Goal: Information Seeking & Learning: Learn about a topic

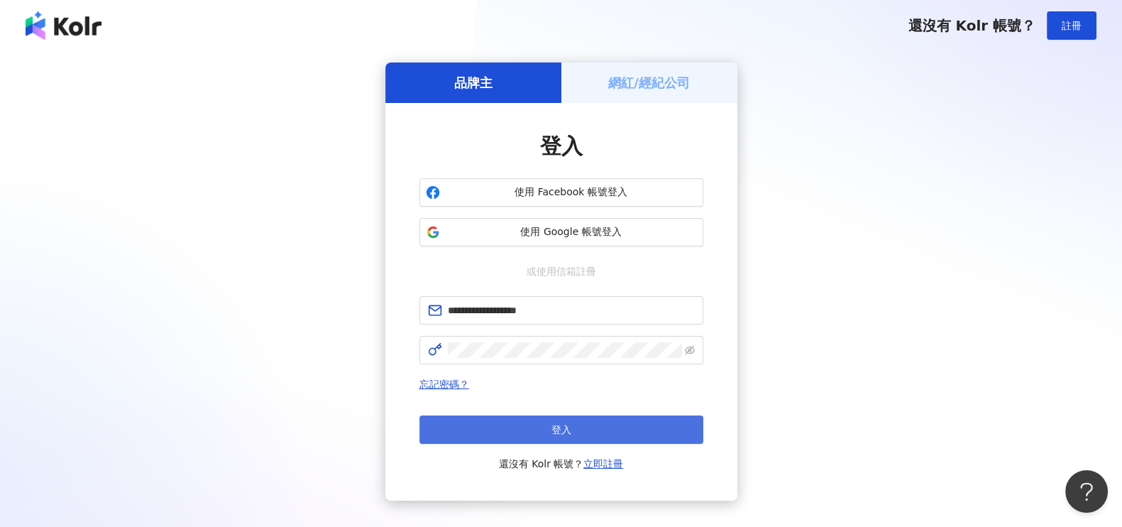
click at [522, 418] on button "登入" at bounding box center [561, 429] width 284 height 28
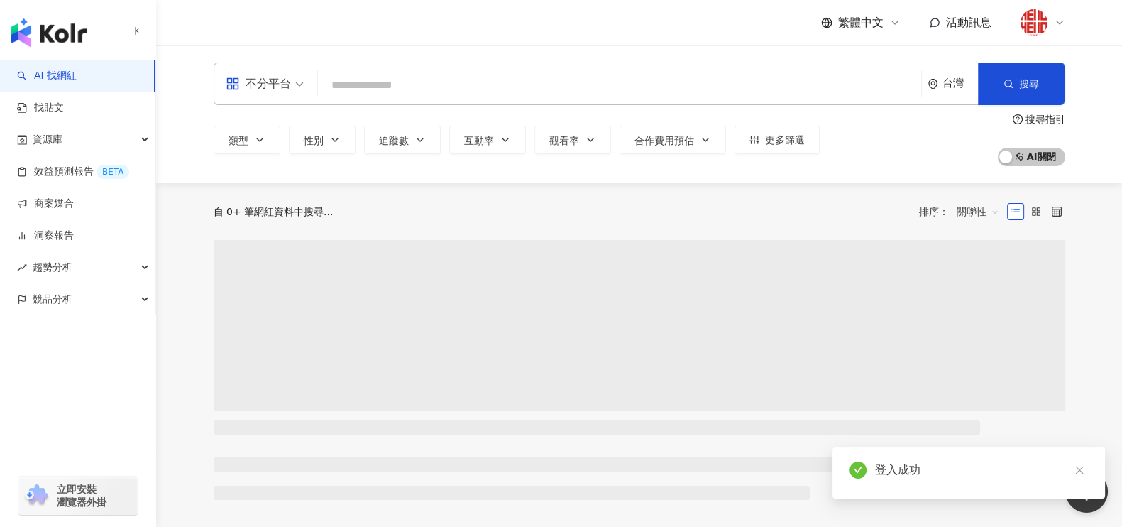
click at [298, 84] on span "不分平台" at bounding box center [265, 83] width 78 height 23
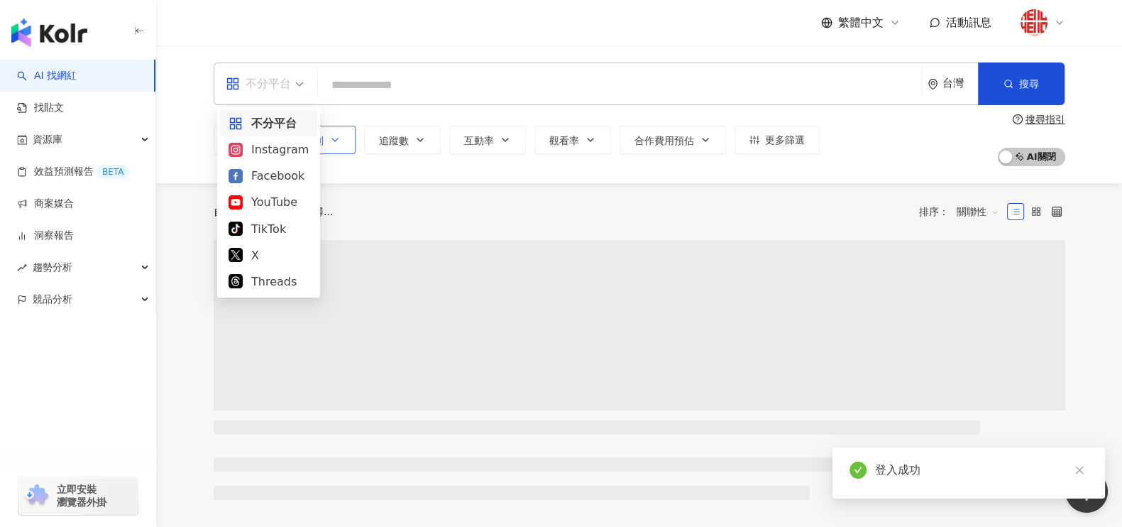
click at [292, 150] on div "Instagram" at bounding box center [269, 150] width 80 height 18
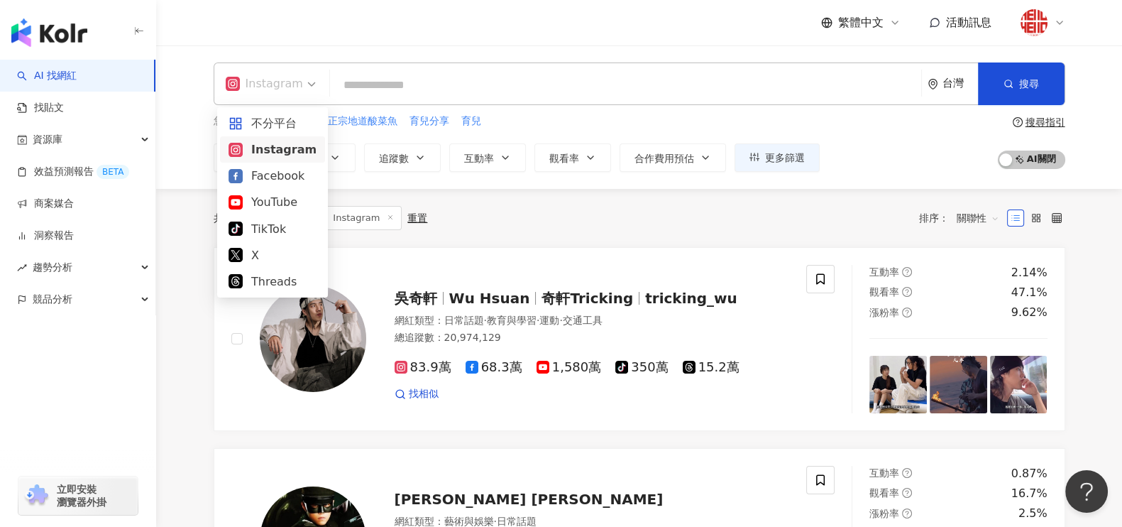
click at [515, 79] on input "search" at bounding box center [626, 85] width 580 height 27
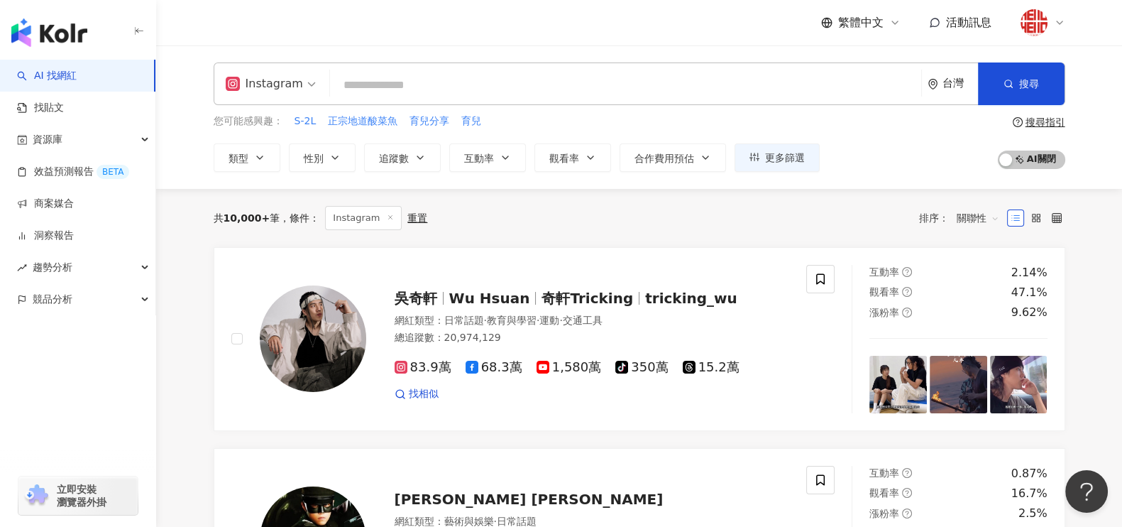
click at [366, 73] on input "search" at bounding box center [626, 85] width 580 height 27
click at [407, 75] on input "search" at bounding box center [626, 85] width 580 height 27
click at [445, 93] on input "search" at bounding box center [626, 85] width 580 height 27
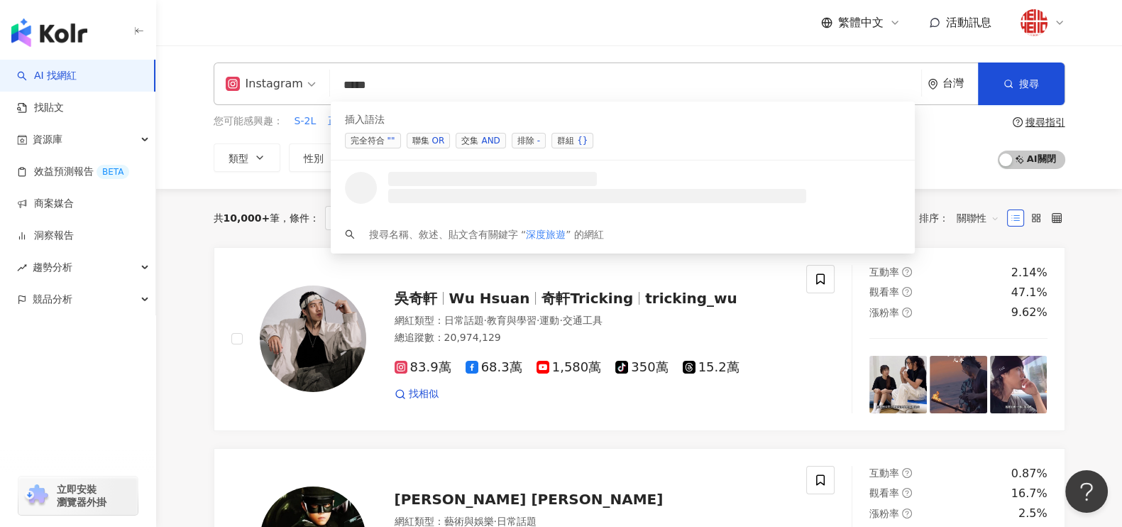
click at [429, 143] on span "聯集 OR" at bounding box center [429, 141] width 44 height 16
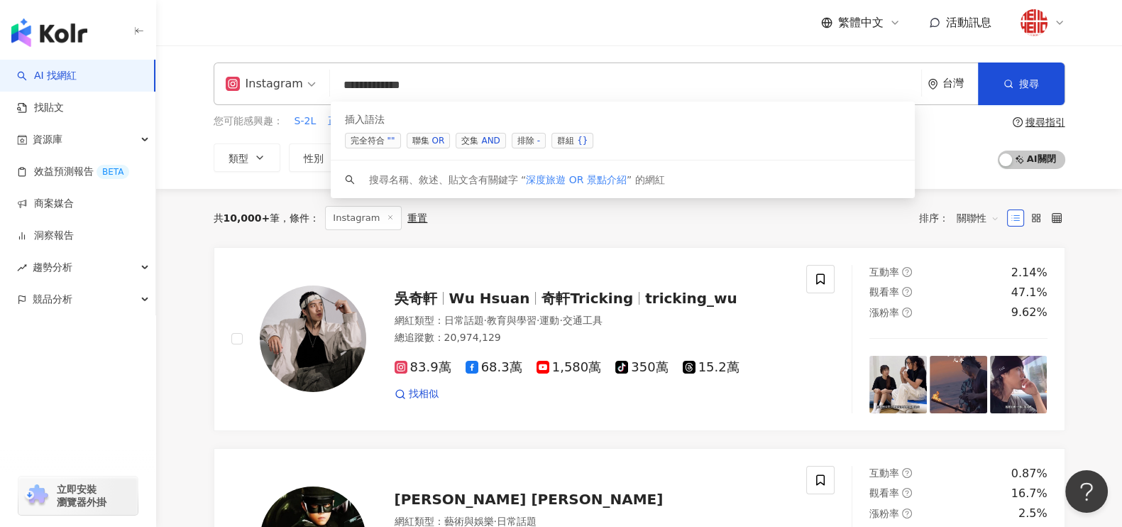
click at [435, 140] on div "OR" at bounding box center [438, 140] width 13 height 14
click at [438, 143] on div "OR" at bounding box center [438, 140] width 13 height 14
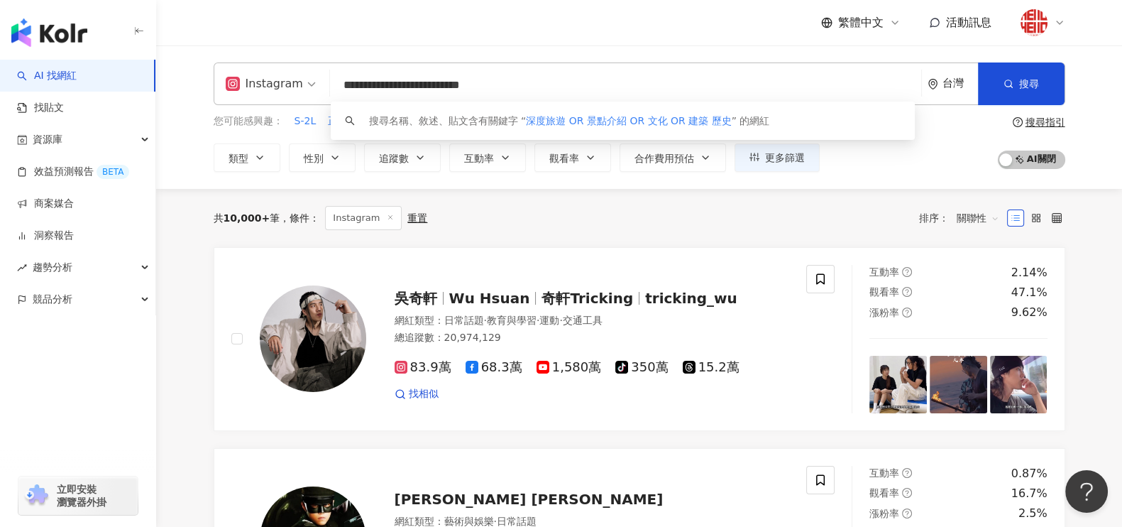
click at [542, 89] on input "**********" at bounding box center [626, 85] width 580 height 27
click at [631, 85] on input "**********" at bounding box center [626, 85] width 580 height 27
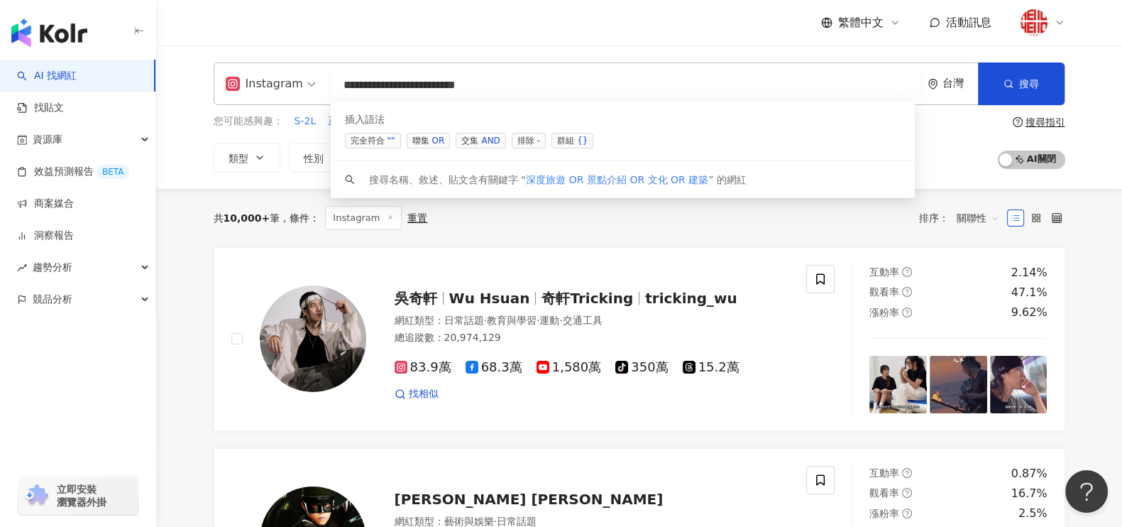
click at [436, 136] on div "OR" at bounding box center [438, 140] width 13 height 14
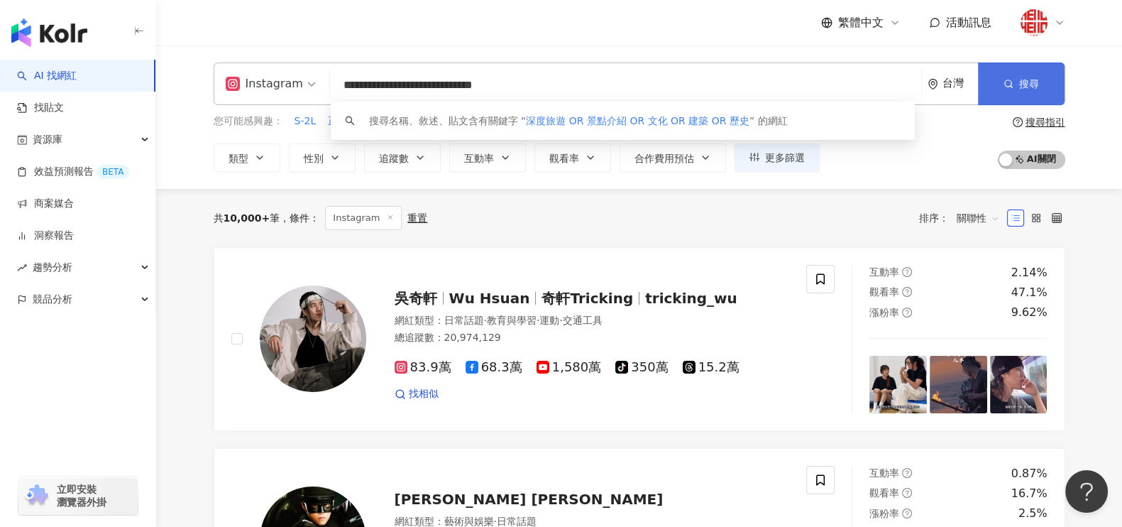
type input "**********"
click at [1050, 87] on button "搜尋" at bounding box center [1021, 83] width 87 height 43
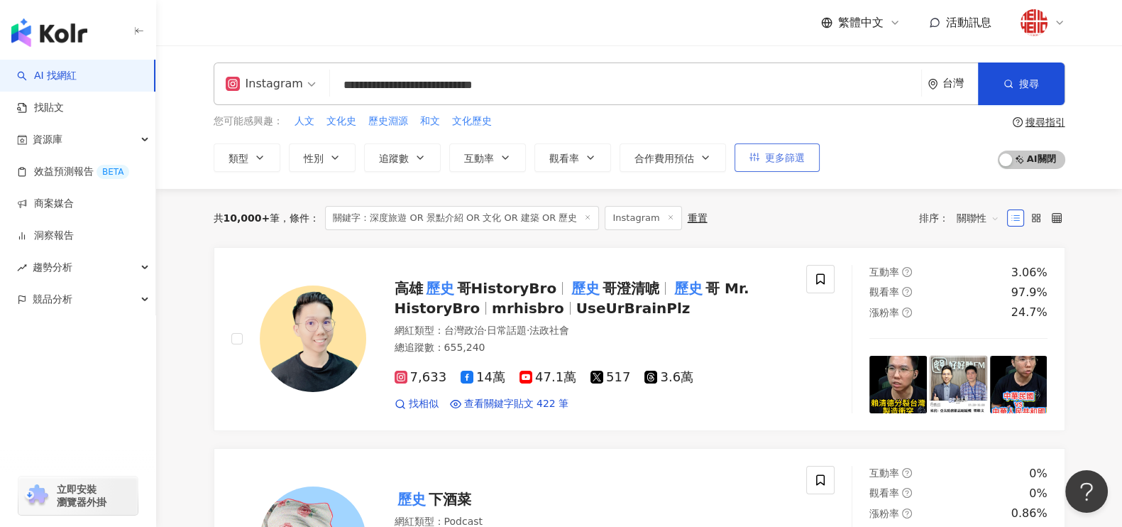
click at [769, 158] on span "更多篩選" at bounding box center [785, 157] width 40 height 11
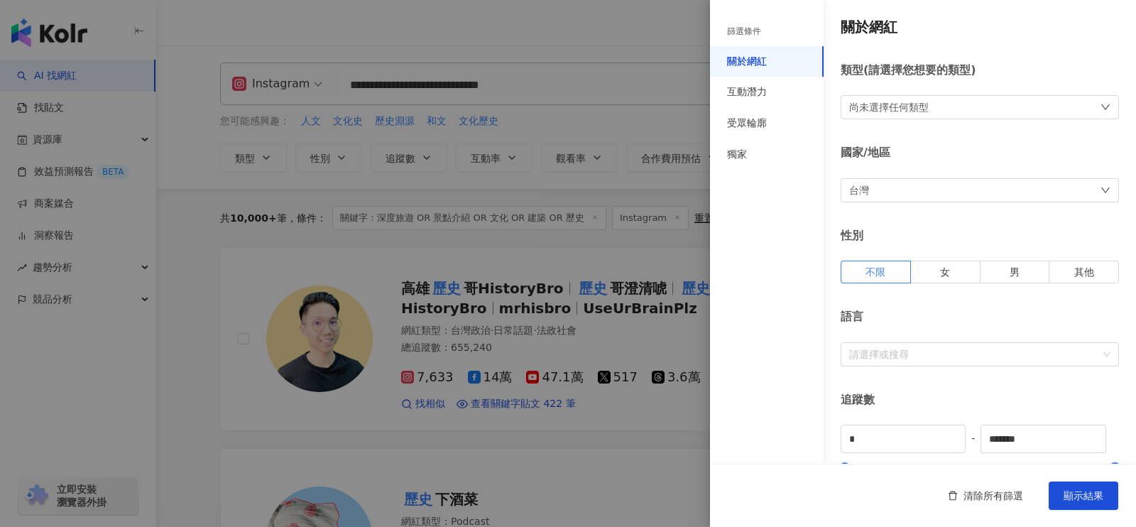
click at [927, 113] on div "尚未選擇任何類型" at bounding box center [888, 107] width 79 height 16
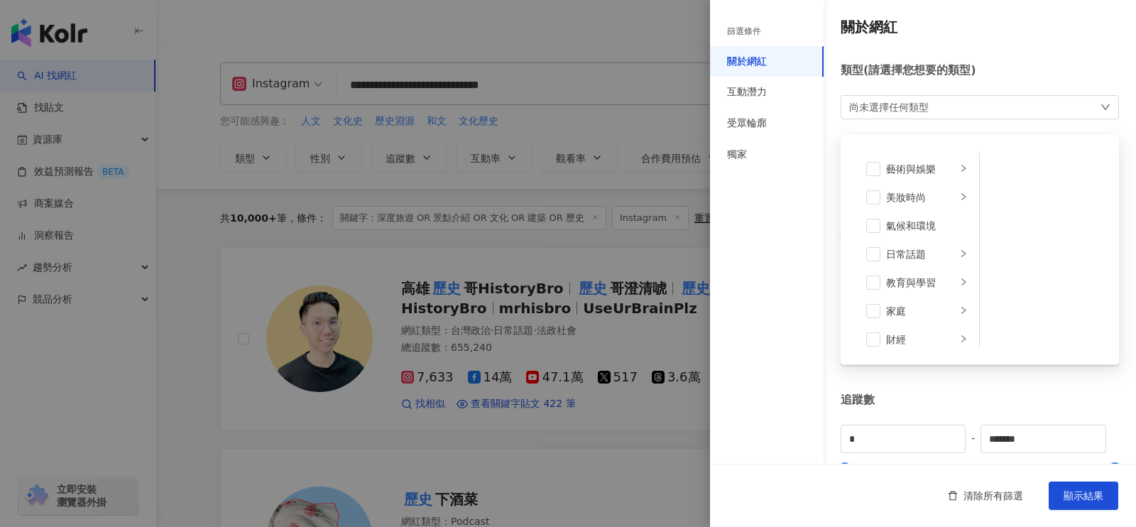
click at [920, 108] on div "尚未選擇任何類型" at bounding box center [888, 107] width 79 height 16
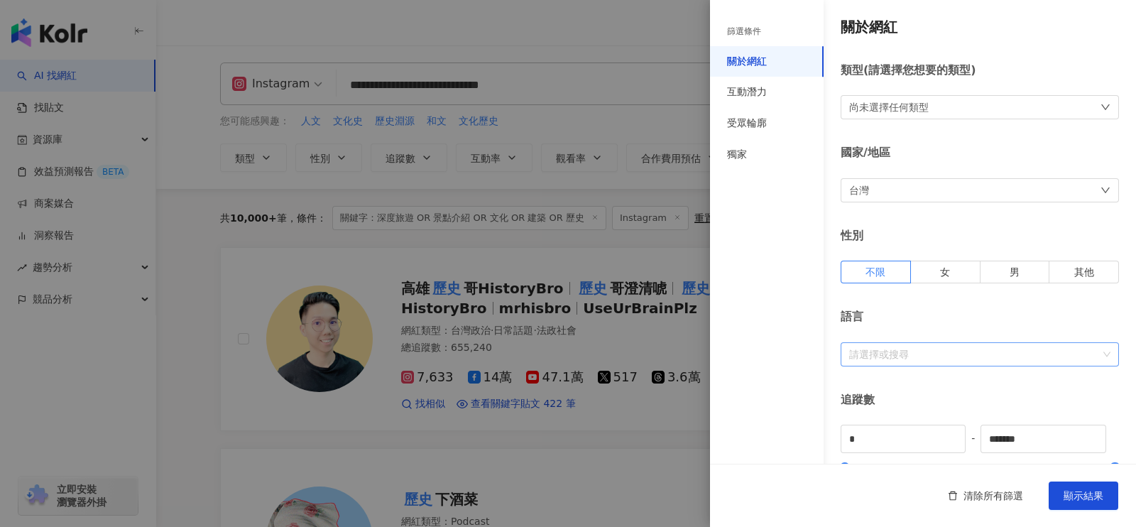
click at [903, 348] on div at bounding box center [972, 353] width 258 height 11
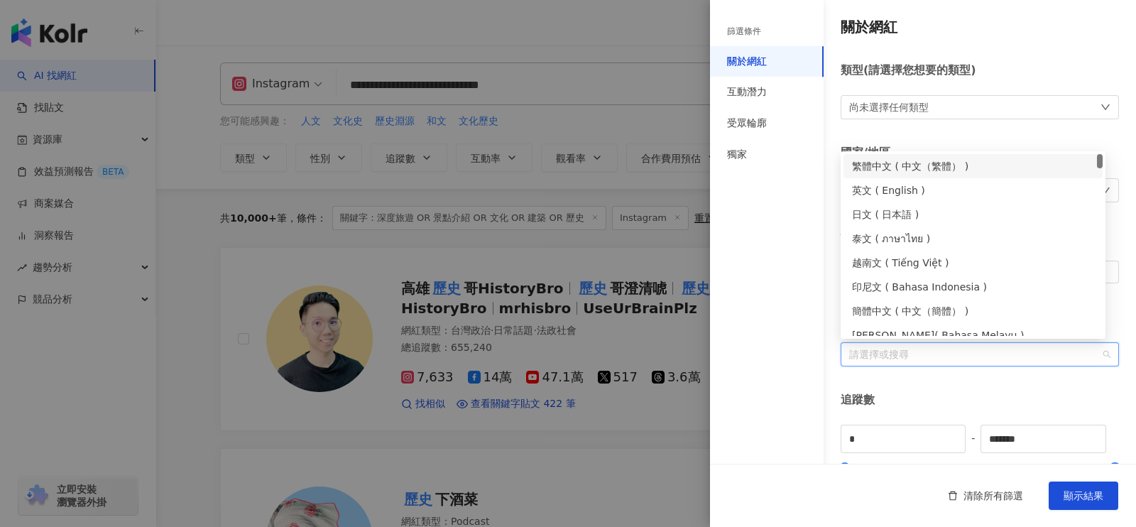
click at [882, 168] on div "繁體中文 ( 中文（繁體） )" at bounding box center [973, 166] width 242 height 16
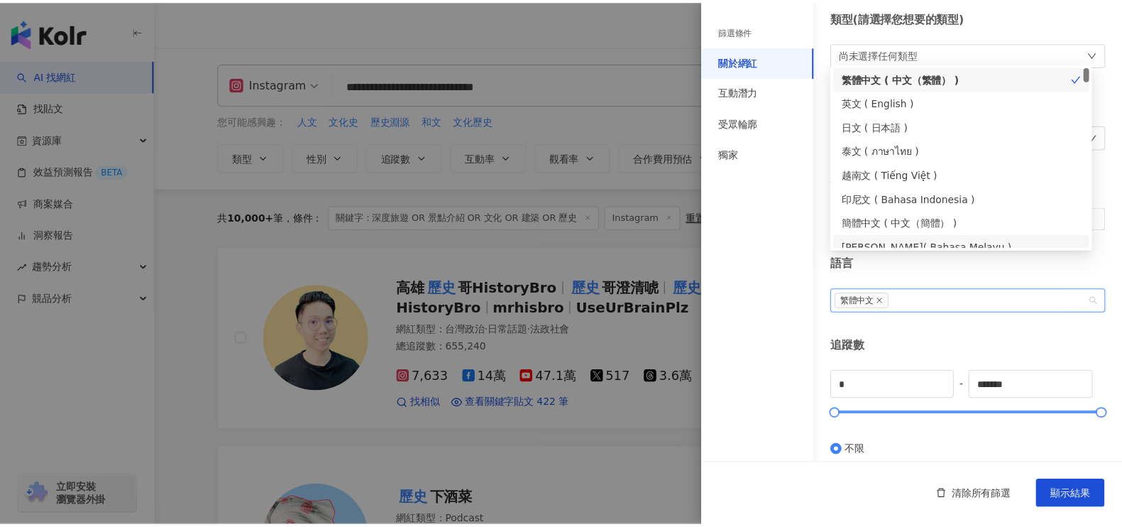
scroll to position [88, 0]
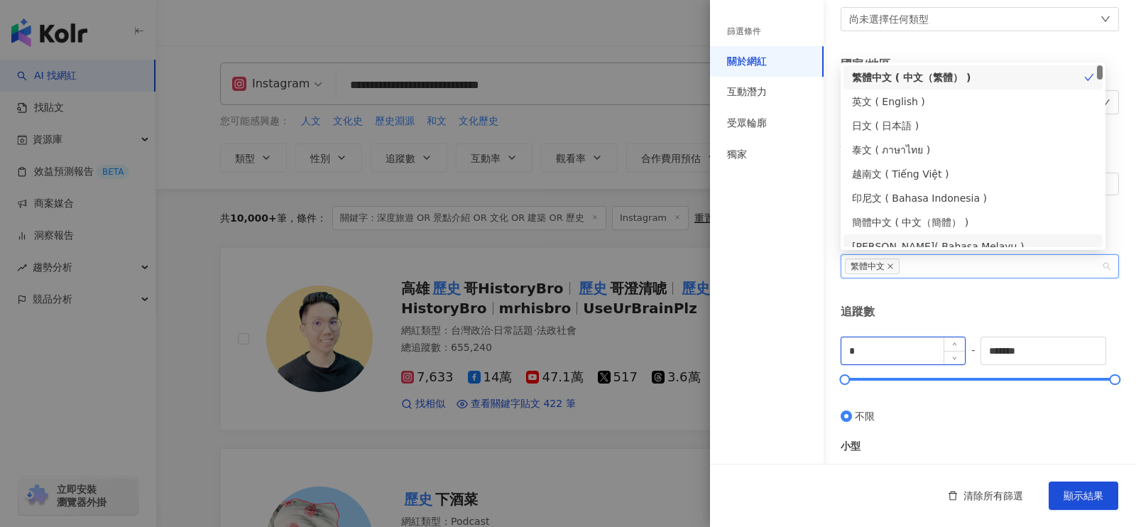
click at [876, 339] on input "*" at bounding box center [902, 350] width 123 height 27
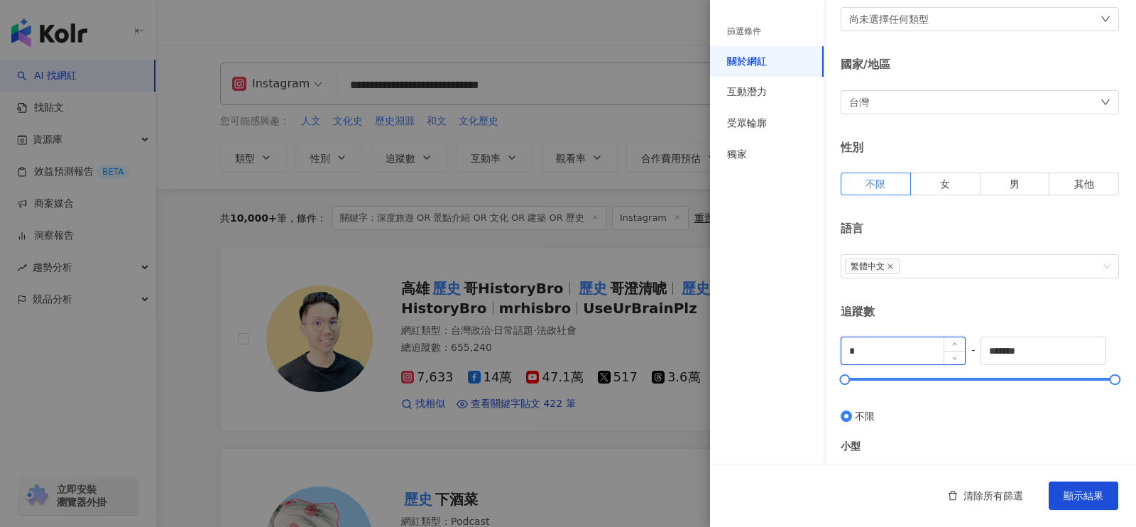
drag, startPoint x: 864, startPoint y: 351, endPoint x: 850, endPoint y: 351, distance: 14.9
click at [850, 351] on input "*" at bounding box center [902, 350] width 123 height 27
type input "*****"
drag, startPoint x: 1047, startPoint y: 351, endPoint x: 957, endPoint y: 349, distance: 89.4
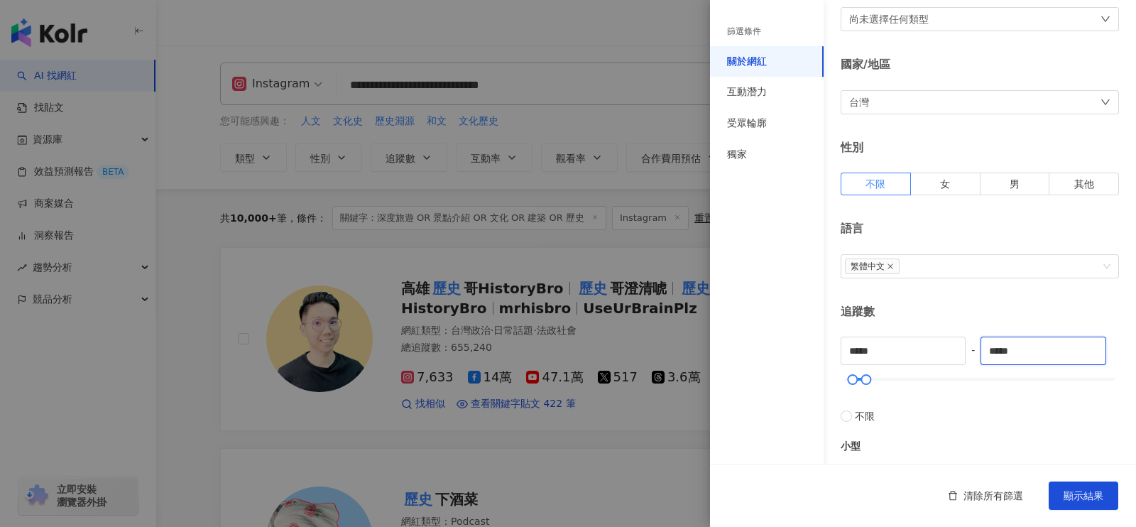
type input "*****"
click at [1072, 495] on span "顯示結果" at bounding box center [1083, 495] width 40 height 11
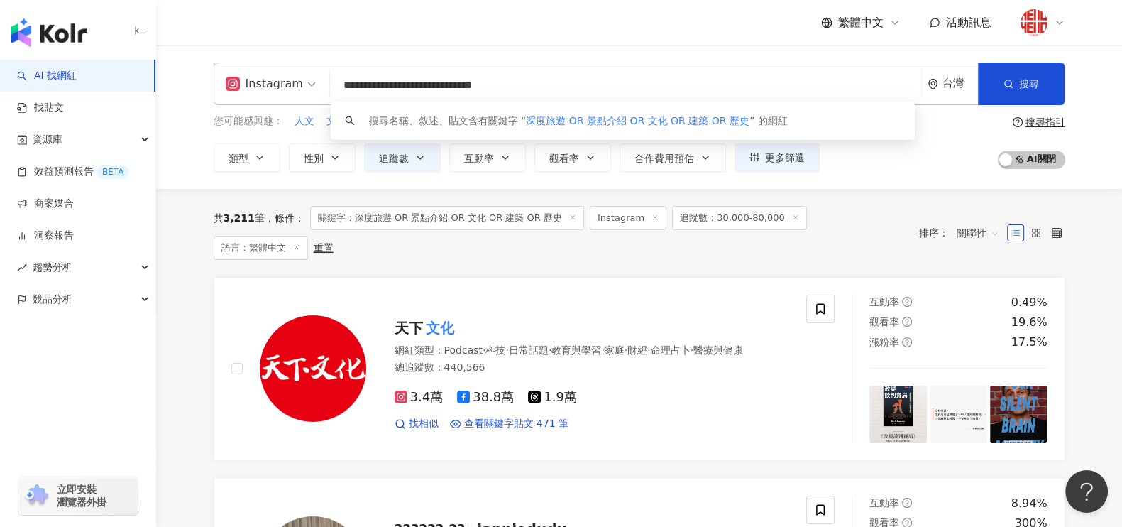
drag, startPoint x: 473, startPoint y: 86, endPoint x: 510, endPoint y: 87, distance: 36.9
click at [510, 87] on input "**********" at bounding box center [626, 85] width 580 height 27
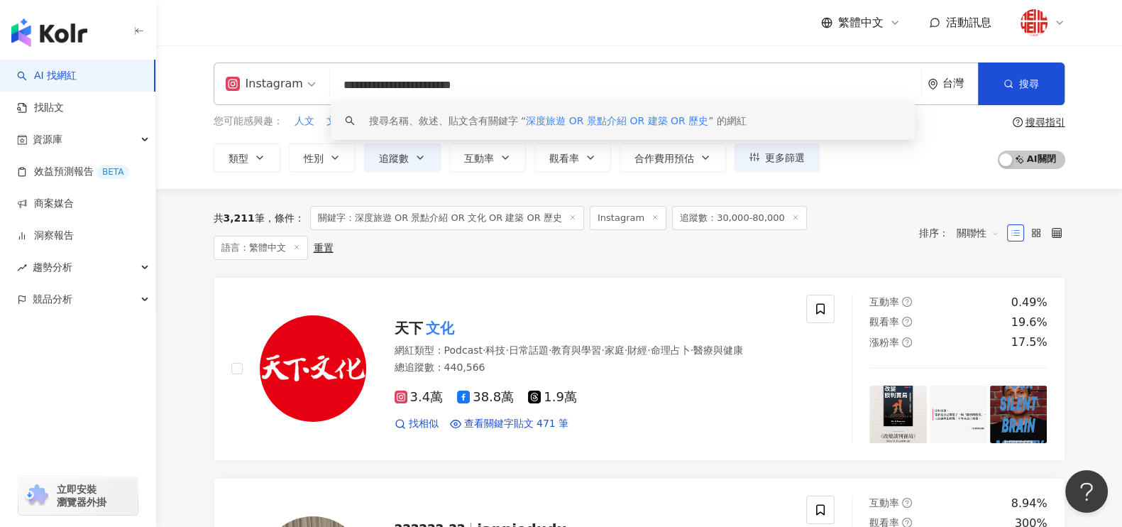
drag, startPoint x: 456, startPoint y: 85, endPoint x: 600, endPoint y: 100, distance: 144.8
click at [600, 100] on div "**********" at bounding box center [640, 83] width 852 height 43
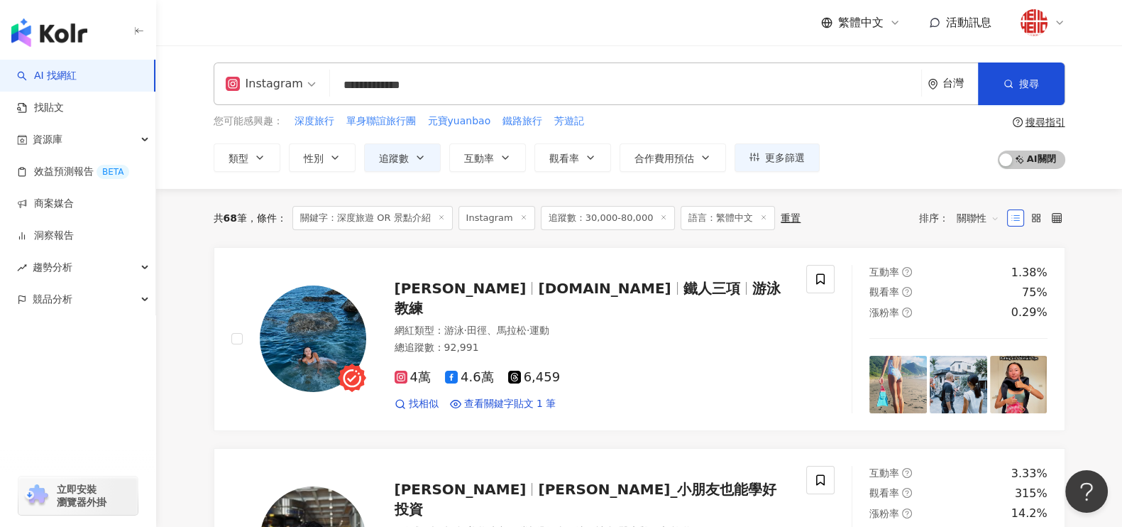
type input "**********"
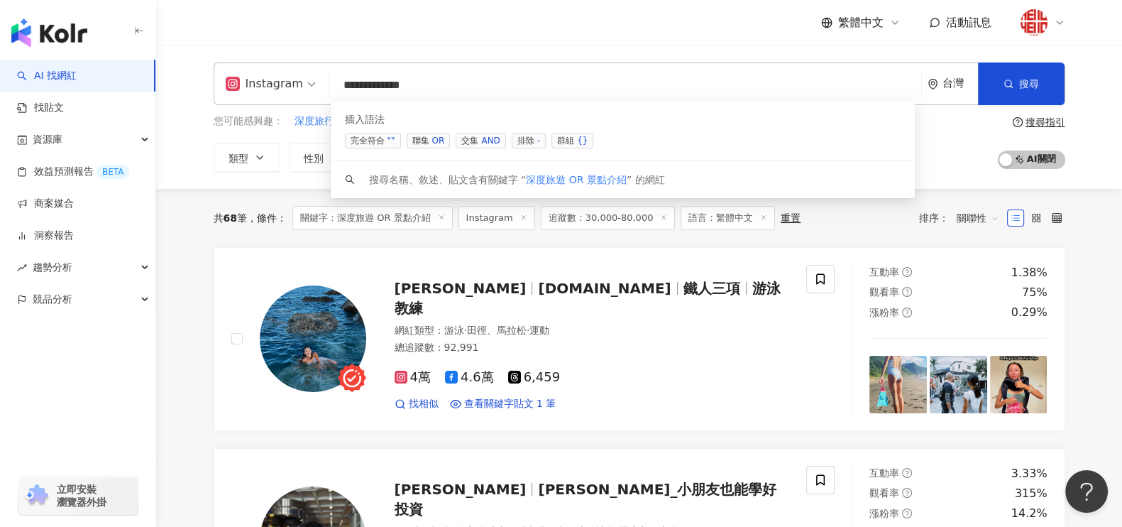
drag, startPoint x: 462, startPoint y: 83, endPoint x: 292, endPoint y: 101, distance: 171.3
click at [292, 101] on div "**********" at bounding box center [640, 83] width 852 height 43
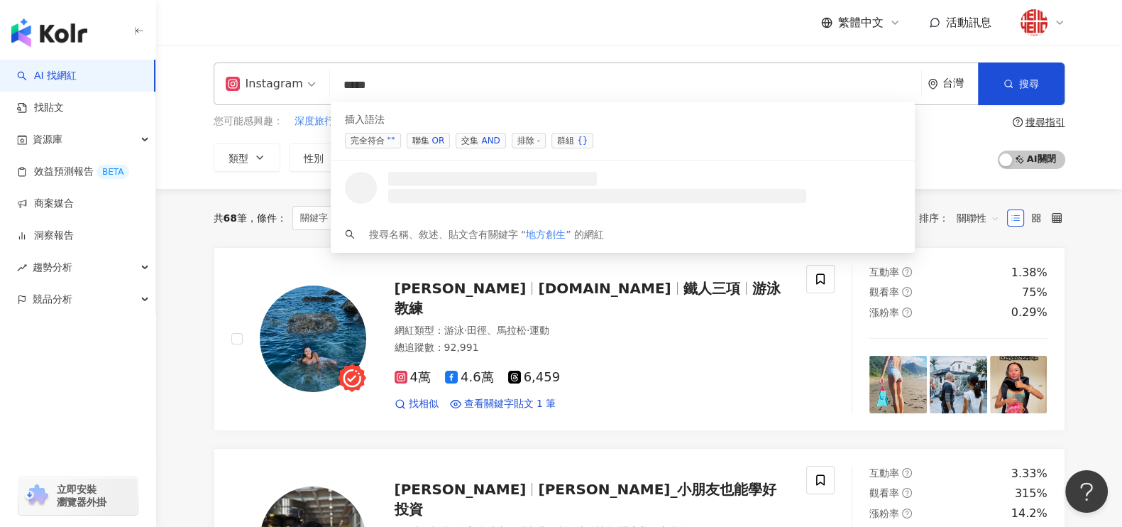
click at [424, 136] on span "聯集 OR" at bounding box center [429, 141] width 44 height 16
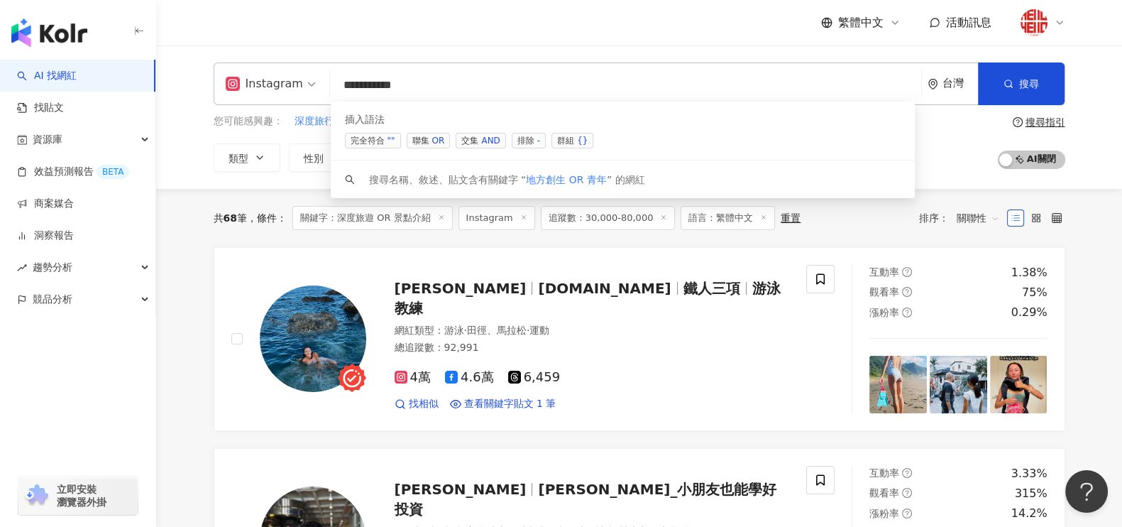
click at [419, 135] on span "聯集 OR" at bounding box center [429, 141] width 44 height 16
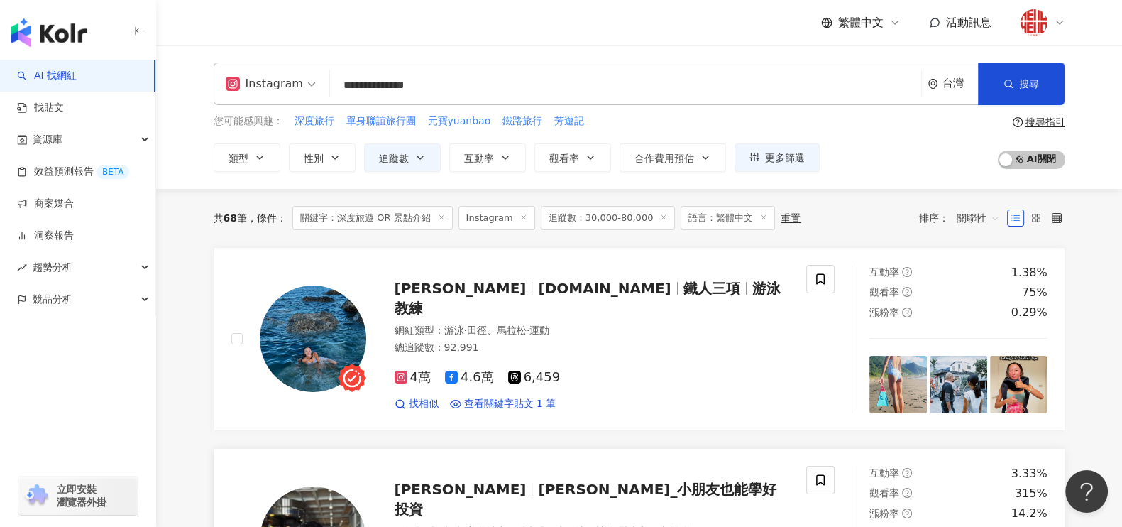
click at [691, 525] on span "旅遊" at bounding box center [681, 530] width 20 height 11
click at [471, 87] on input "**********" at bounding box center [626, 85] width 580 height 27
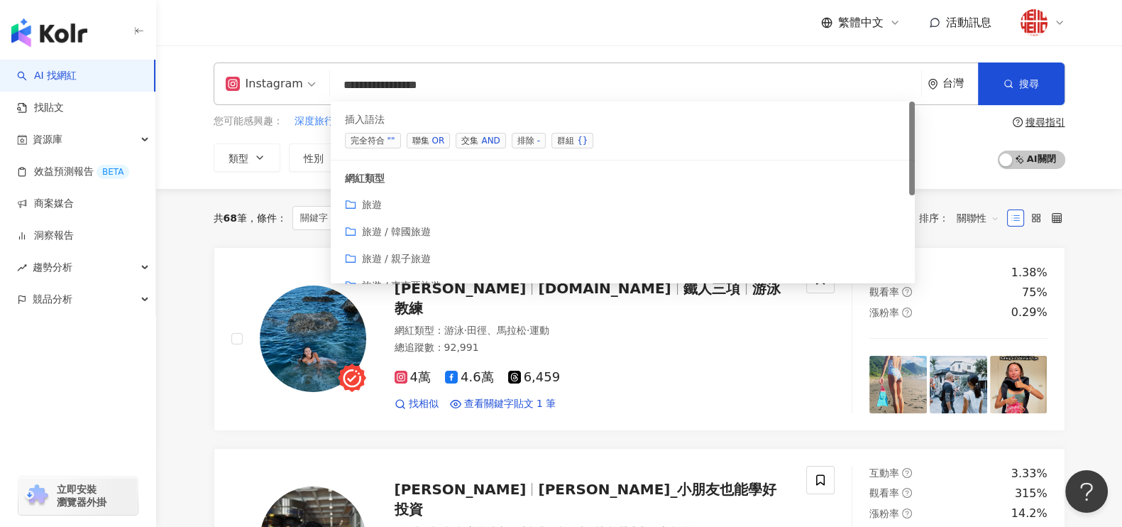
click at [428, 145] on span "聯集 OR" at bounding box center [429, 141] width 44 height 16
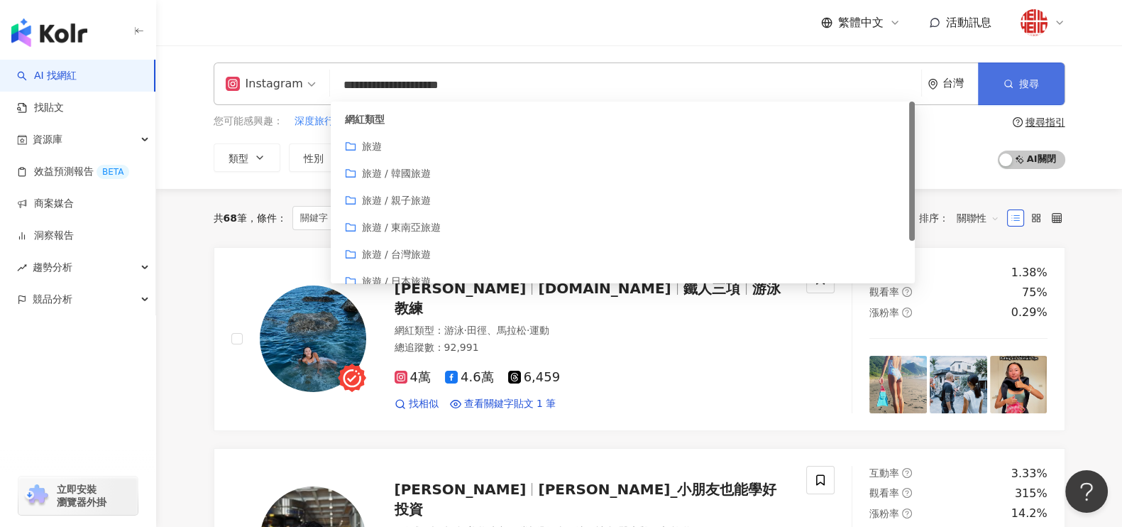
click at [1019, 74] on button "搜尋" at bounding box center [1021, 83] width 87 height 43
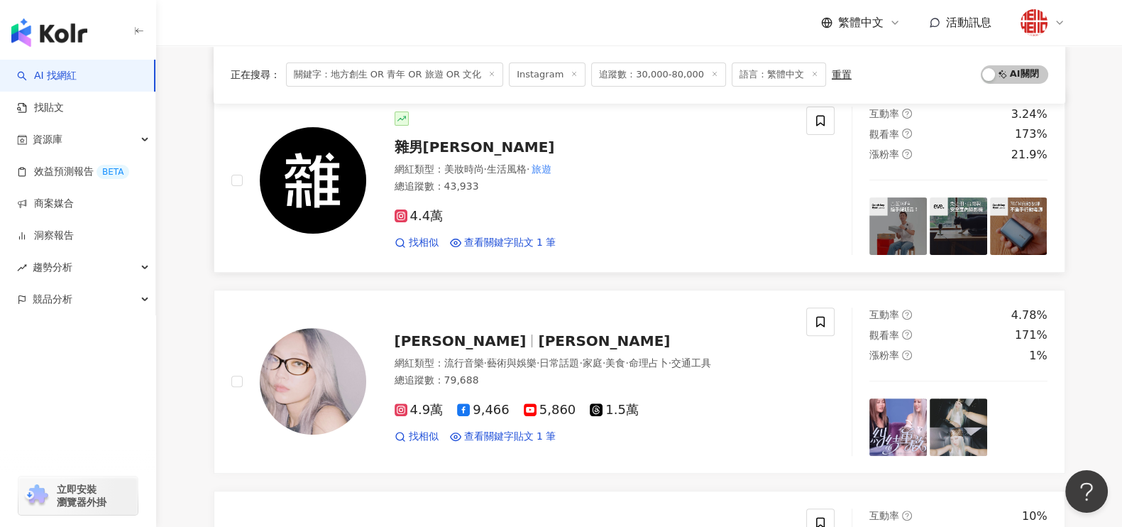
scroll to position [532, 0]
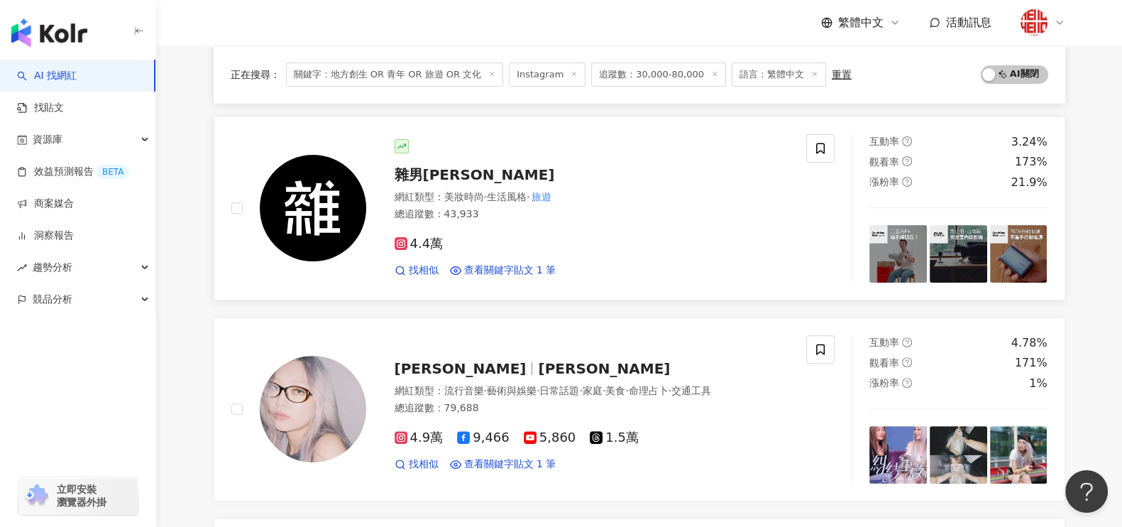
click at [518, 236] on div "4.4萬" at bounding box center [592, 244] width 395 height 16
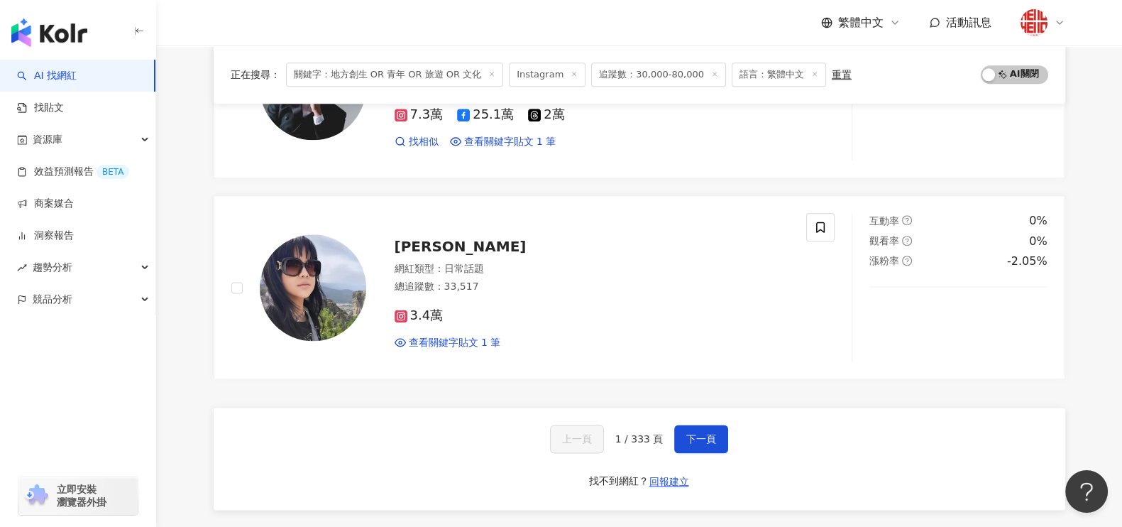
scroll to position [2395, 0]
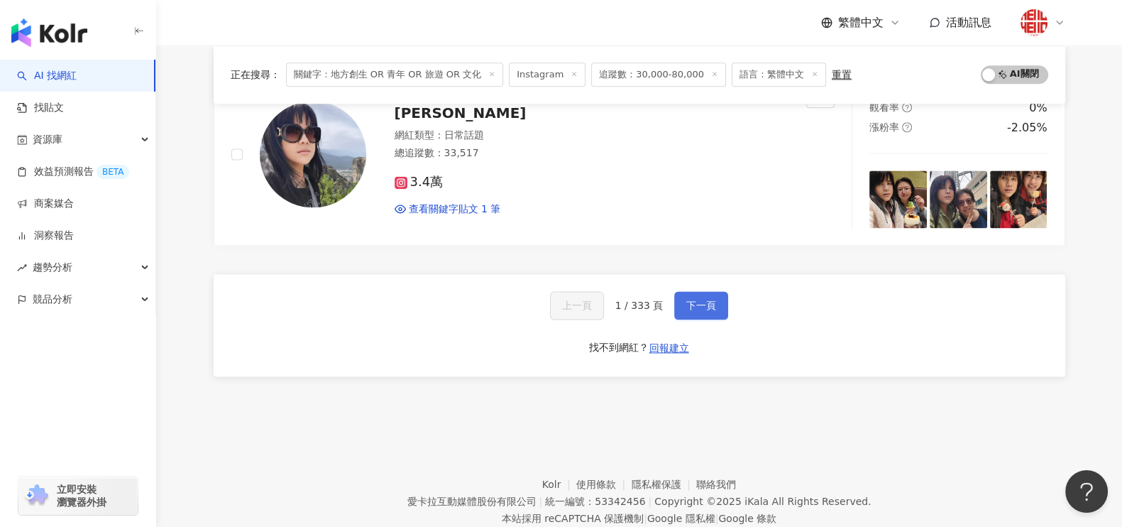
click at [706, 302] on span "下一頁" at bounding box center [701, 304] width 30 height 11
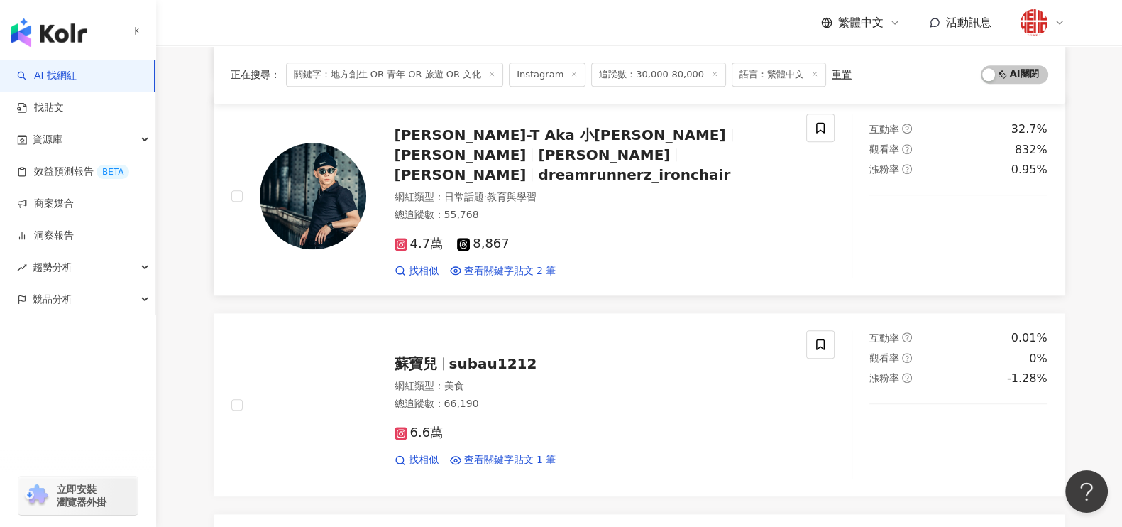
scroll to position [1863, 0]
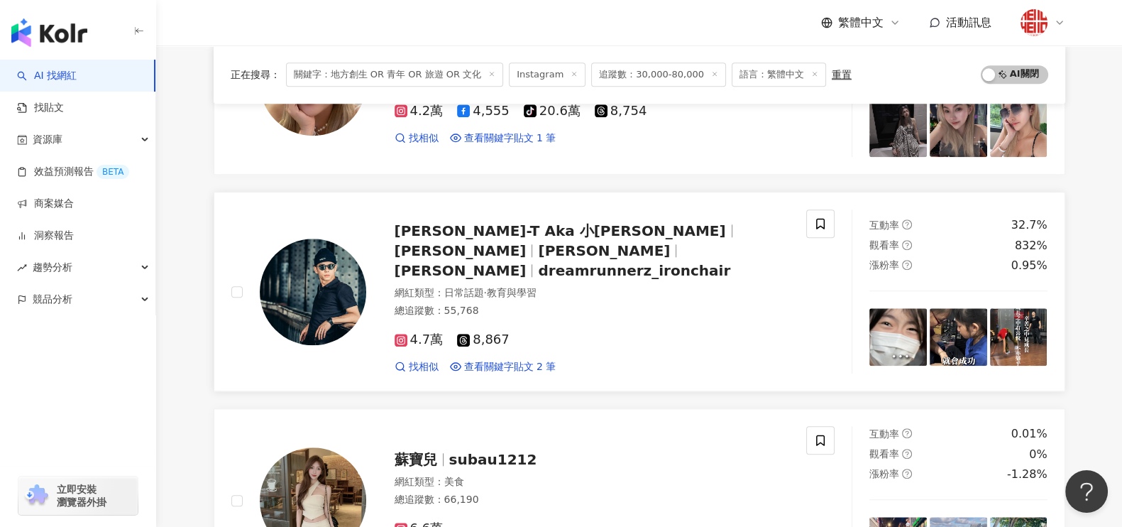
click at [451, 236] on span "Eric-T Aka 小哈利" at bounding box center [560, 230] width 331 height 17
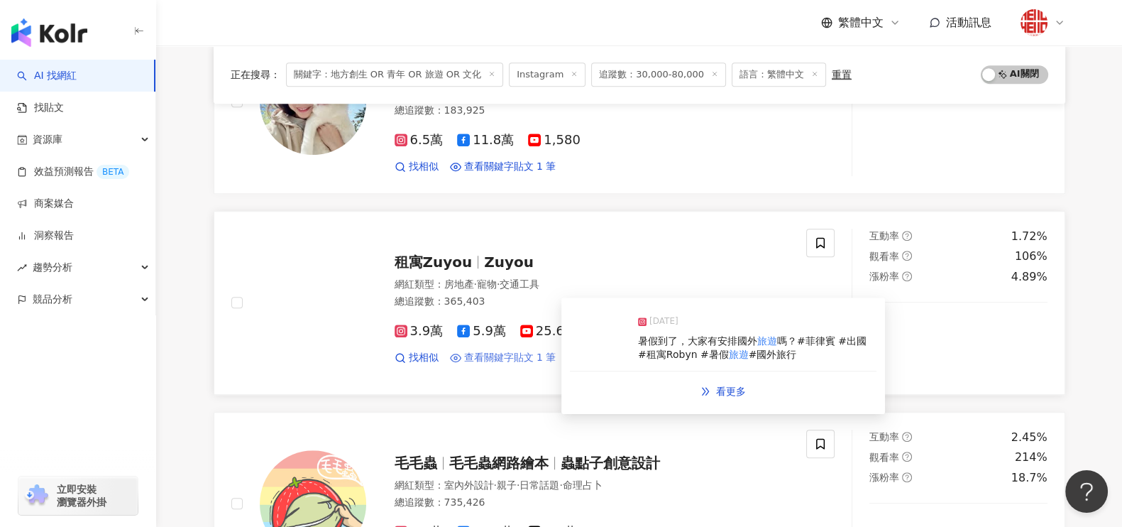
scroll to position [1065, 0]
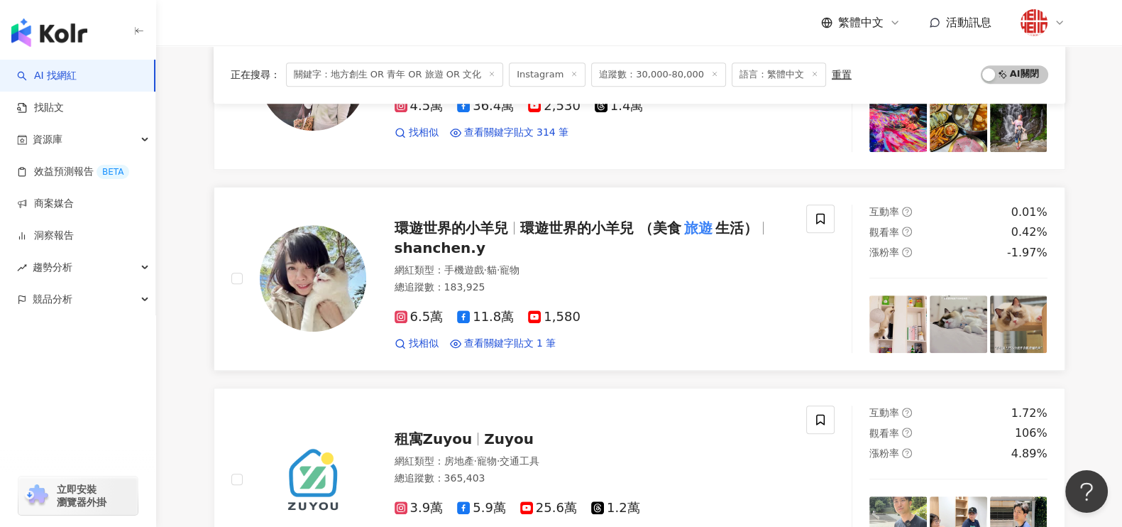
click at [473, 228] on span "環遊世界的小羊兒" at bounding box center [452, 227] width 114 height 17
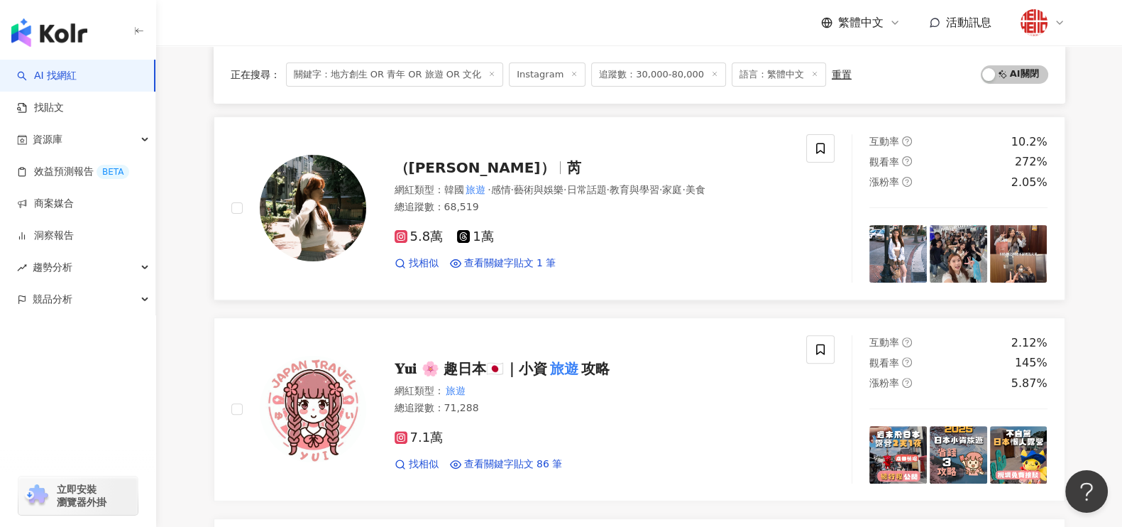
scroll to position [444, 0]
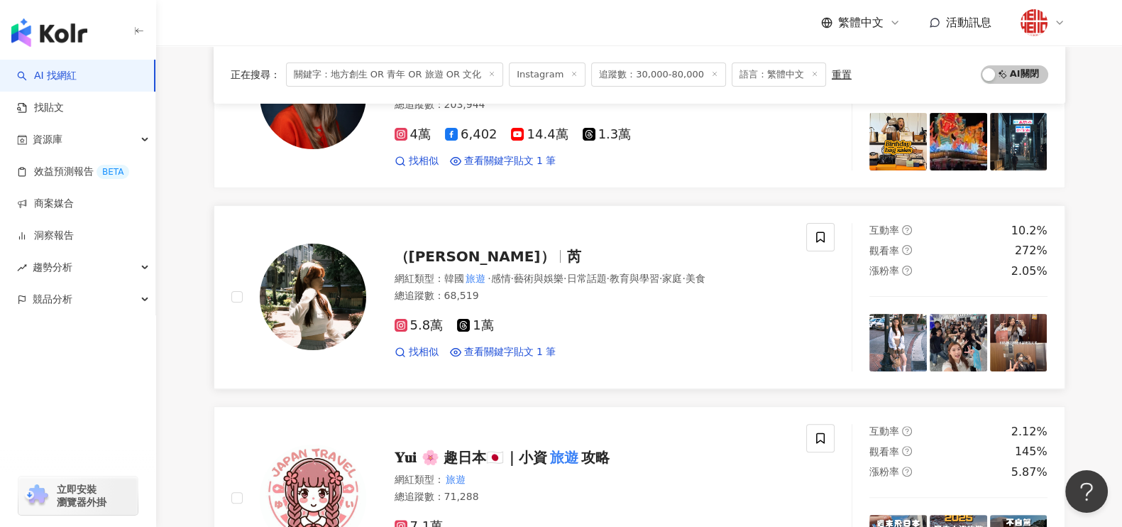
click at [566, 254] on span "芮" at bounding box center [573, 256] width 14 height 17
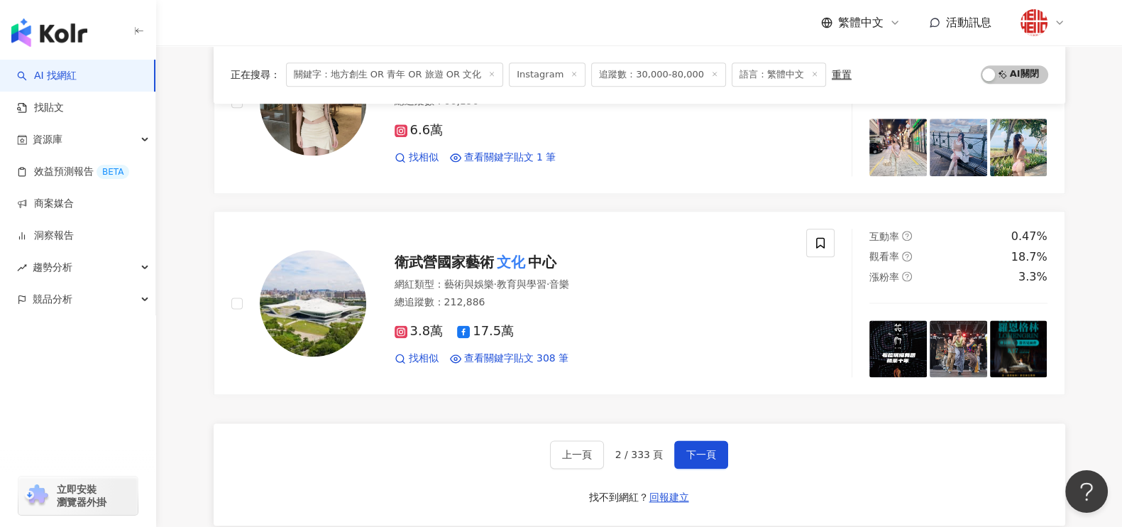
scroll to position [2395, 0]
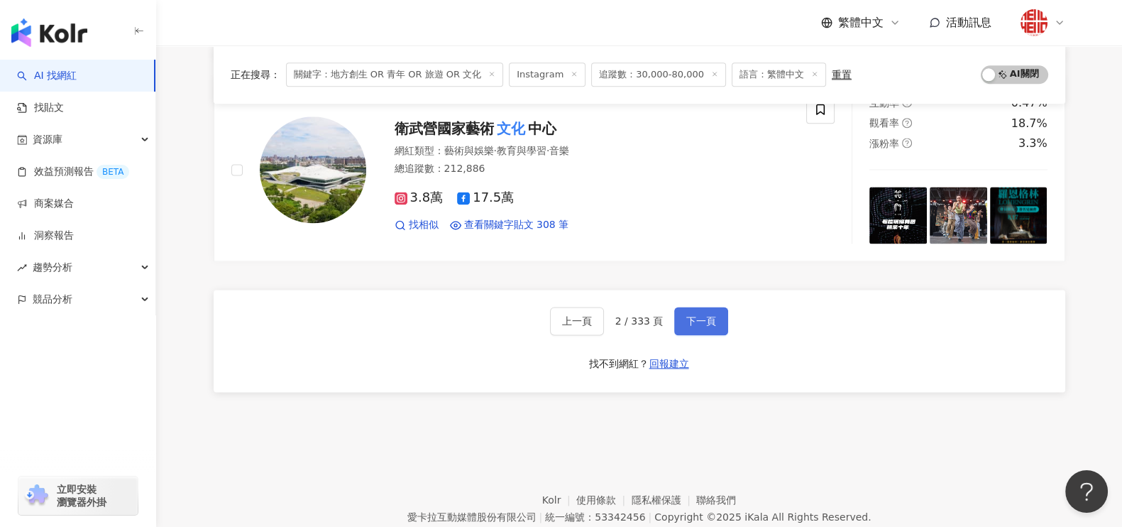
click at [698, 315] on span "下一頁" at bounding box center [701, 320] width 30 height 11
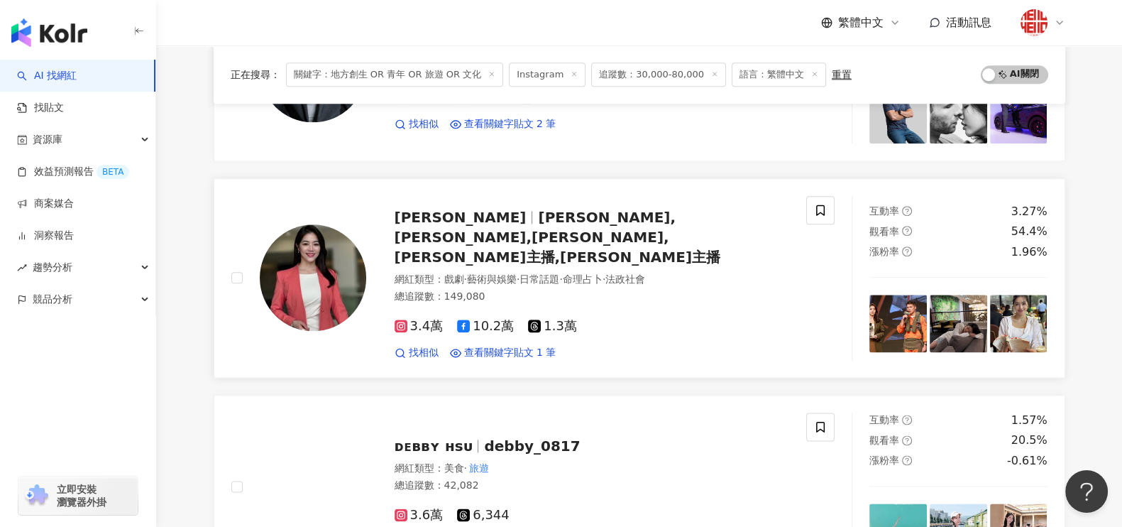
scroll to position [2160, 0]
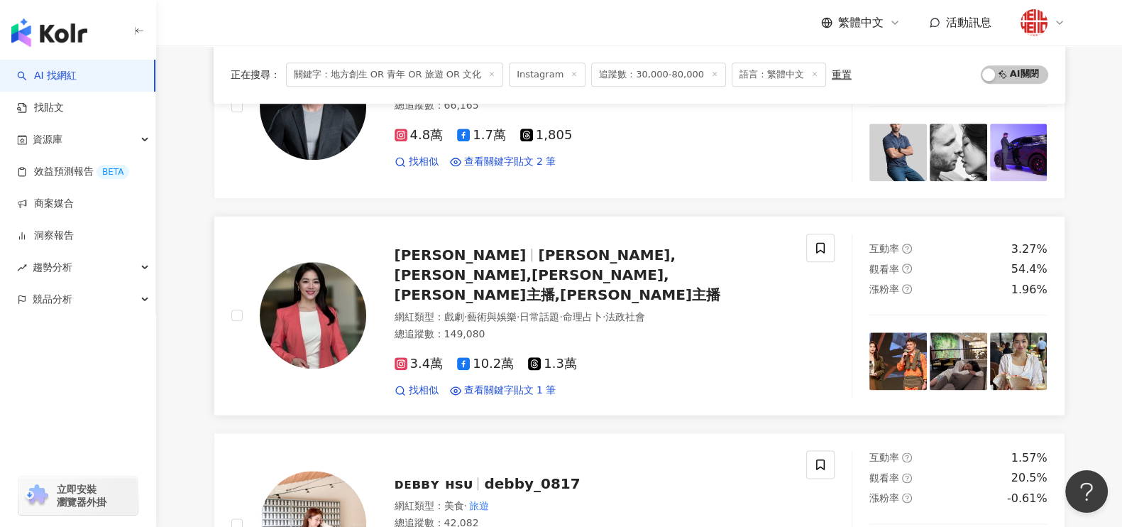
click at [504, 265] on div "劉方慈 Crystal Liu 方慈,Crystal,Crystal fan liu,方慈主播,劉主播" at bounding box center [592, 275] width 395 height 60
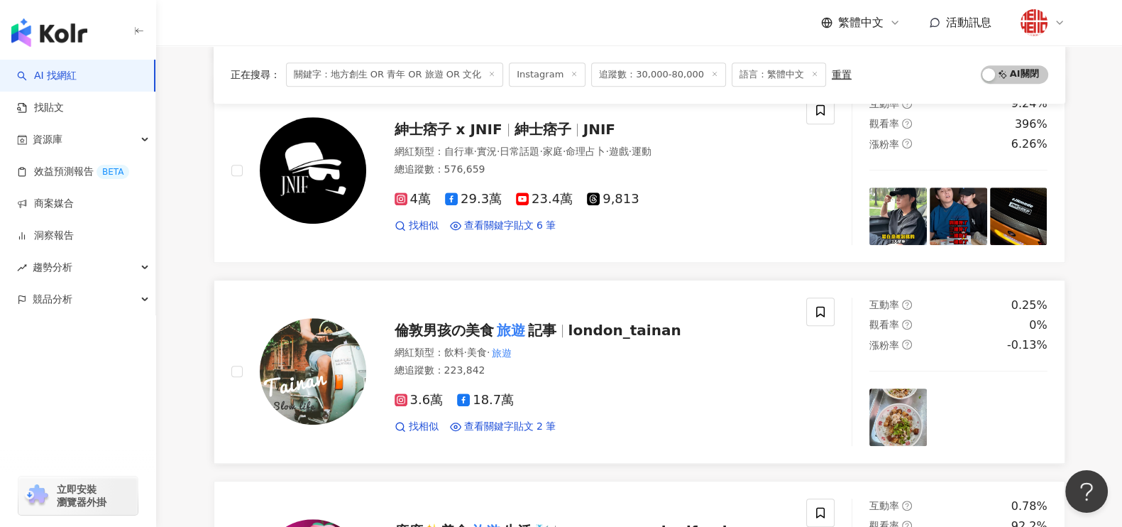
scroll to position [1007, 0]
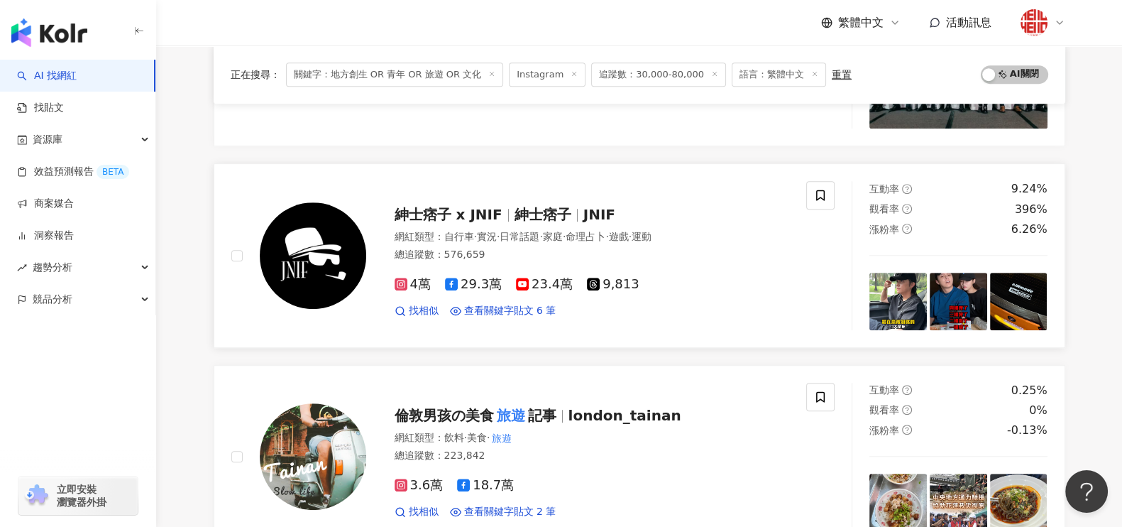
click at [491, 212] on span "紳士痞子 x JNIF" at bounding box center [449, 214] width 108 height 17
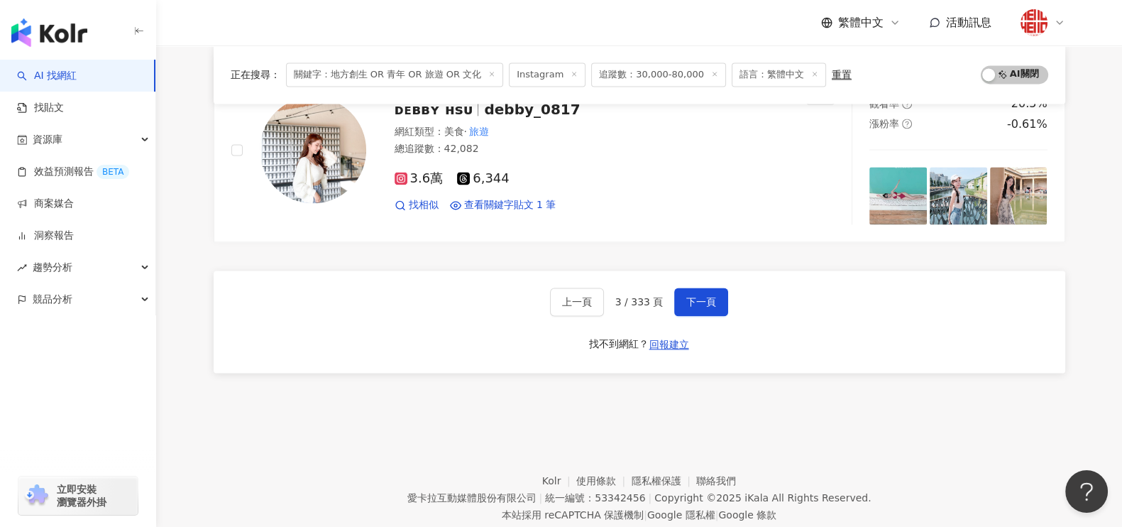
scroll to position [2554, 0]
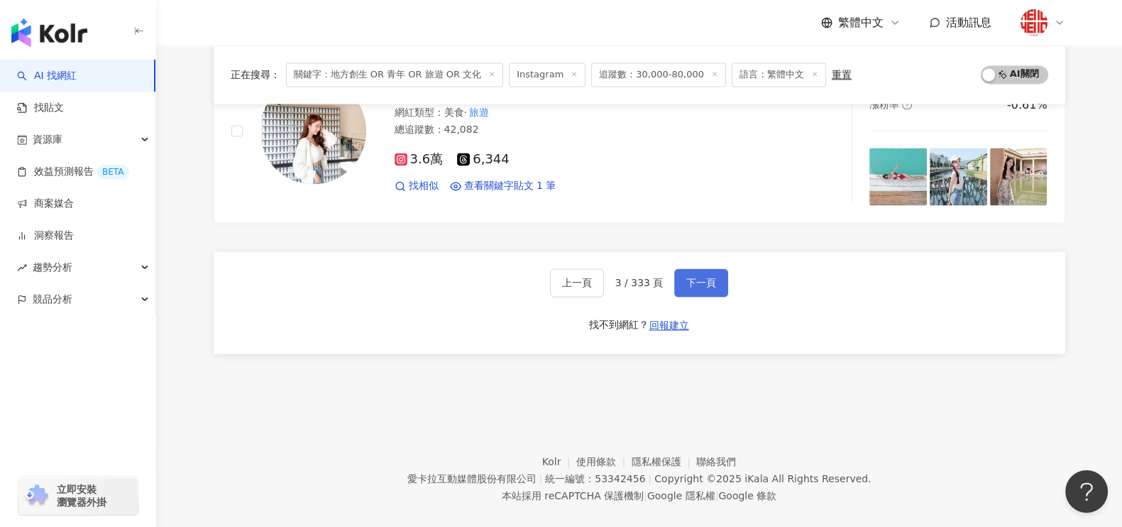
click at [701, 277] on span "下一頁" at bounding box center [701, 282] width 30 height 11
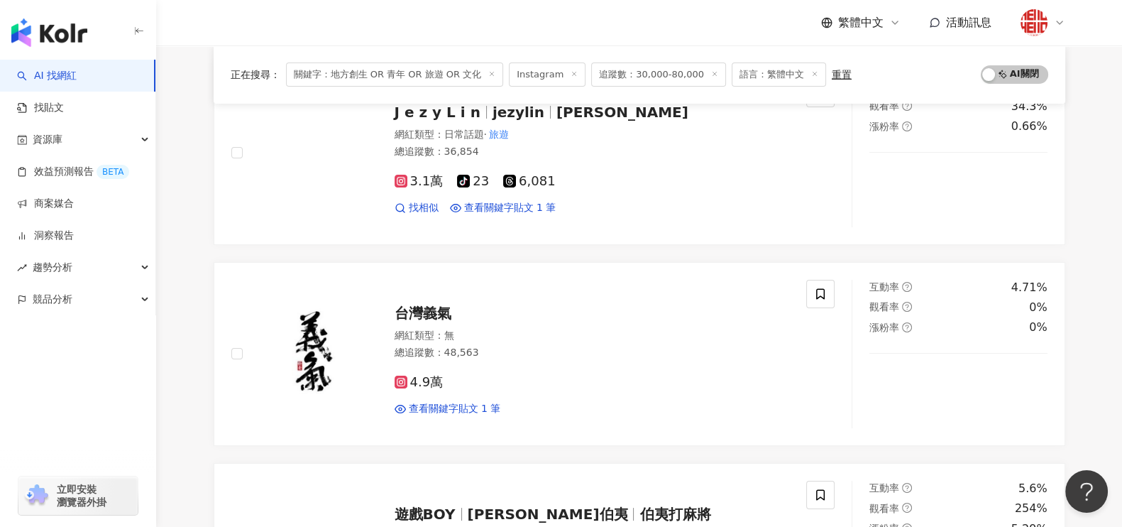
scroll to position [0, 0]
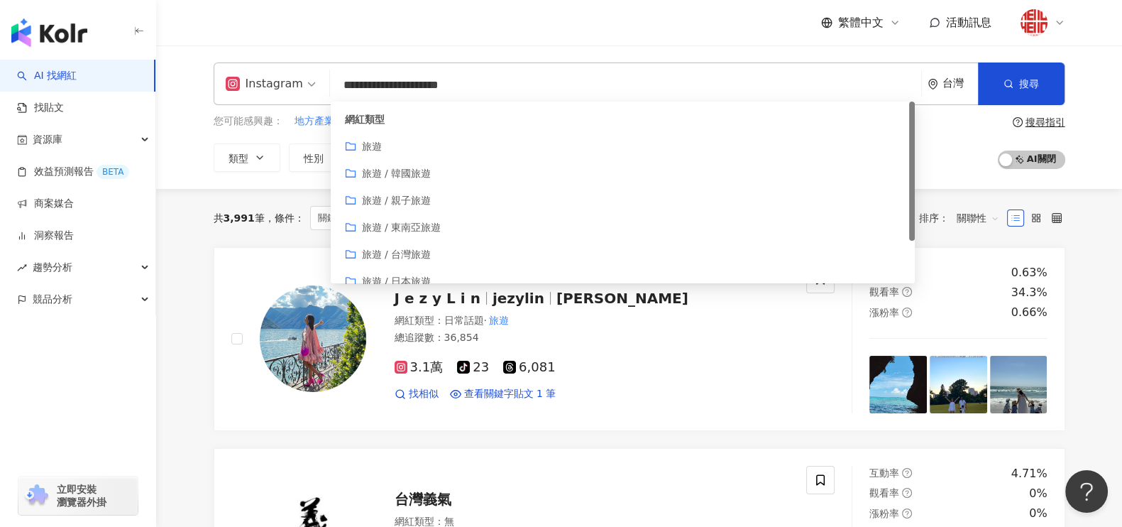
drag, startPoint x: 468, startPoint y: 84, endPoint x: 433, endPoint y: 85, distance: 35.5
click at [433, 85] on input "**********" at bounding box center [626, 85] width 580 height 27
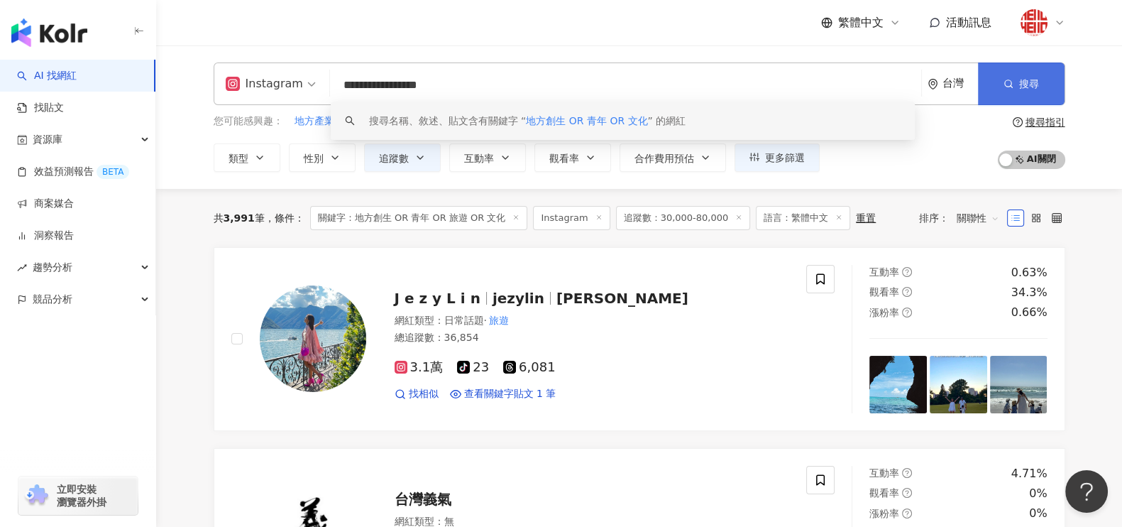
click at [1004, 82] on icon "button" at bounding box center [1009, 84] width 10 height 10
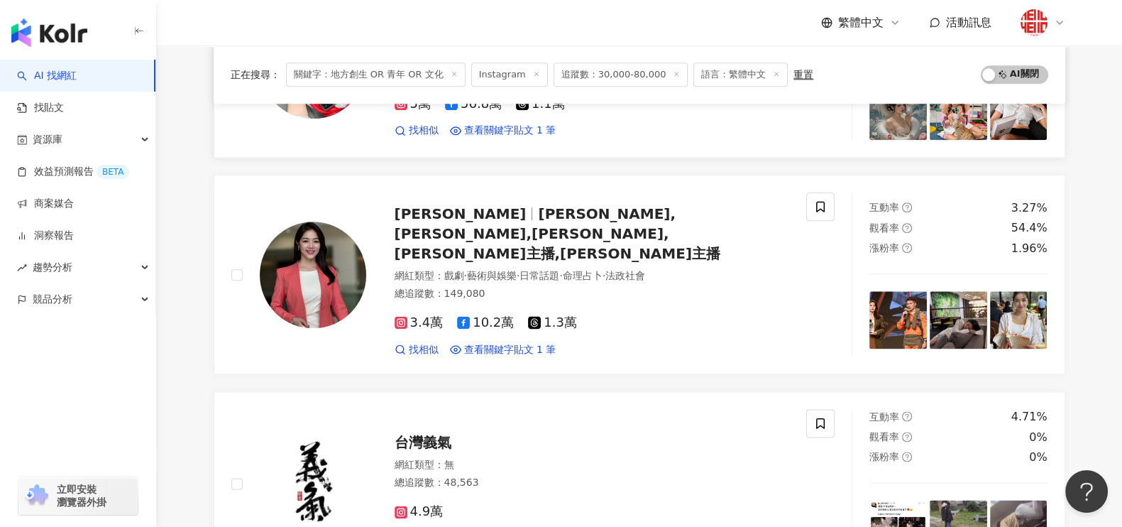
scroll to position [2554, 0]
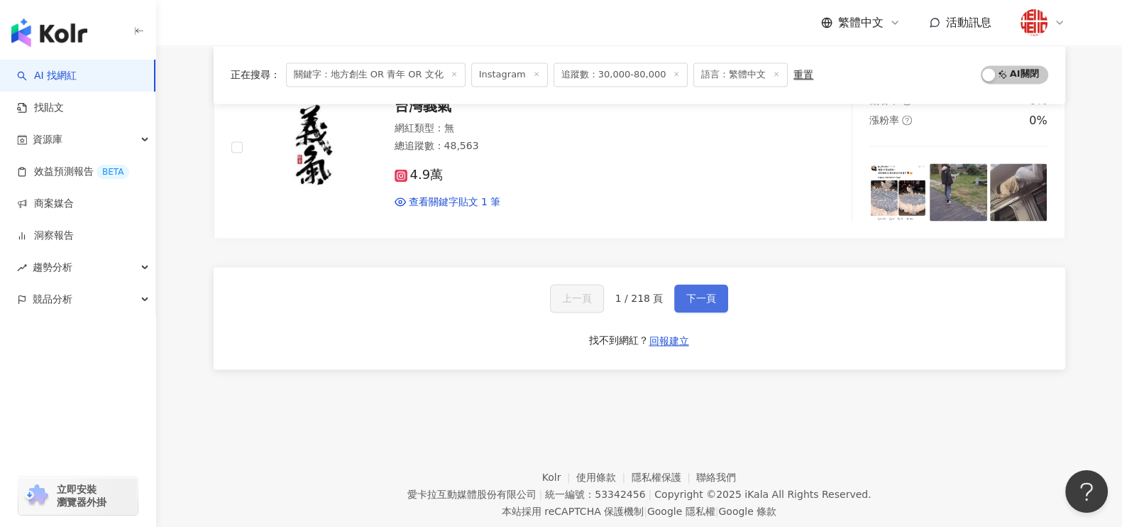
click at [711, 284] on button "下一頁" at bounding box center [701, 298] width 54 height 28
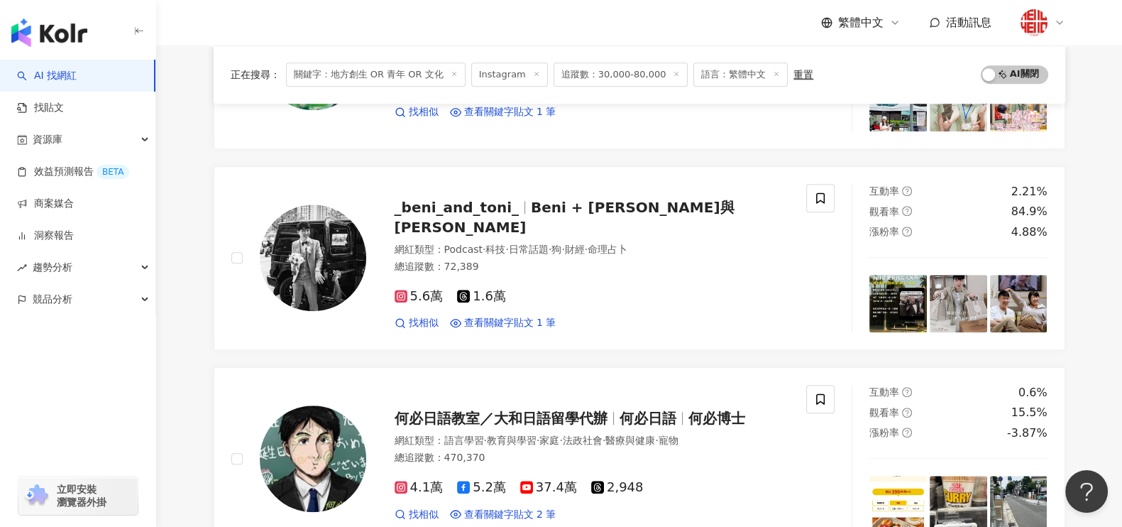
scroll to position [1457, 0]
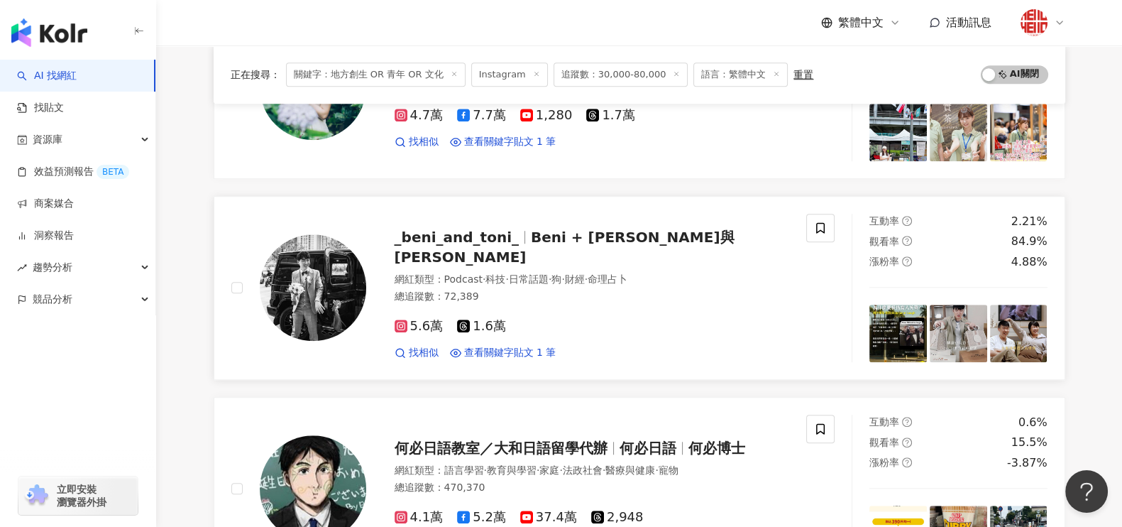
click at [528, 249] on span "Beni + Toni 班妮與托尼" at bounding box center [565, 247] width 340 height 37
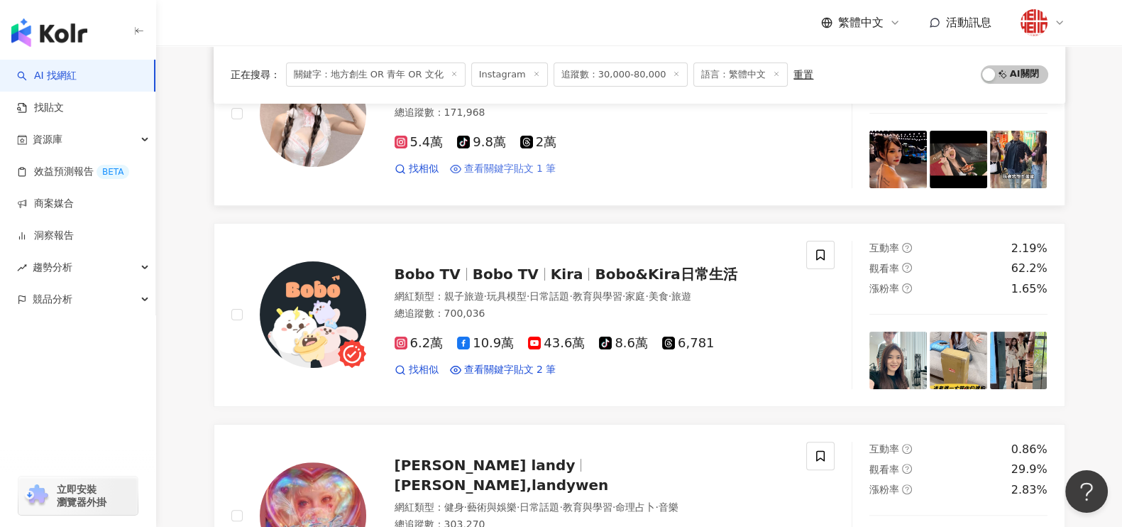
scroll to position [444, 0]
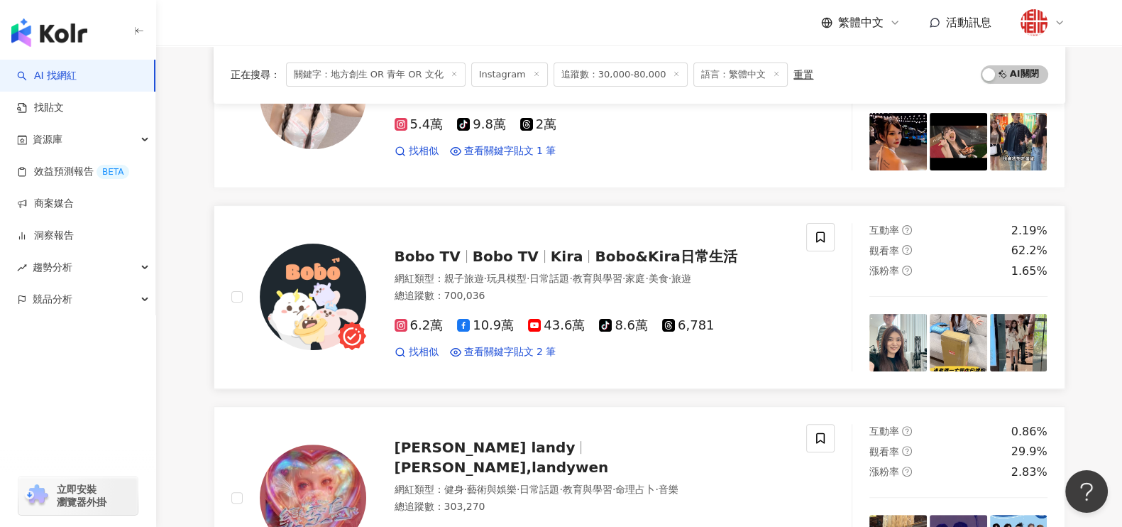
click at [495, 253] on span "Bobo TV" at bounding box center [506, 256] width 66 height 17
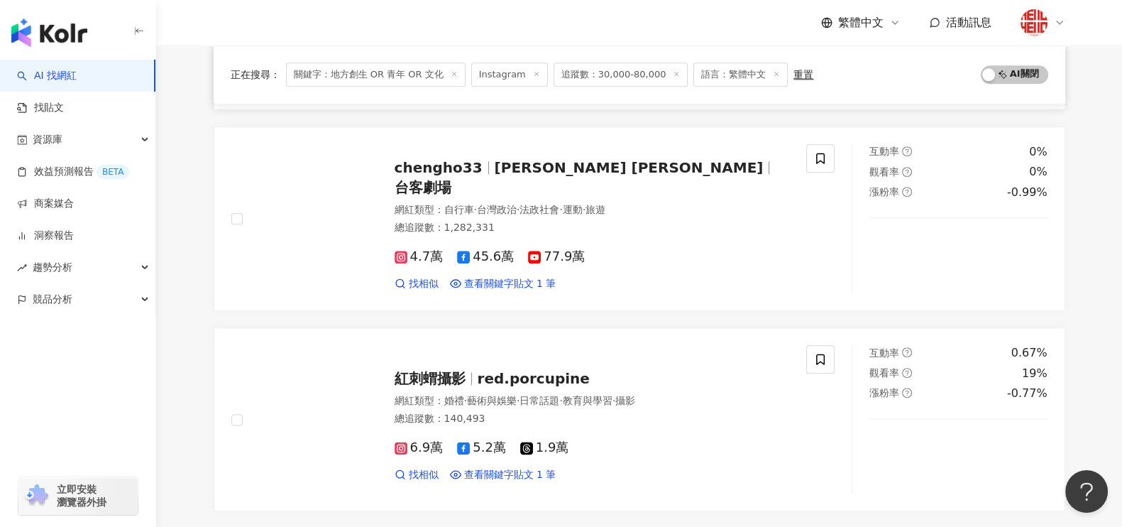
scroll to position [2306, 0]
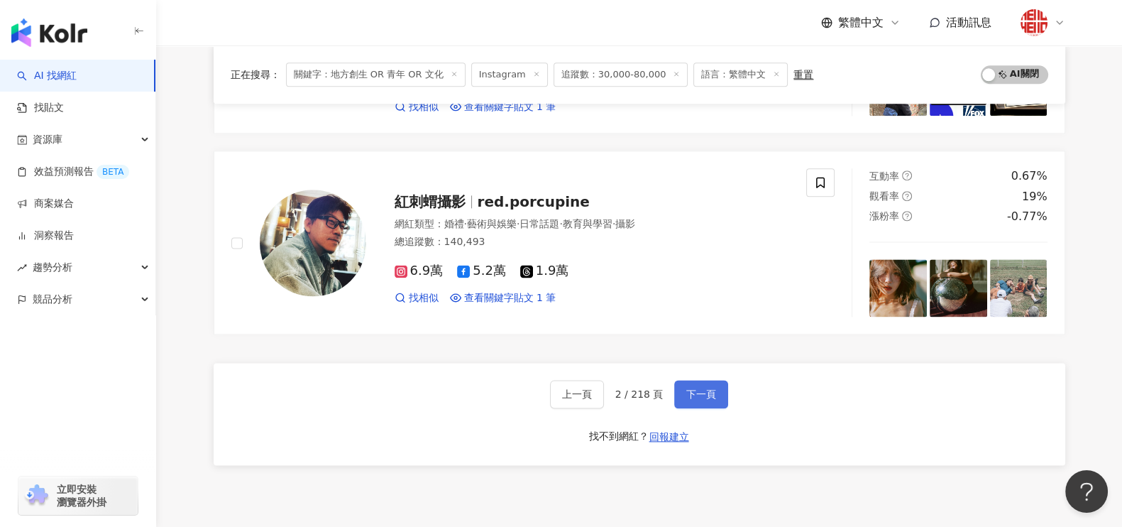
click at [698, 388] on span "下一頁" at bounding box center [701, 393] width 30 height 11
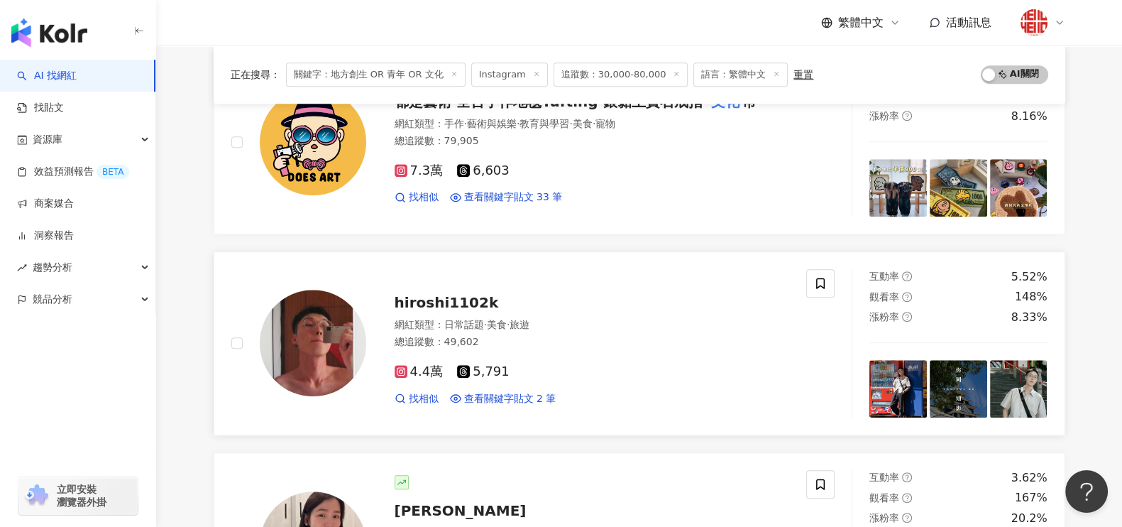
scroll to position [1597, 0]
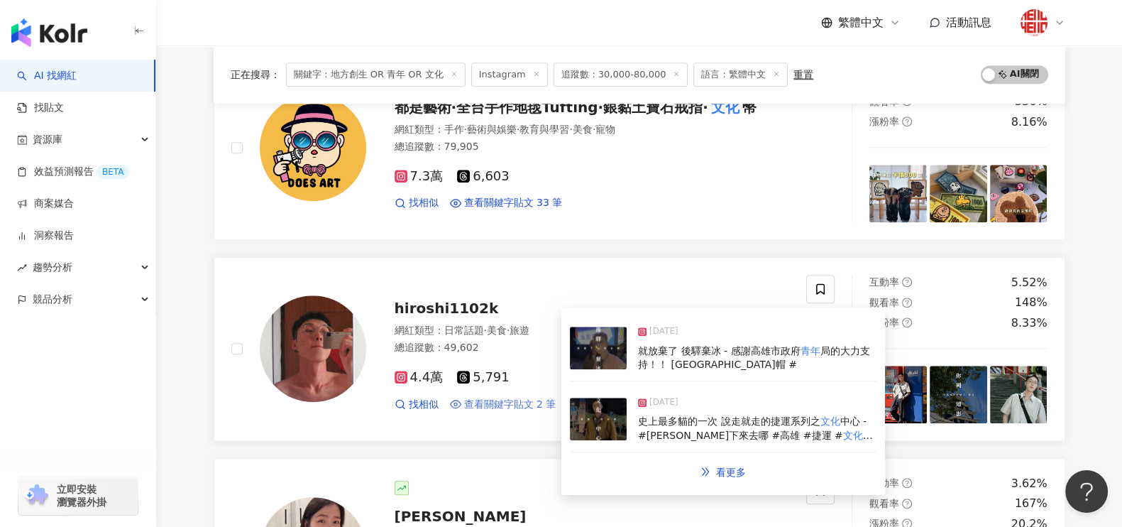
click at [500, 402] on span "查看關鍵字貼文 2 筆" at bounding box center [510, 404] width 92 height 14
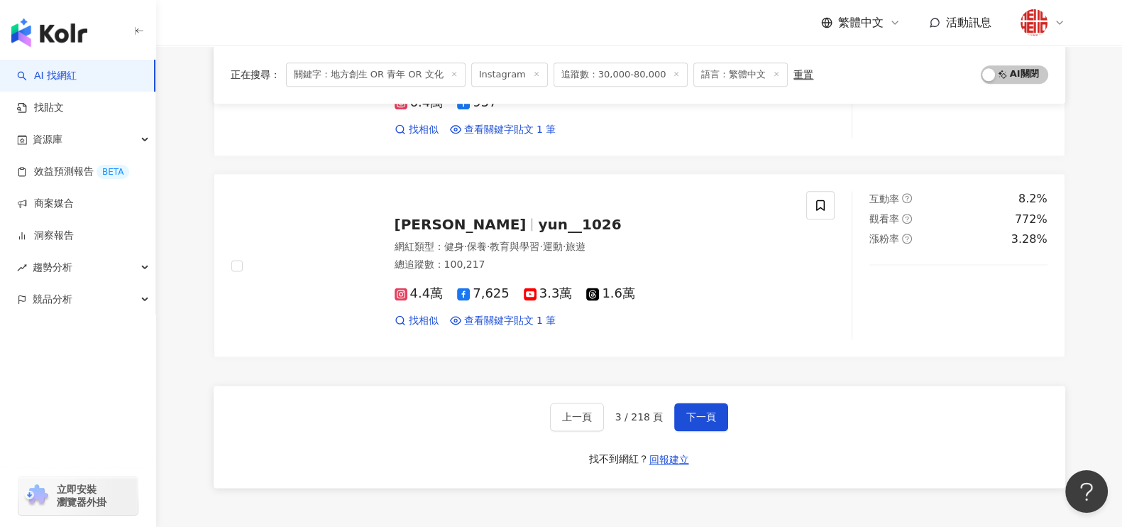
scroll to position [2306, 0]
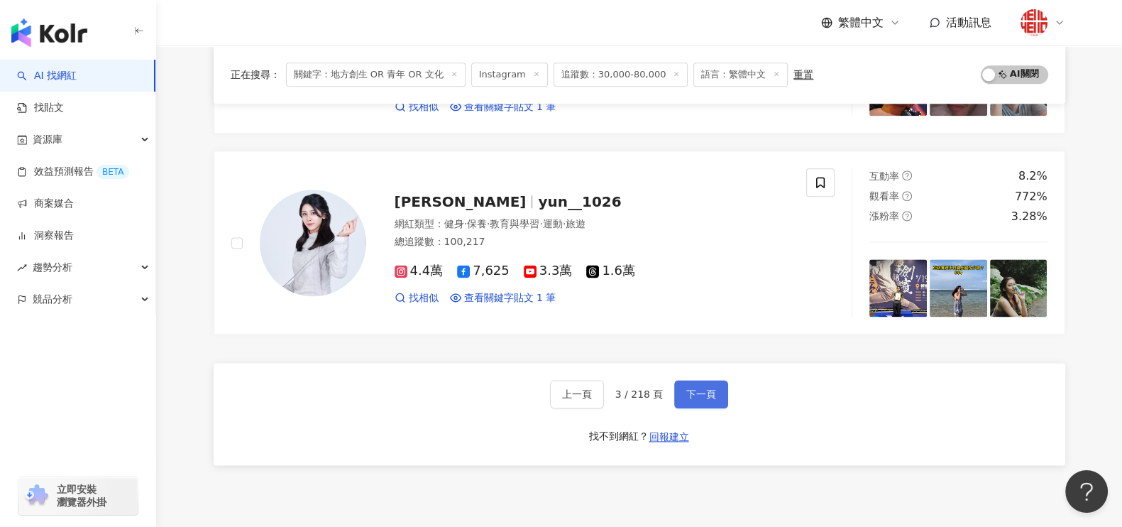
click at [716, 392] on button "下一頁" at bounding box center [701, 394] width 54 height 28
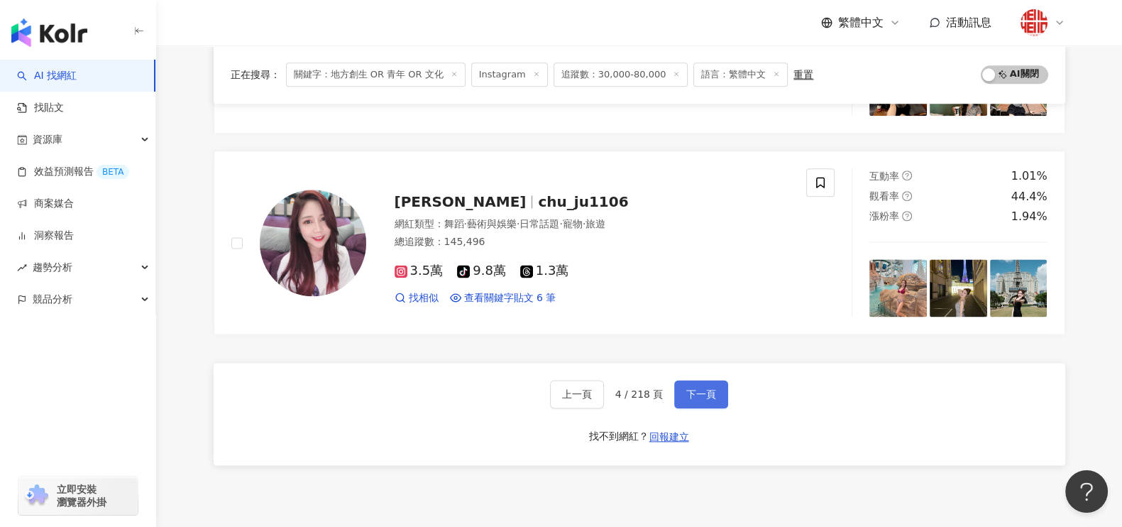
click at [692, 380] on button "下一頁" at bounding box center [701, 394] width 54 height 28
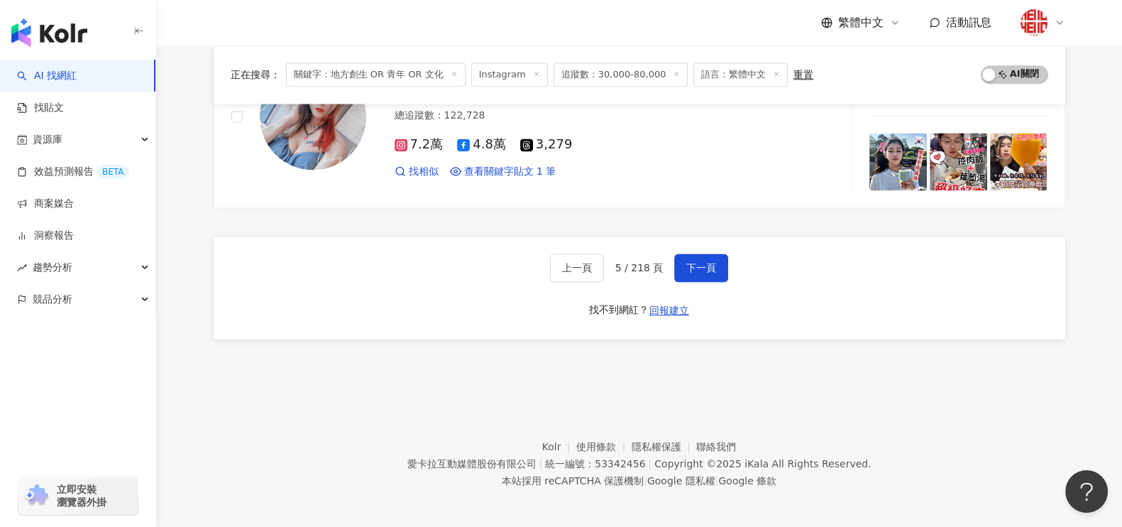
scroll to position [2433, 0]
click at [702, 261] on span "下一頁" at bounding box center [701, 266] width 30 height 11
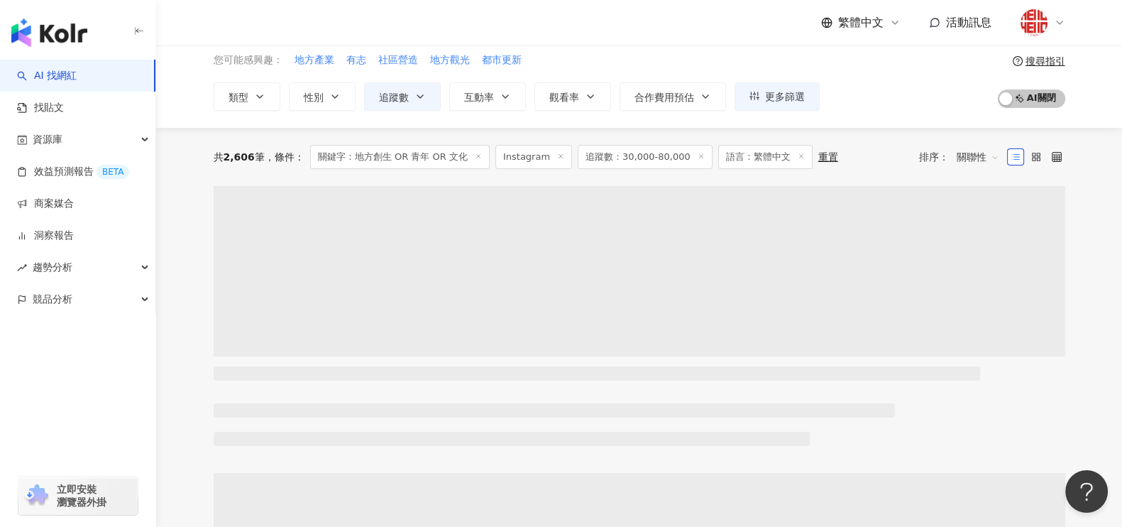
scroll to position [88, 0]
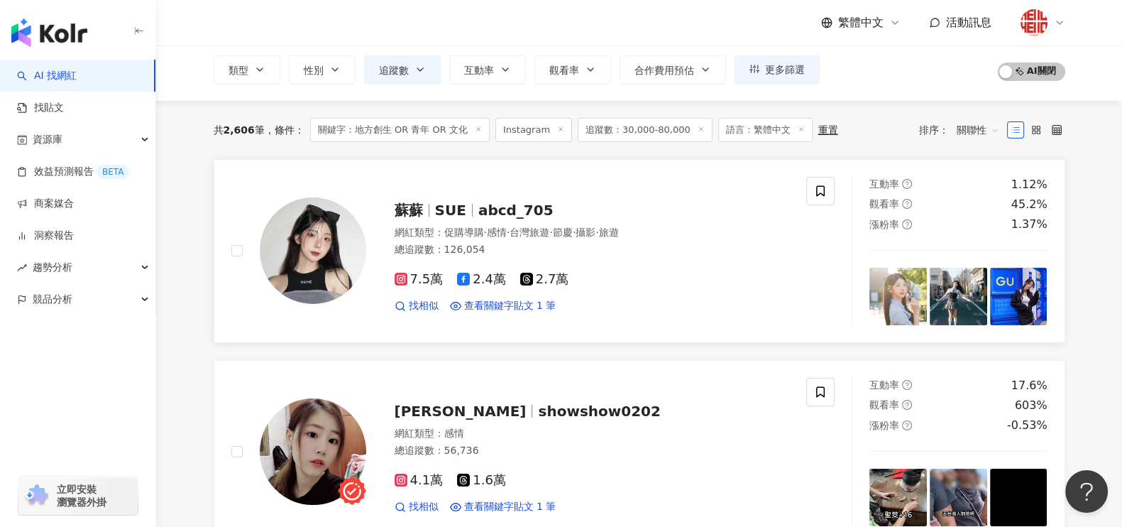
click at [455, 206] on span "SUE" at bounding box center [450, 210] width 31 height 17
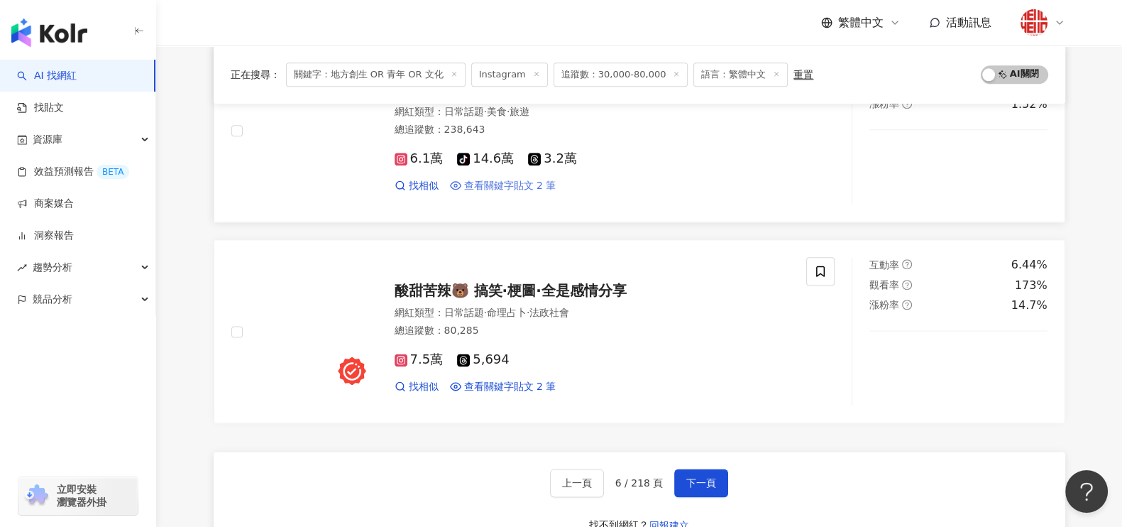
scroll to position [2395, 0]
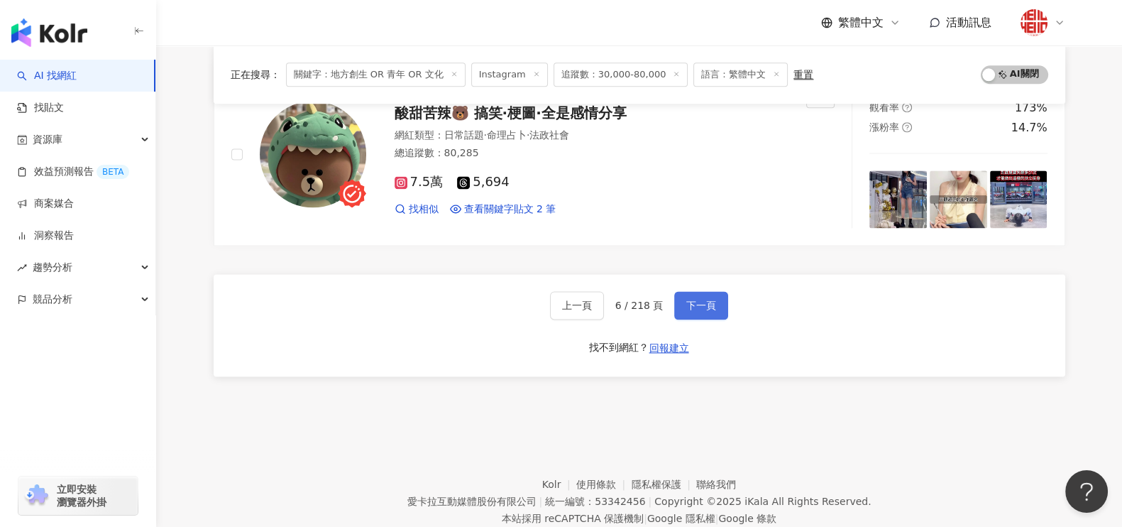
click at [702, 313] on button "下一頁" at bounding box center [701, 305] width 54 height 28
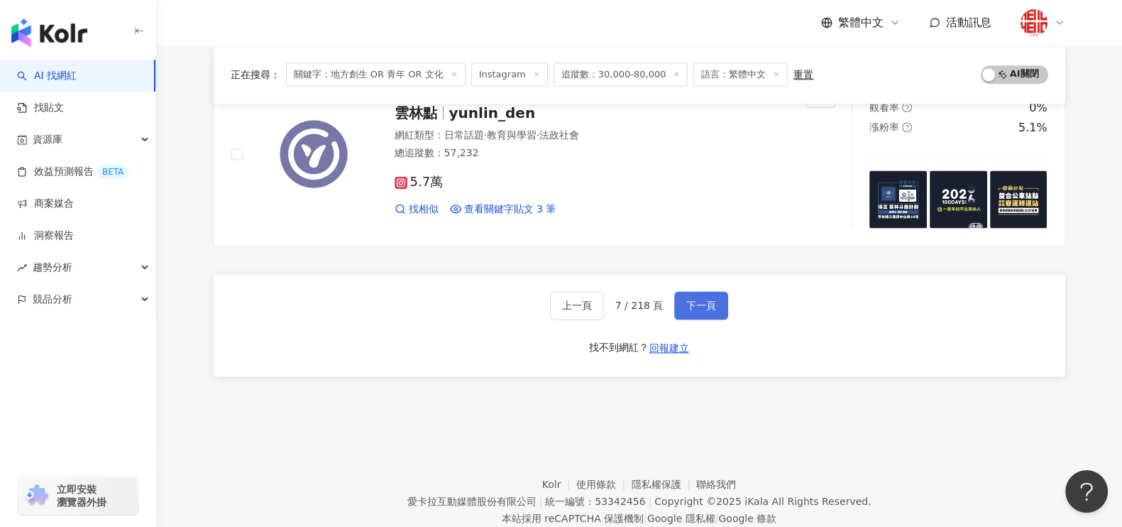
click at [686, 299] on span "下一頁" at bounding box center [701, 304] width 30 height 11
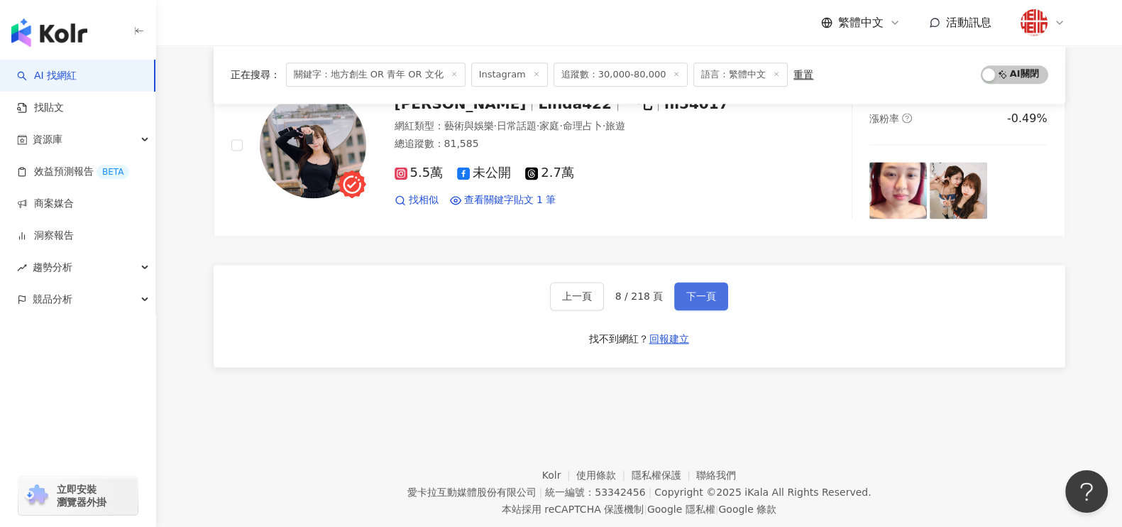
scroll to position [2433, 0]
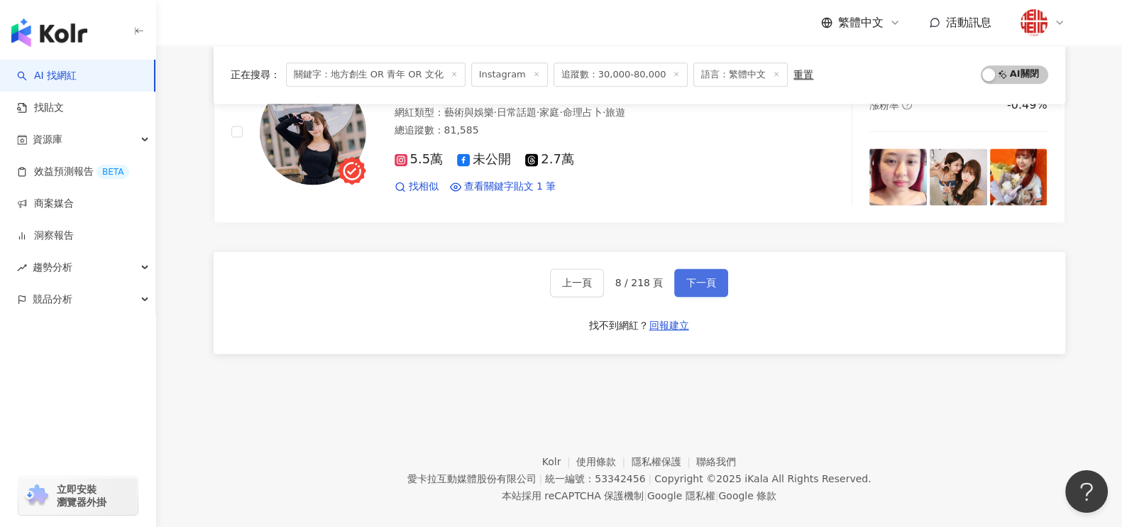
click at [707, 268] on button "下一頁" at bounding box center [701, 282] width 54 height 28
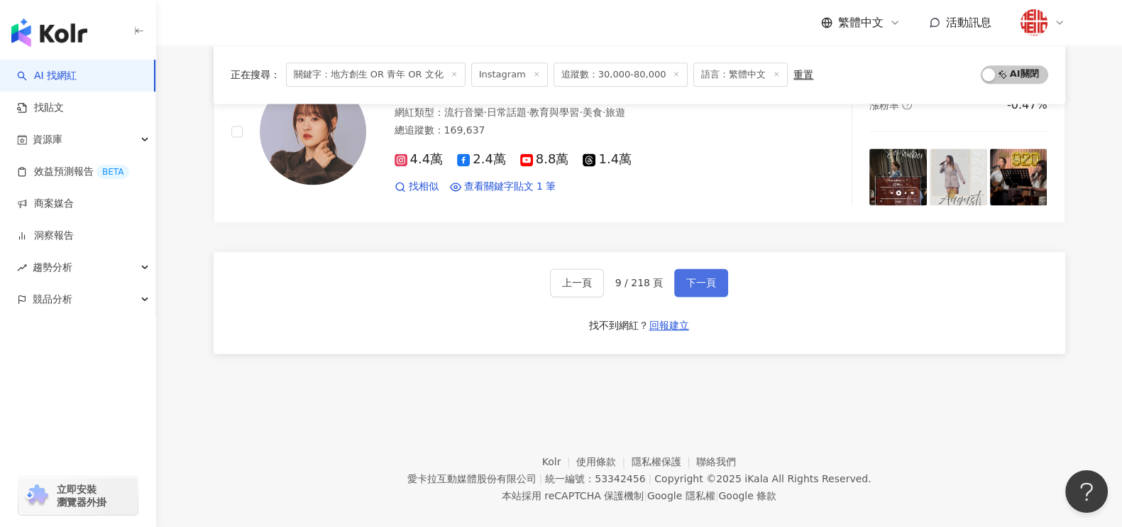
click at [717, 268] on button "下一頁" at bounding box center [701, 282] width 54 height 28
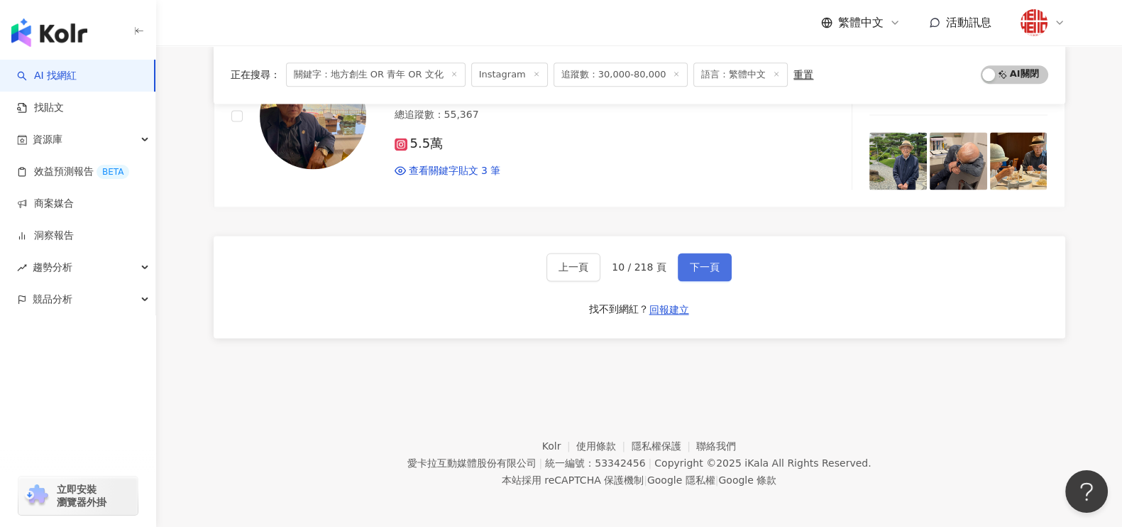
click at [698, 261] on span "下一頁" at bounding box center [705, 266] width 30 height 11
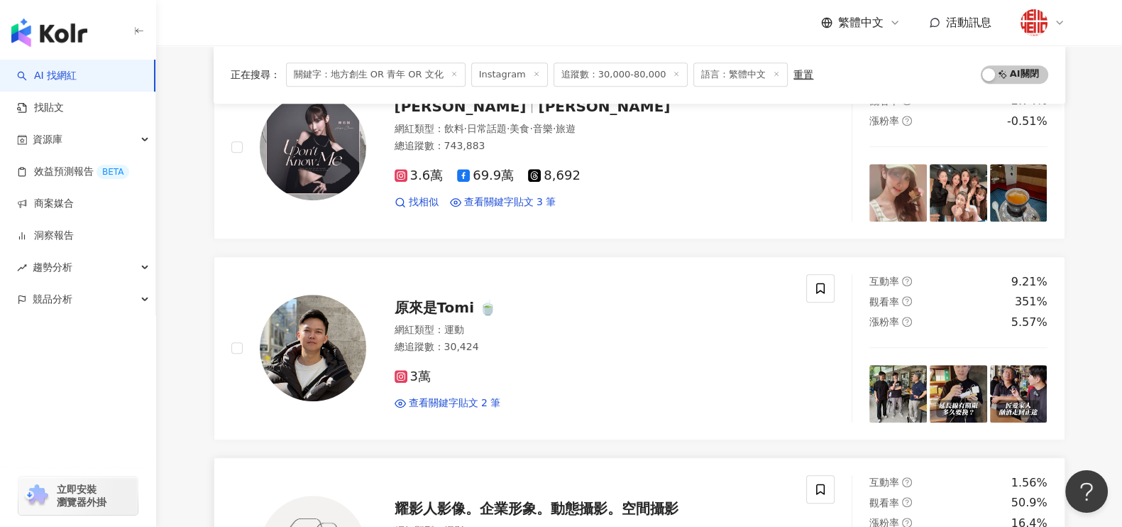
scroll to position [1191, 0]
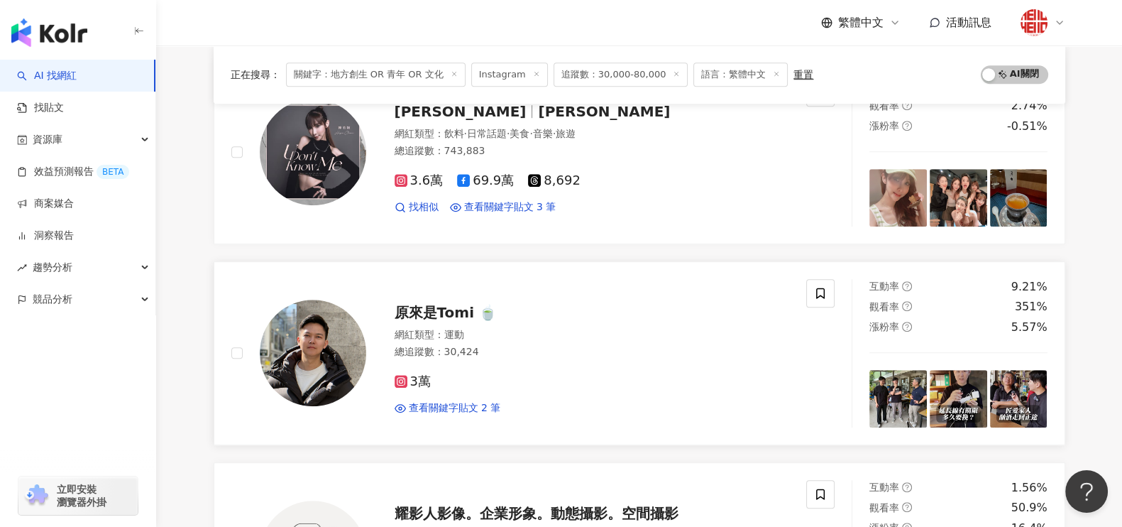
click at [484, 346] on div "總追蹤數 ： 30,424" at bounding box center [592, 352] width 395 height 14
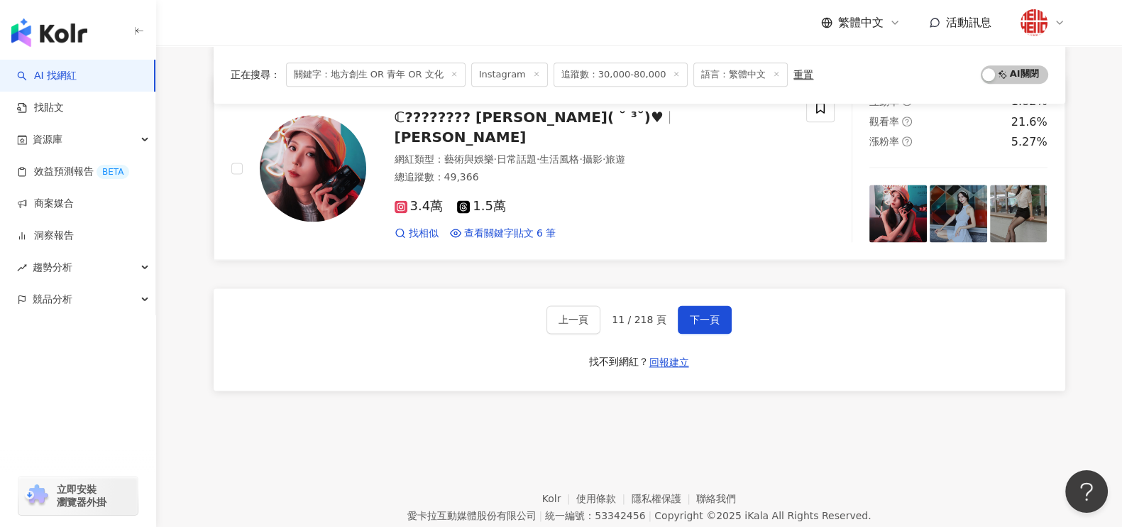
scroll to position [2433, 0]
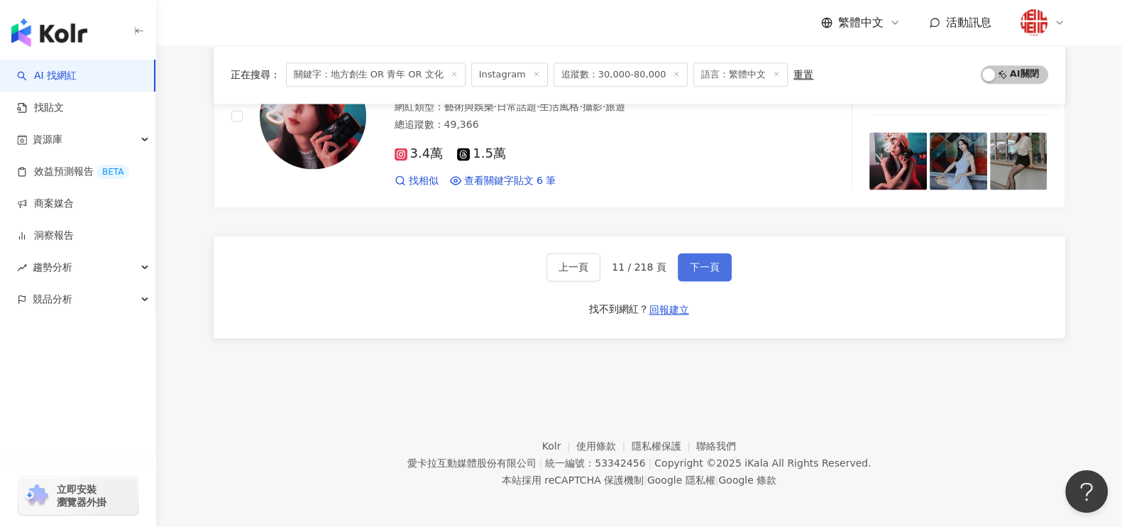
click at [720, 257] on button "下一頁" at bounding box center [705, 267] width 54 height 28
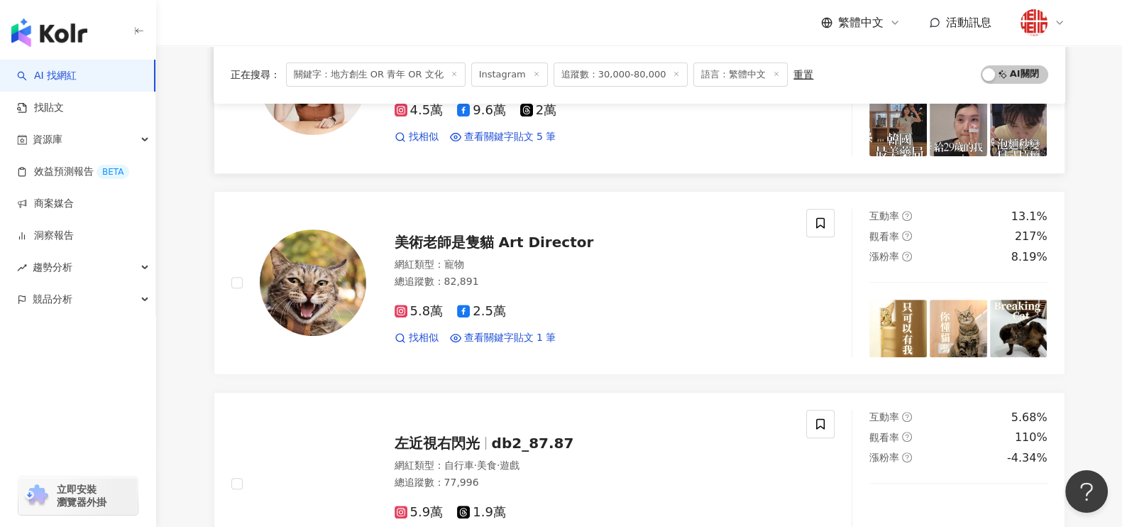
scroll to position [836, 0]
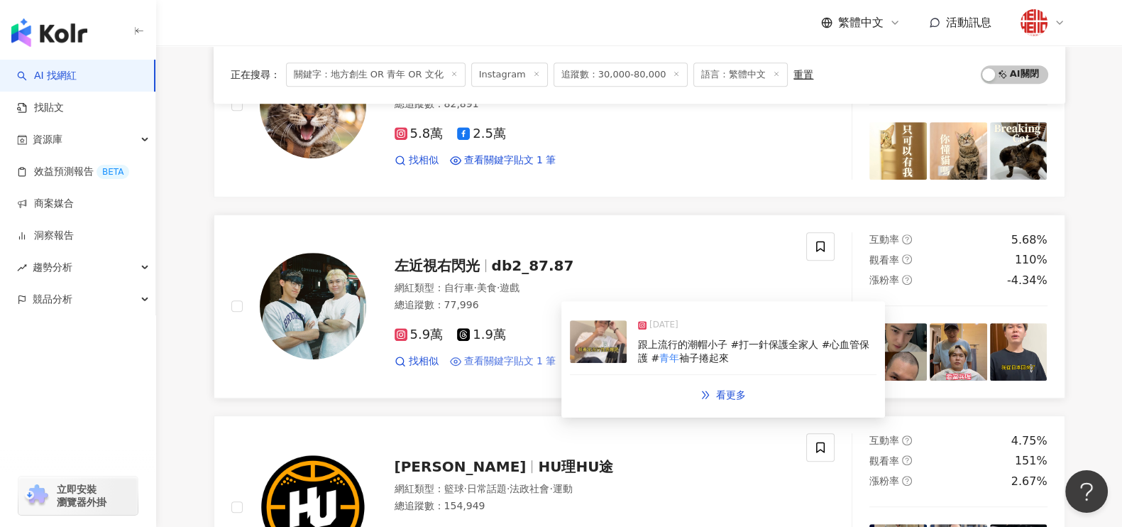
click at [512, 354] on span "查看關鍵字貼文 1 筆" at bounding box center [510, 361] width 92 height 14
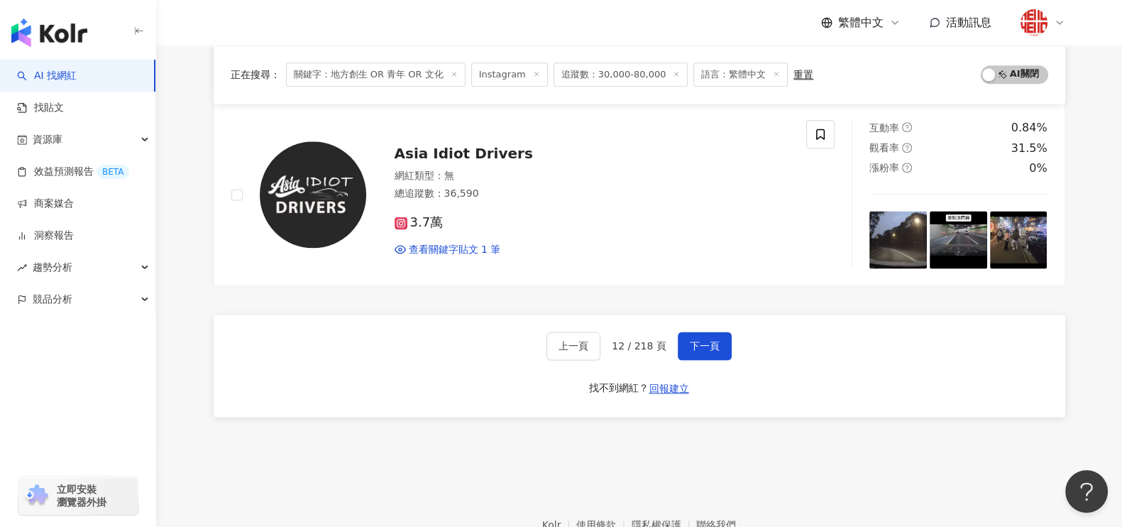
scroll to position [2433, 0]
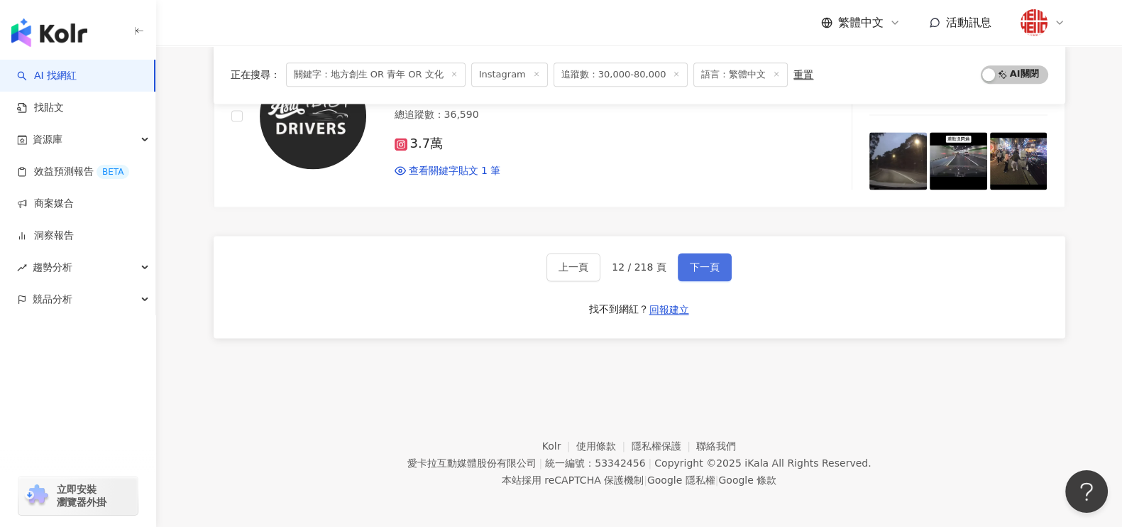
click at [690, 261] on span "下一頁" at bounding box center [705, 266] width 30 height 11
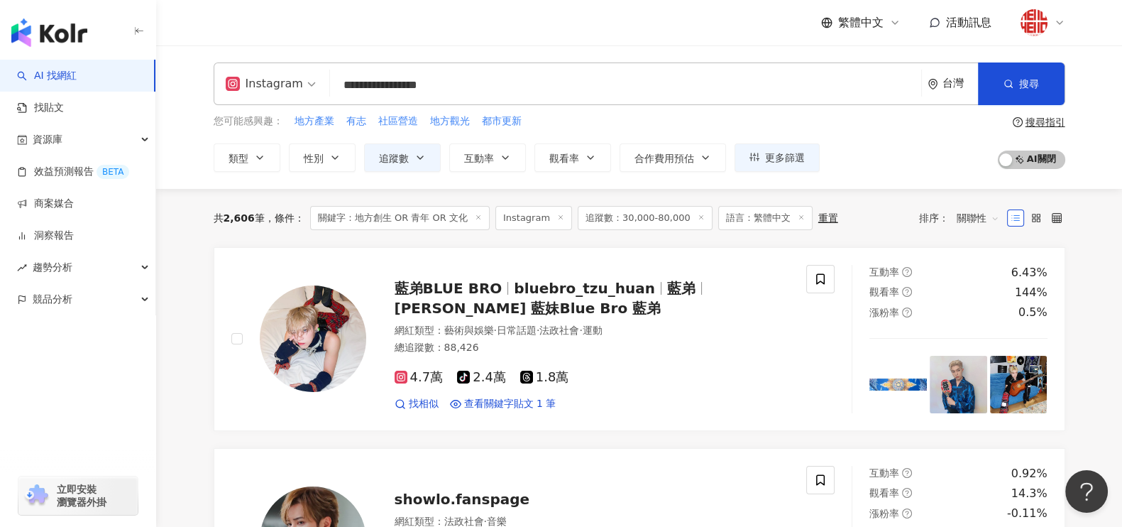
scroll to position [0, 0]
click at [493, 82] on input "**********" at bounding box center [626, 85] width 580 height 27
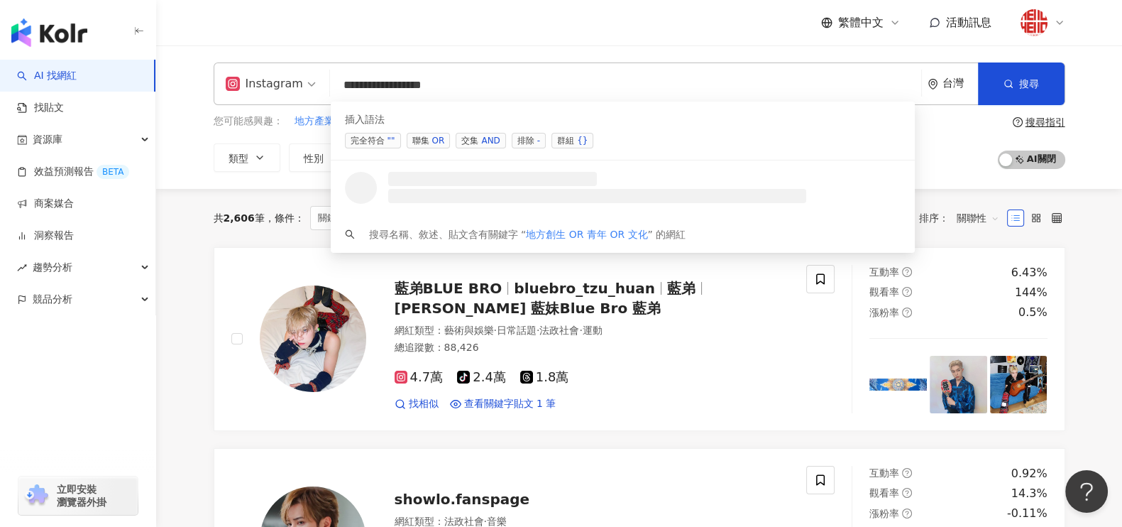
click at [419, 143] on span "聯集 OR" at bounding box center [429, 141] width 44 height 16
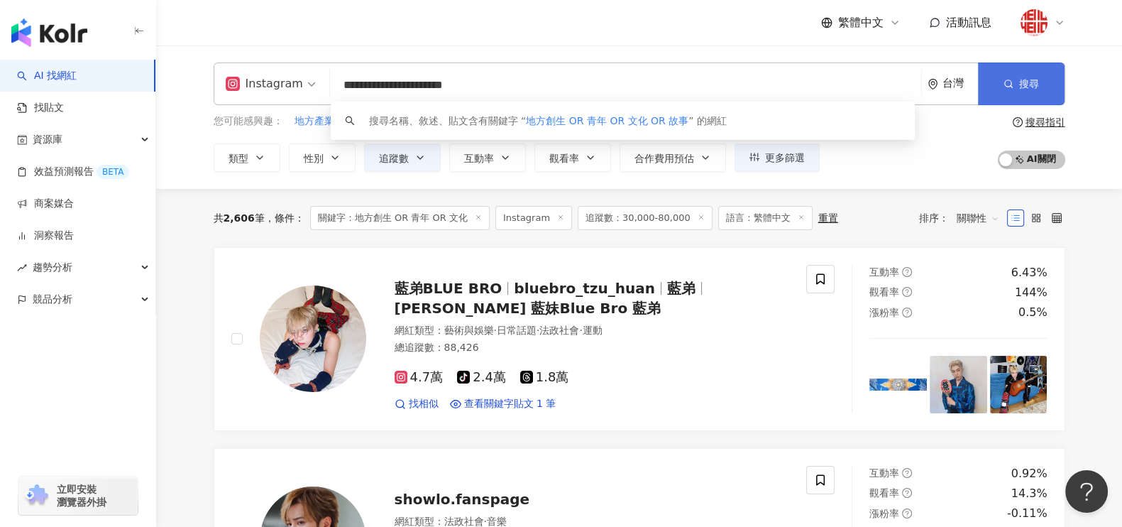
click at [1004, 80] on icon "button" at bounding box center [1009, 84] width 10 height 10
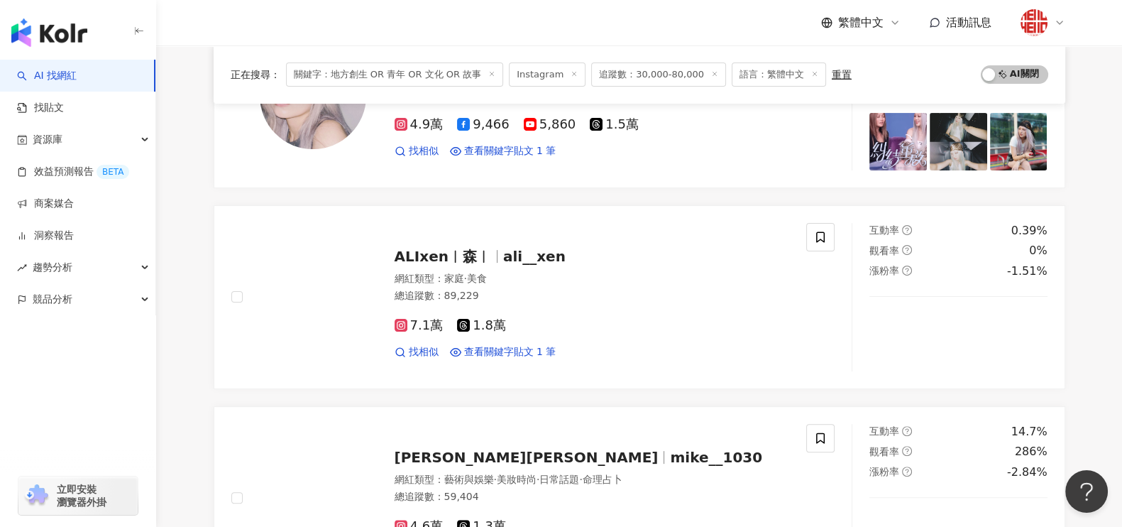
scroll to position [709, 0]
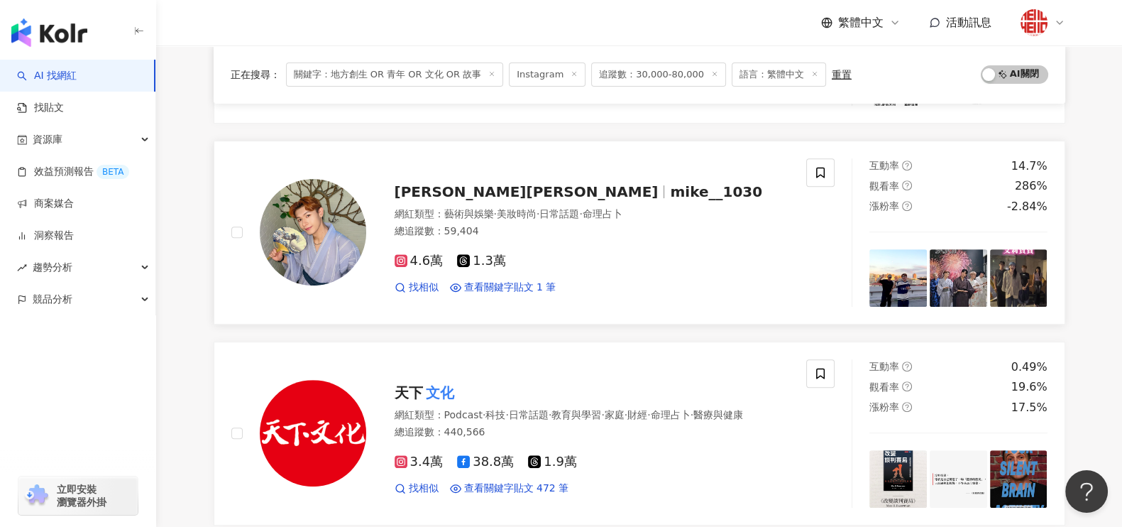
click at [670, 194] on span "mike__1030" at bounding box center [716, 191] width 92 height 17
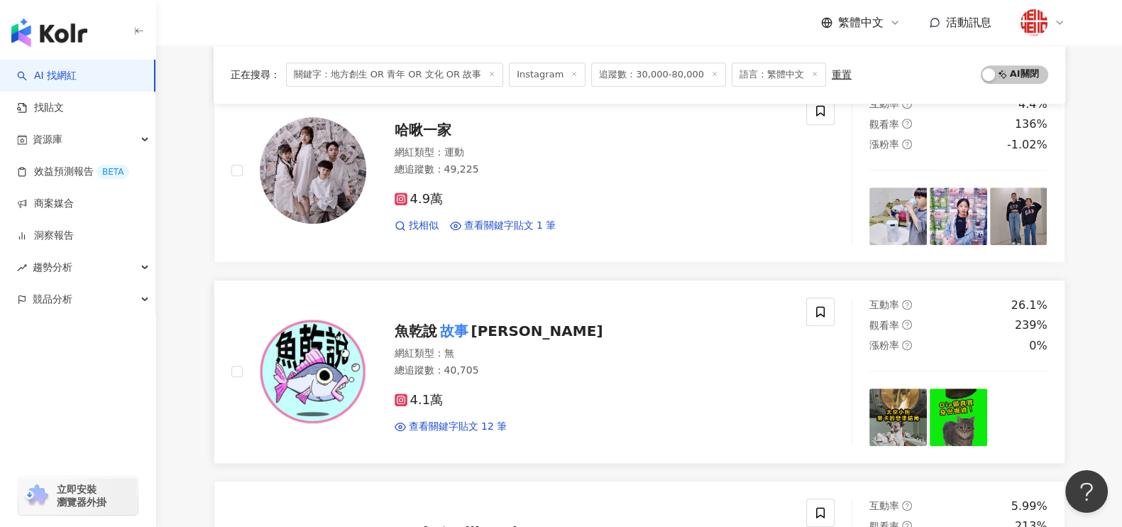
scroll to position [1065, 0]
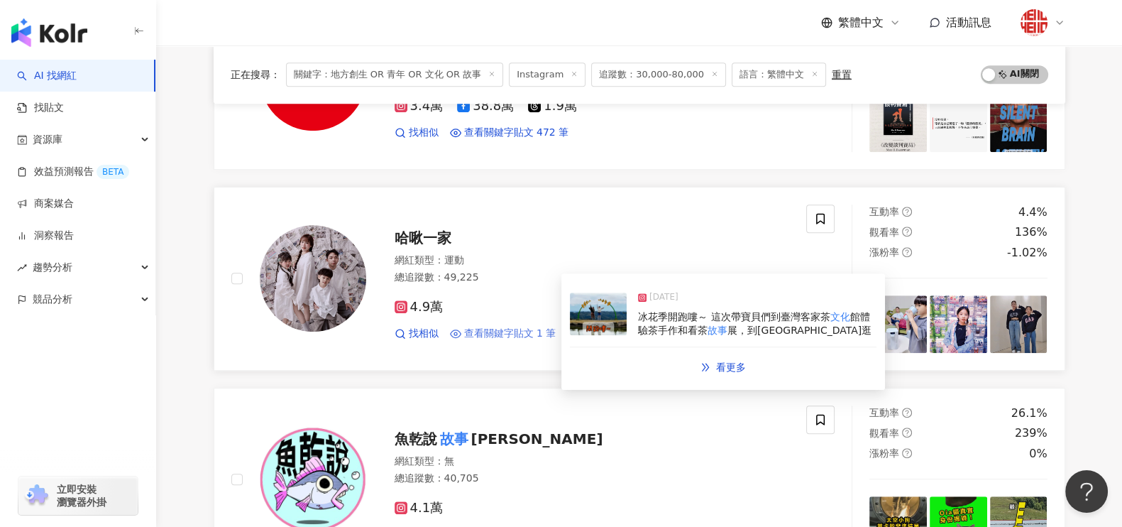
click at [510, 326] on span "查看關鍵字貼文 1 筆" at bounding box center [510, 333] width 92 height 14
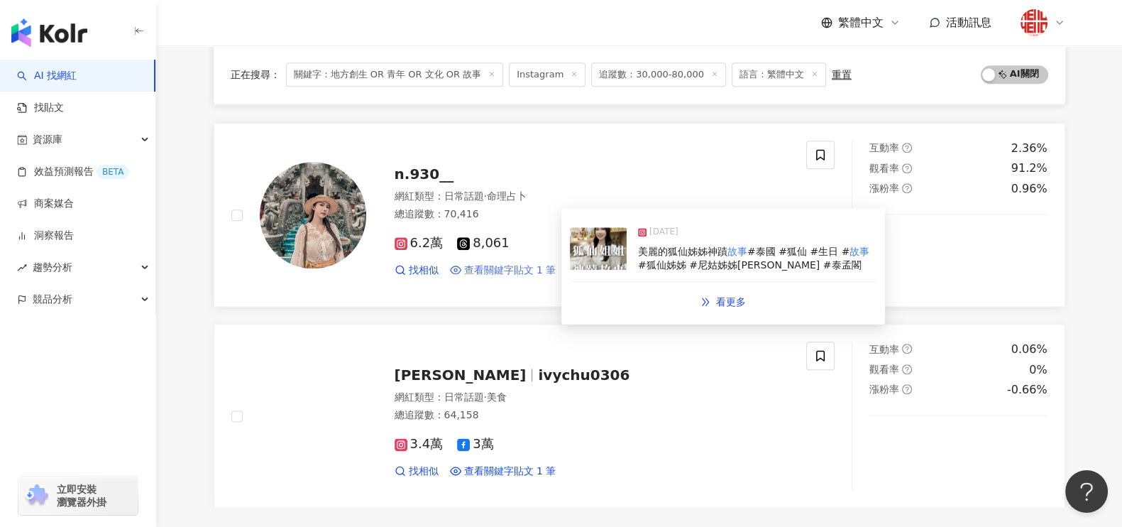
scroll to position [2217, 0]
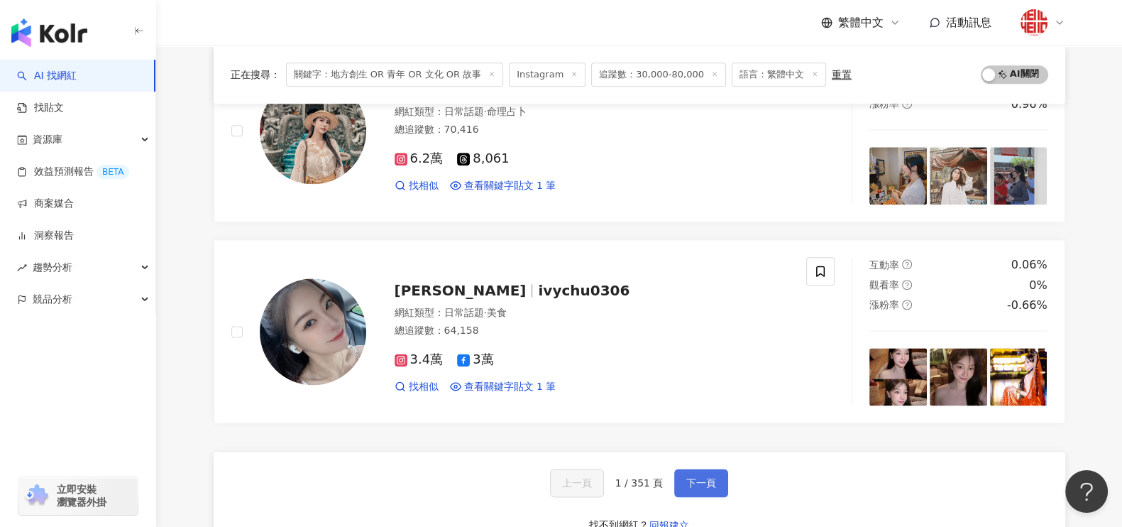
click at [710, 478] on span "下一頁" at bounding box center [701, 482] width 30 height 11
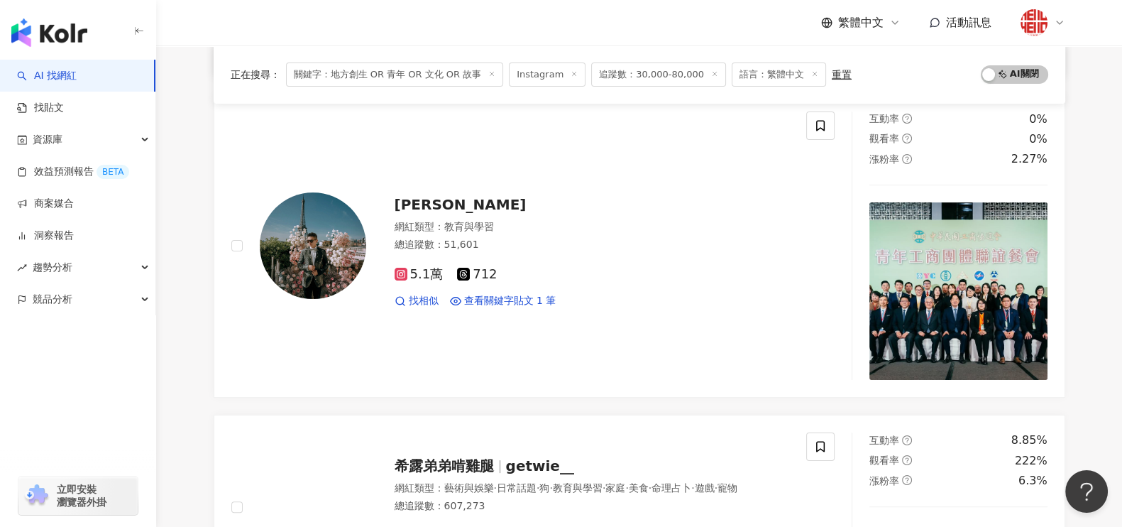
scroll to position [88, 0]
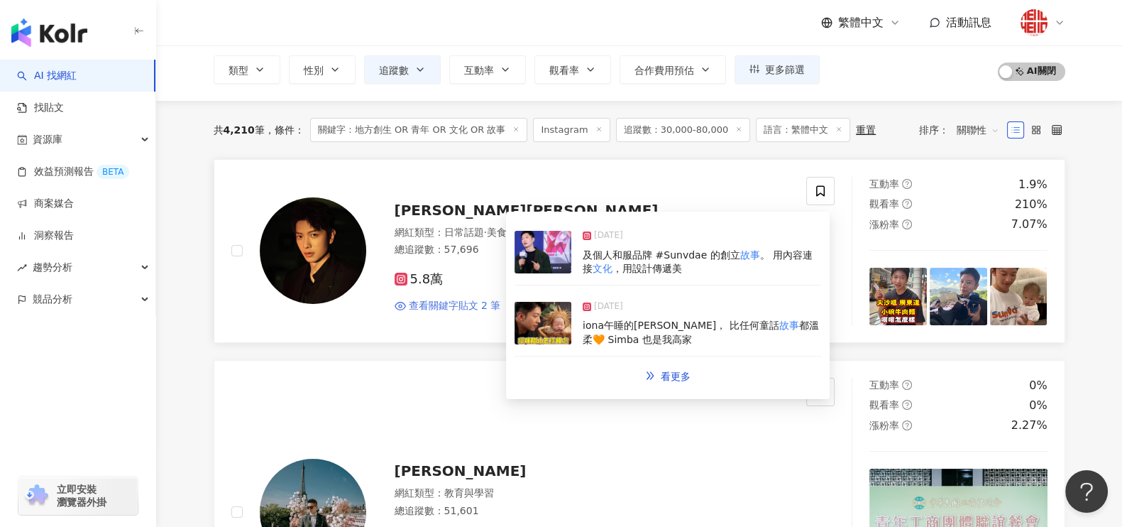
click at [465, 299] on span "查看關鍵字貼文 2 筆" at bounding box center [455, 306] width 92 height 14
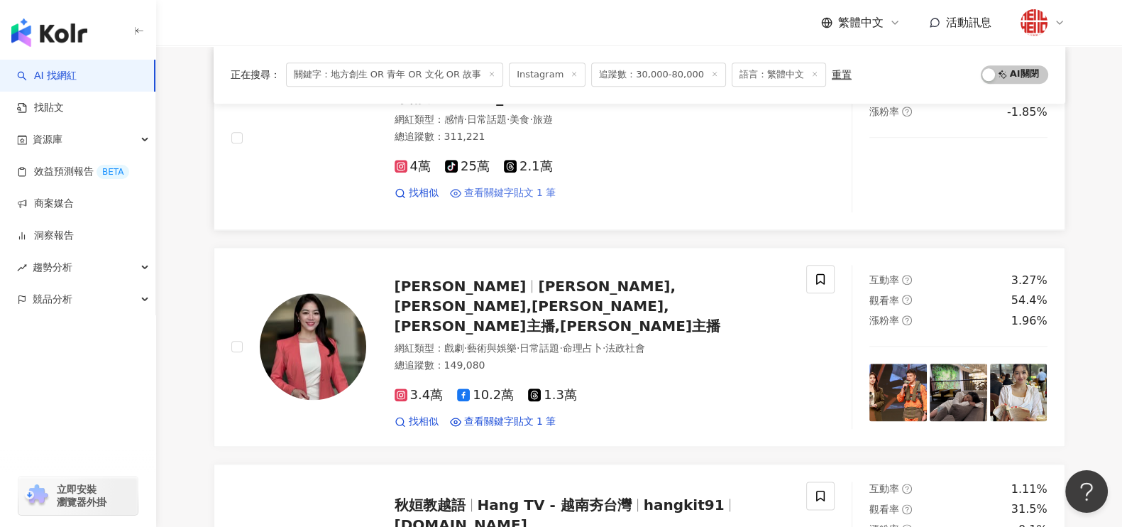
scroll to position [2040, 0]
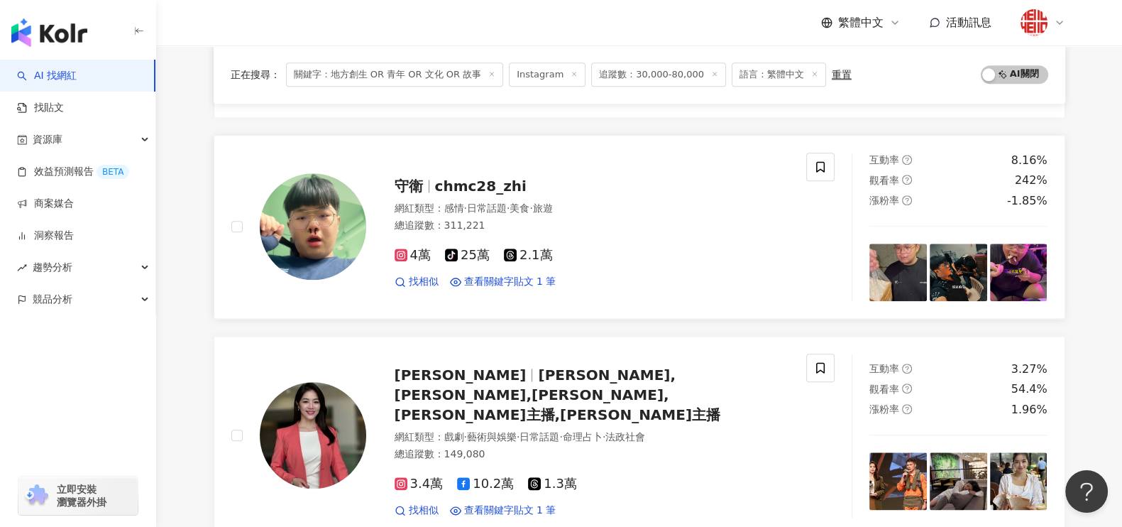
click at [476, 187] on span "chmc28_zhi" at bounding box center [481, 185] width 92 height 17
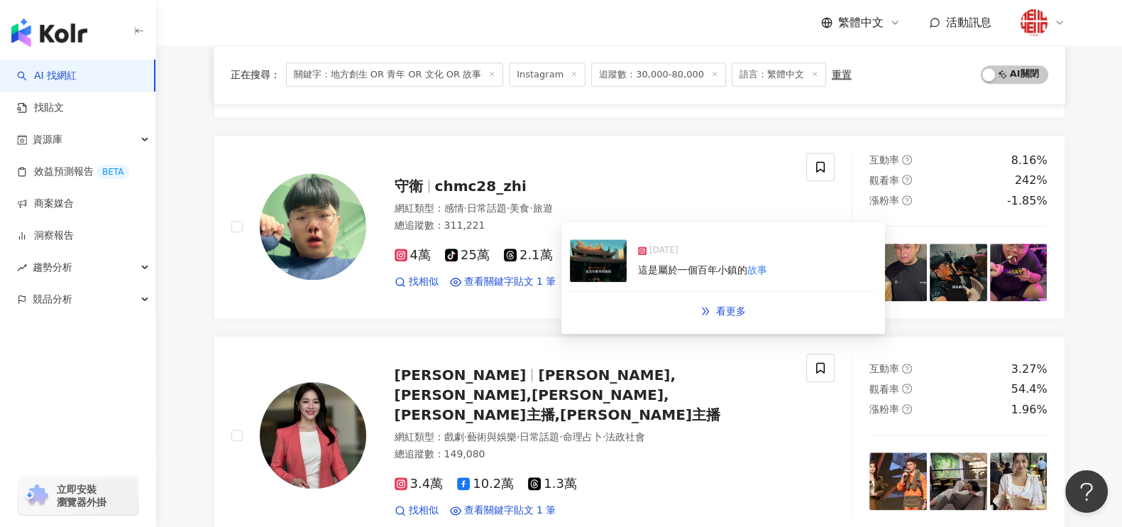
click at [650, 260] on div "2024/12/20" at bounding box center [702, 253] width 129 height 20
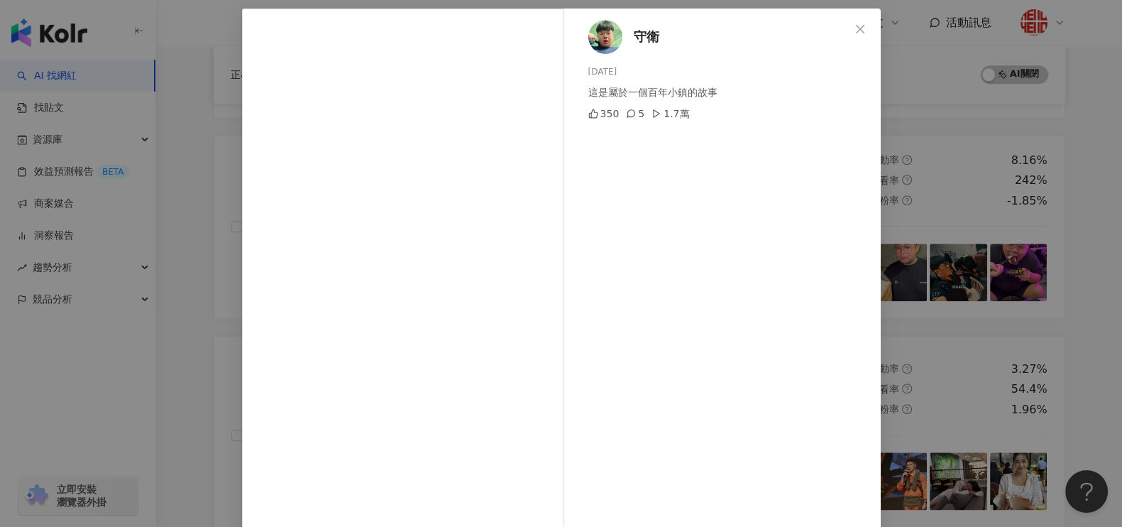
scroll to position [110, 0]
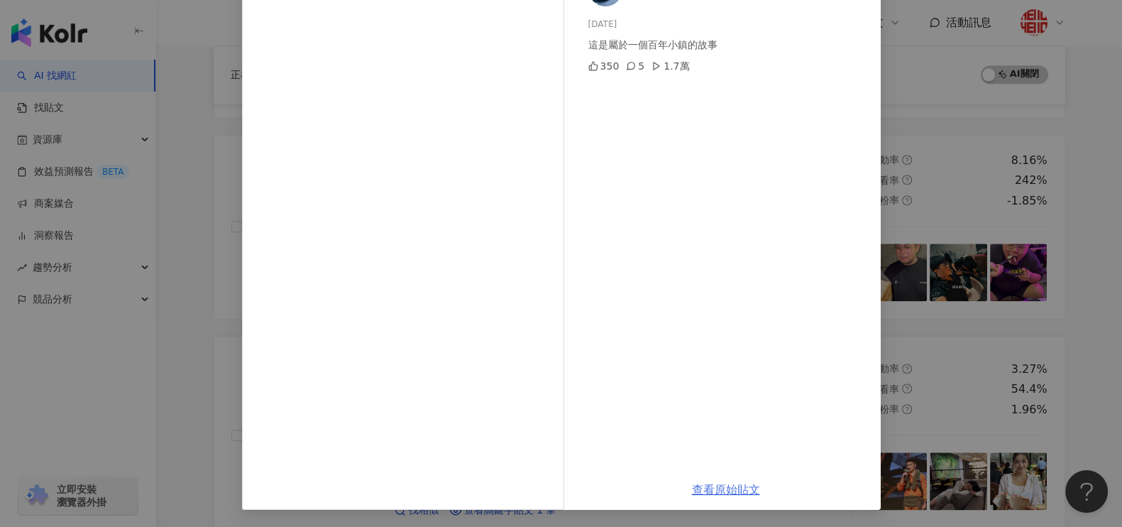
click at [717, 488] on link "查看原始貼文" at bounding box center [726, 489] width 68 height 13
click at [934, 223] on div "守衛 2024/12/20 這是屬於一個百年小鎮的故事 350 5 1.7萬 查看原始貼文" at bounding box center [561, 263] width 1122 height 527
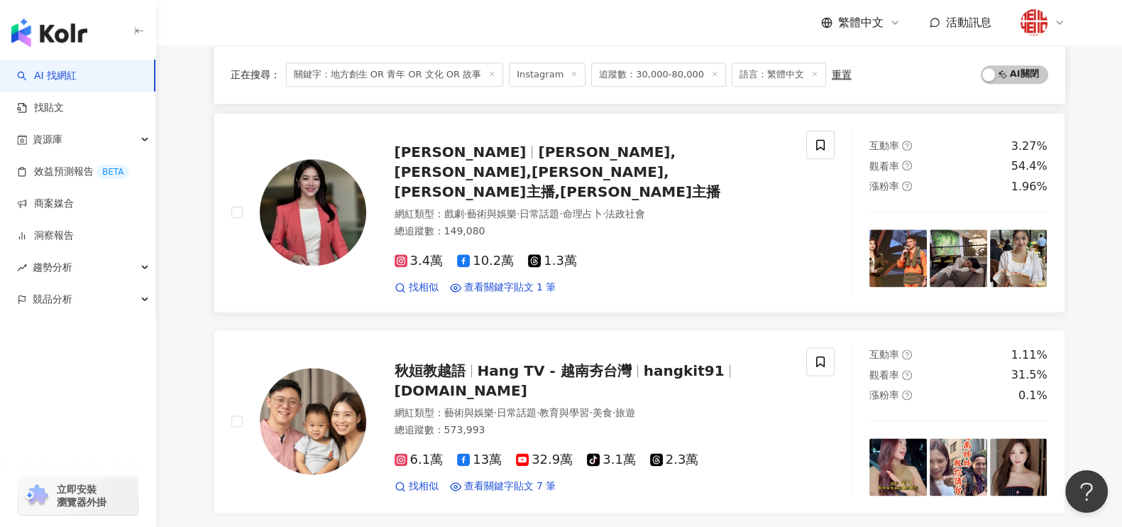
scroll to position [2395, 0]
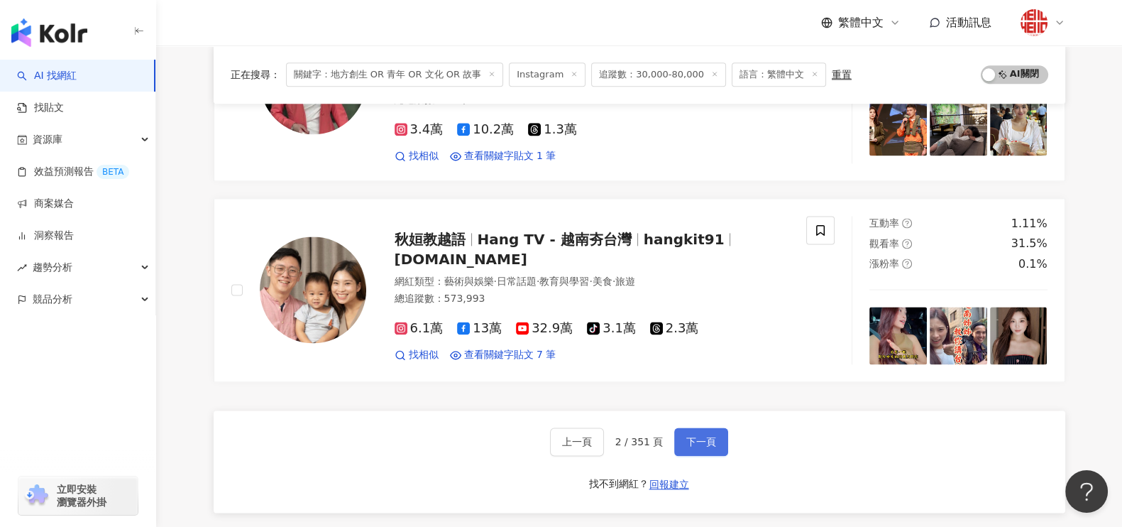
click at [697, 436] on span "下一頁" at bounding box center [701, 441] width 30 height 11
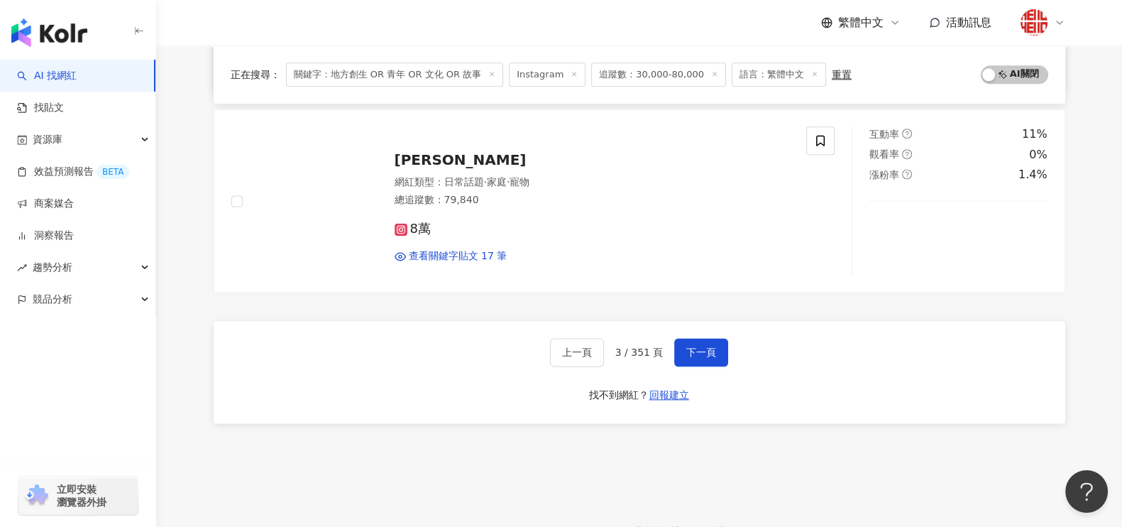
scroll to position [2433, 0]
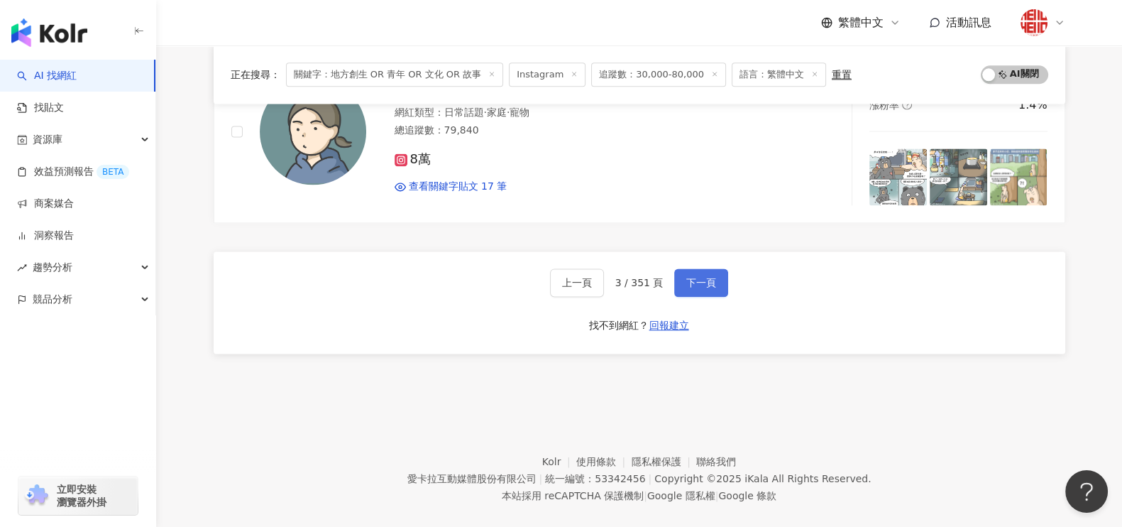
click at [686, 277] on span "下一頁" at bounding box center [701, 282] width 30 height 11
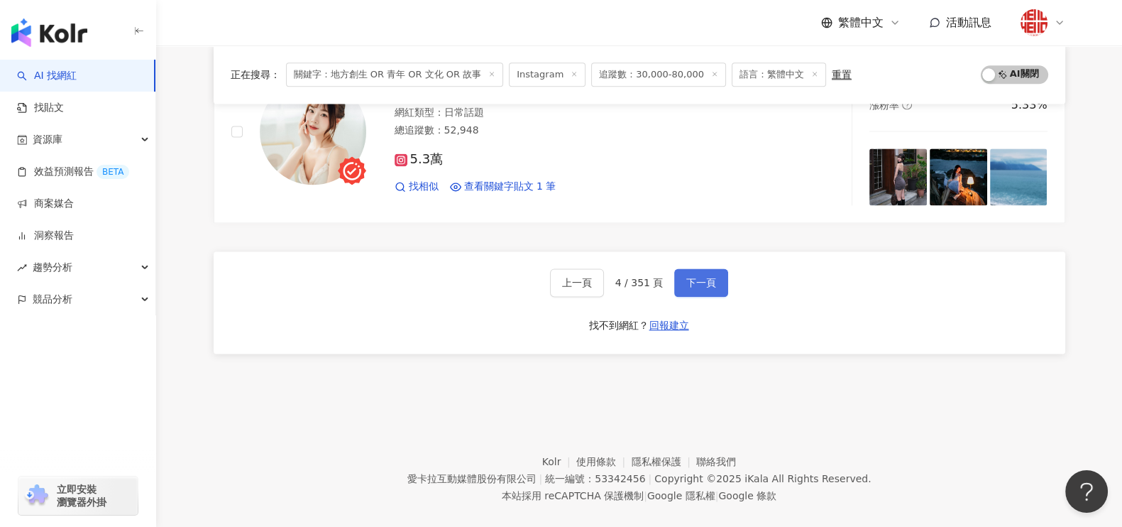
click at [714, 268] on button "下一頁" at bounding box center [701, 282] width 54 height 28
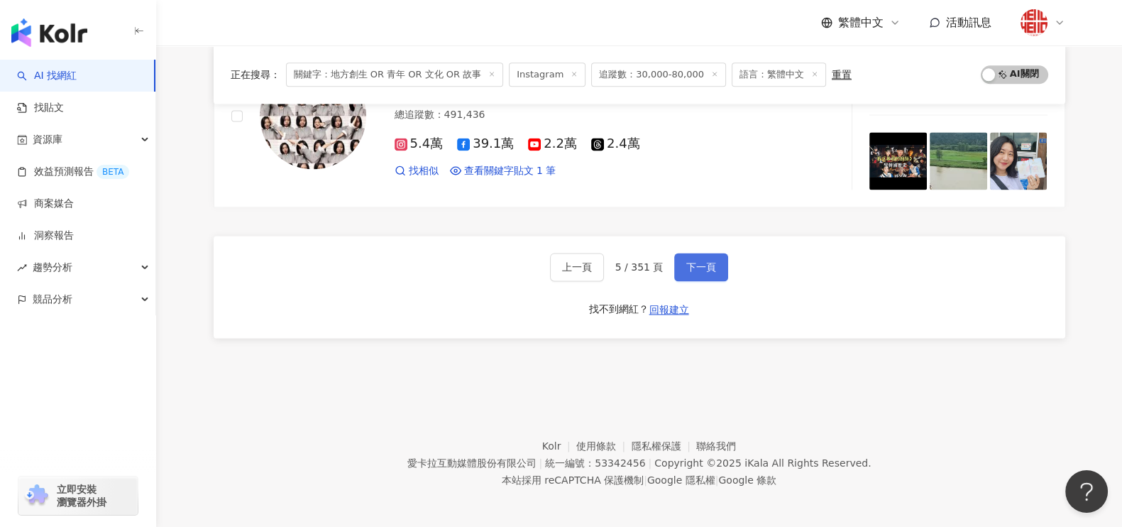
click at [700, 272] on button "下一頁" at bounding box center [701, 267] width 54 height 28
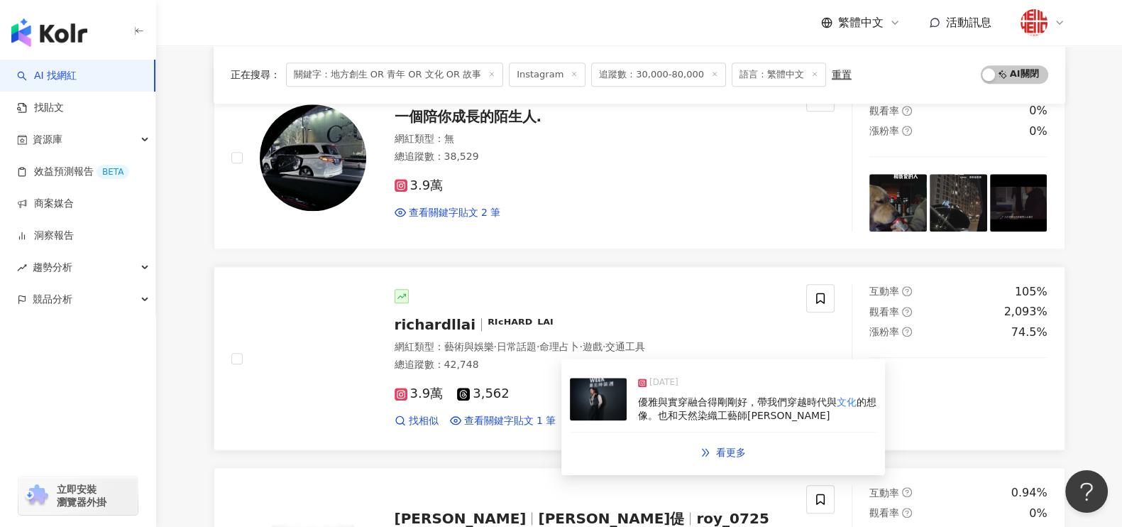
scroll to position [2255, 0]
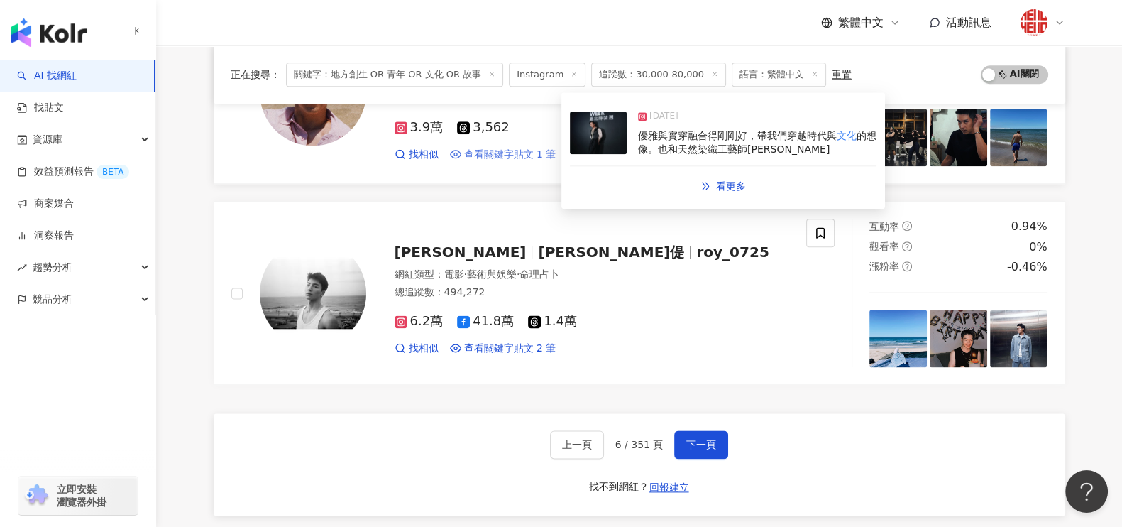
click at [527, 156] on span "查看關鍵字貼文 1 筆" at bounding box center [510, 155] width 92 height 14
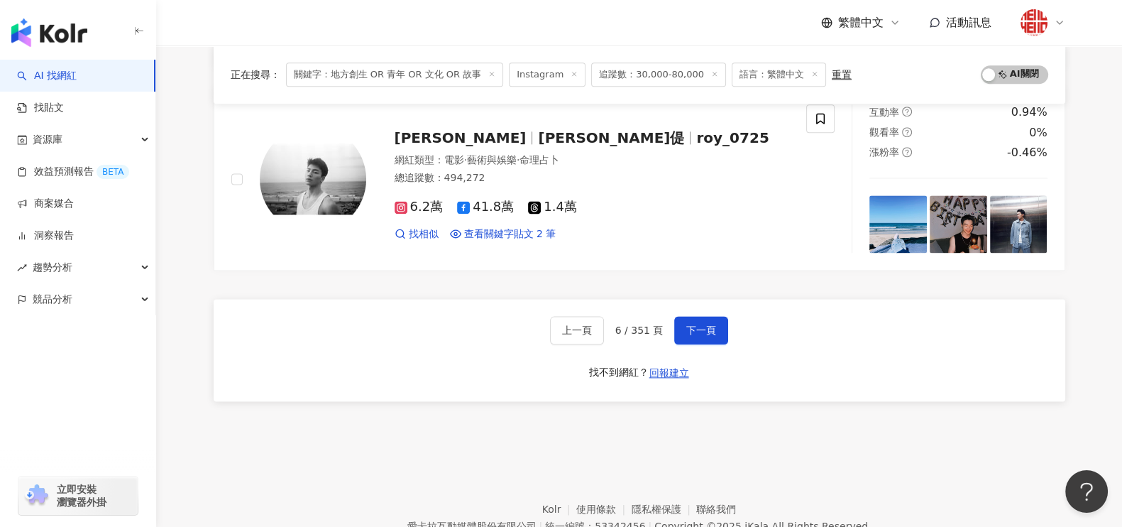
scroll to position [2433, 0]
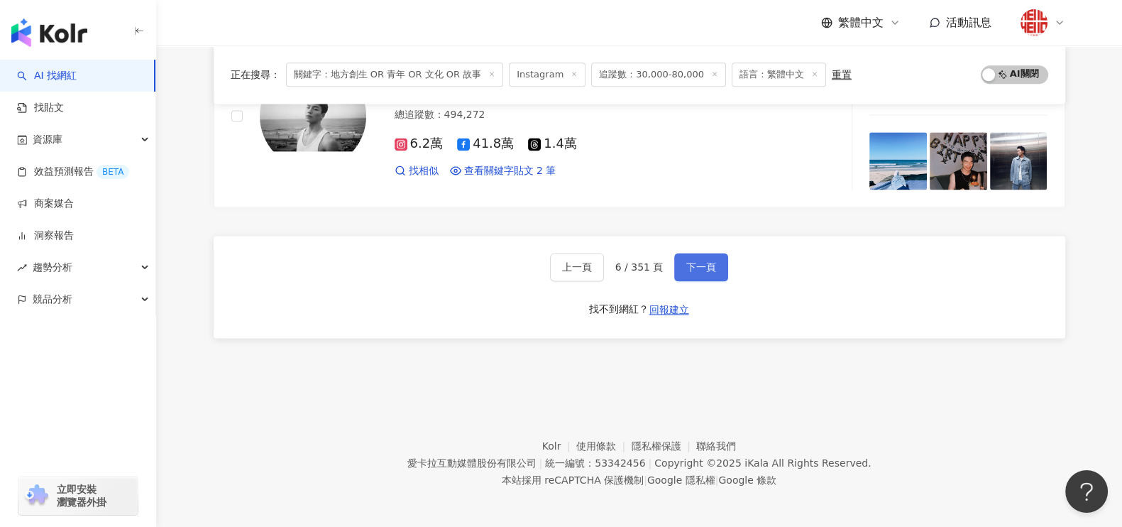
click at [688, 267] on span "下一頁" at bounding box center [701, 266] width 30 height 11
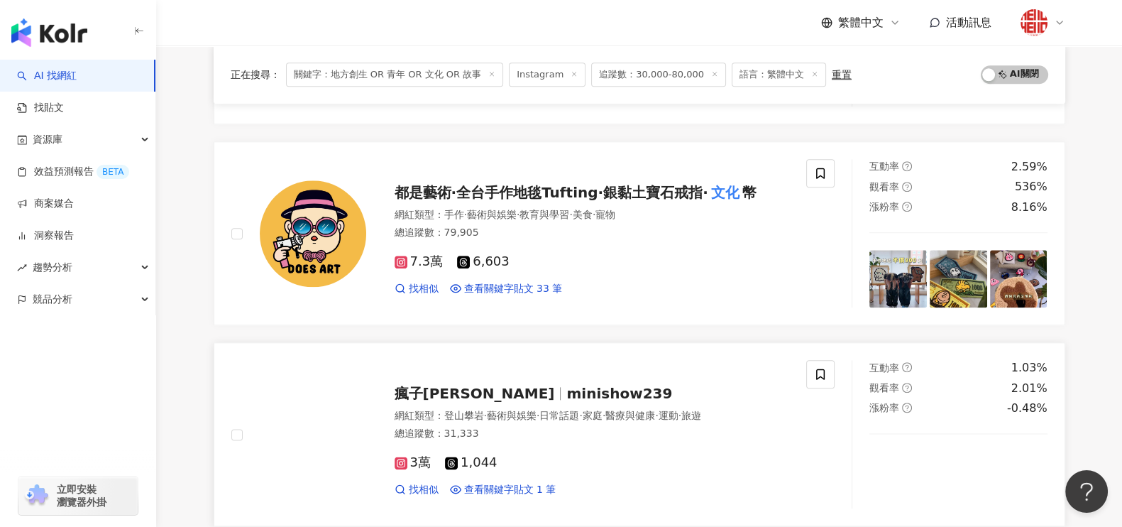
scroll to position [2344, 0]
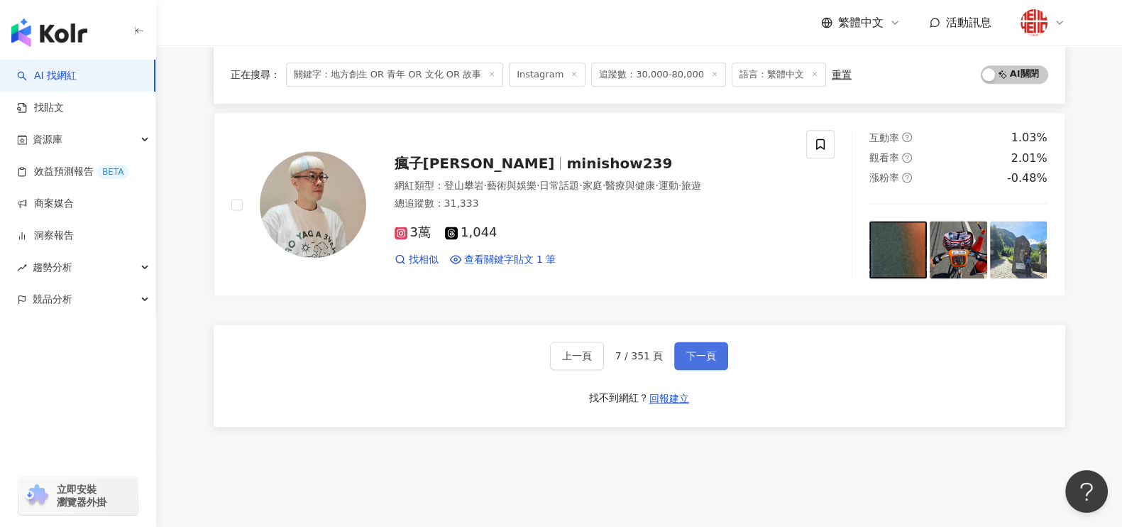
click at [692, 355] on span "下一頁" at bounding box center [701, 355] width 30 height 11
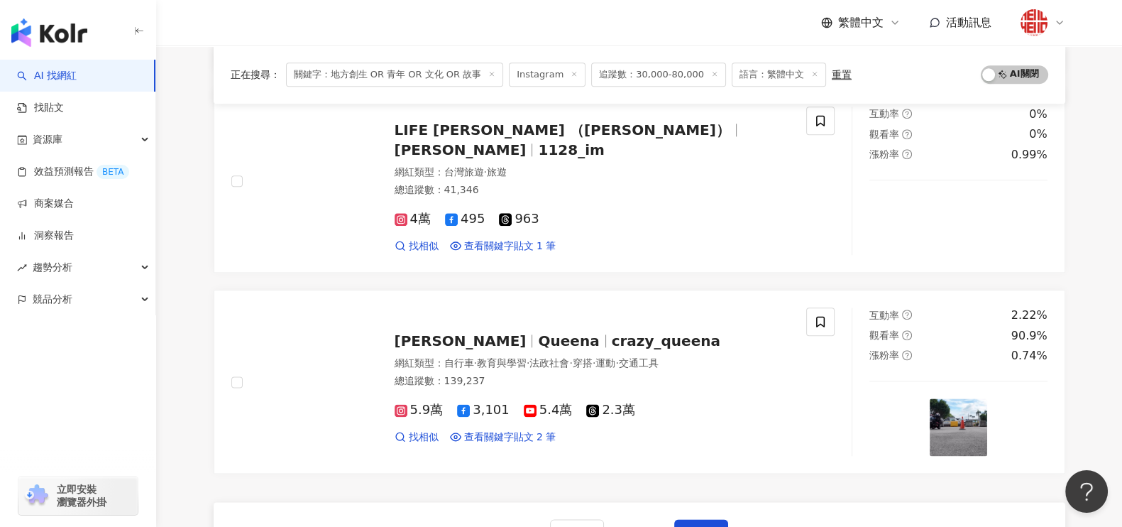
scroll to position [2433, 0]
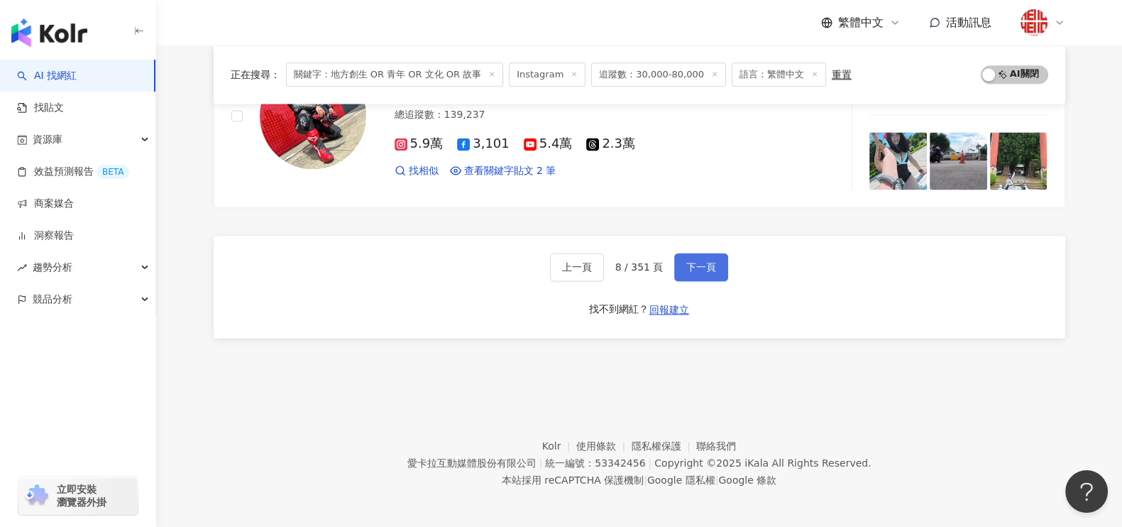
click at [700, 253] on button "下一頁" at bounding box center [701, 267] width 54 height 28
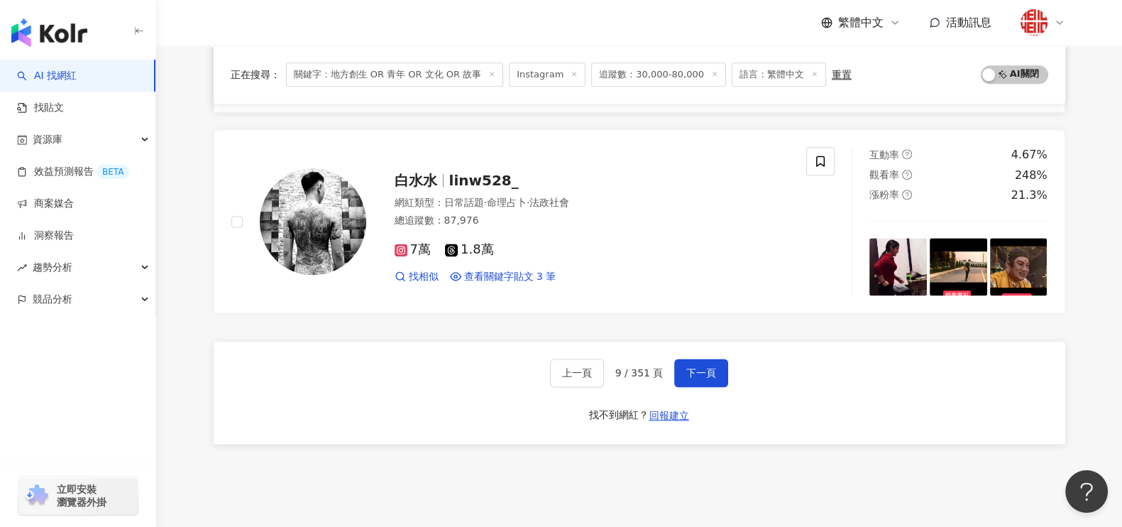
scroll to position [2344, 0]
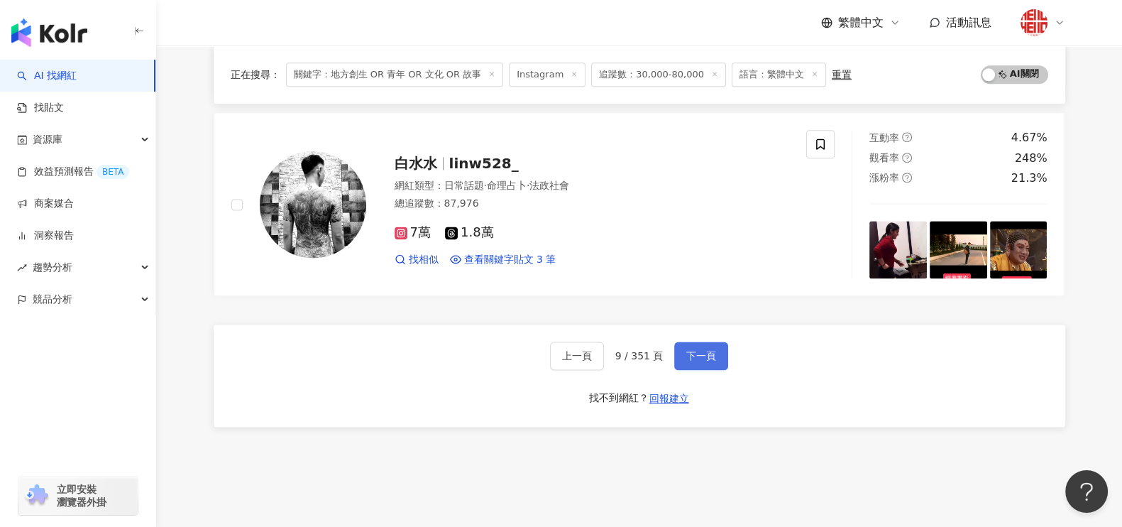
click at [702, 351] on span "下一頁" at bounding box center [701, 355] width 30 height 11
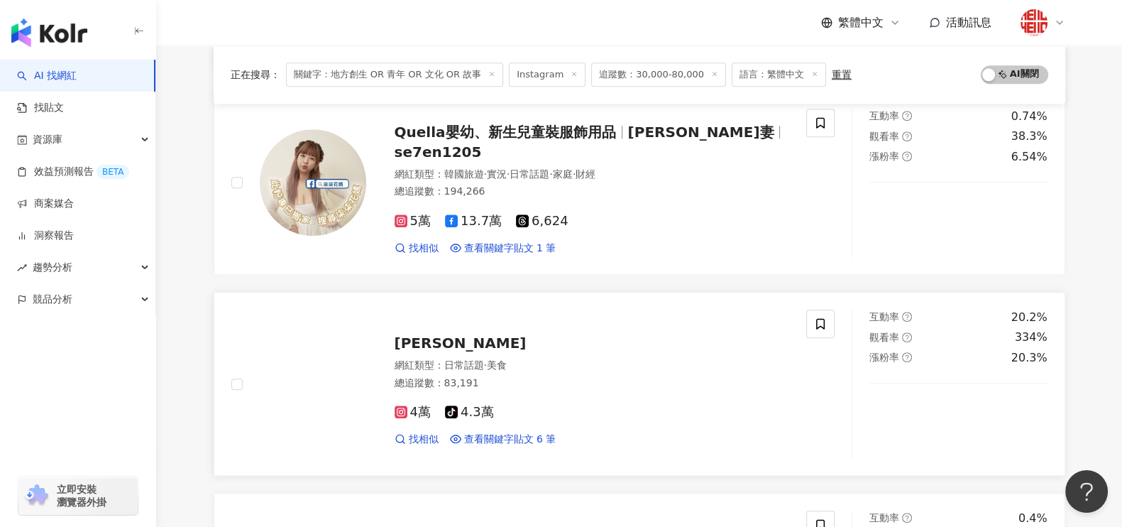
scroll to position [1723, 0]
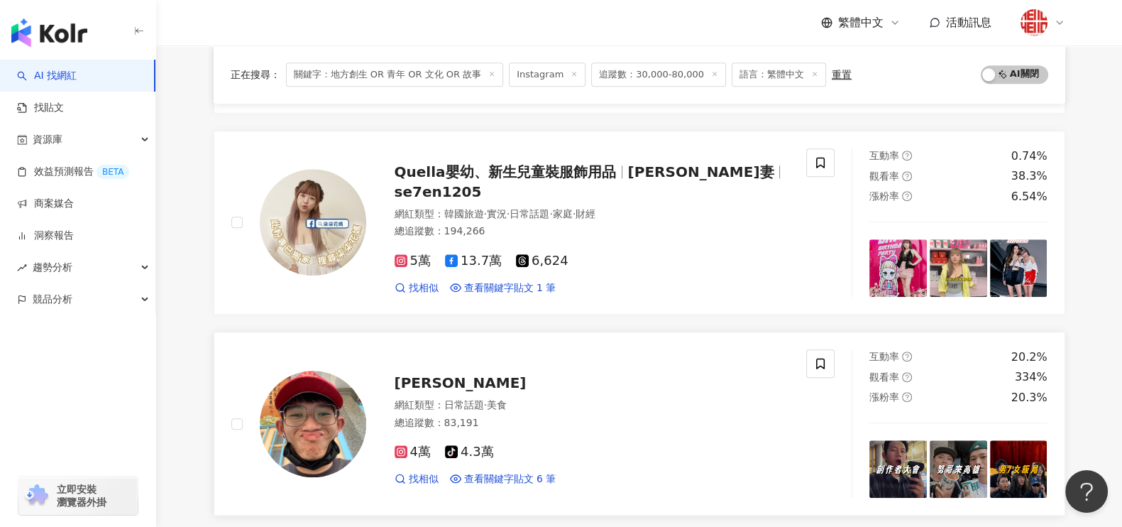
click at [422, 378] on span "吳立謙" at bounding box center [461, 382] width 132 height 17
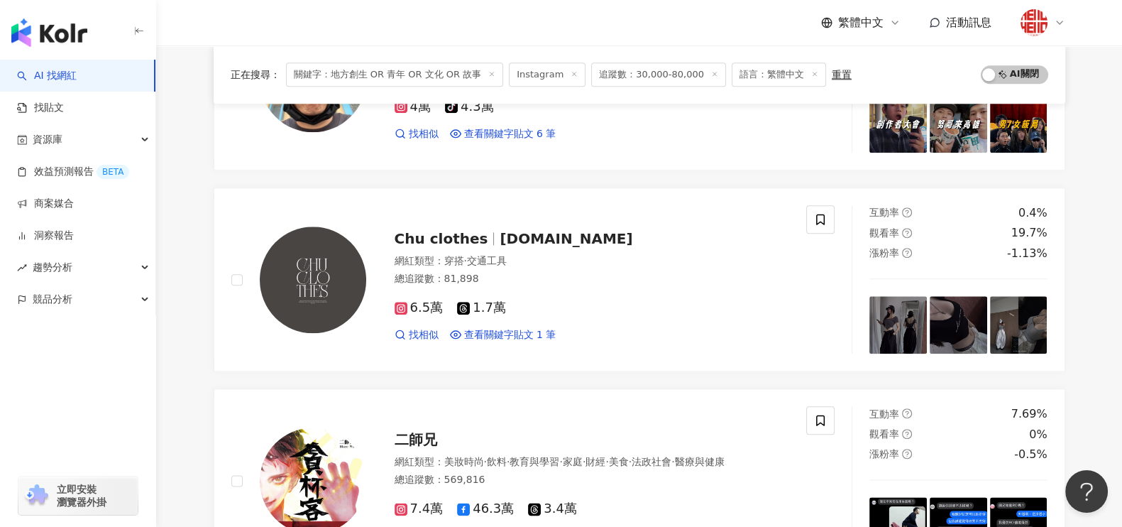
scroll to position [1863, 0]
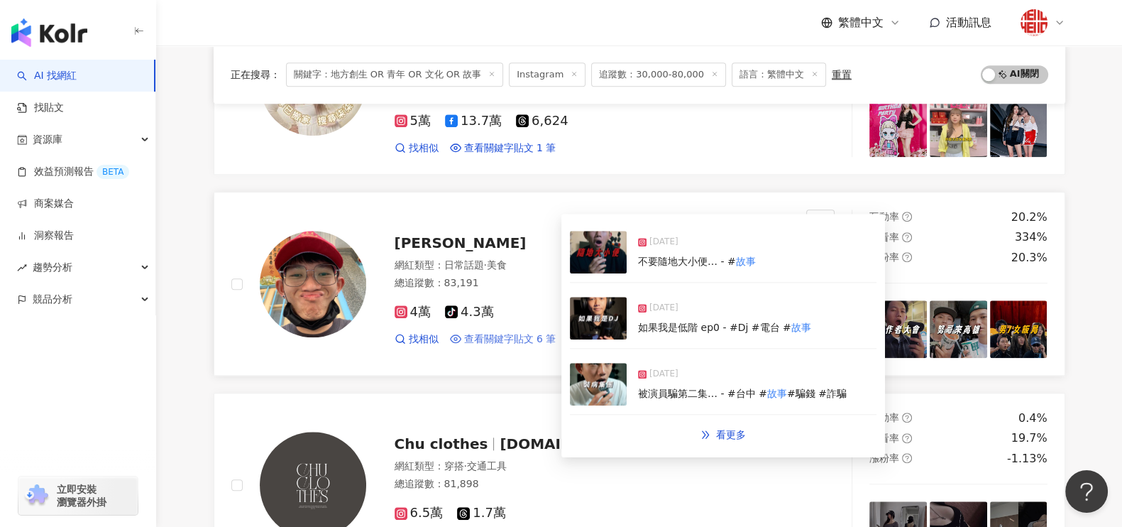
click at [516, 338] on span "查看關鍵字貼文 6 筆" at bounding box center [510, 339] width 92 height 14
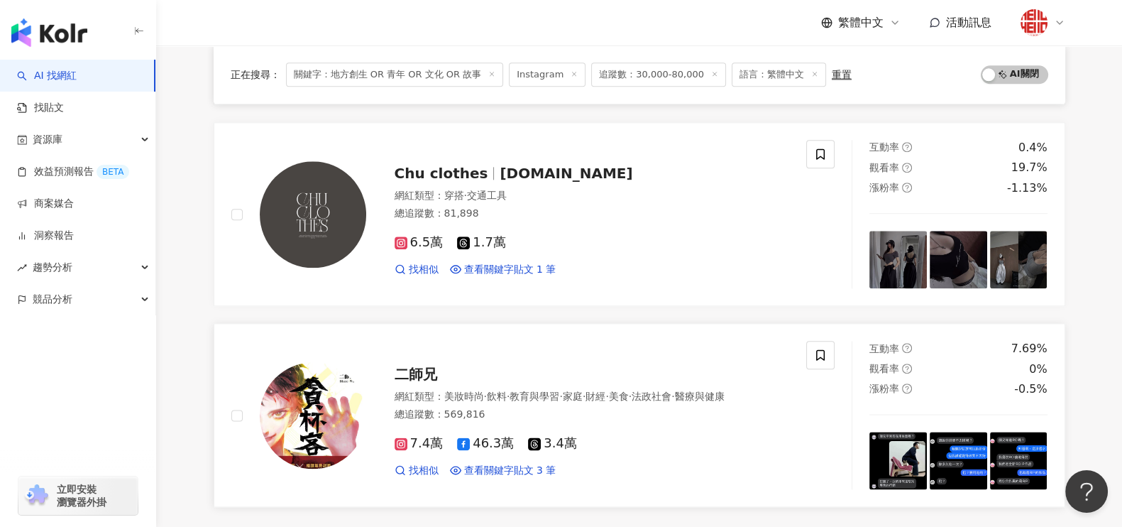
scroll to position [2306, 0]
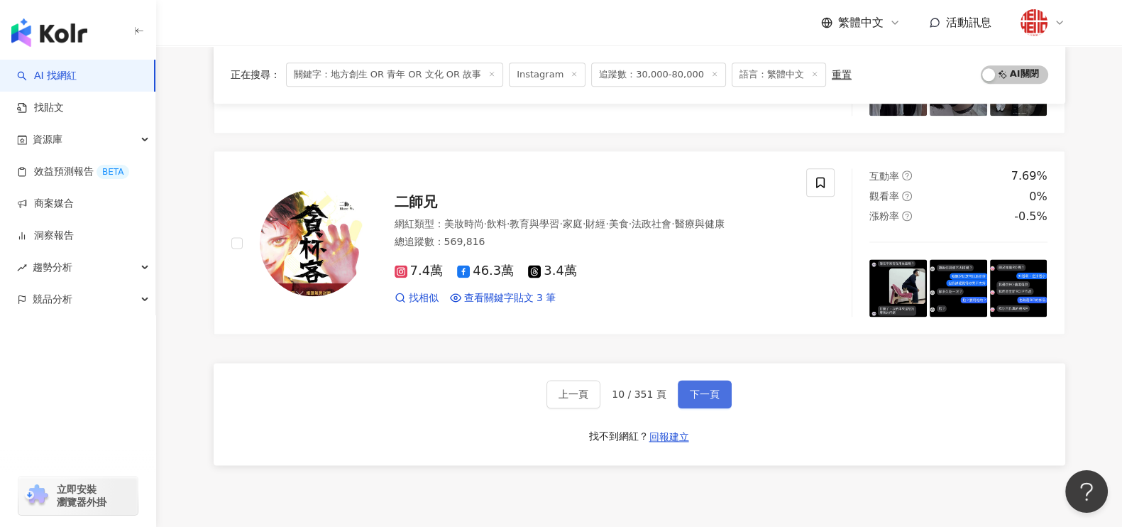
click at [685, 385] on button "下一頁" at bounding box center [705, 394] width 54 height 28
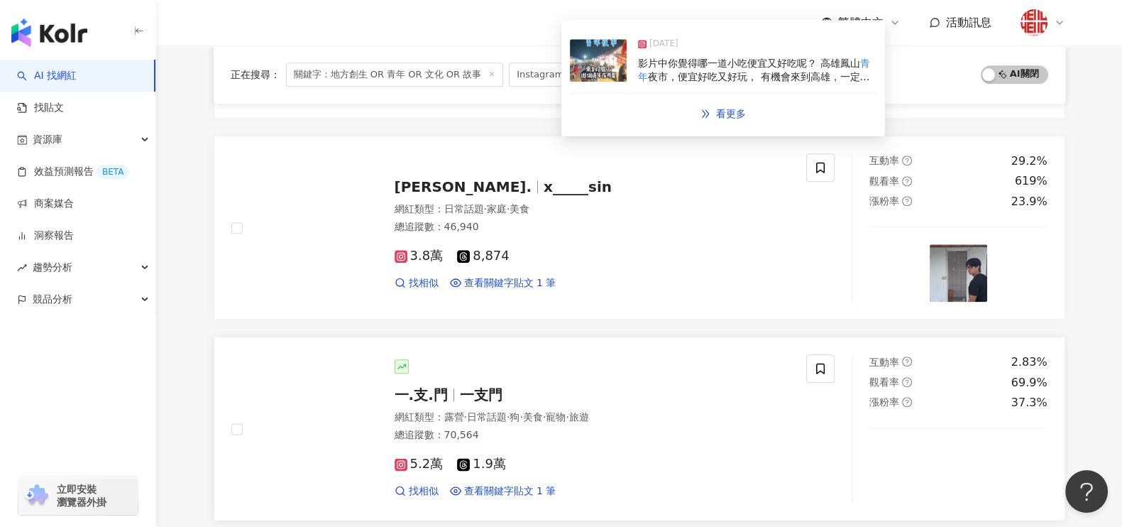
scroll to position [2217, 0]
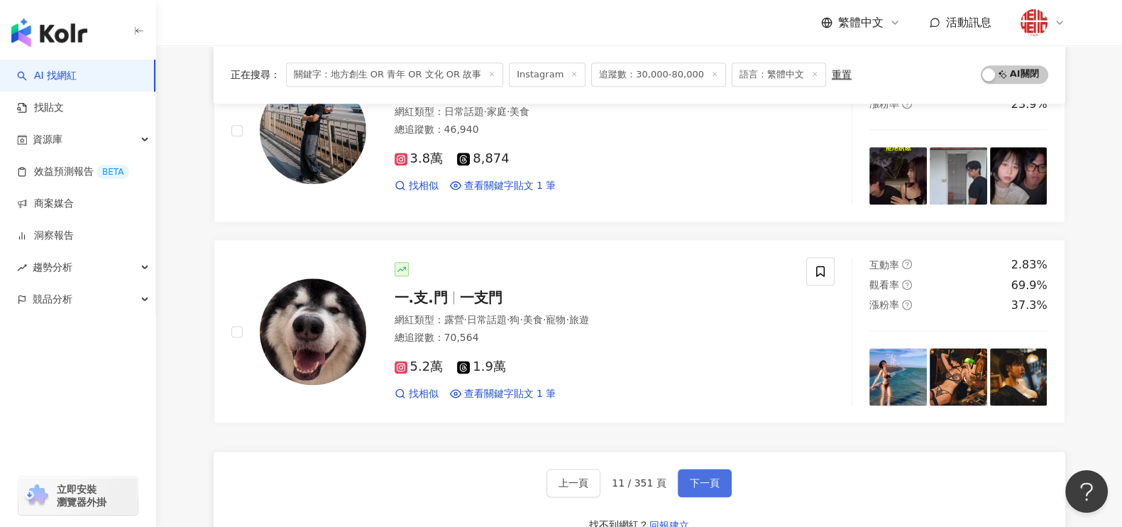
click at [696, 477] on span "下一頁" at bounding box center [705, 482] width 30 height 11
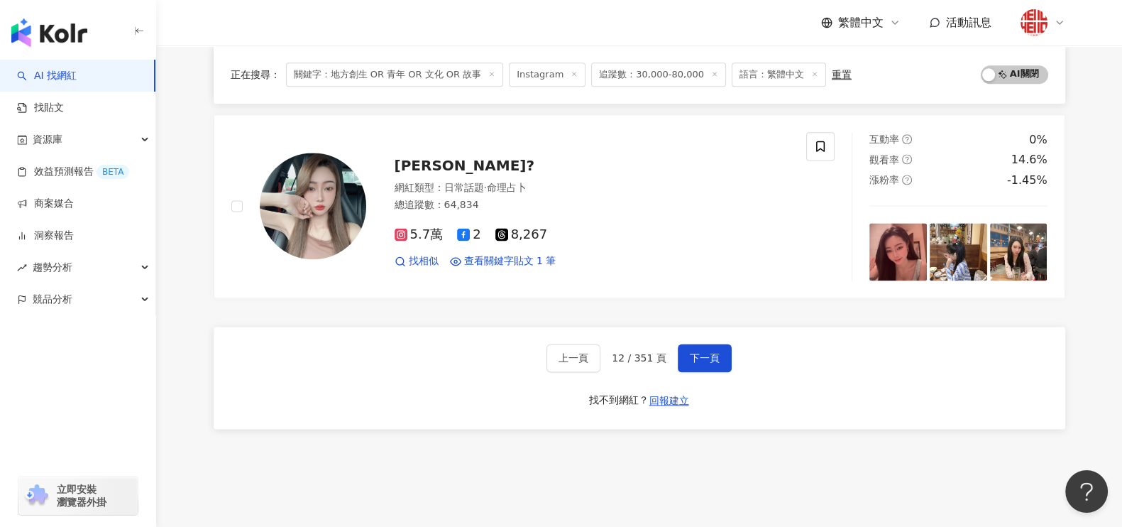
scroll to position [2442, 0]
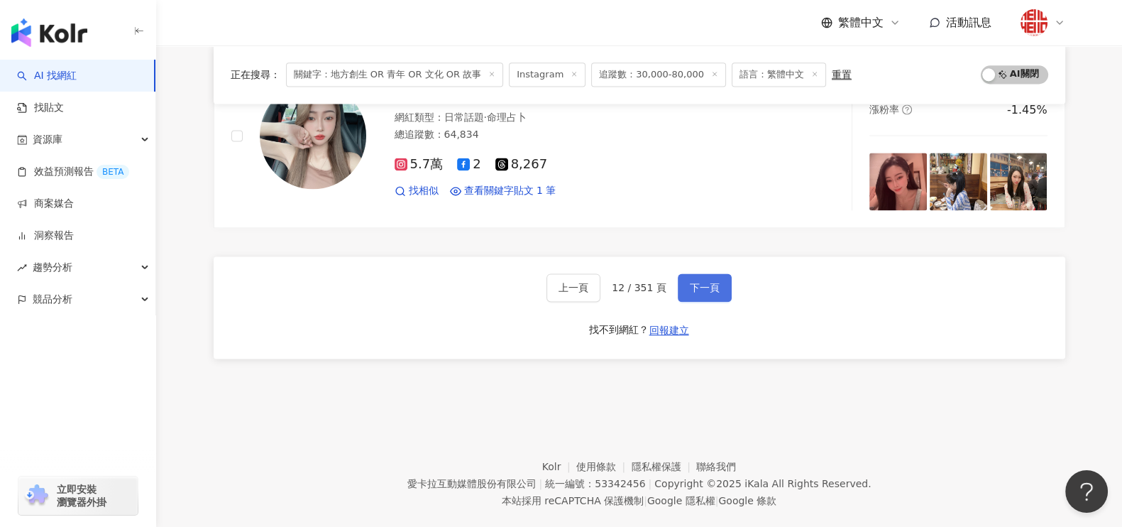
click at [713, 282] on span "下一頁" at bounding box center [705, 287] width 30 height 11
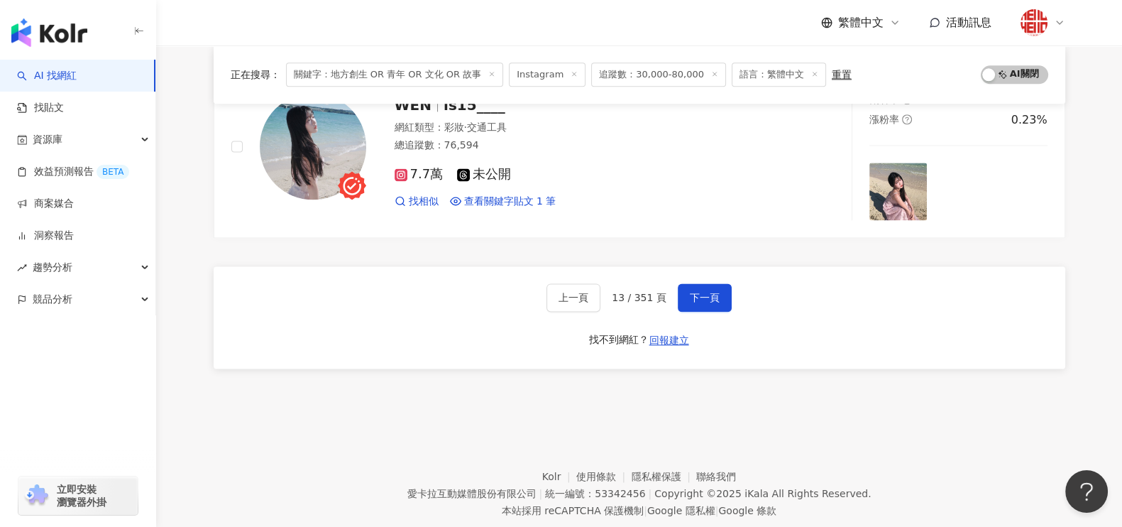
scroll to position [2433, 0]
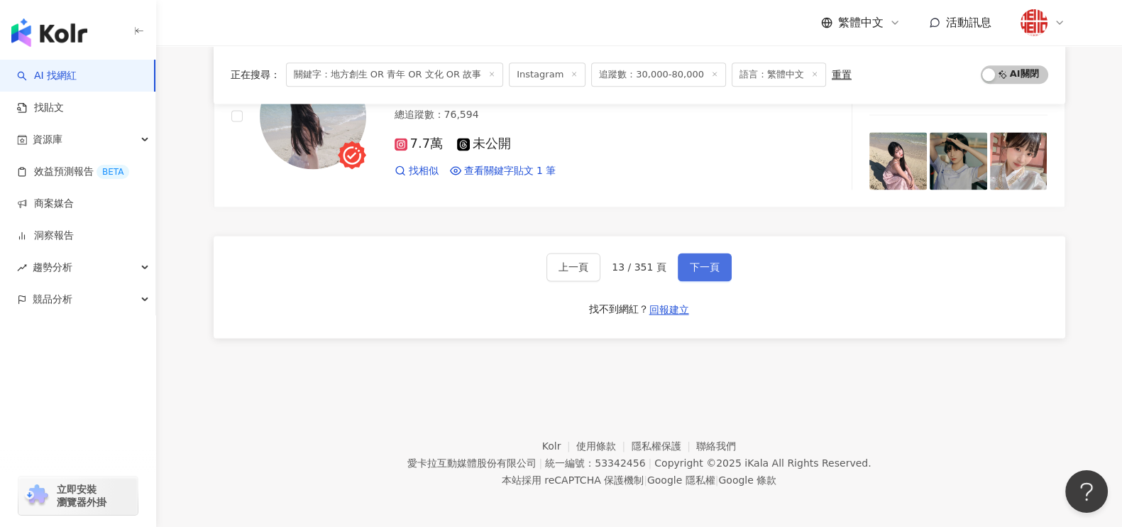
click at [694, 267] on span "下一頁" at bounding box center [705, 266] width 30 height 11
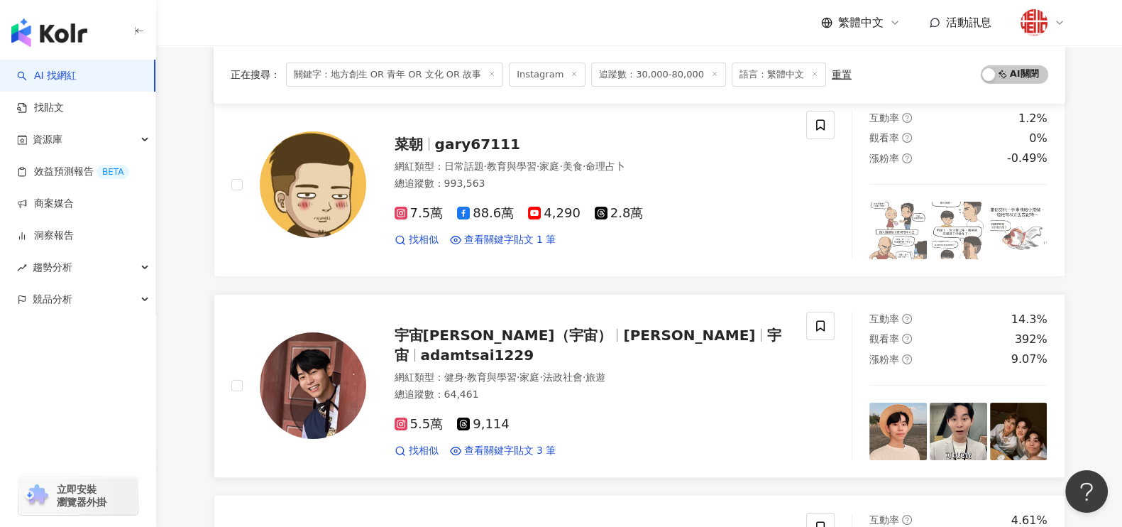
scroll to position [126, 0]
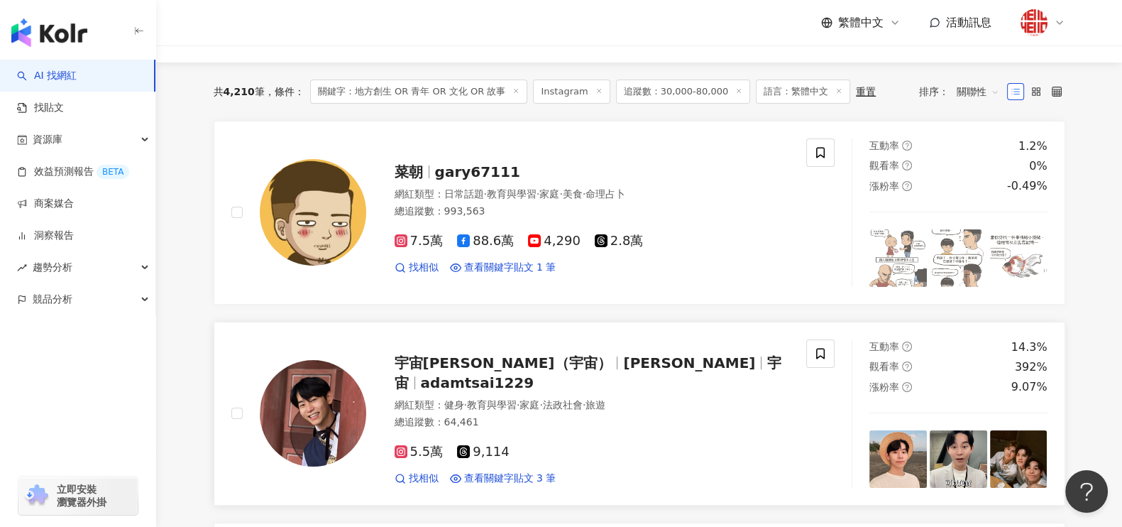
click at [472, 370] on span "宇宙蔡（宇宙）" at bounding box center [503, 362] width 217 height 17
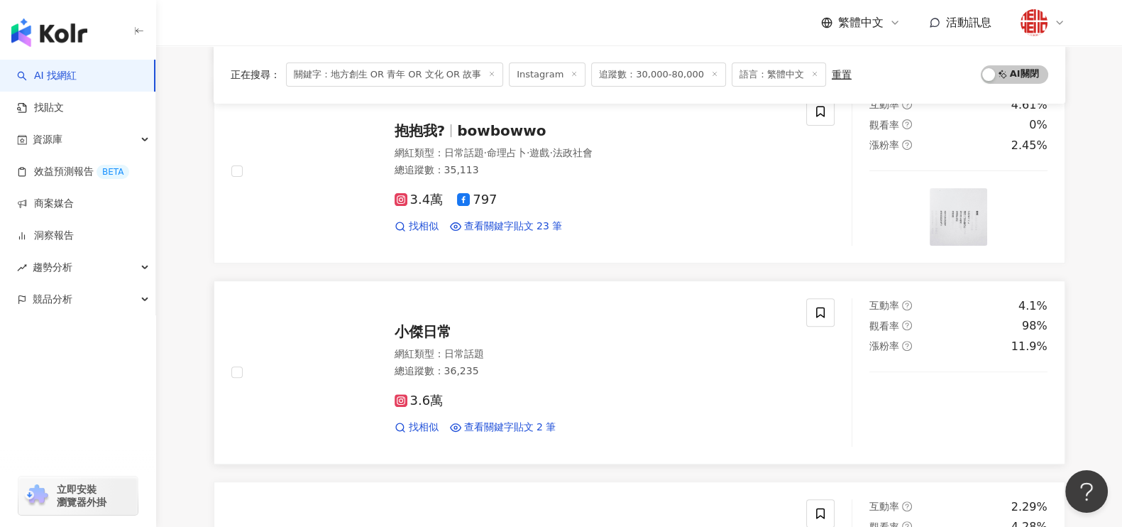
scroll to position [659, 0]
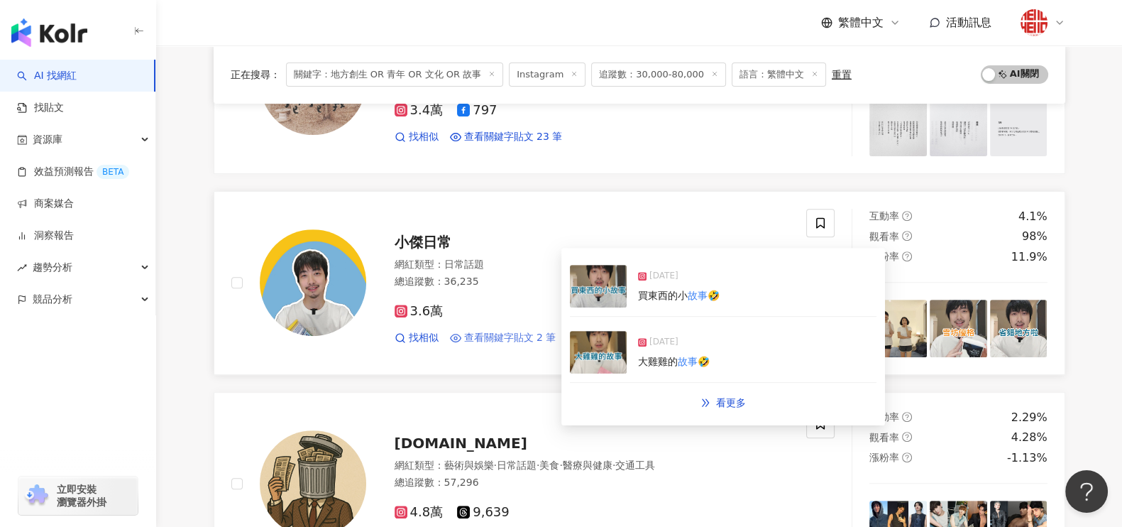
click at [497, 335] on span "查看關鍵字貼文 2 筆" at bounding box center [510, 338] width 92 height 14
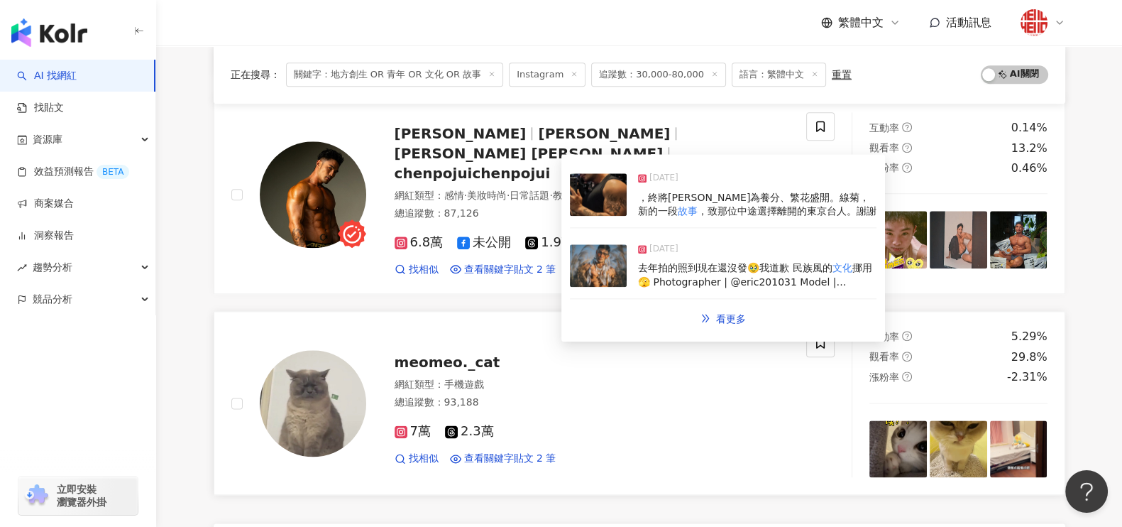
scroll to position [2255, 0]
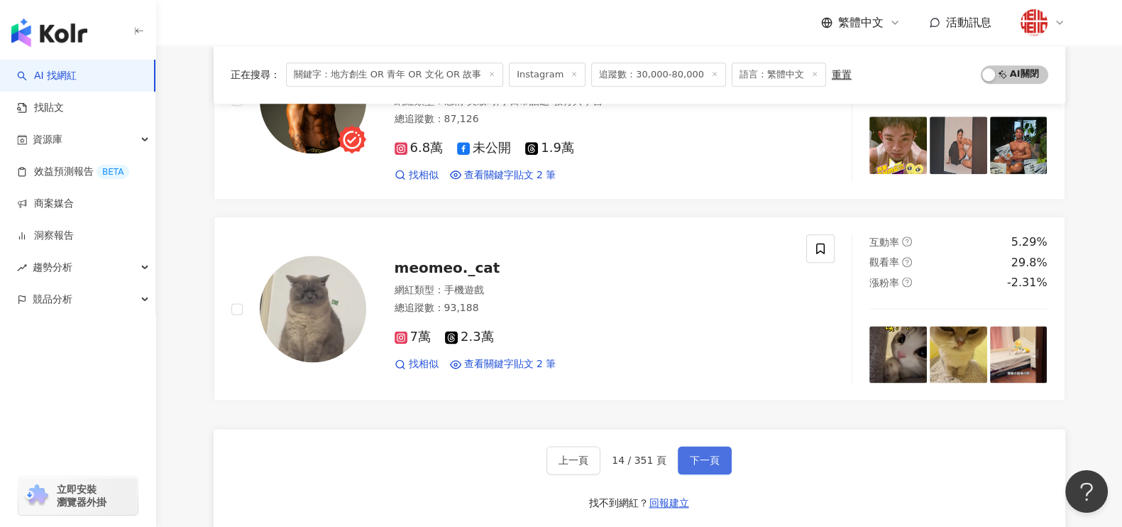
click at [695, 446] on button "下一頁" at bounding box center [705, 460] width 54 height 28
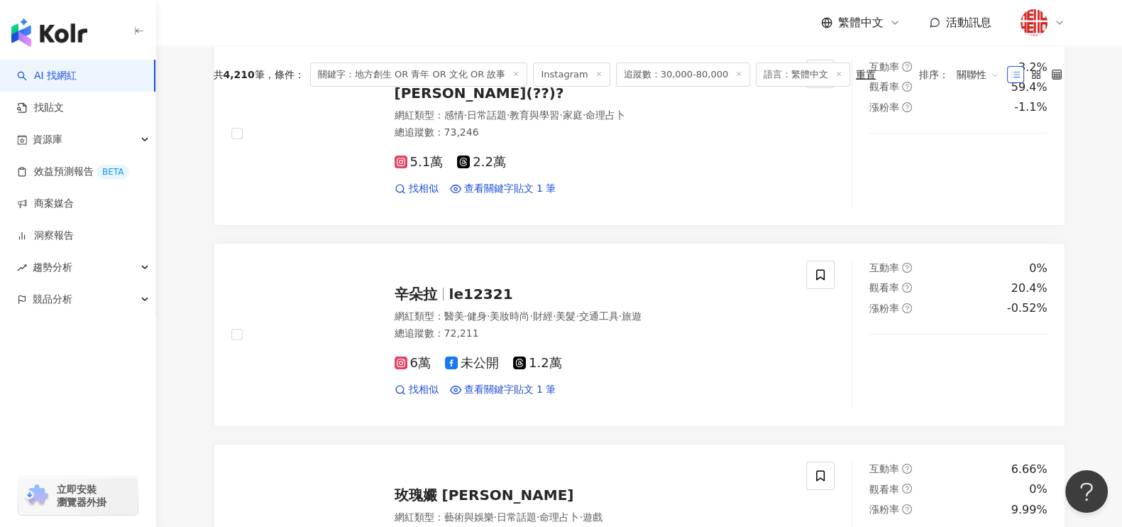
scroll to position [38, 0]
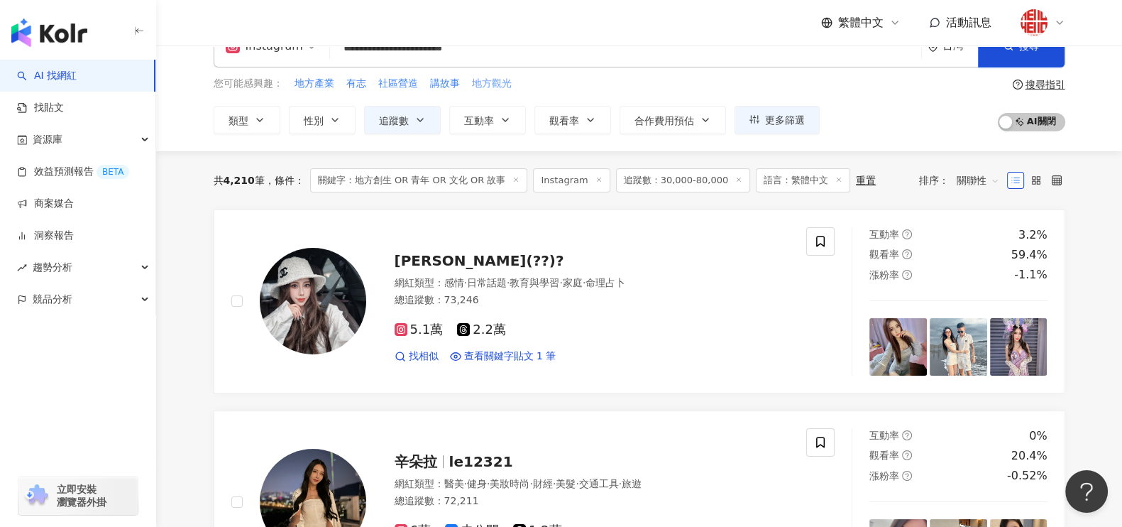
click at [476, 83] on span "地方觀光" at bounding box center [492, 84] width 40 height 14
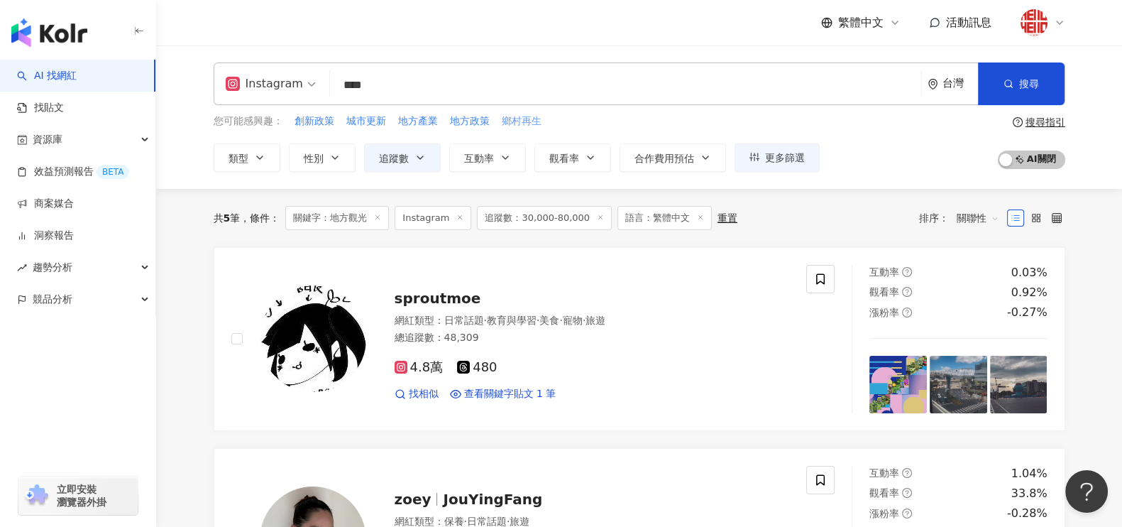
click at [512, 121] on span "鄉村再生" at bounding box center [522, 121] width 40 height 14
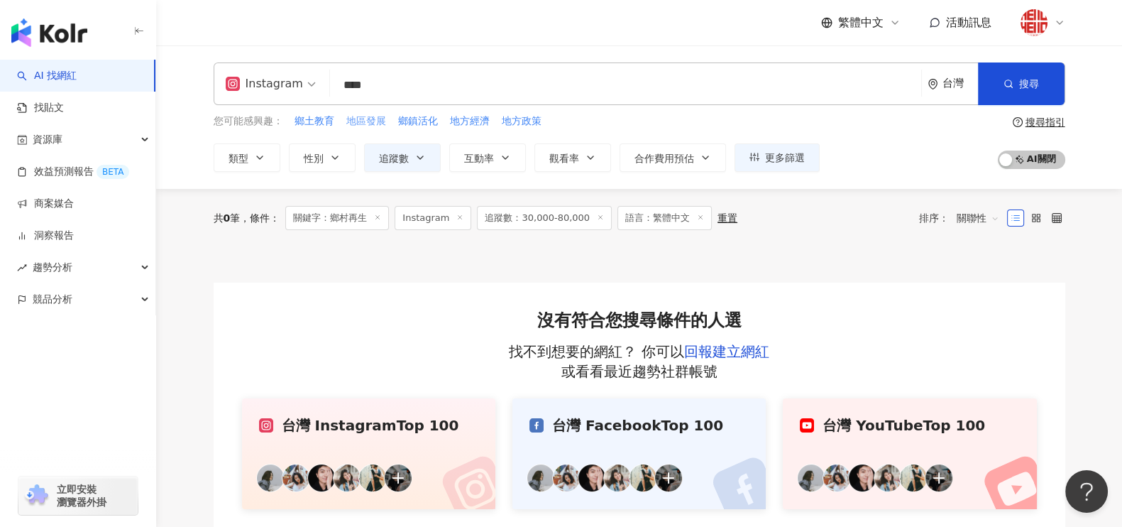
click at [370, 123] on span "地區發展" at bounding box center [366, 121] width 40 height 14
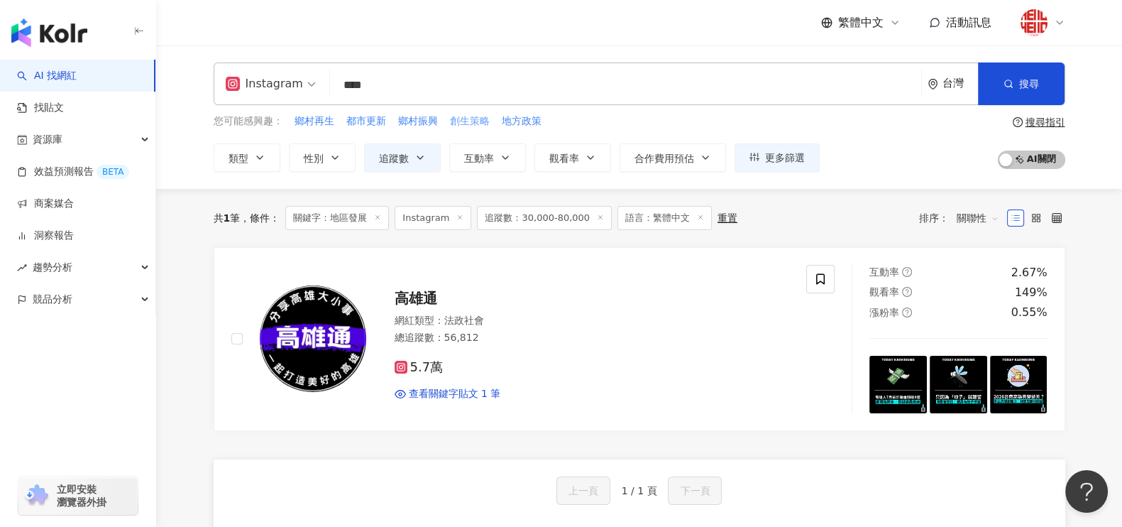
click at [459, 120] on span "創生策略" at bounding box center [470, 121] width 40 height 14
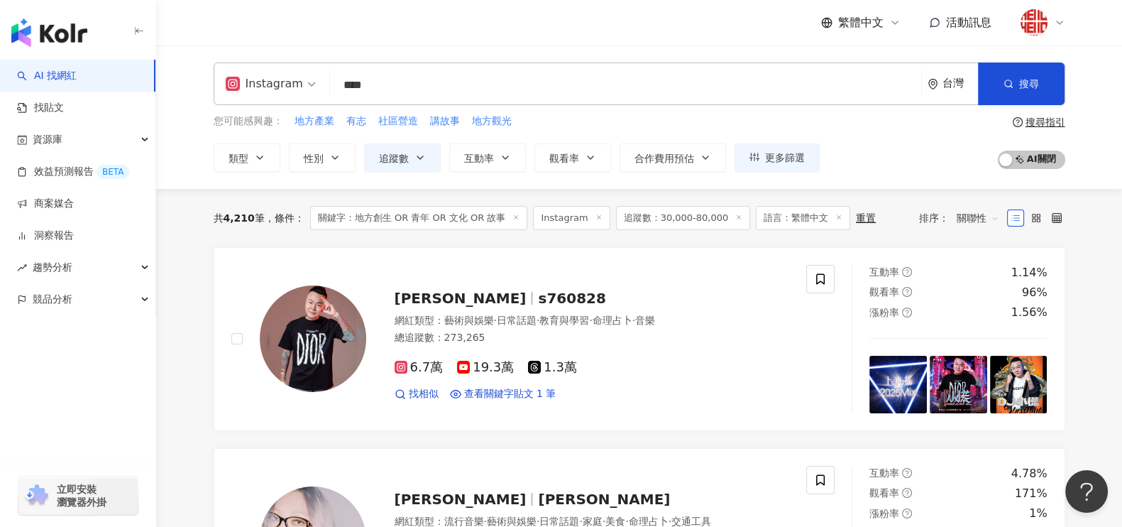
click at [409, 94] on input "****" at bounding box center [626, 85] width 580 height 27
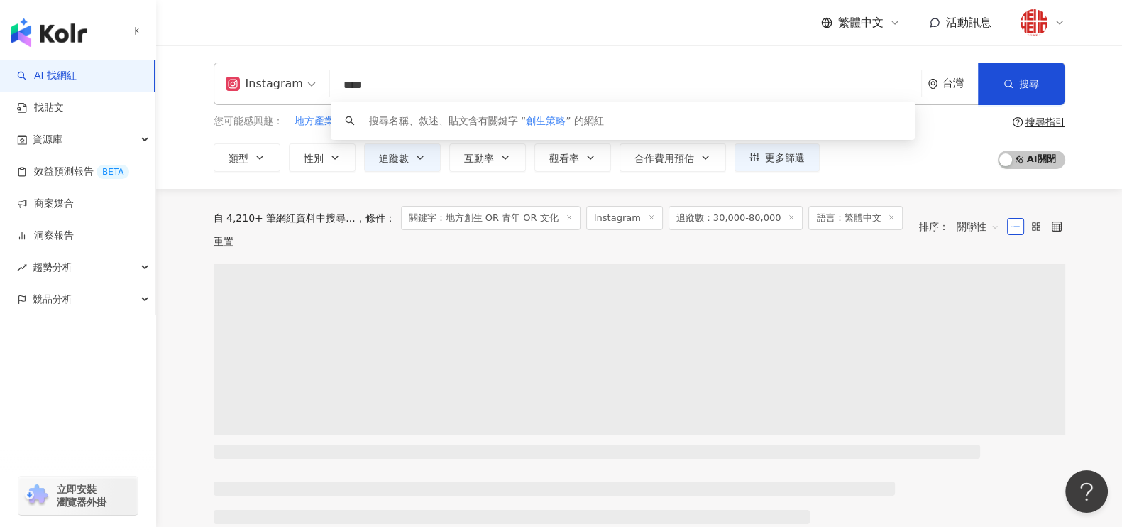
click at [414, 86] on input "****" at bounding box center [626, 85] width 580 height 27
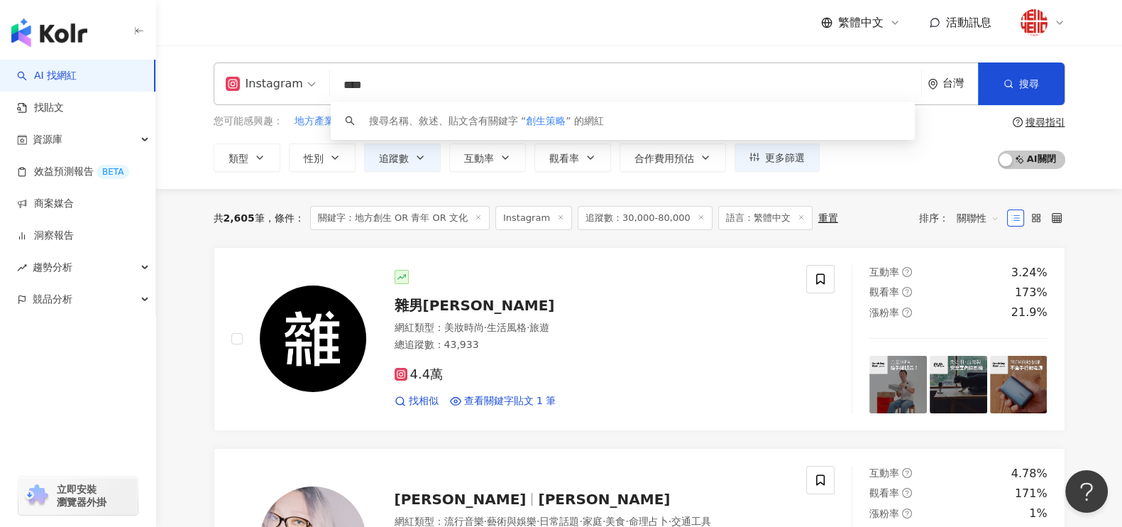
click at [366, 218] on span "關鍵字：地方創生 OR 青年 OR 文化" at bounding box center [400, 218] width 180 height 24
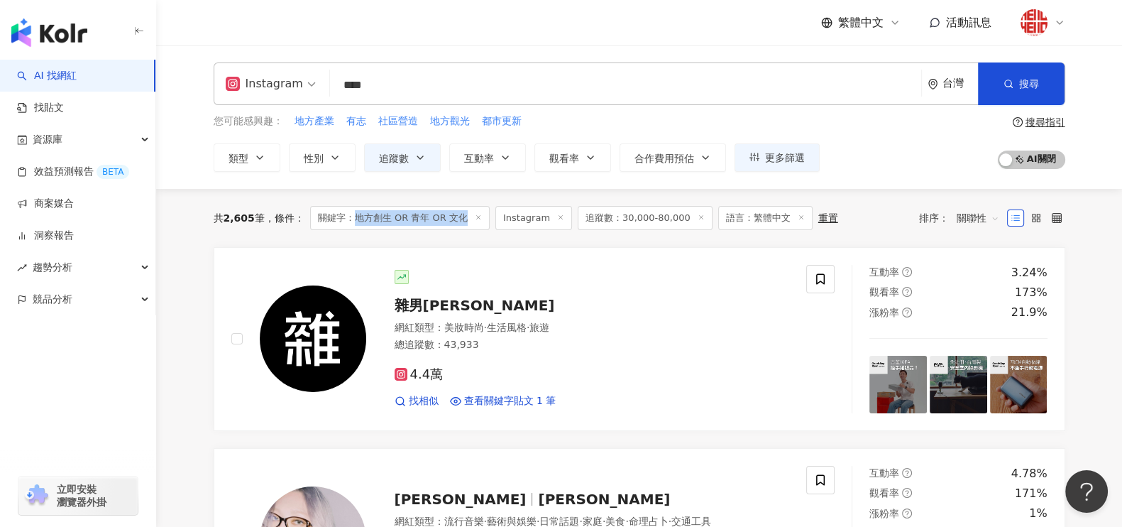
drag, startPoint x: 354, startPoint y: 216, endPoint x: 464, endPoint y: 216, distance: 110.0
click at [464, 216] on span "關鍵字：地方創生 OR 青年 OR 文化" at bounding box center [400, 218] width 180 height 24
copy span "地方創生 OR 青年 OR 文化"
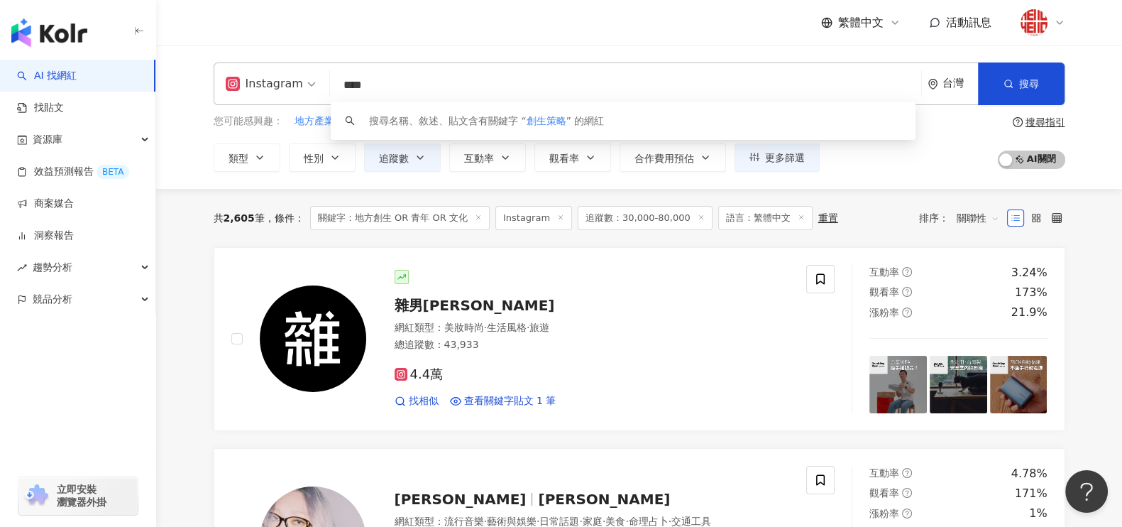
drag, startPoint x: 389, startPoint y: 79, endPoint x: 336, endPoint y: 77, distance: 52.6
click at [307, 79] on div "Instagram **** 台灣 搜尋 keyword 搜尋名稱、敘述、貼文含有關鍵字 “ 創生策略 ” 的網紅" at bounding box center [640, 83] width 852 height 43
paste input "**********"
type input "**********"
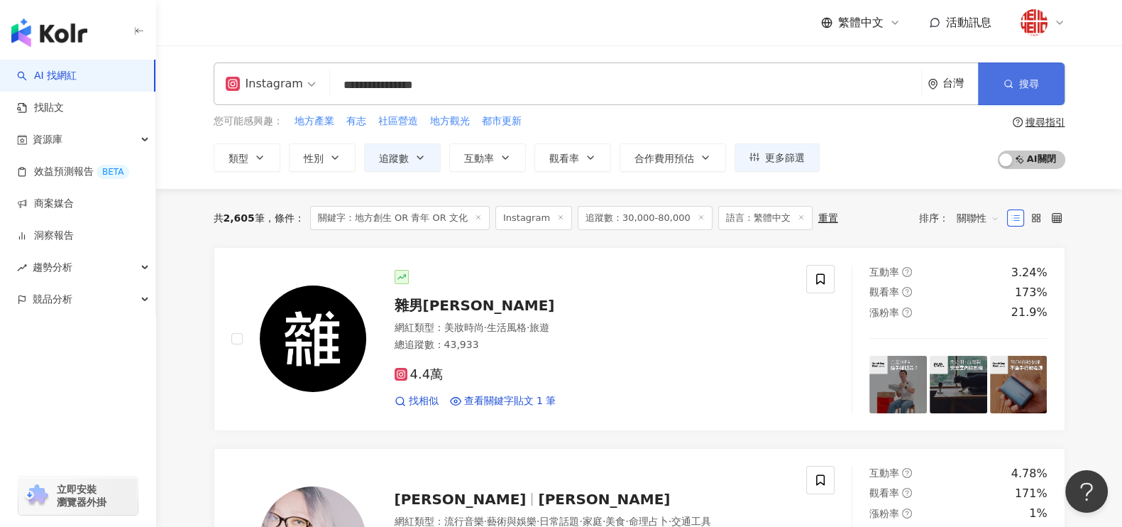
click at [1011, 82] on icon "button" at bounding box center [1009, 84] width 10 height 10
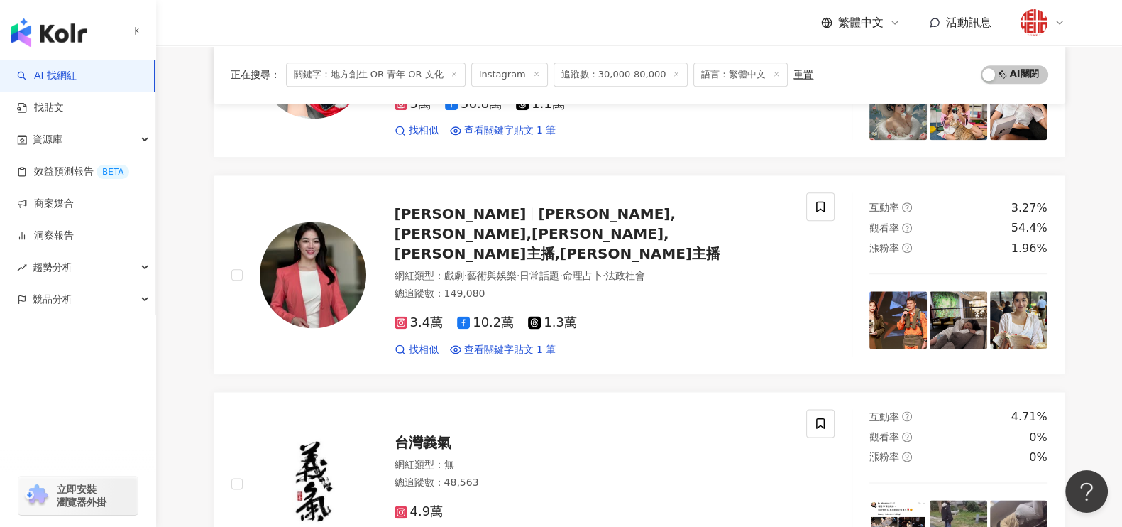
scroll to position [2554, 0]
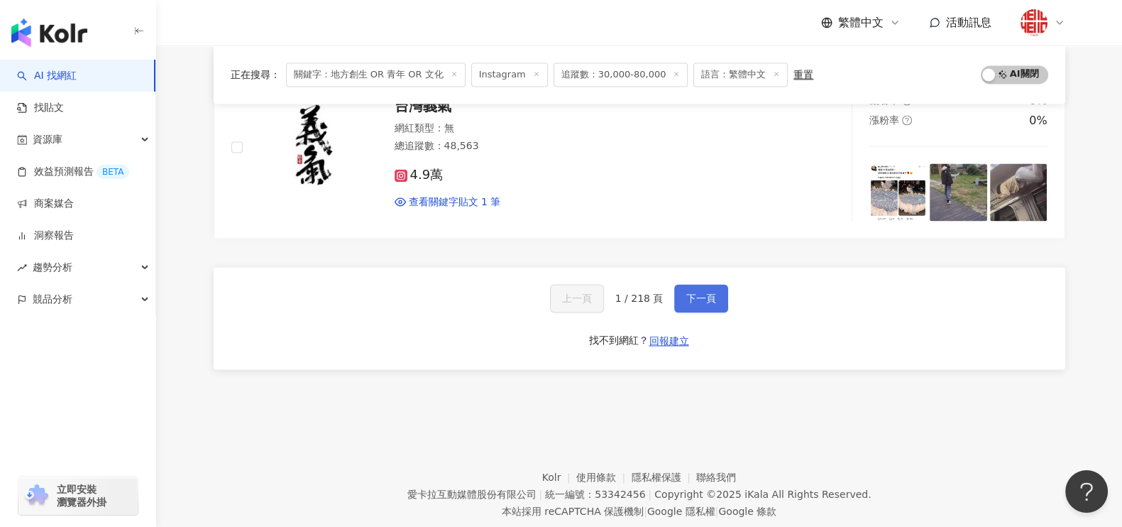
click at [693, 292] on span "下一頁" at bounding box center [701, 297] width 30 height 11
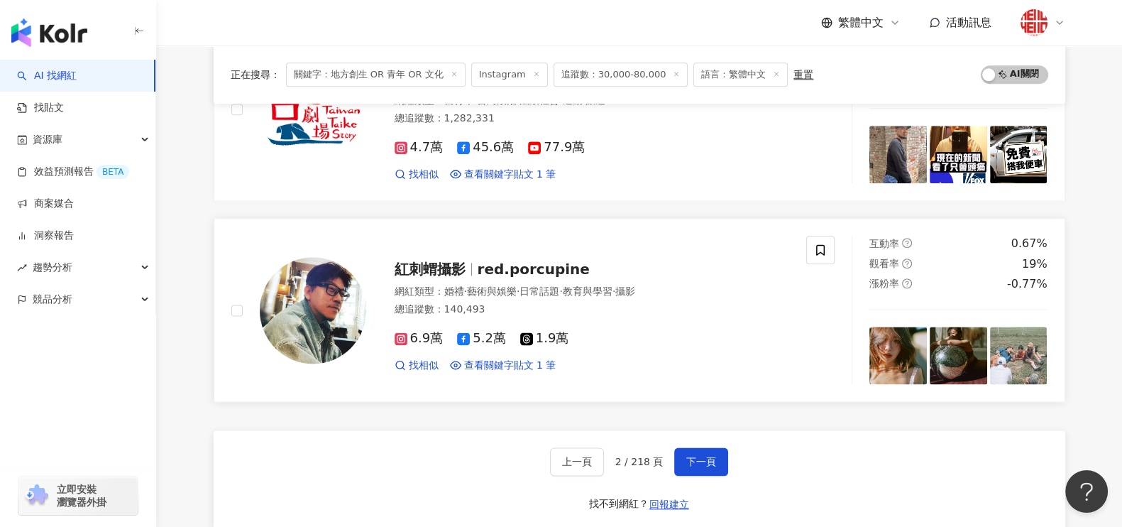
scroll to position [2255, 0]
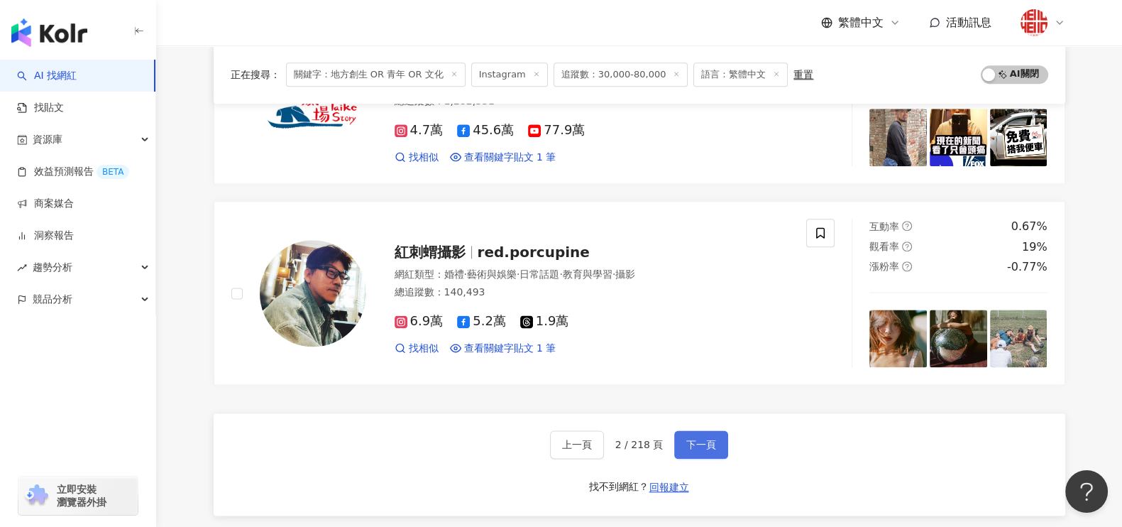
click at [696, 439] on span "下一頁" at bounding box center [701, 444] width 30 height 11
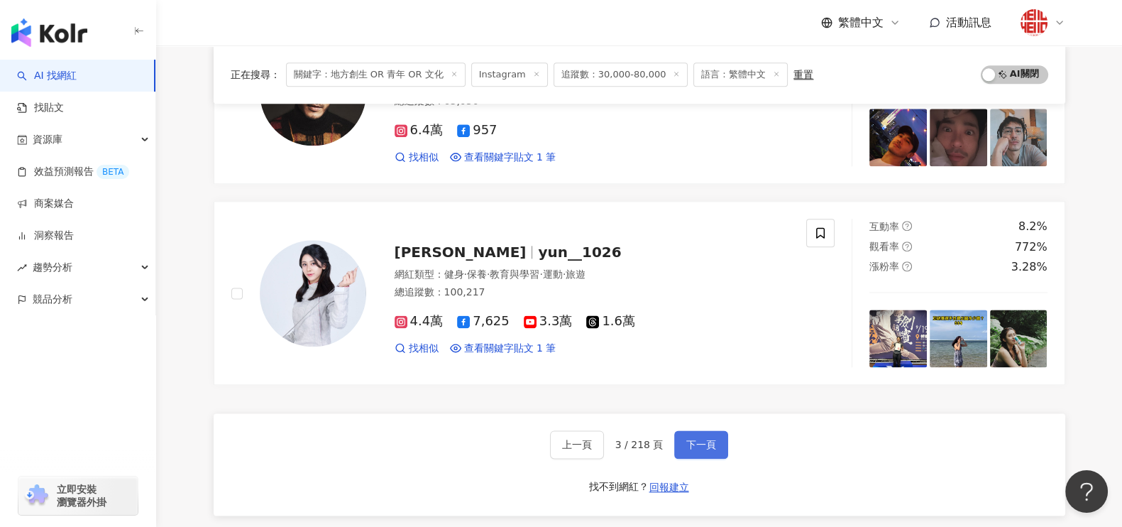
click at [703, 443] on span "下一頁" at bounding box center [701, 444] width 30 height 11
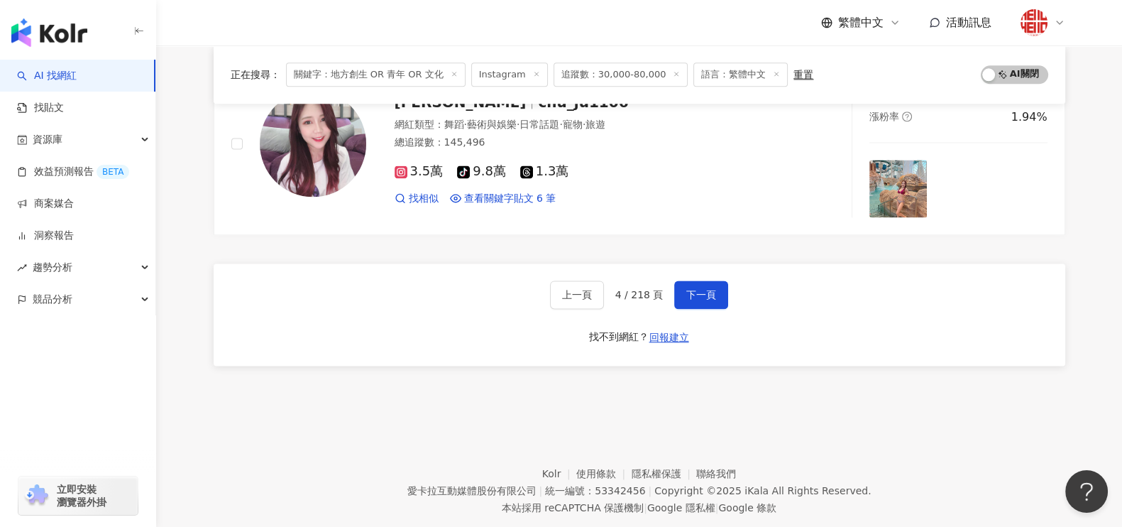
scroll to position [2433, 0]
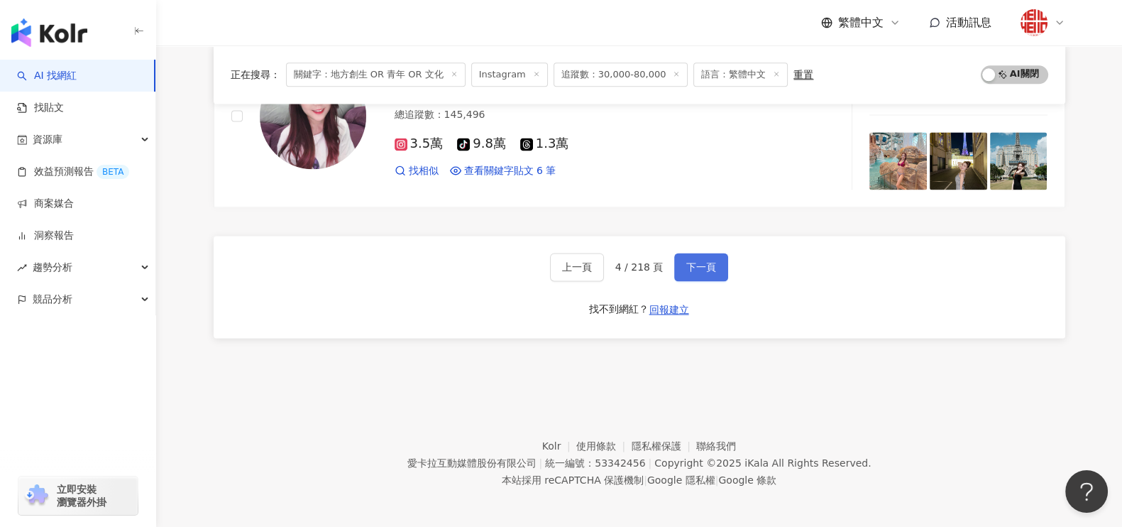
click at [701, 261] on span "下一頁" at bounding box center [701, 266] width 30 height 11
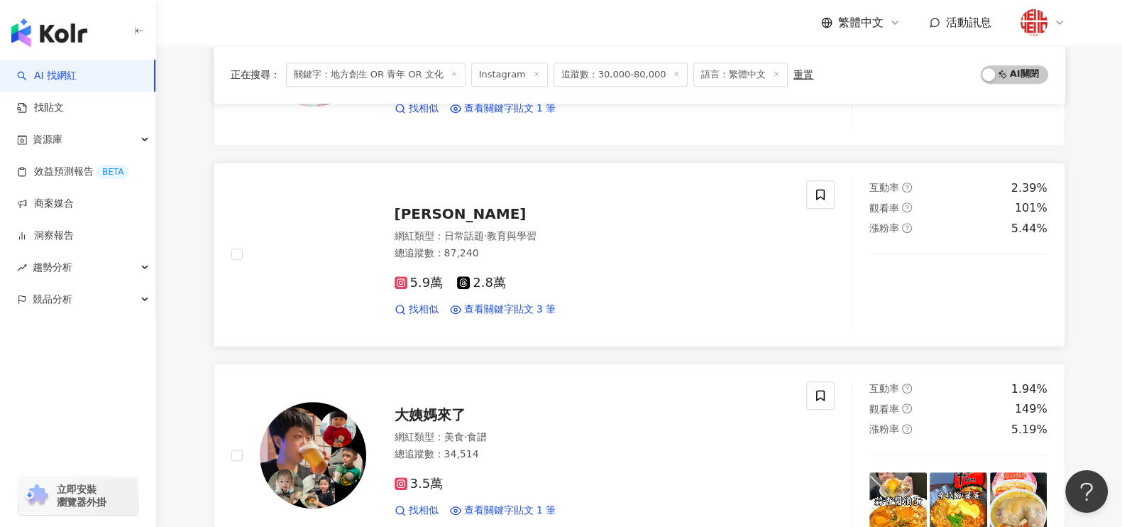
scroll to position [925, 0]
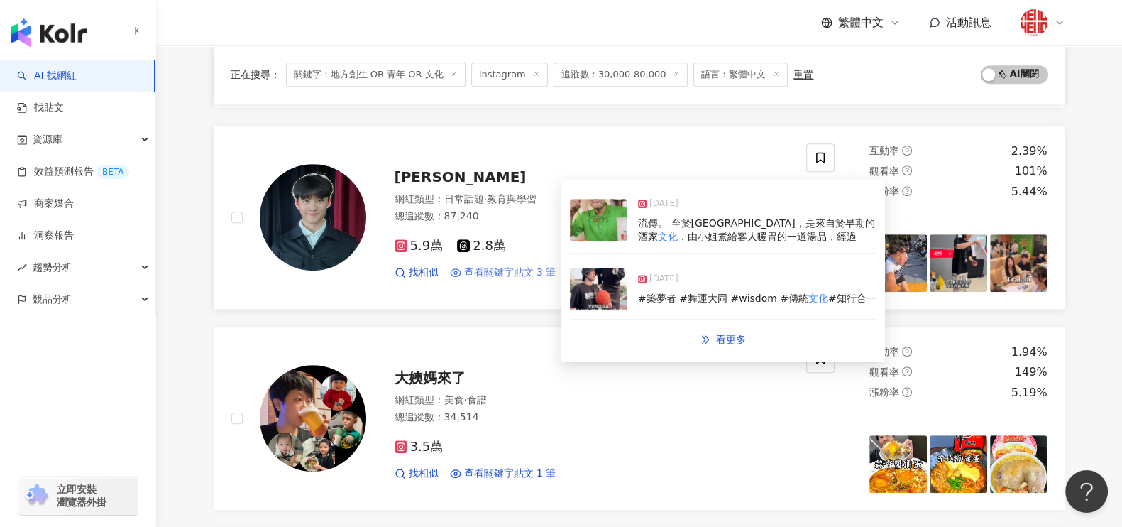
click at [536, 270] on span "查看關鍵字貼文 3 筆" at bounding box center [510, 272] width 92 height 14
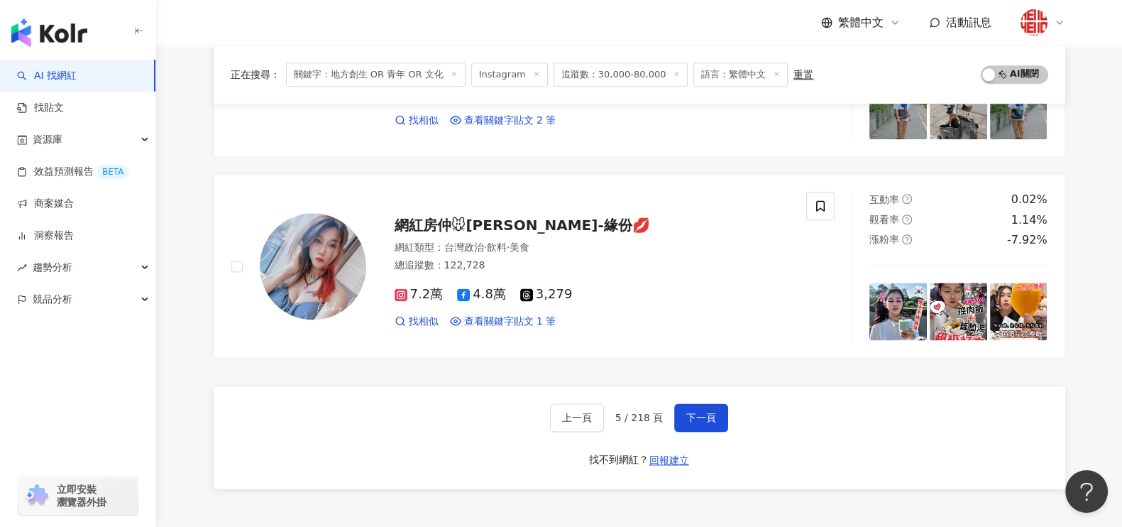
scroll to position [2433, 0]
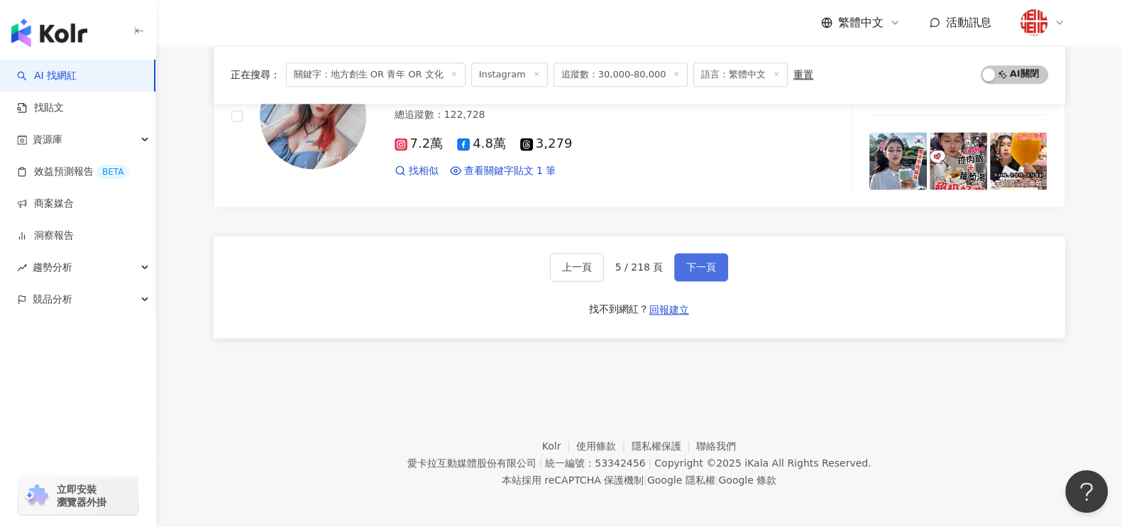
click at [701, 261] on span "下一頁" at bounding box center [701, 266] width 30 height 11
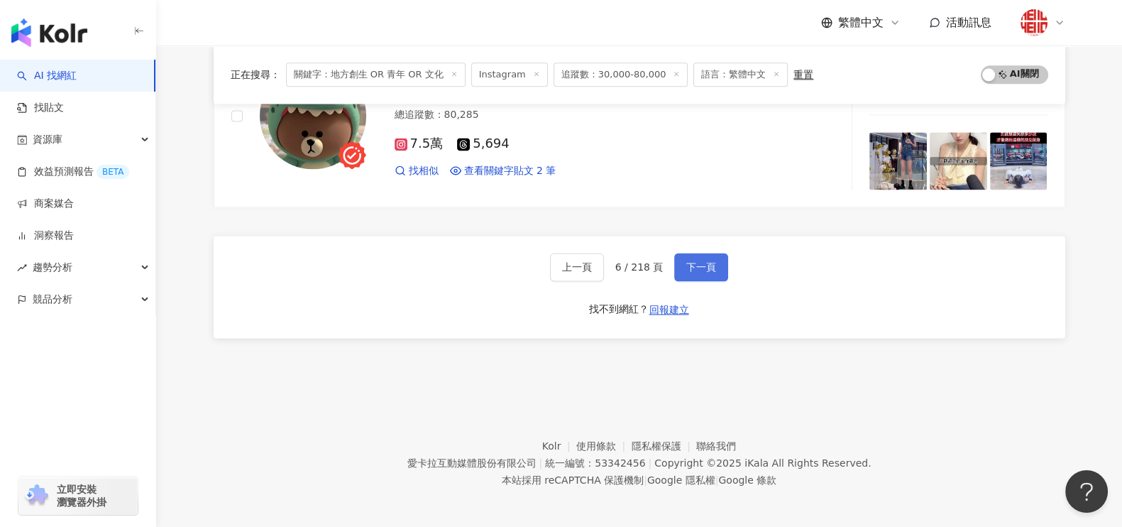
click at [686, 262] on span "下一頁" at bounding box center [701, 266] width 30 height 11
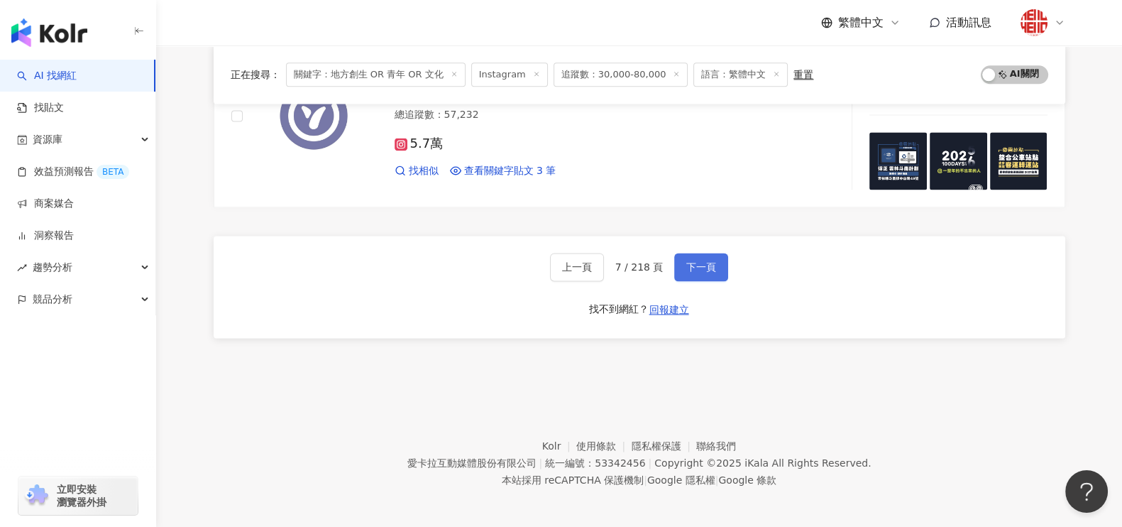
click at [696, 264] on span "下一頁" at bounding box center [701, 266] width 30 height 11
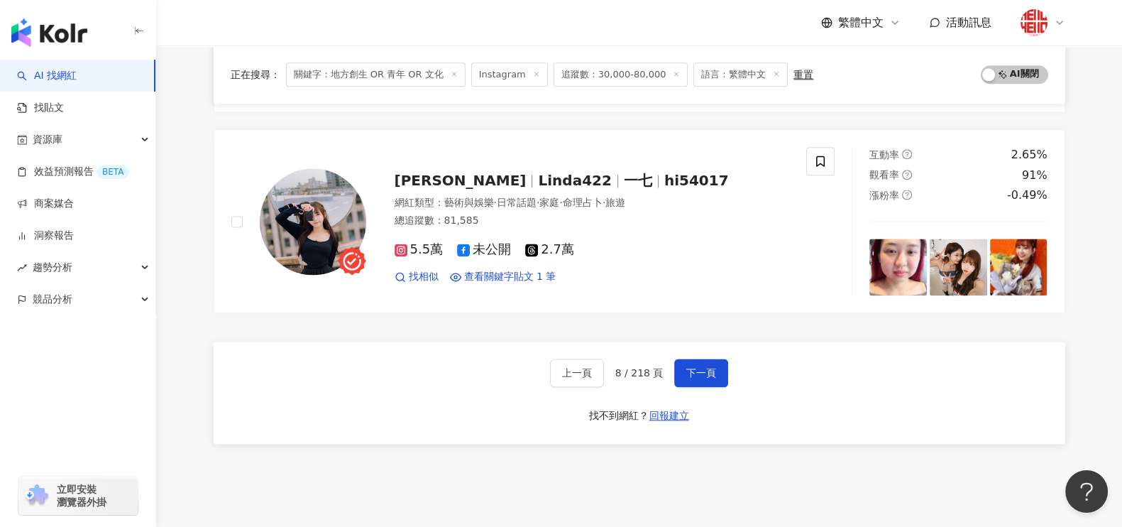
scroll to position [2344, 0]
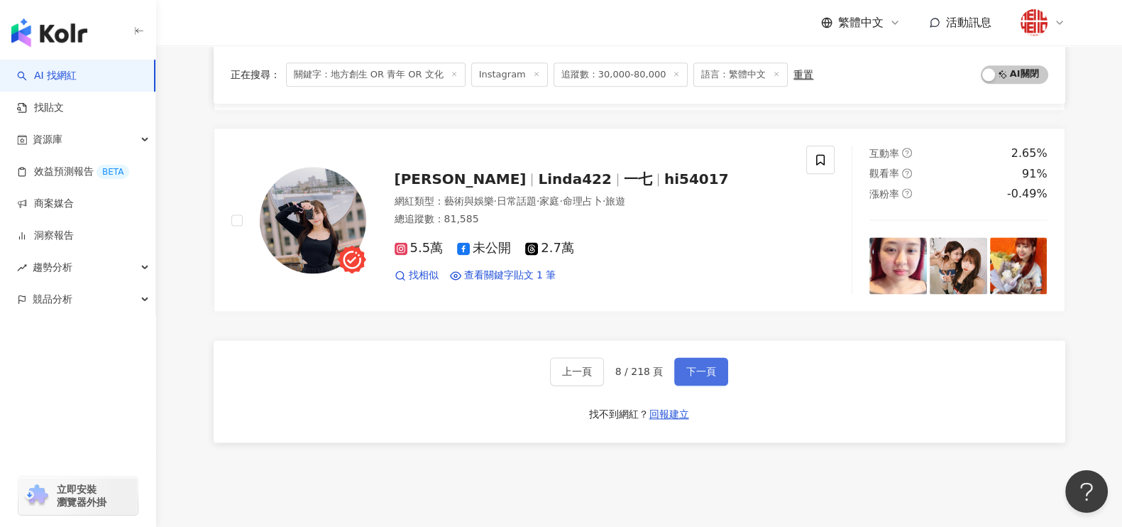
click at [686, 365] on span "下一頁" at bounding box center [701, 370] width 30 height 11
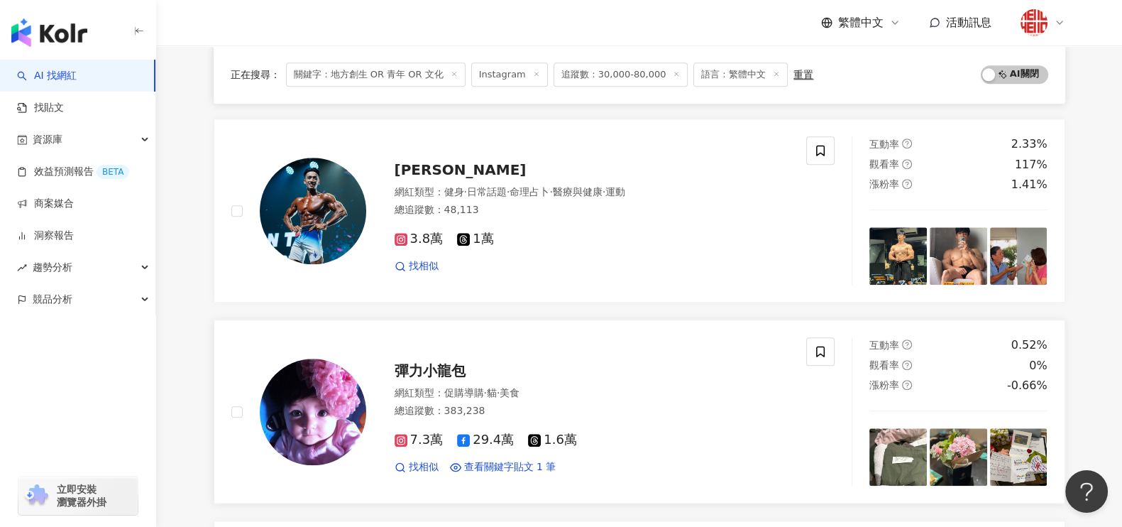
scroll to position [2217, 0]
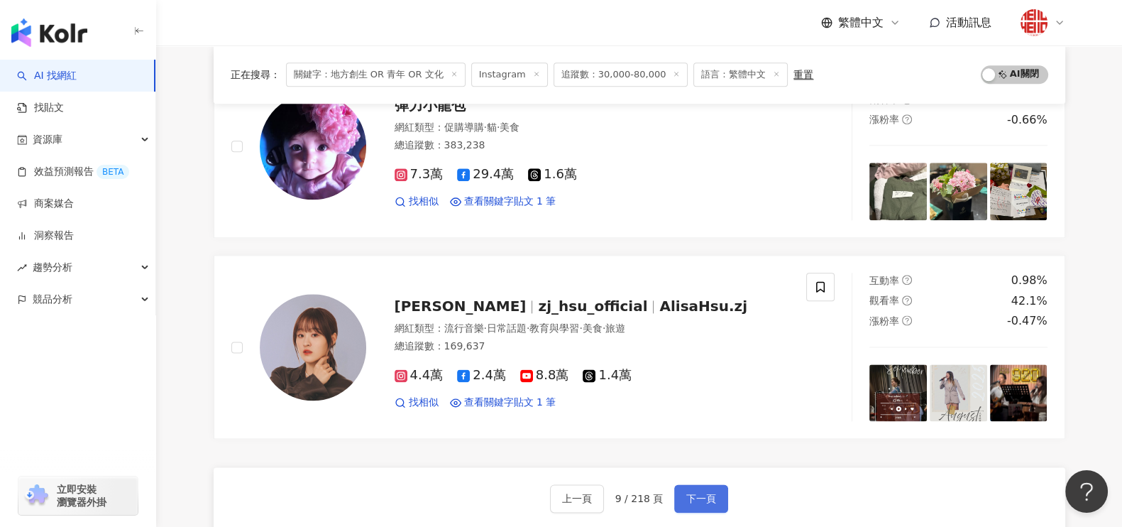
click at [692, 493] on span "下一頁" at bounding box center [701, 498] width 30 height 11
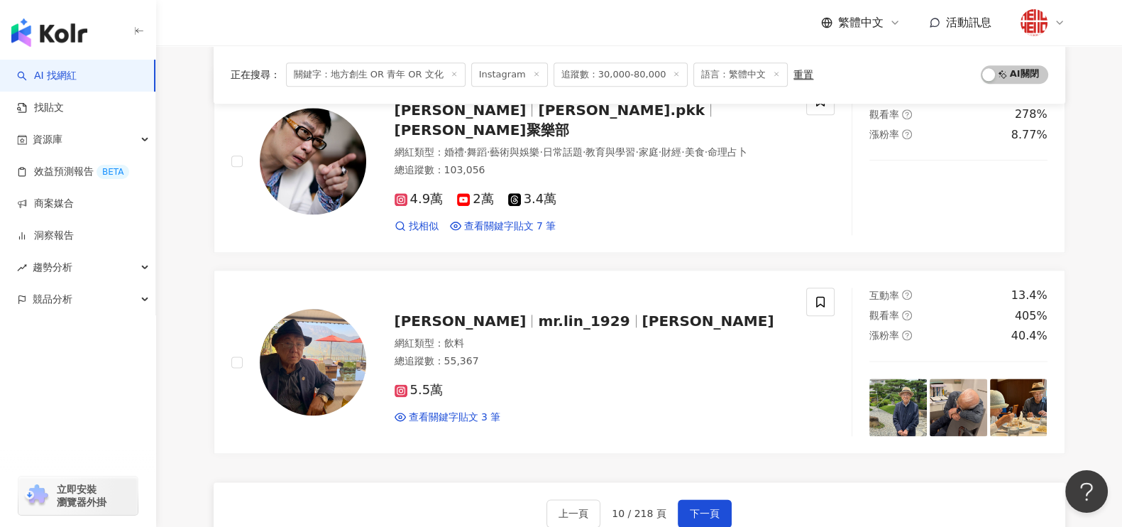
scroll to position [2306, 0]
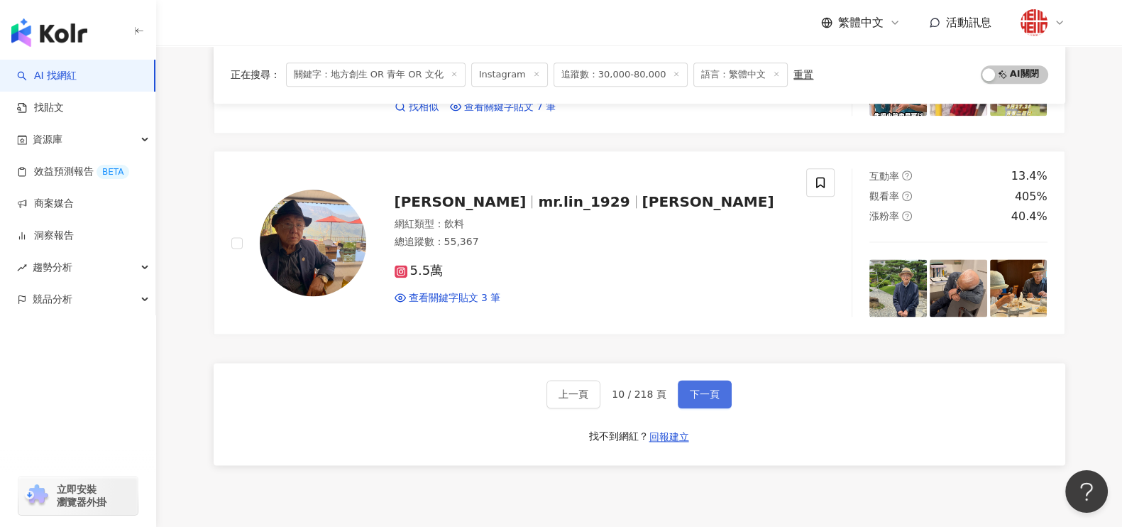
click at [703, 388] on span "下一頁" at bounding box center [705, 393] width 30 height 11
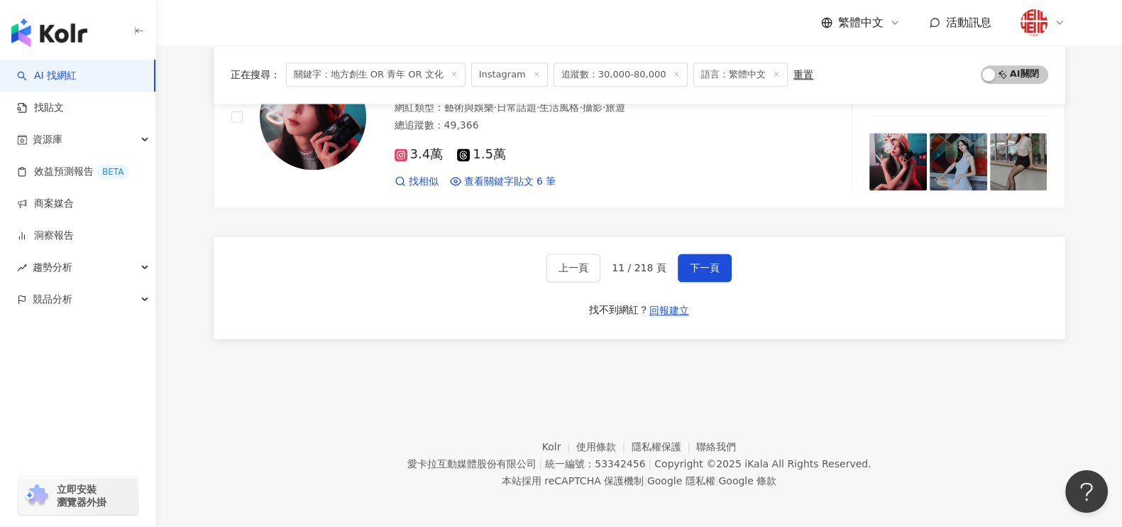
scroll to position [2433, 0]
click at [706, 261] on span "下一頁" at bounding box center [705, 266] width 30 height 11
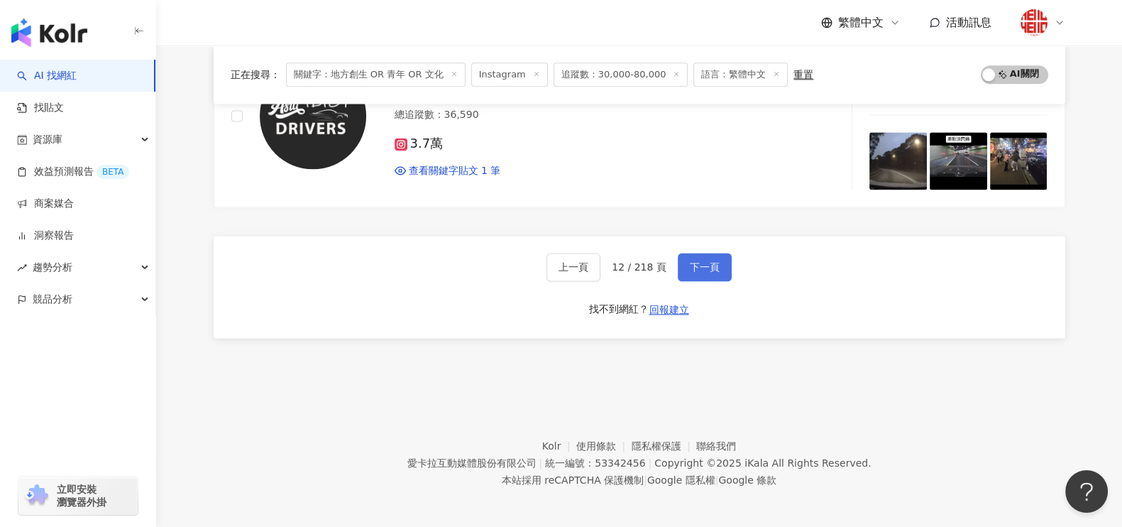
click at [703, 265] on span "下一頁" at bounding box center [705, 266] width 30 height 11
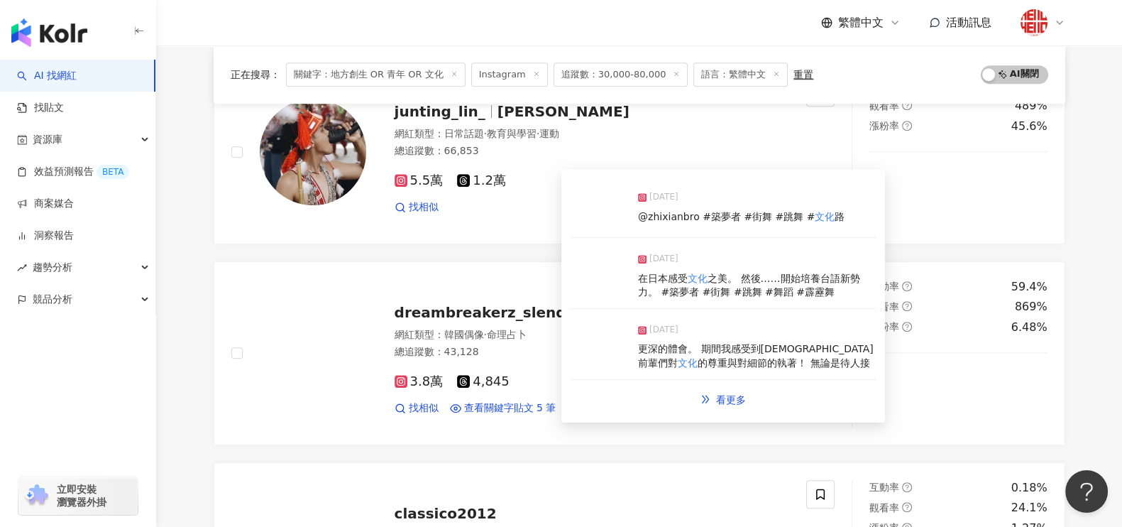
scroll to position [925, 0]
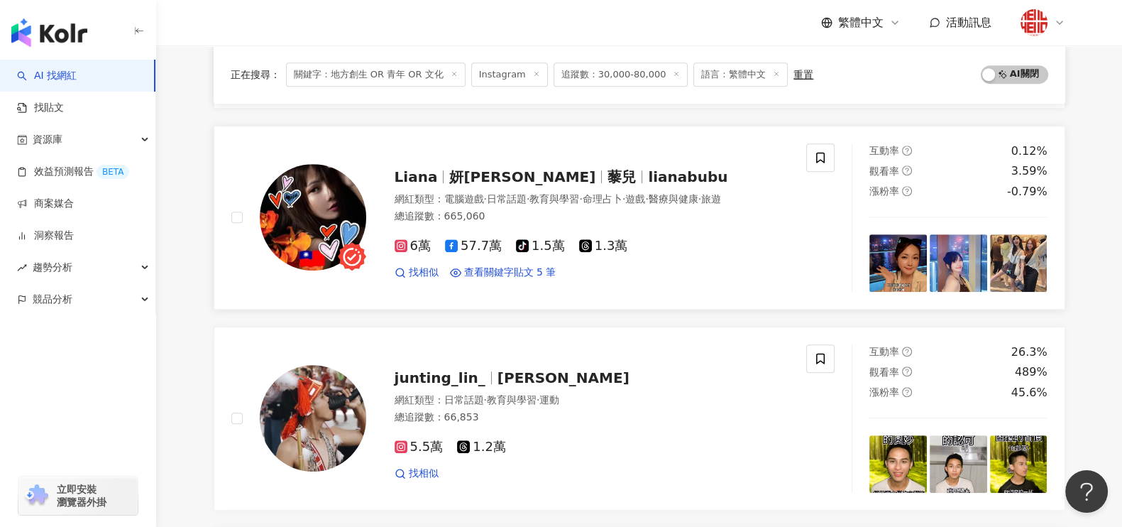
click at [491, 185] on div "Liana 妍黎 藜兒 lianabubu 網紅類型 ： 電腦遊戲 · 日常話題 · 教育與學習 · 命理占卜 · 遊戲 · 醫療與健康 · 旅遊 總追蹤數 …" at bounding box center [578, 217] width 424 height 124
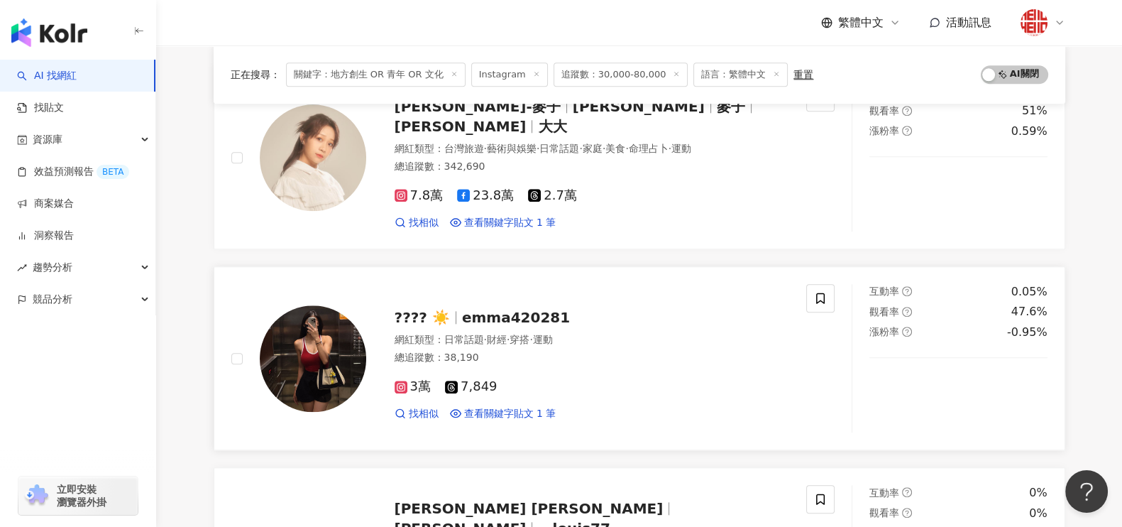
scroll to position [2433, 0]
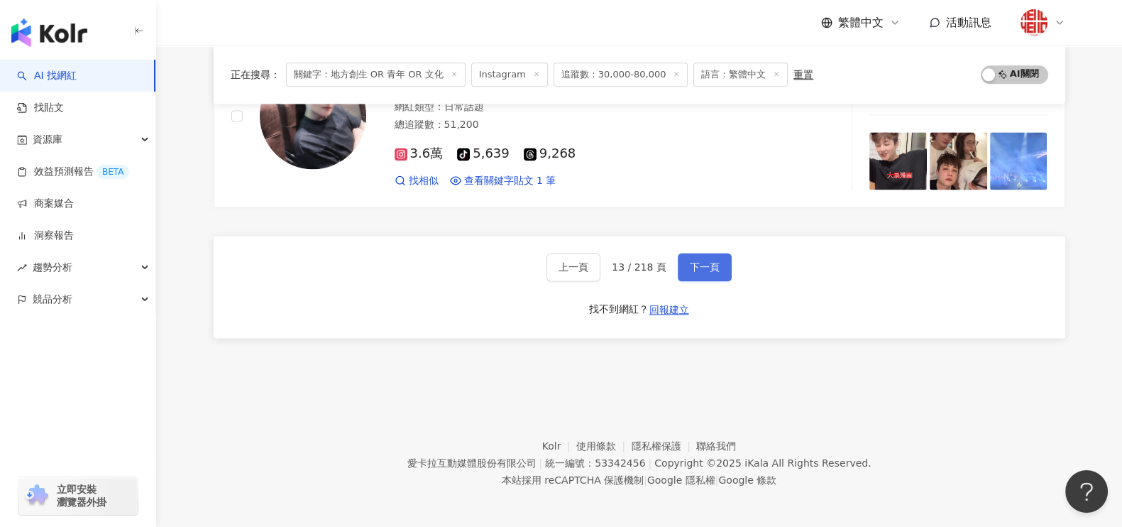
click at [700, 261] on span "下一頁" at bounding box center [705, 266] width 30 height 11
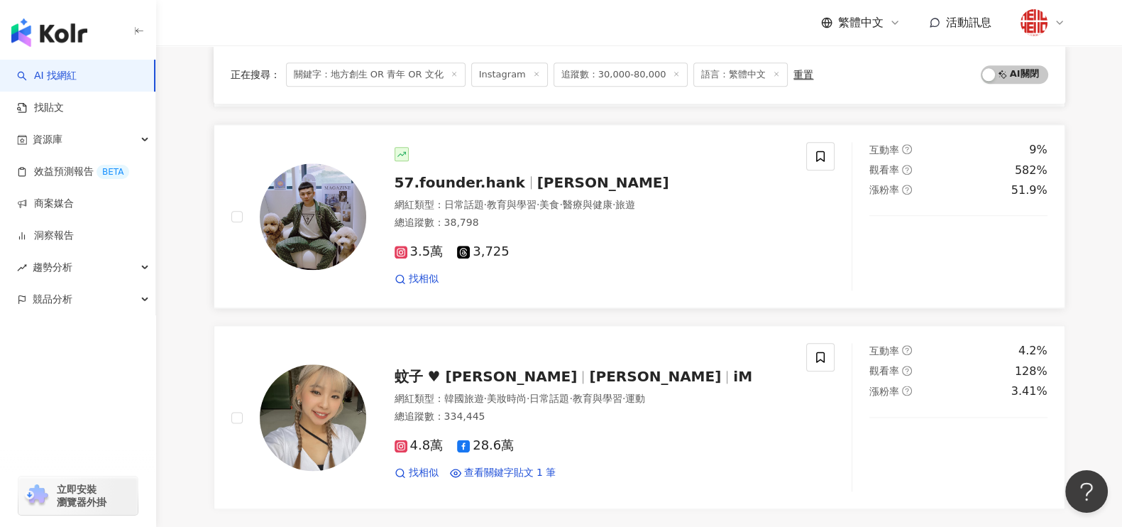
scroll to position [2087, 0]
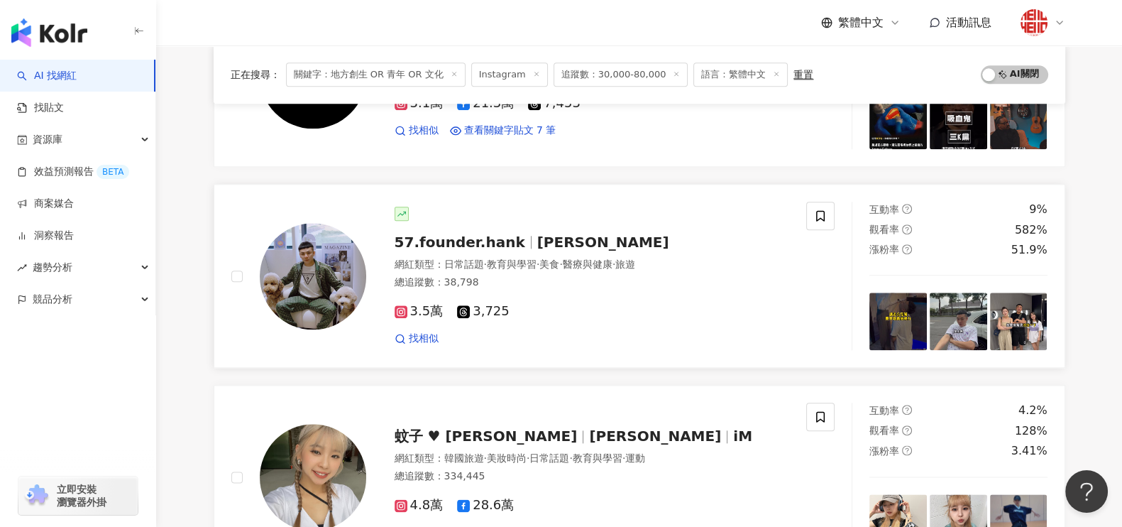
click at [560, 236] on span "Hank Wu" at bounding box center [603, 241] width 132 height 17
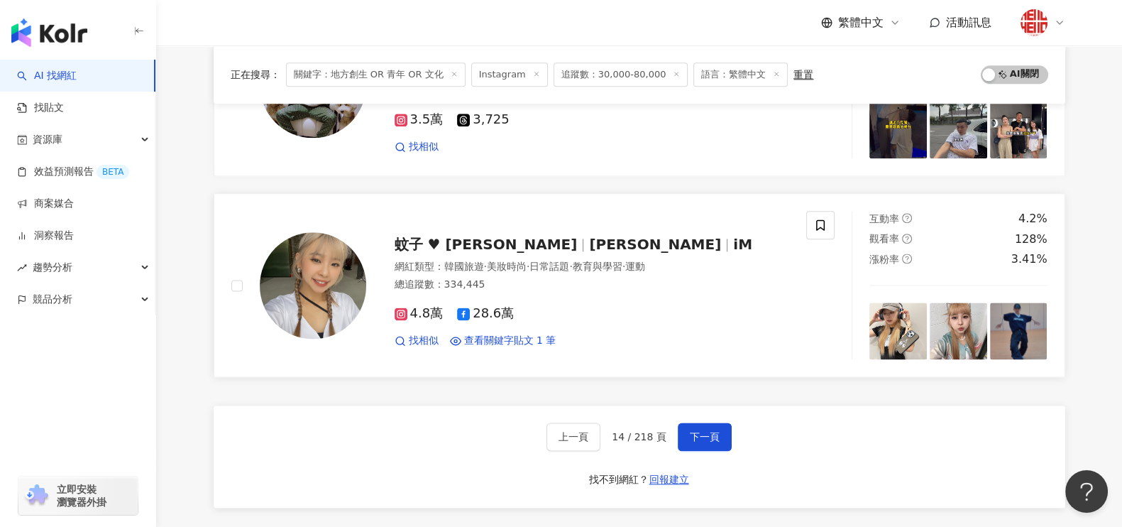
scroll to position [2306, 0]
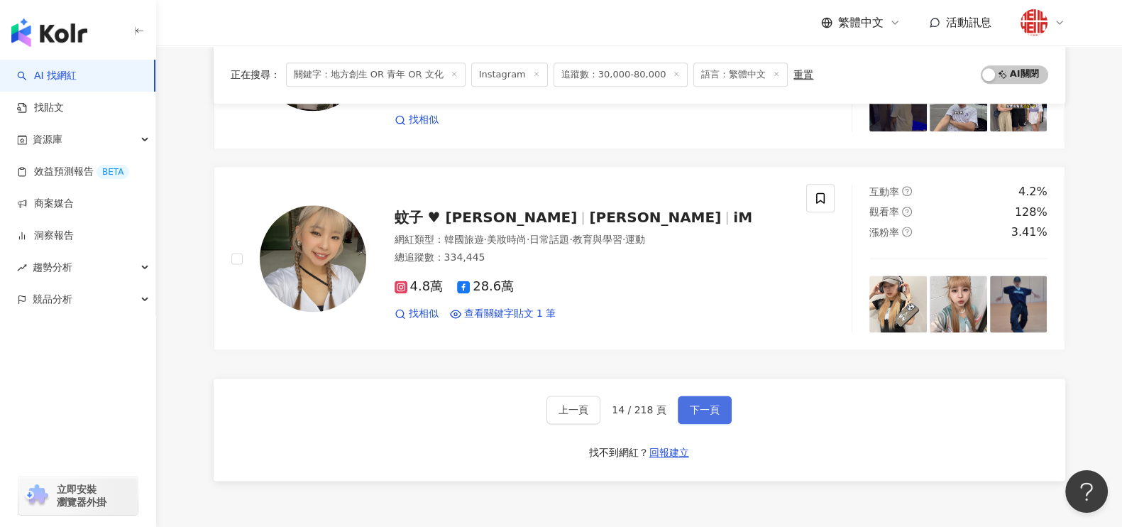
click at [691, 395] on button "下一頁" at bounding box center [705, 409] width 54 height 28
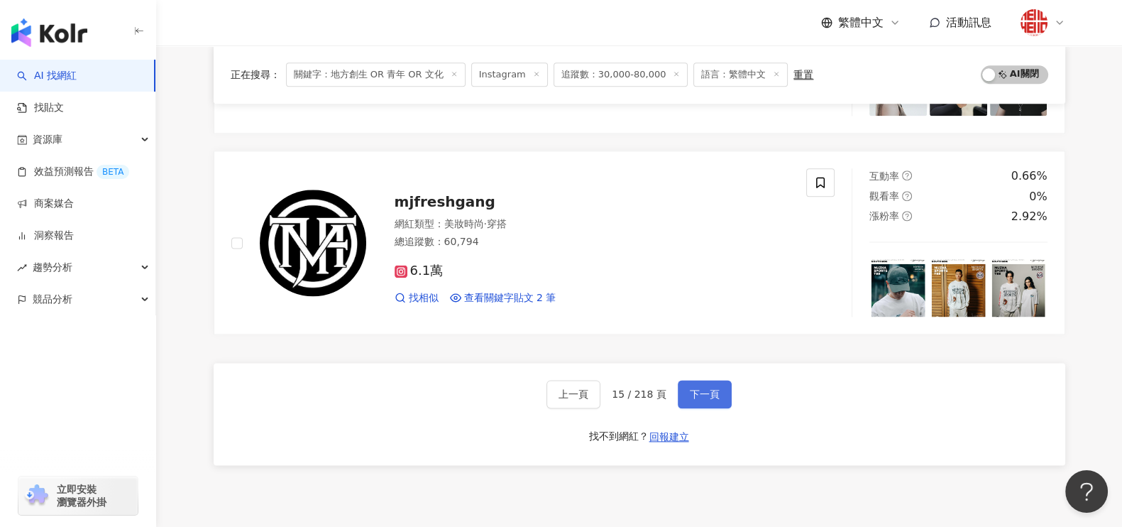
click at [703, 390] on span "下一頁" at bounding box center [705, 393] width 30 height 11
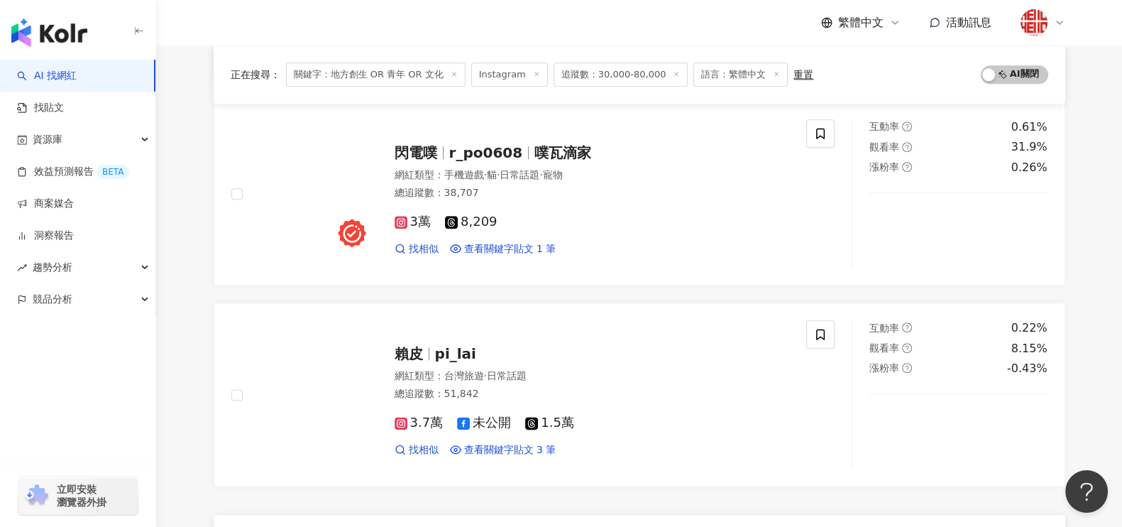
scroll to position [2129, 0]
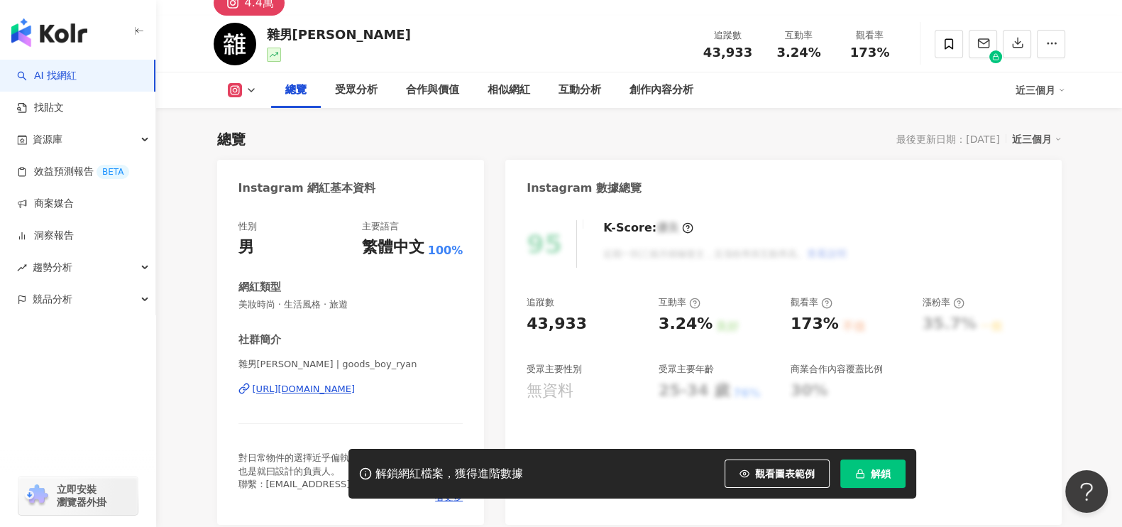
scroll to position [88, 0]
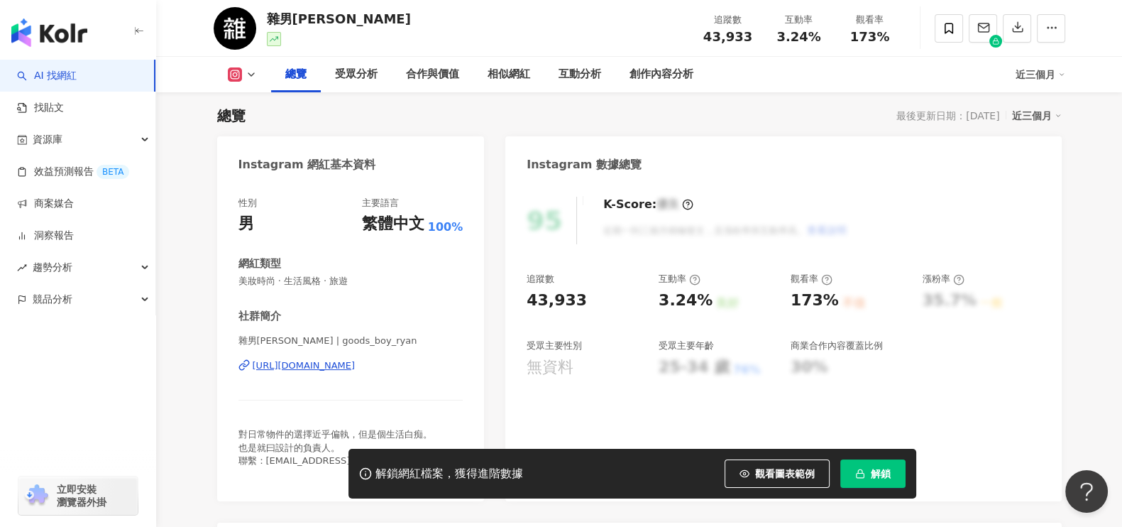
click at [330, 362] on div "https://www.instagram.com/goods_boy_ryan/" at bounding box center [304, 365] width 103 height 13
click at [331, 361] on div "https://www.instagram.com/goods_boy_ryan/" at bounding box center [304, 365] width 103 height 13
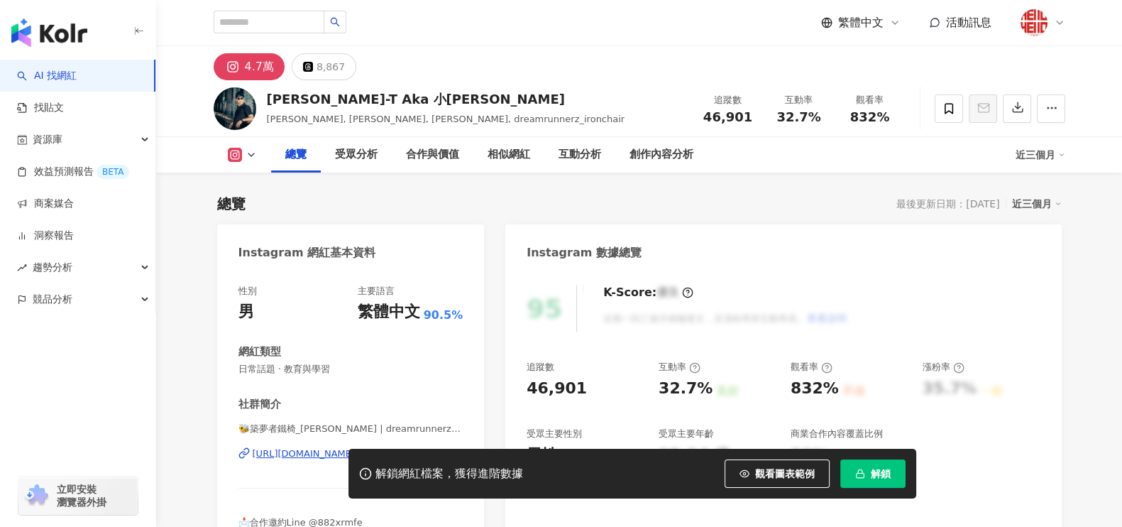
scroll to position [177, 0]
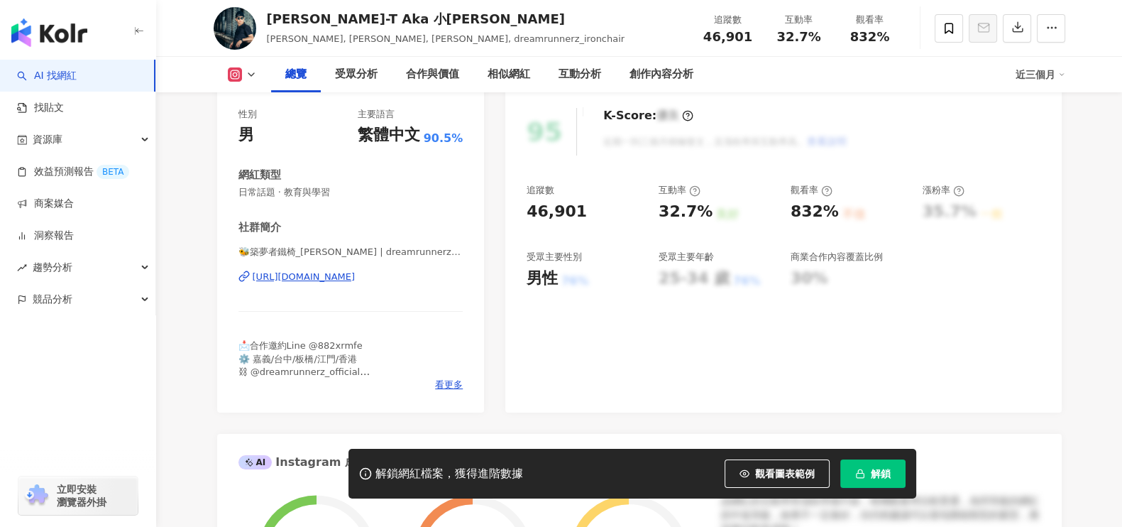
click at [356, 277] on div "https://www.instagram.com/dreamrunnerz_ironchair/" at bounding box center [304, 276] width 103 height 13
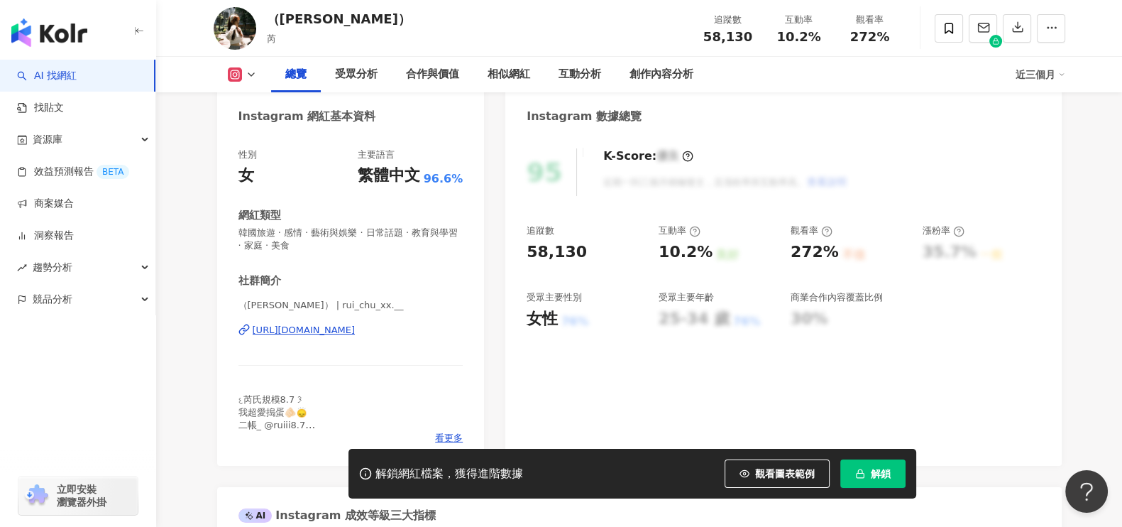
scroll to position [177, 0]
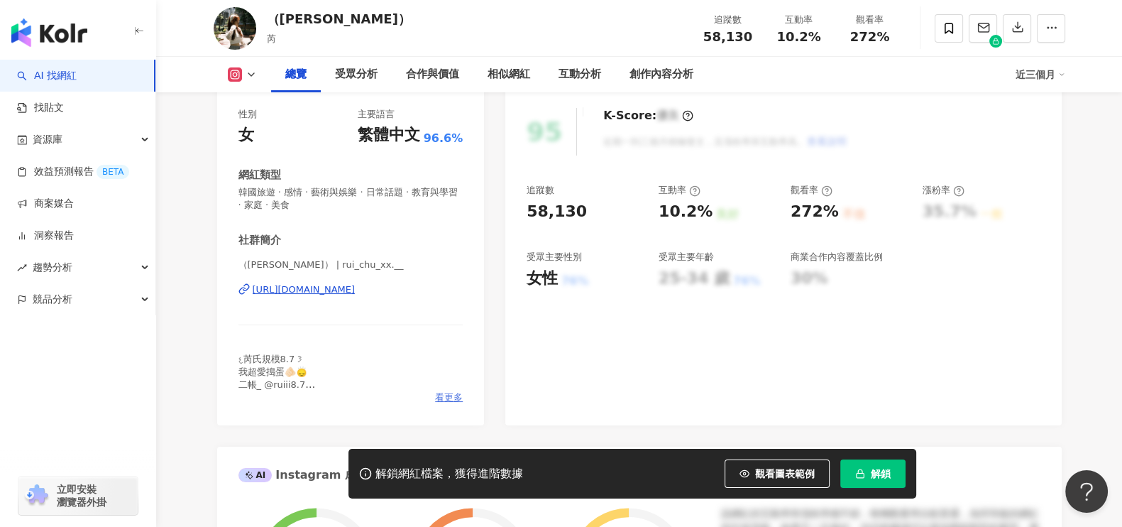
click at [435, 393] on span "看更多" at bounding box center [449, 397] width 28 height 13
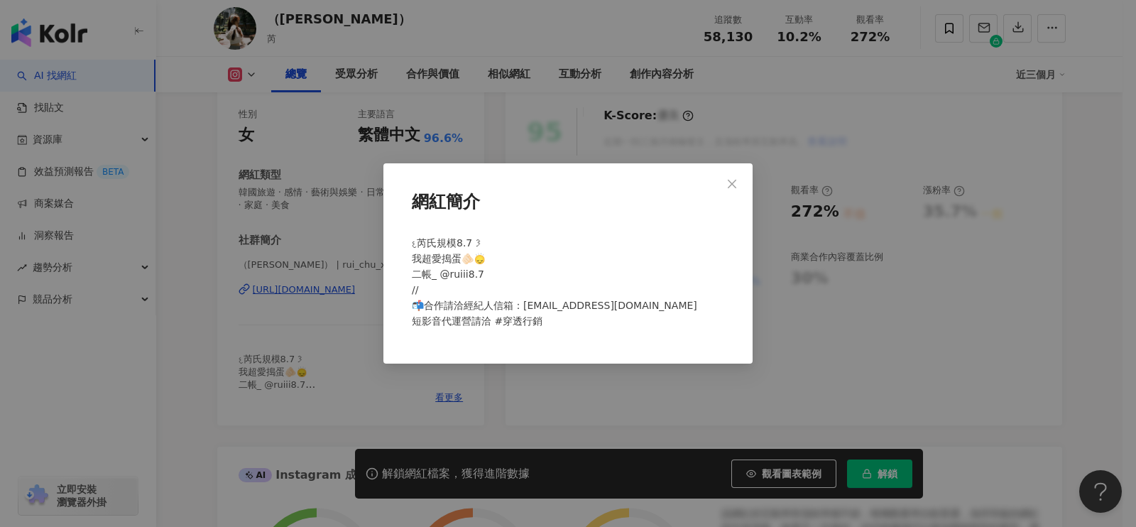
click at [317, 289] on div "網紅簡介 𐔌芮氏規模8.7 𐦯‎ 我超愛搗蛋🫵🏻🙂‍↕️ 二帳_ @ruiii8.7 // 📬合作請洽經紀人信箱：fish@xway.com.tw 短影音代運…" at bounding box center [568, 263] width 1136 height 527
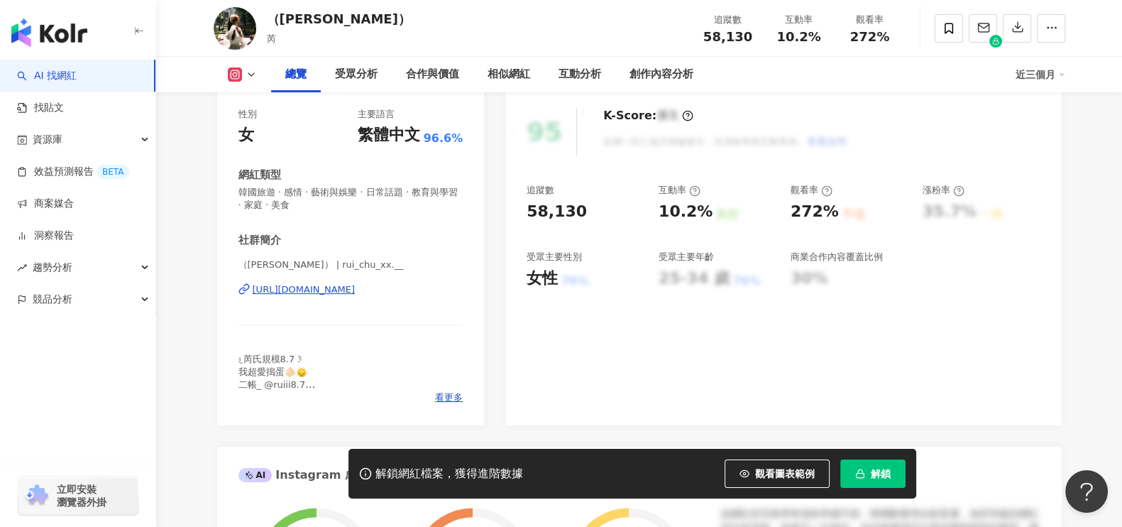
click at [321, 290] on div "https://www.instagram.com/rui_chu_xx.__/" at bounding box center [304, 289] width 103 height 13
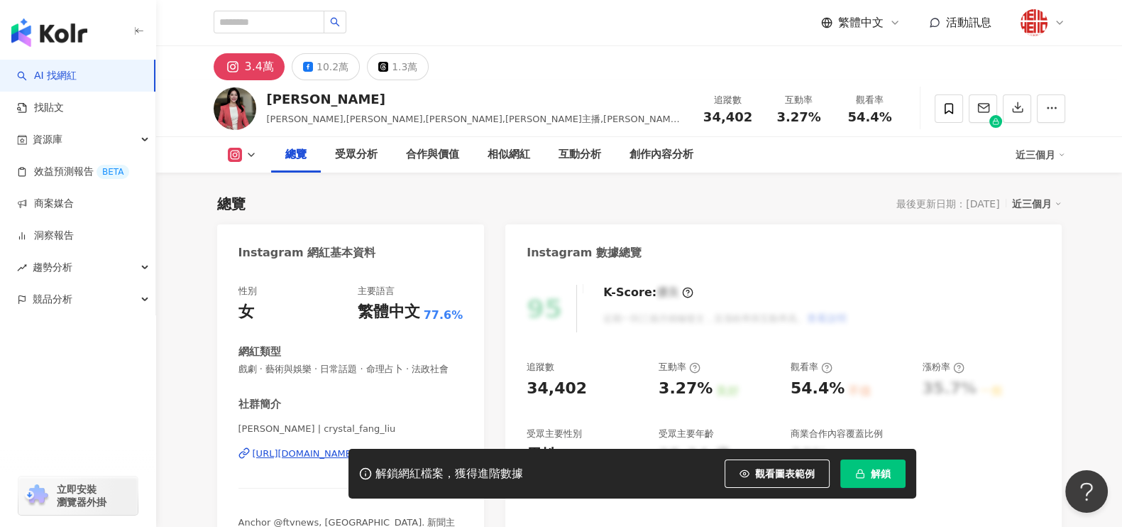
scroll to position [177, 0]
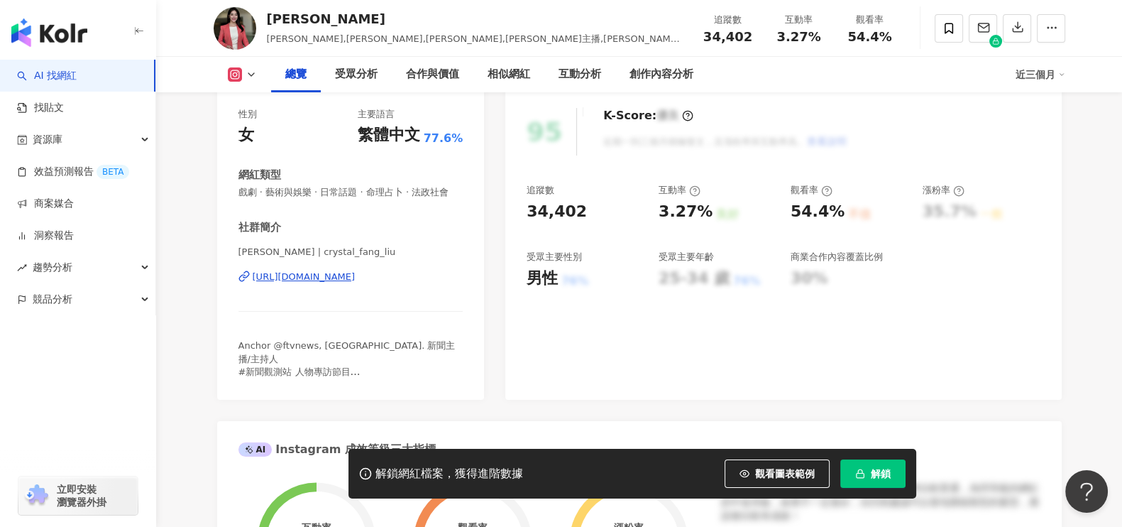
click at [356, 283] on div "[URL][DOMAIN_NAME]" at bounding box center [304, 276] width 103 height 13
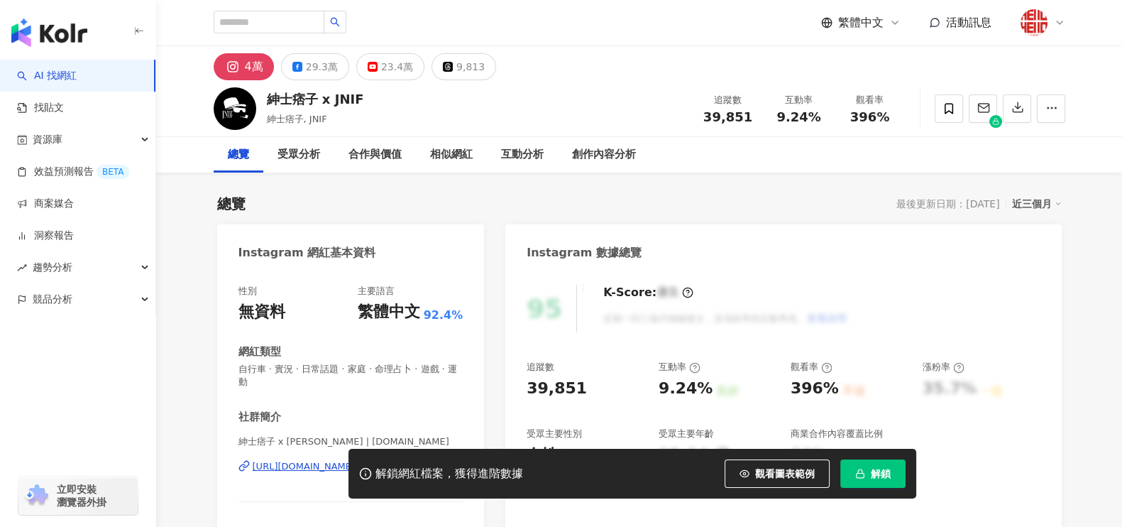
click at [361, 460] on div "https://www.instagram.com/jnif.tw/" at bounding box center [343, 466] width 180 height 13
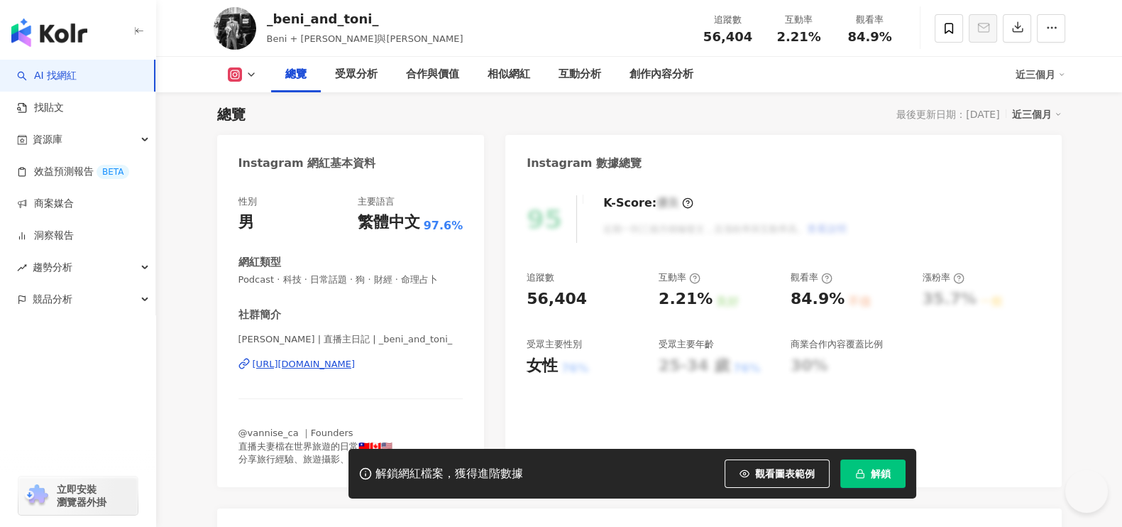
scroll to position [177, 0]
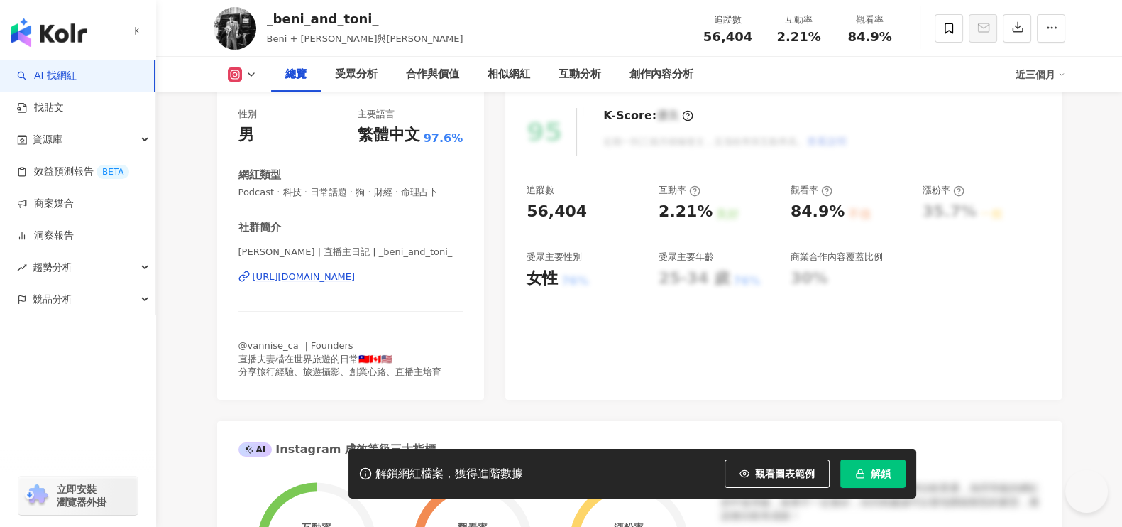
click at [356, 270] on div "[URL][DOMAIN_NAME]" at bounding box center [304, 276] width 103 height 13
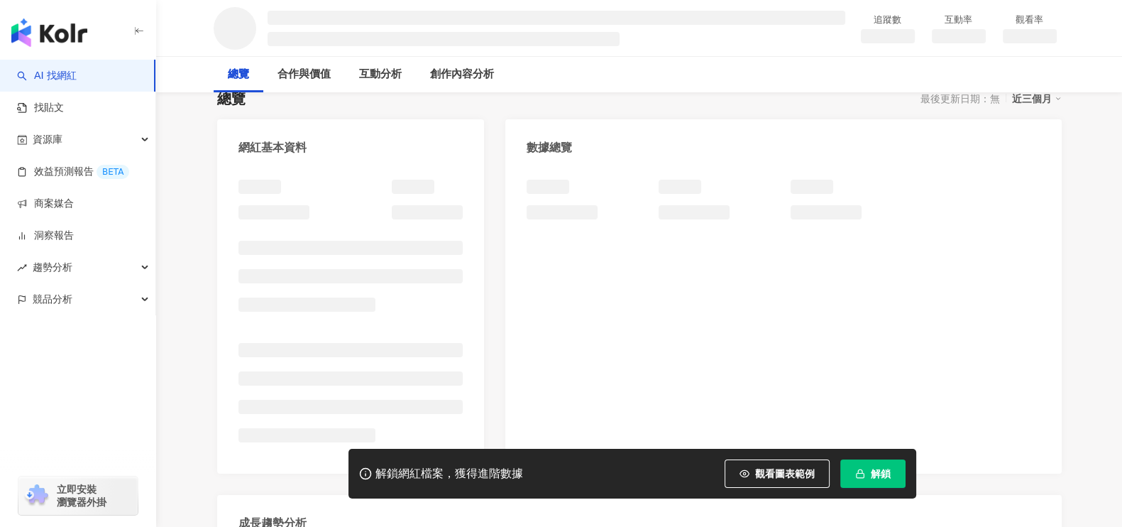
scroll to position [177, 0]
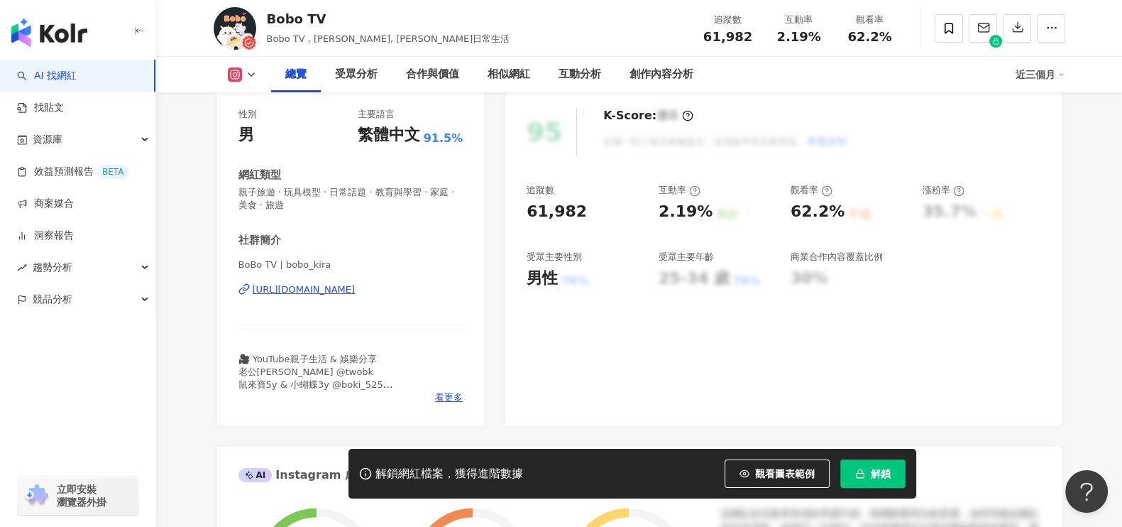
click at [326, 294] on div "[URL][DOMAIN_NAME]" at bounding box center [304, 289] width 103 height 13
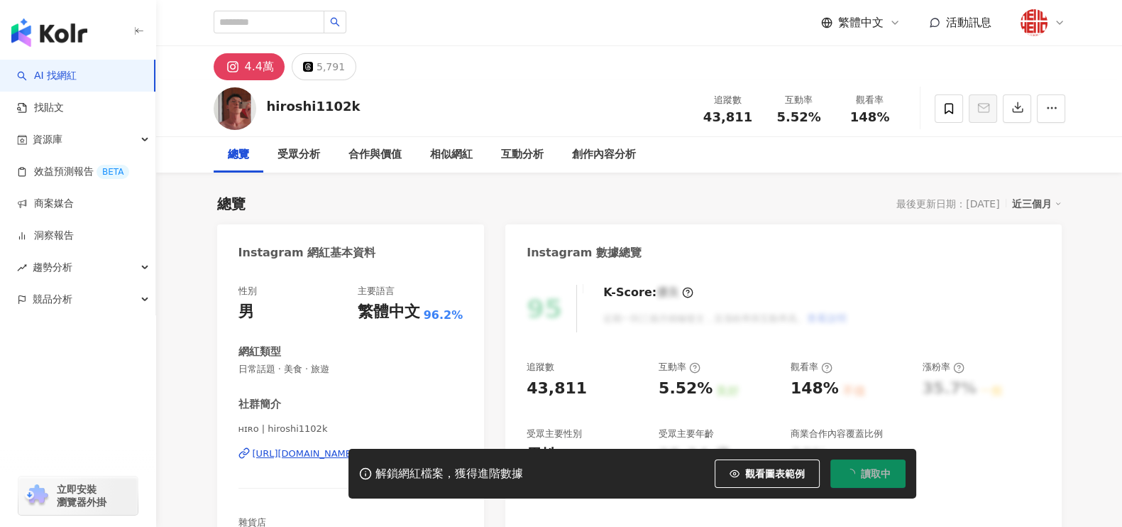
click at [355, 447] on div "https://www.instagram.com/hiroshi1102k/" at bounding box center [304, 453] width 103 height 13
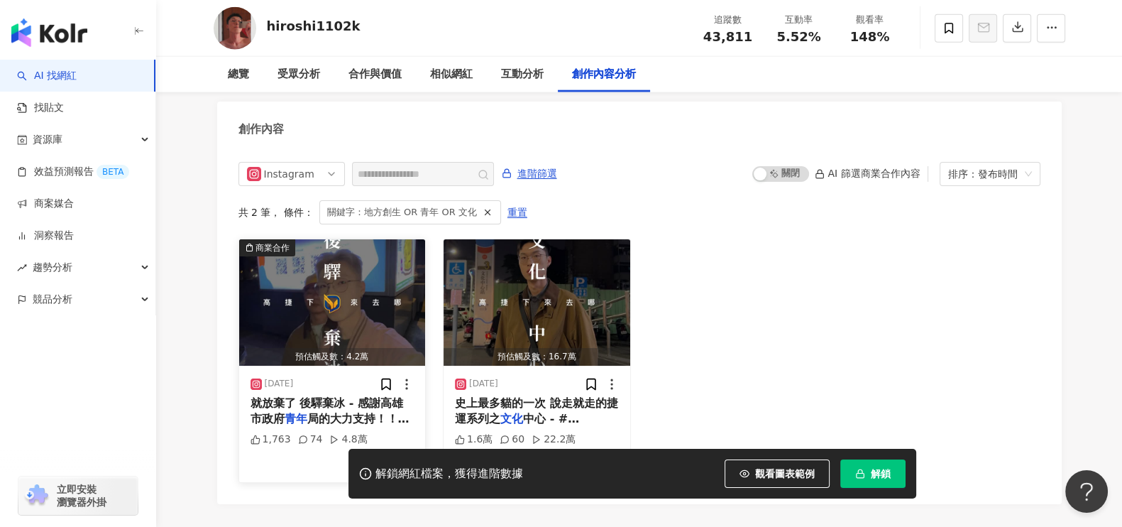
click at [341, 400] on span "就放棄了 後驛棄冰 - 感謝高雄市政府" at bounding box center [327, 410] width 153 height 29
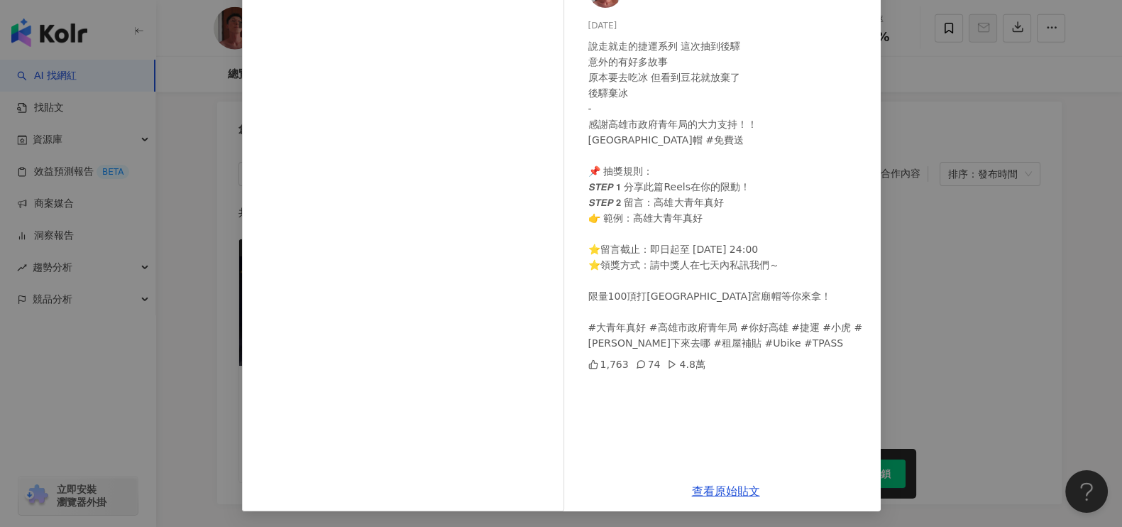
scroll to position [110, 0]
click at [706, 489] on link "查看原始貼文" at bounding box center [726, 489] width 68 height 13
click at [955, 214] on div "ʜɪʀᴏ 2025/3/22 說走就走的捷運系列 這次抽到後驛 意外的有好多故事 原本要去吃冰 但看到豆花就放棄了 後驛棄冰 - 感謝高雄市政府青年局的大力支…" at bounding box center [561, 263] width 1122 height 527
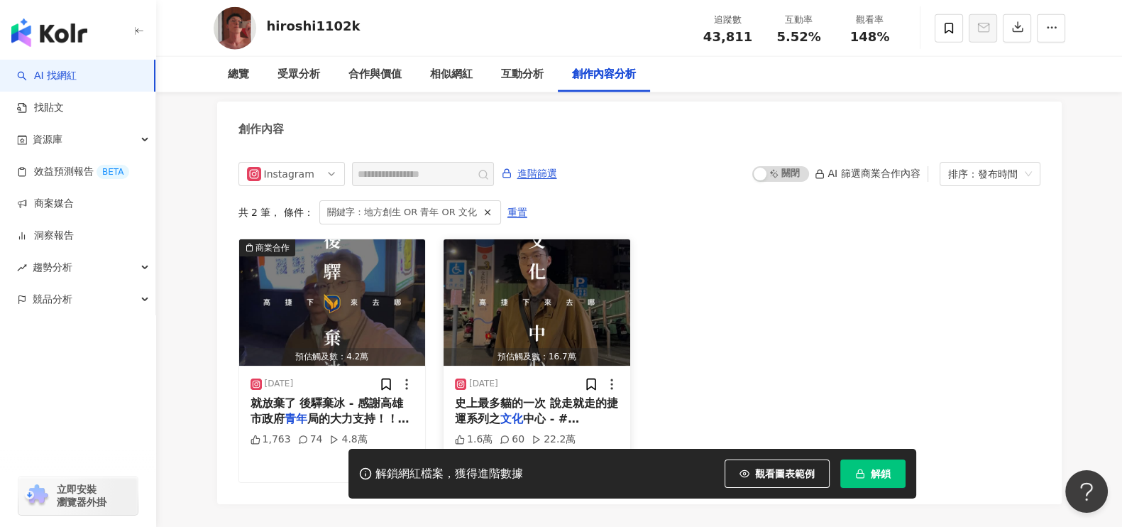
click at [554, 412] on span "中心 - #高捷下來去哪 #高雄 #捷運 #" at bounding box center [530, 434] width 151 height 45
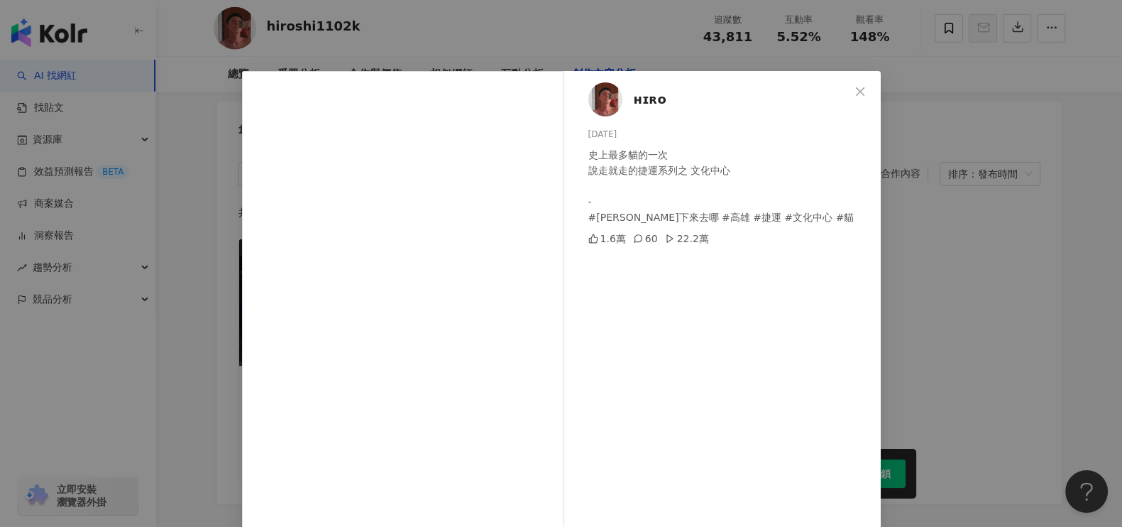
click at [621, 30] on div "ʜɪʀᴏ 2025/1/13 史上最多貓的一次 說走就走的捷運系列之 文化中心 - #高捷下來去哪 #高雄 #捷運 #文化中心 #貓 1.6萬 60 22.2…" at bounding box center [561, 263] width 1122 height 527
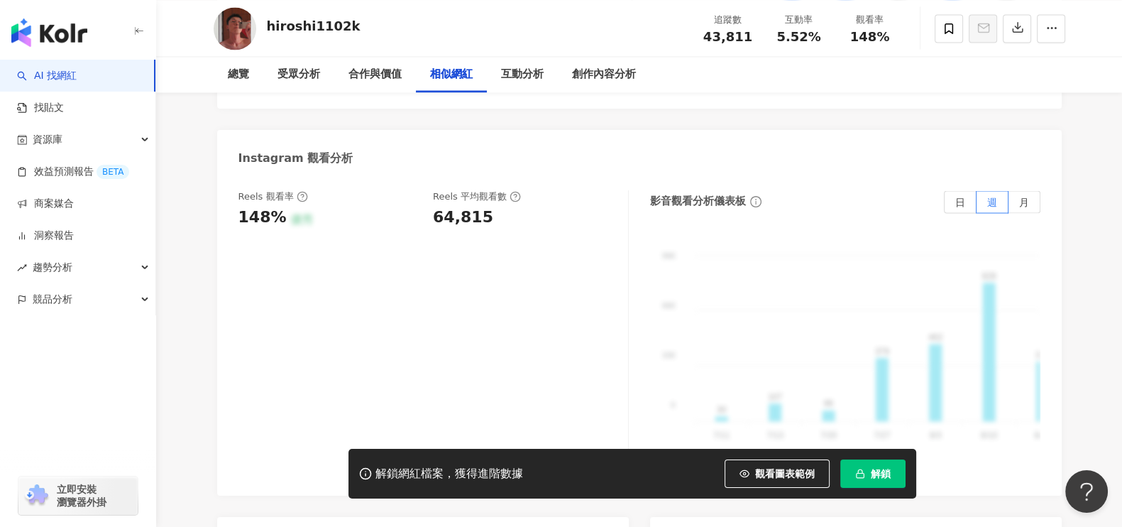
scroll to position [2641, 0]
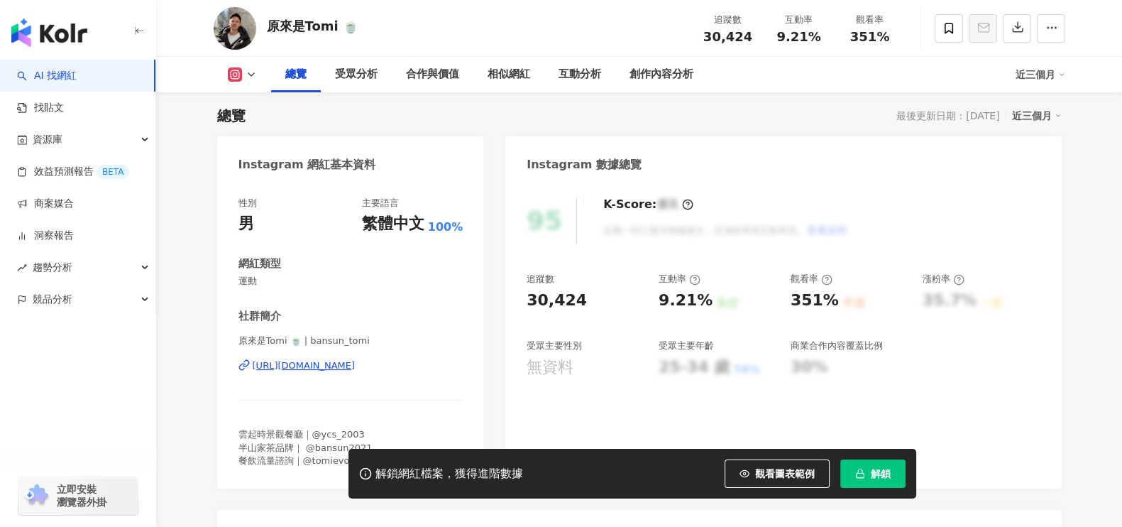
scroll to position [177, 0]
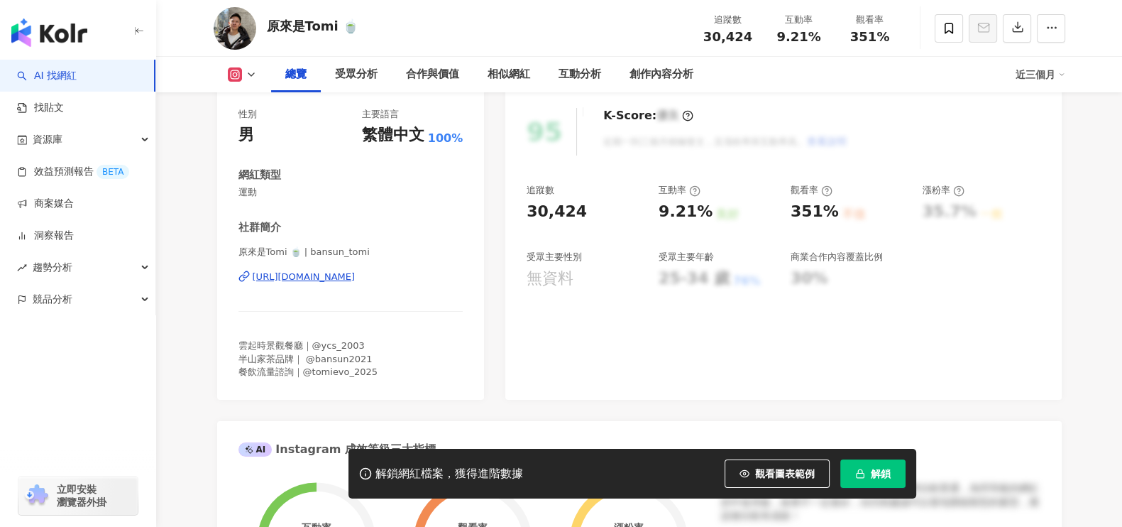
click at [356, 275] on div "https://www.instagram.com/bansun_tomi/" at bounding box center [304, 276] width 103 height 13
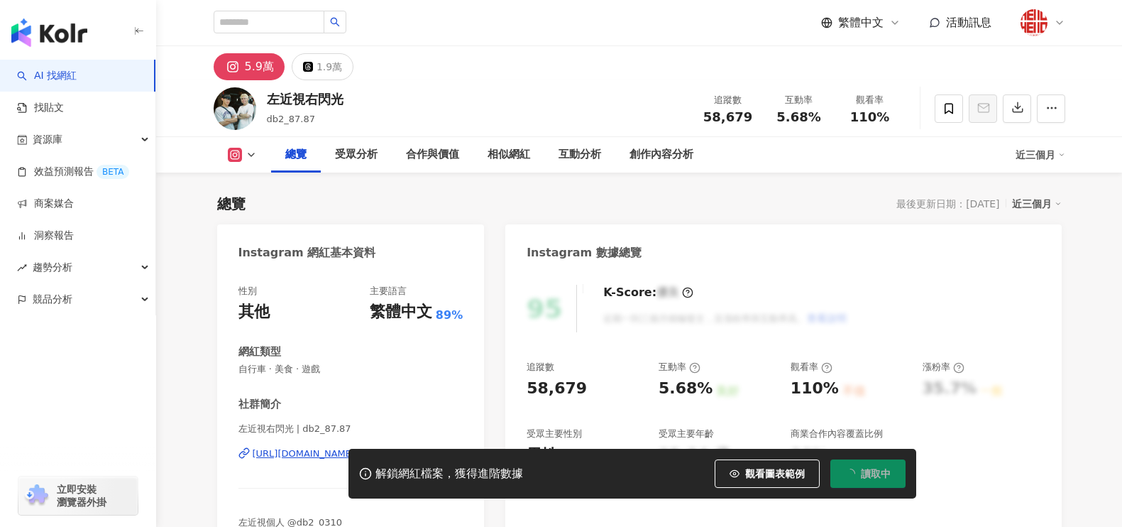
scroll to position [177, 0]
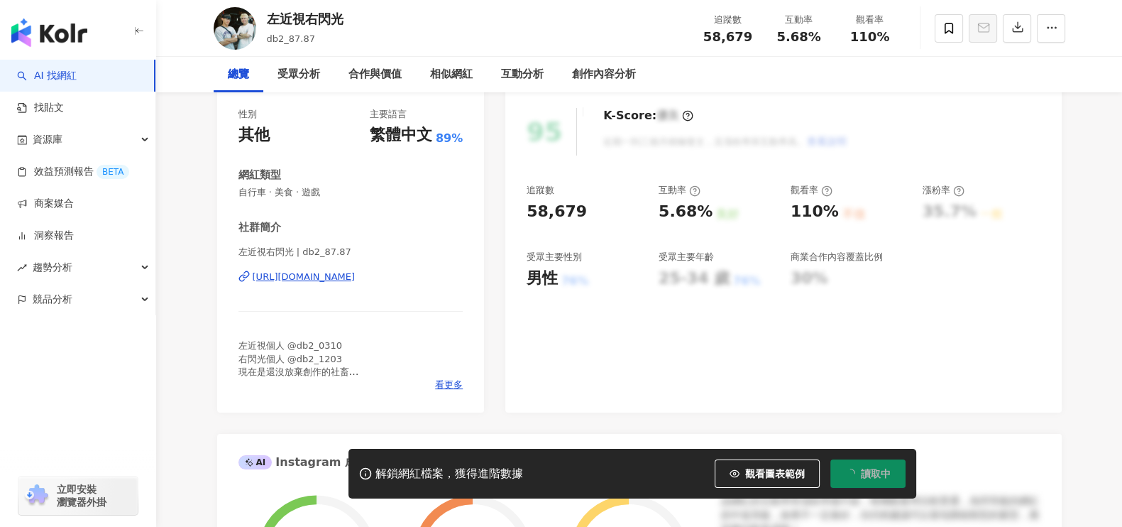
click at [289, 276] on div "https://www.instagram.com/db2_87.87/" at bounding box center [304, 276] width 103 height 13
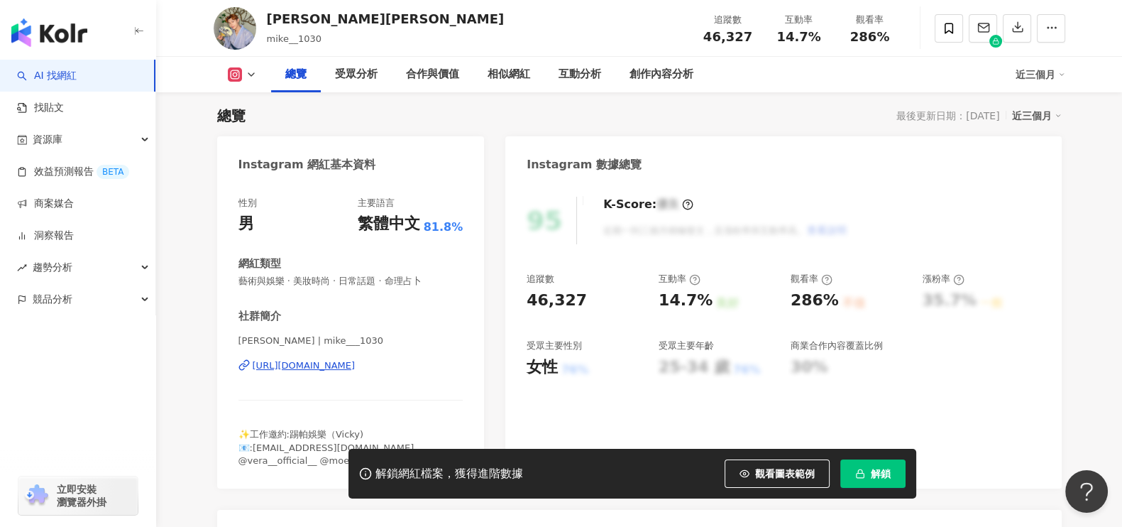
click at [345, 359] on div "[URL][DOMAIN_NAME]" at bounding box center [304, 365] width 103 height 13
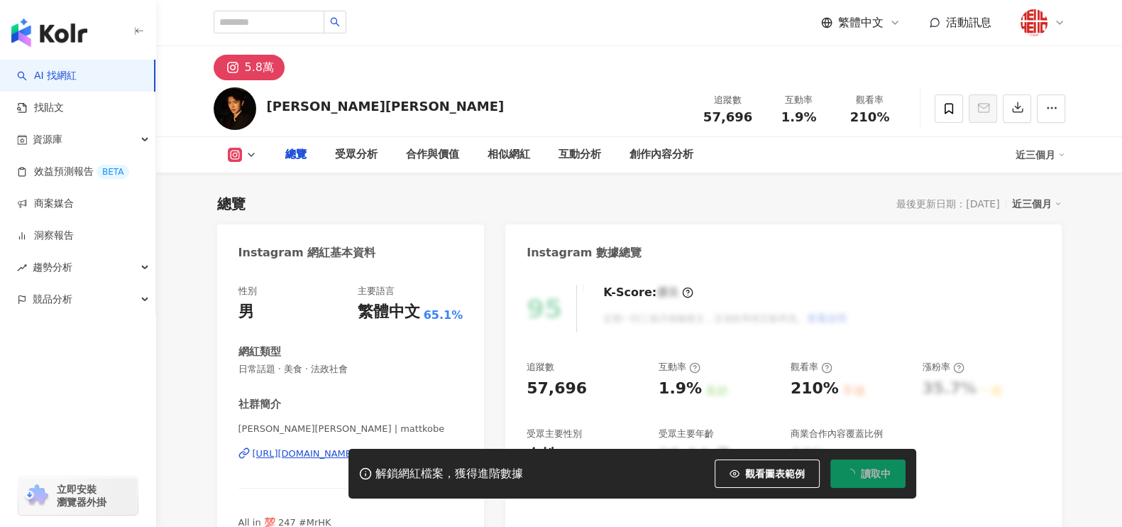
click at [361, 363] on div "性別 男 主要語言 繁體中文 65.1% 網紅類型 日常話題 · 美食 · 法政社會 社群簡介 高鈞賢 Matthew Ko | mattkobe https…" at bounding box center [350, 420] width 225 height 270
click at [356, 447] on div "https://www.instagram.com/mattkobe/" at bounding box center [304, 453] width 103 height 13
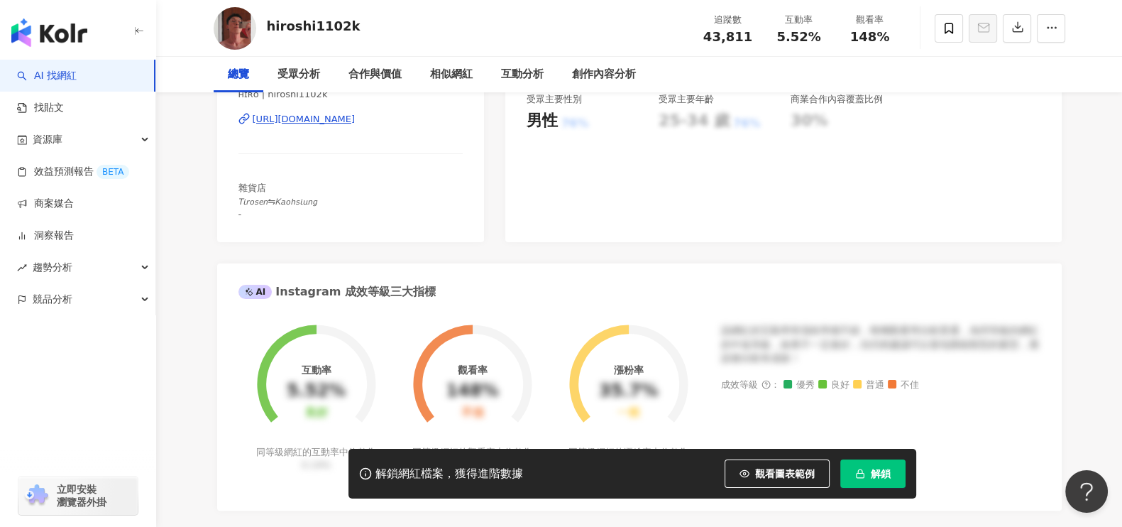
scroll to position [68, 0]
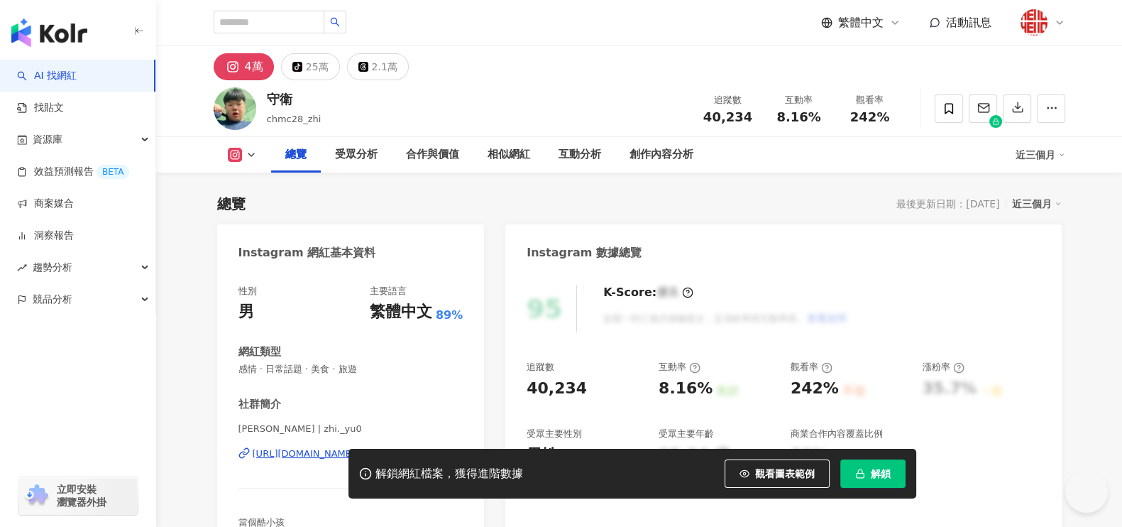
click at [337, 447] on div "https://www.instagram.com/zhi._yu0/" at bounding box center [304, 453] width 103 height 13
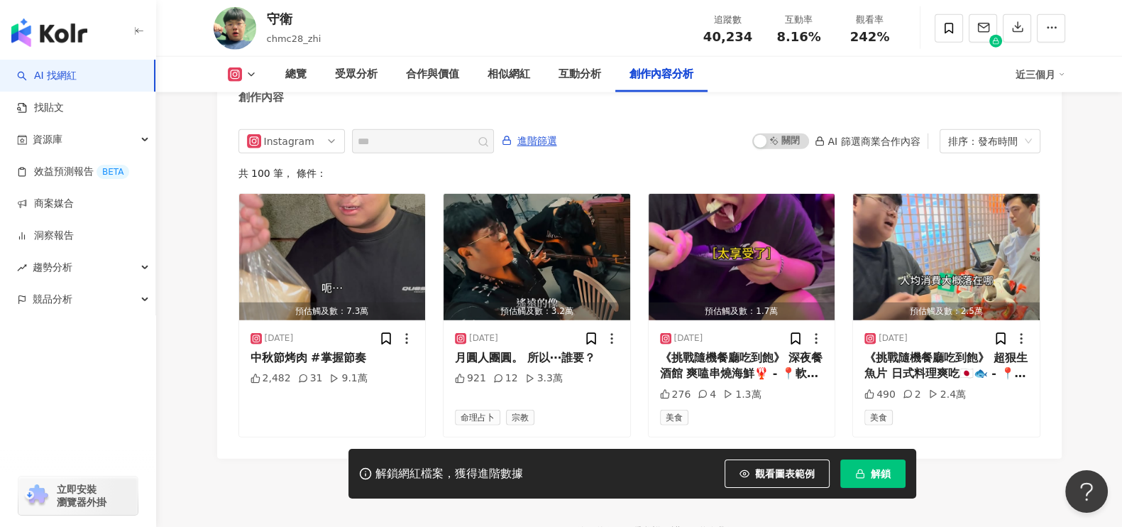
scroll to position [4370, 0]
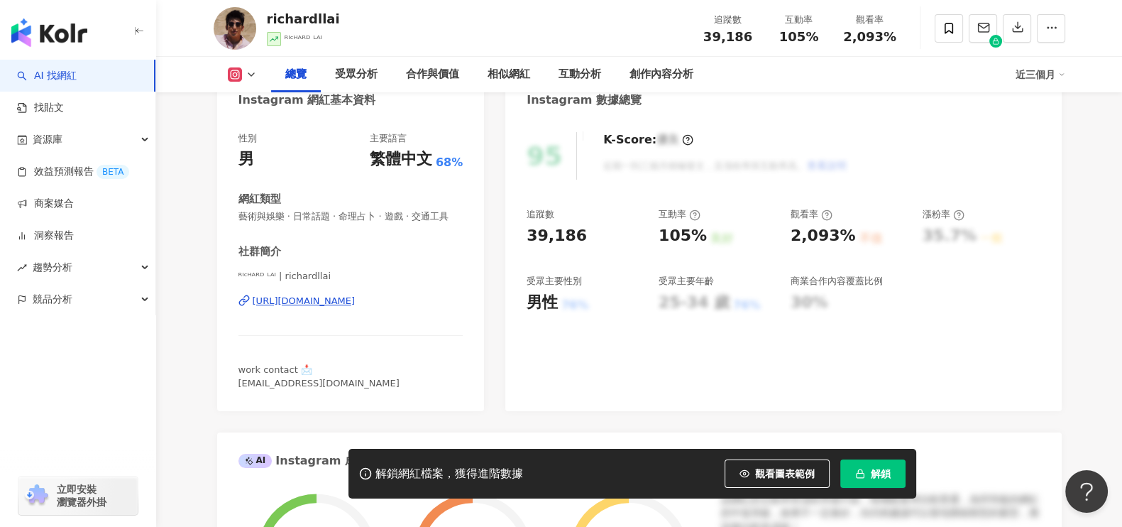
scroll to position [150, 0]
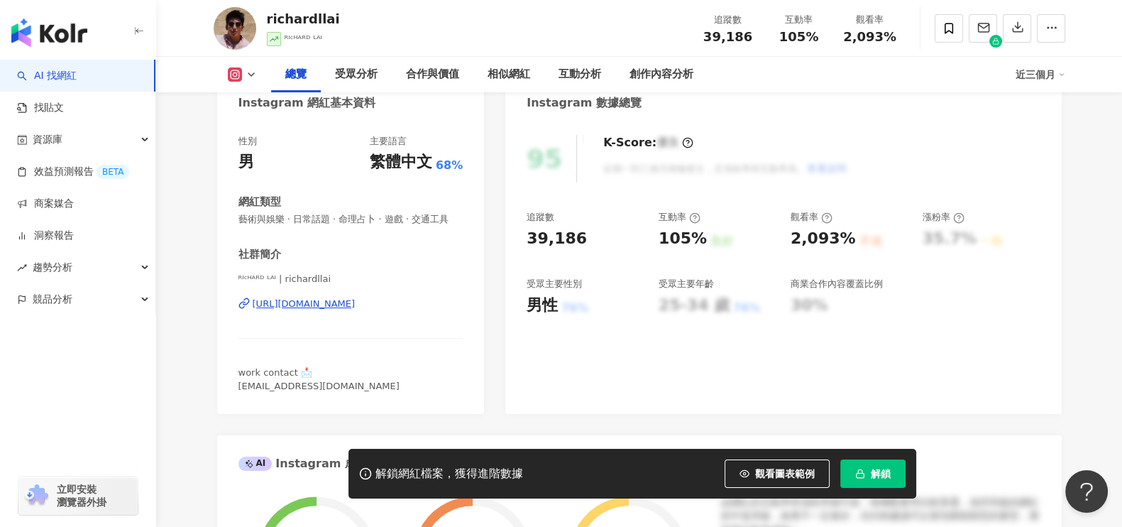
click at [356, 310] on div "[URL][DOMAIN_NAME]" at bounding box center [304, 303] width 103 height 13
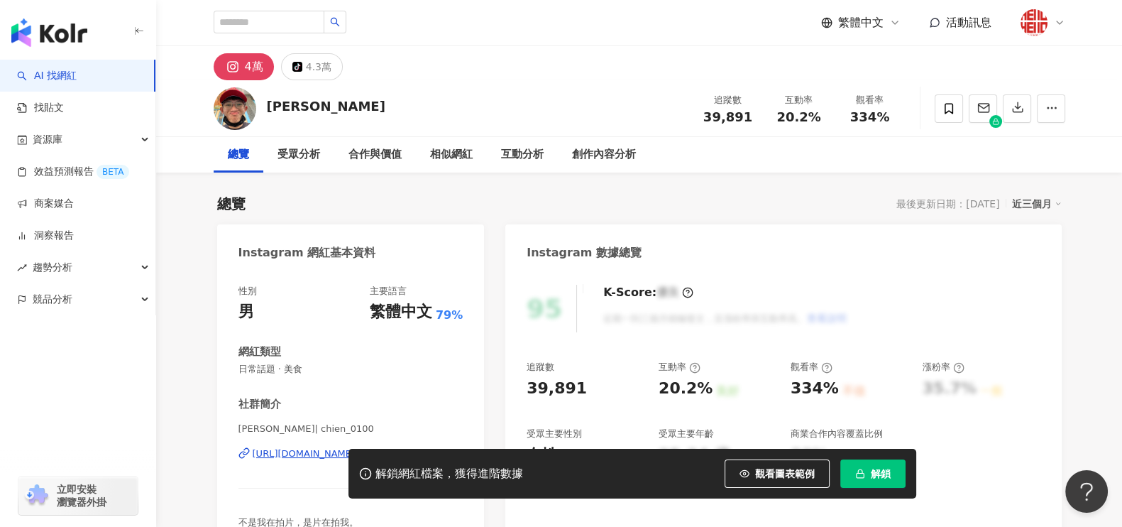
click at [356, 447] on div "[URL][DOMAIN_NAME]" at bounding box center [304, 453] width 103 height 13
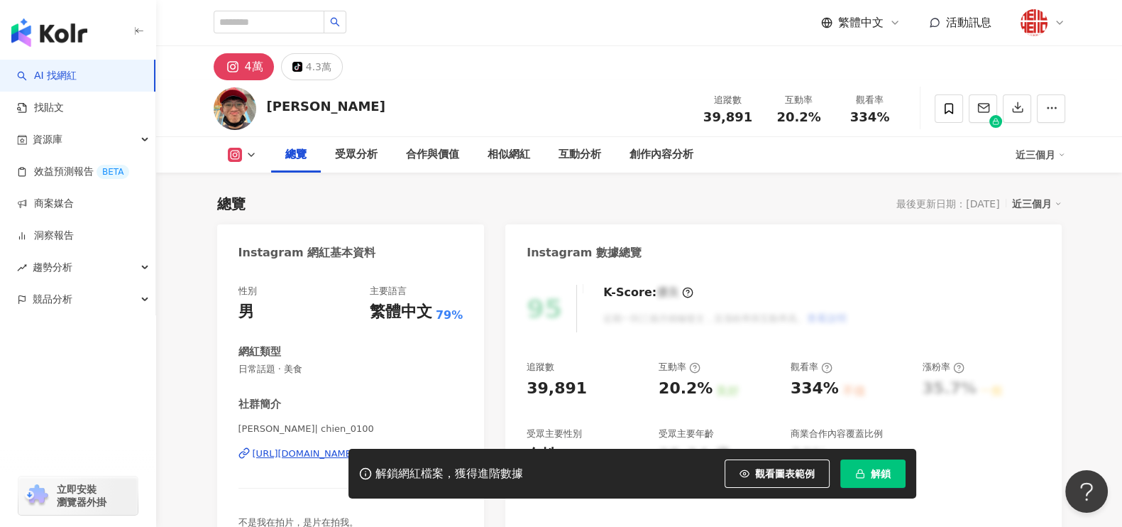
scroll to position [177, 0]
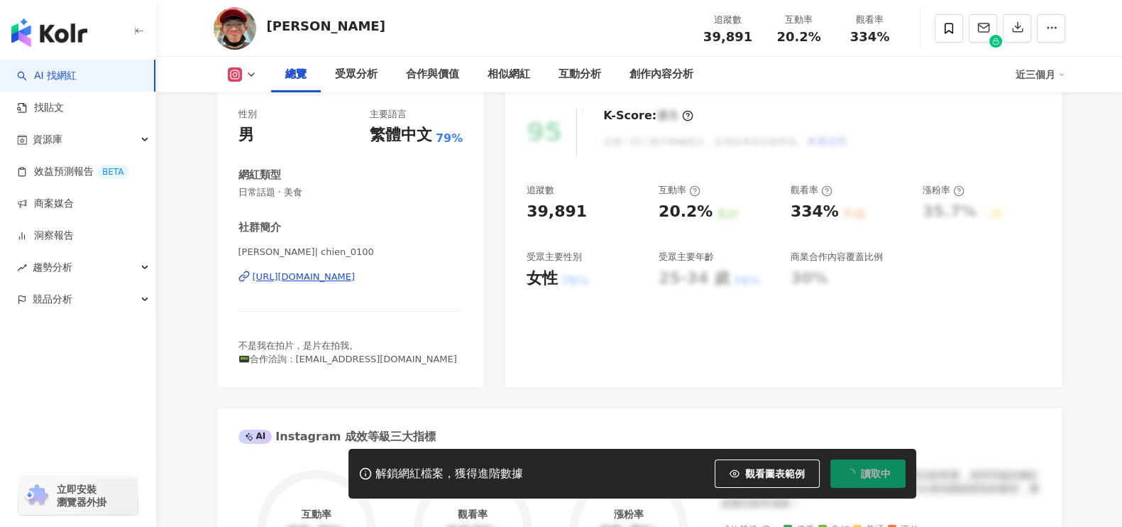
click at [348, 279] on div "https://www.instagram.com/chien_0100/" at bounding box center [304, 276] width 103 height 13
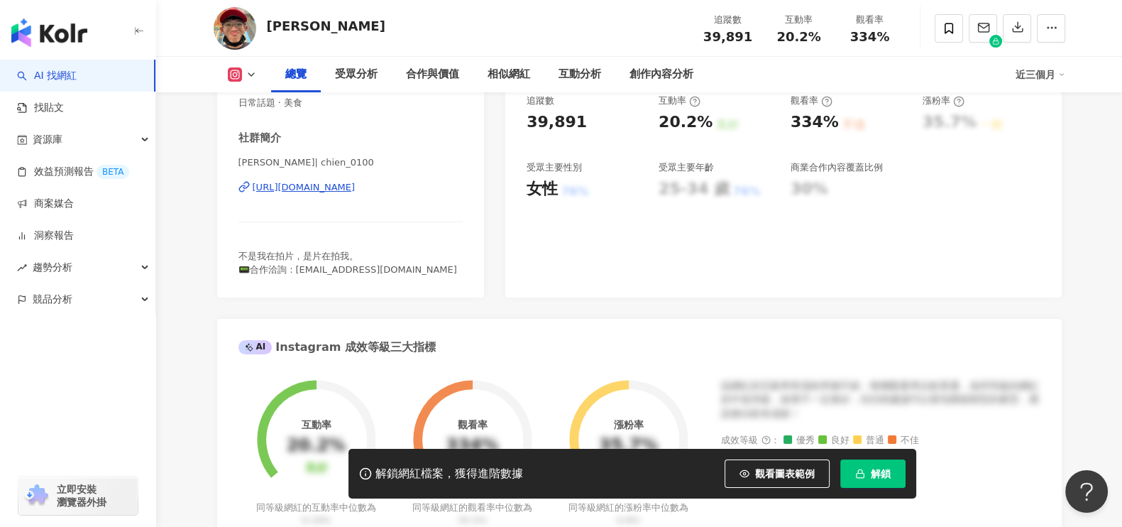
scroll to position [88, 0]
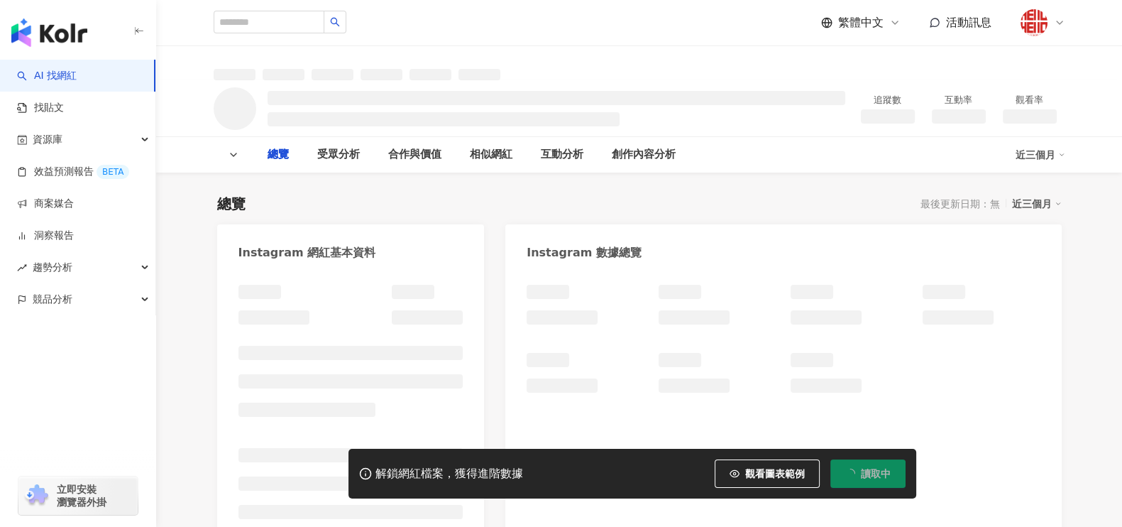
click at [407, 275] on div at bounding box center [351, 424] width 268 height 308
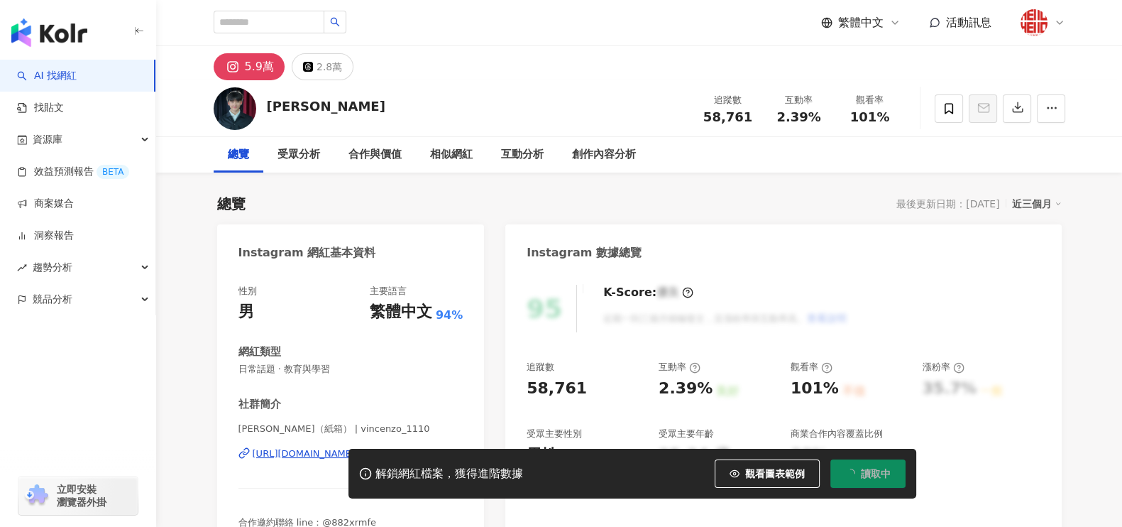
click at [318, 447] on div "[URL][DOMAIN_NAME]" at bounding box center [304, 453] width 103 height 13
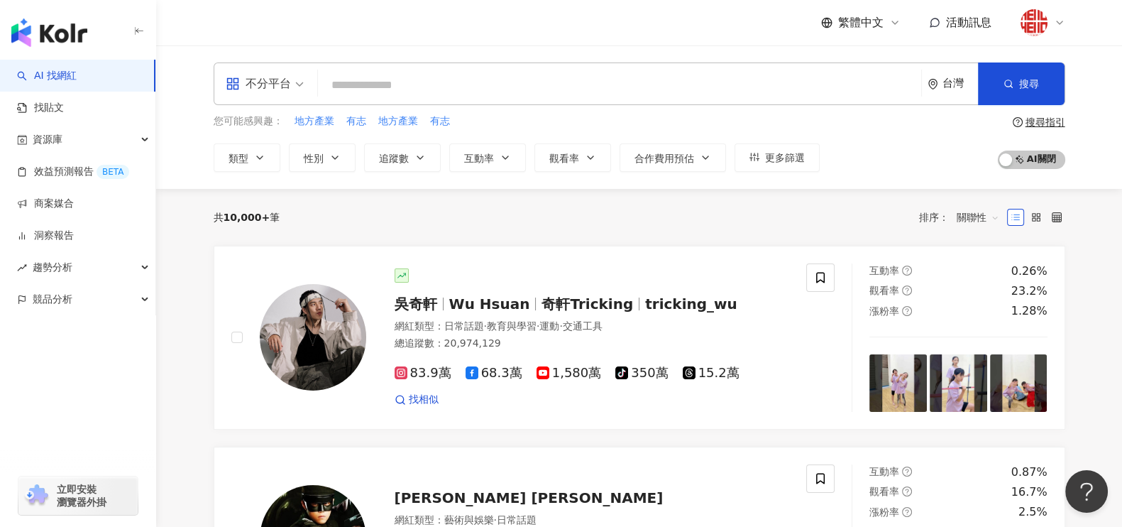
click at [383, 89] on input "search" at bounding box center [620, 85] width 592 height 27
type input "**"
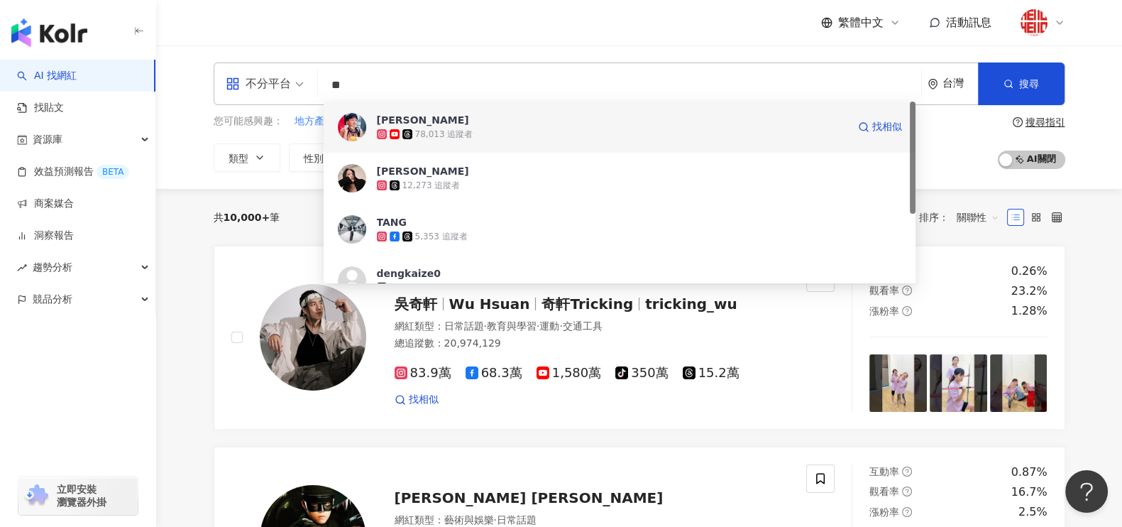
click at [396, 127] on div "78,013 追蹤者" at bounding box center [612, 134] width 471 height 14
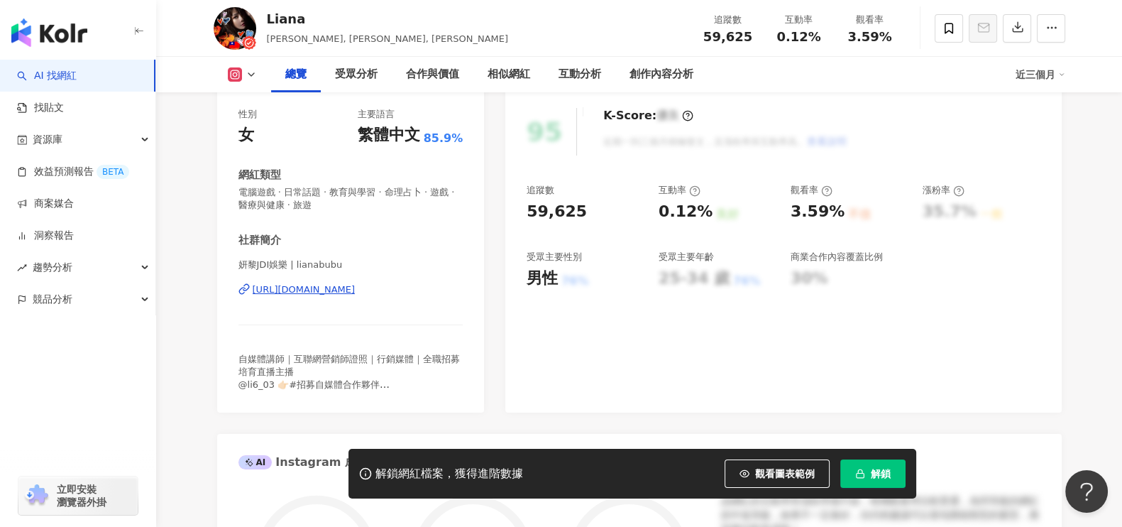
click at [356, 292] on div "https://www.instagram.com/lianabubu/" at bounding box center [304, 289] width 103 height 13
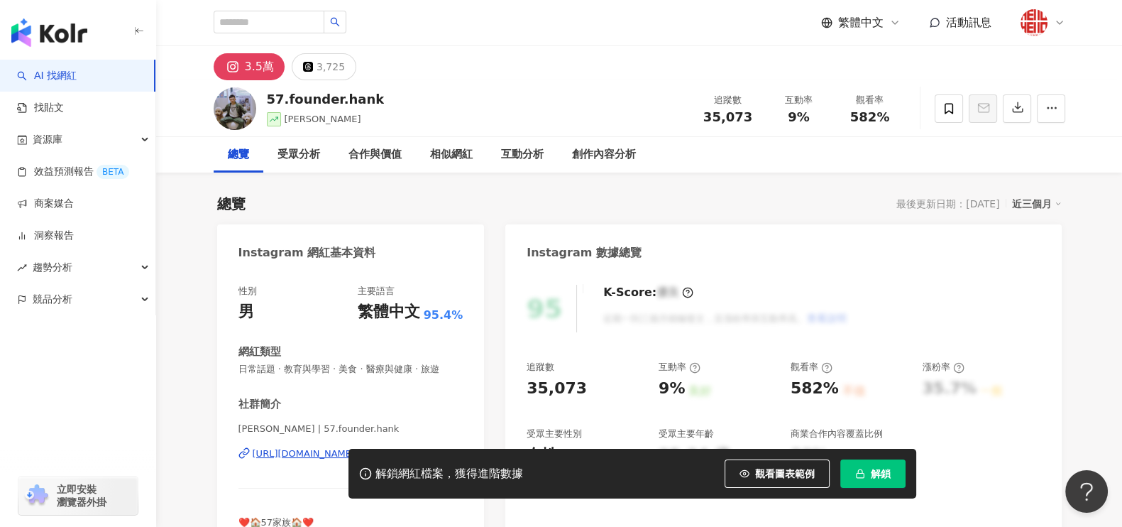
scroll to position [88, 0]
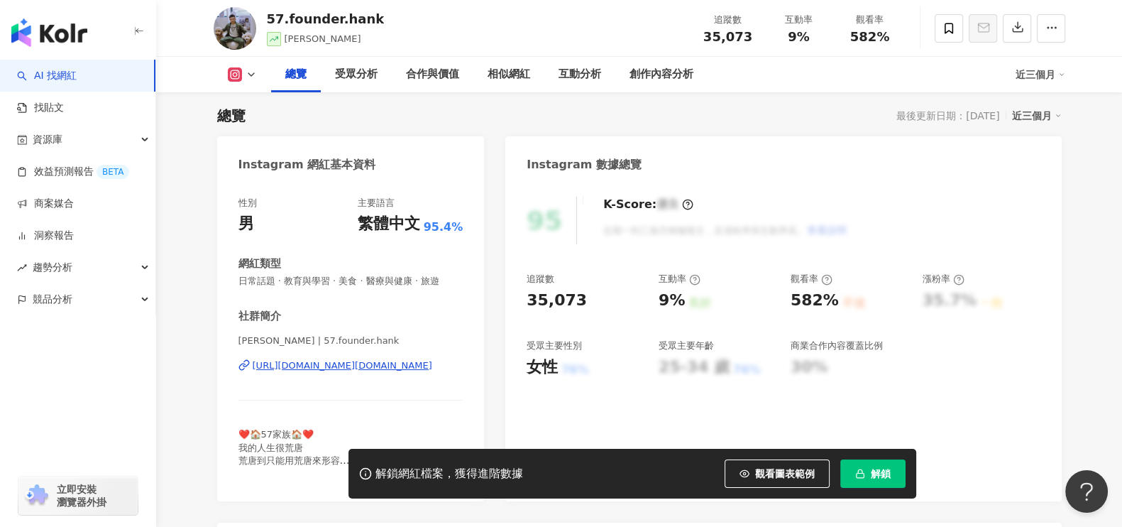
click at [448, 467] on span "看更多" at bounding box center [449, 473] width 28 height 13
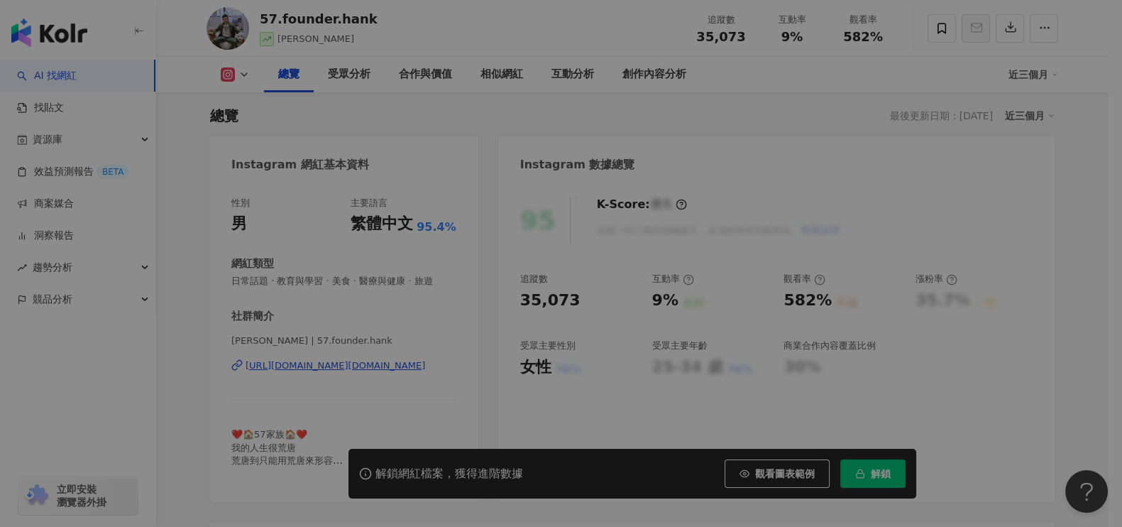
scroll to position [266, 0]
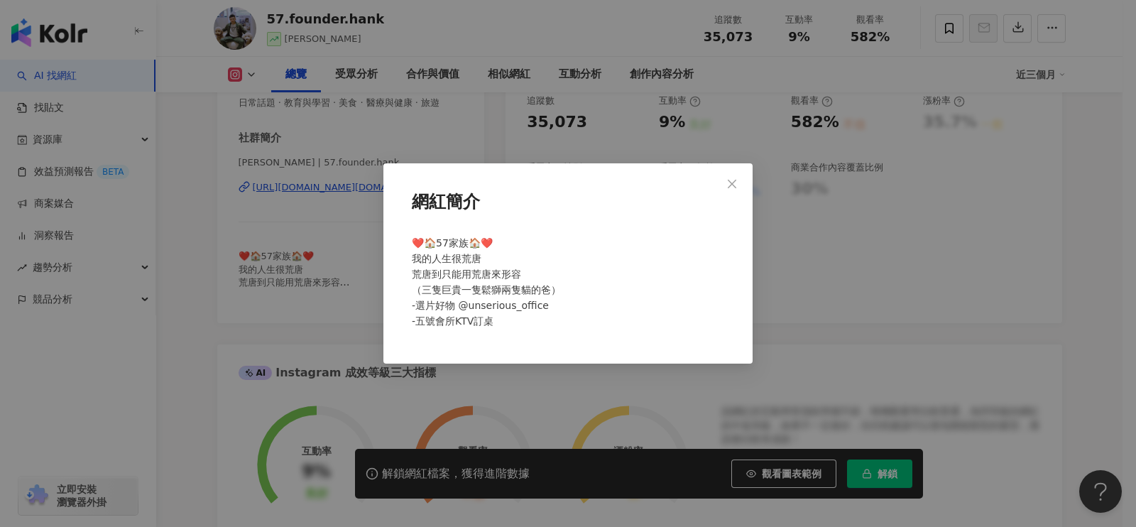
click at [340, 232] on div "網紅簡介 ❤️🏠57家族🏠❤️ 我的人生很荒唐 荒唐到只能用荒唐來形容 （三隻巨貴一隻鬆獅兩隻貓的爸） -選片好物 @unserious_office -五號…" at bounding box center [568, 263] width 1136 height 527
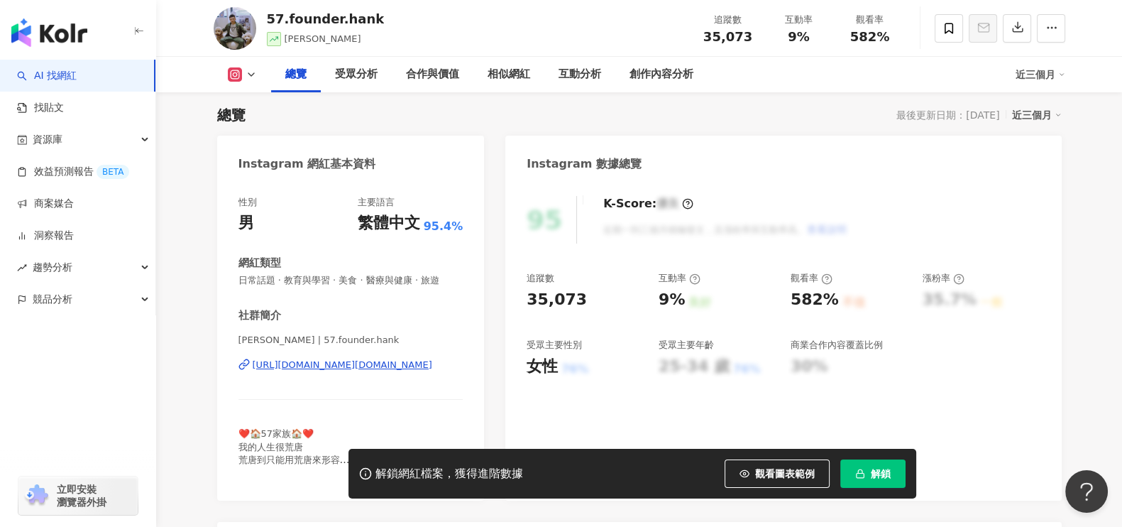
scroll to position [88, 0]
click at [366, 363] on div "https://www.instagram.com/57.founder.hank/" at bounding box center [343, 365] width 180 height 13
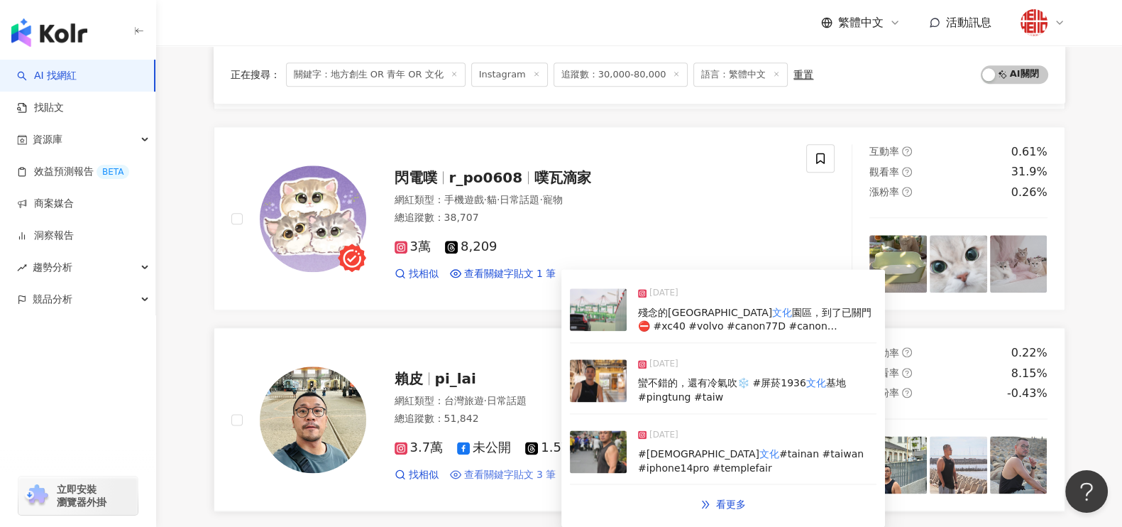
click at [507, 470] on span "查看關鍵字貼文 3 筆" at bounding box center [510, 475] width 92 height 14
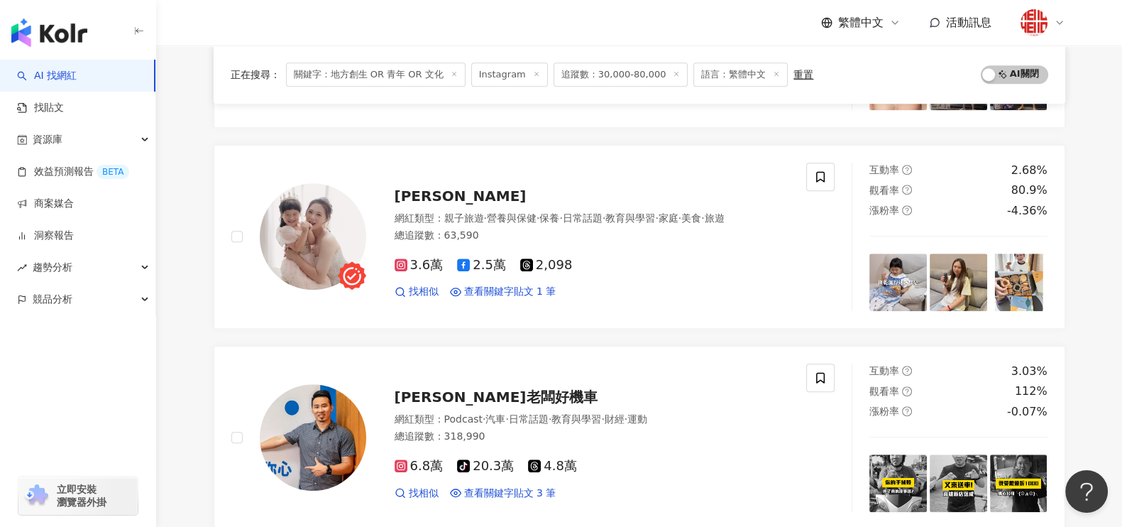
scroll to position [1952, 0]
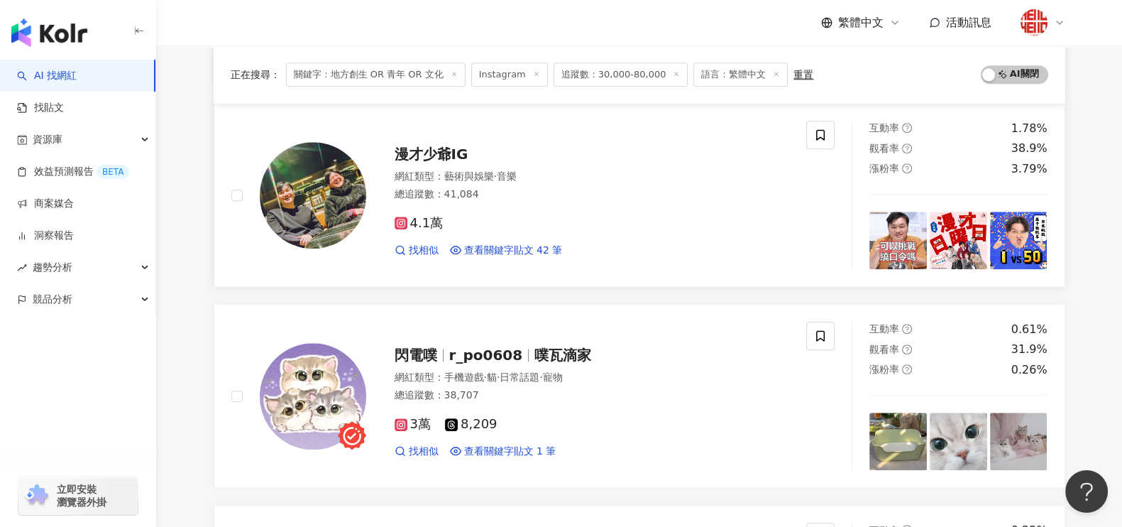
click at [435, 150] on span "漫才少爺IG" at bounding box center [432, 153] width 74 height 17
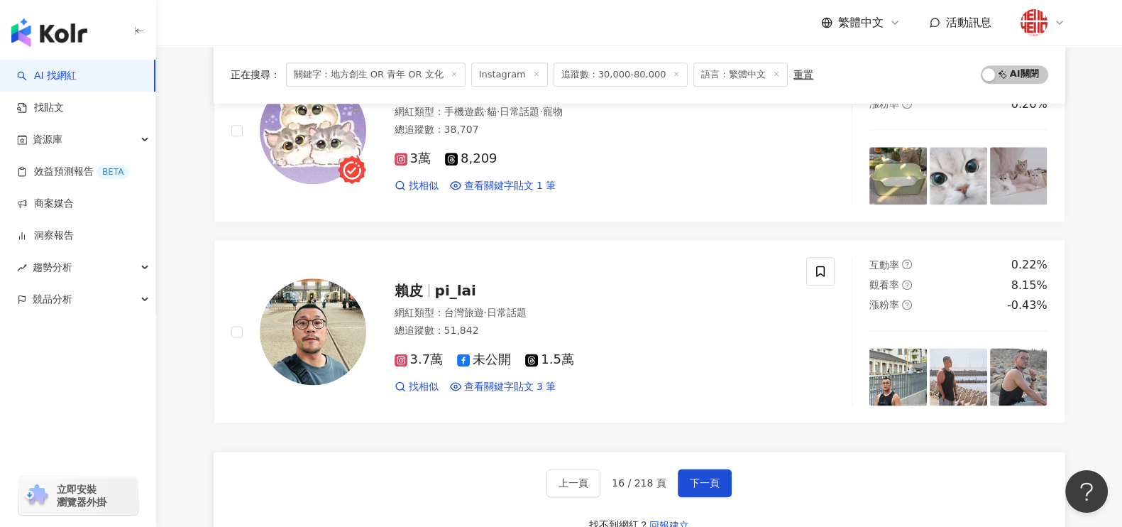
scroll to position [2433, 0]
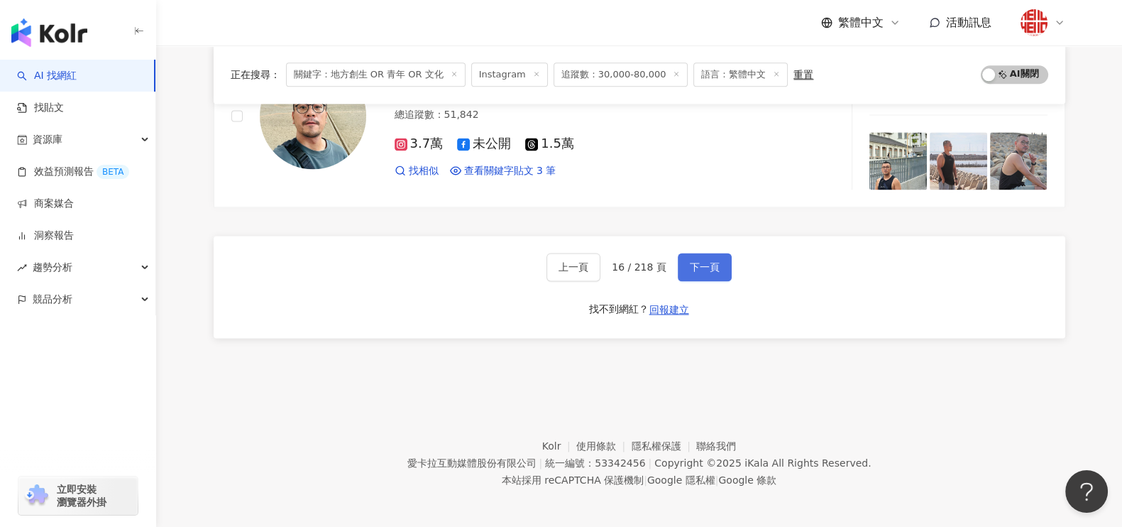
click at [700, 265] on span "下一頁" at bounding box center [705, 266] width 30 height 11
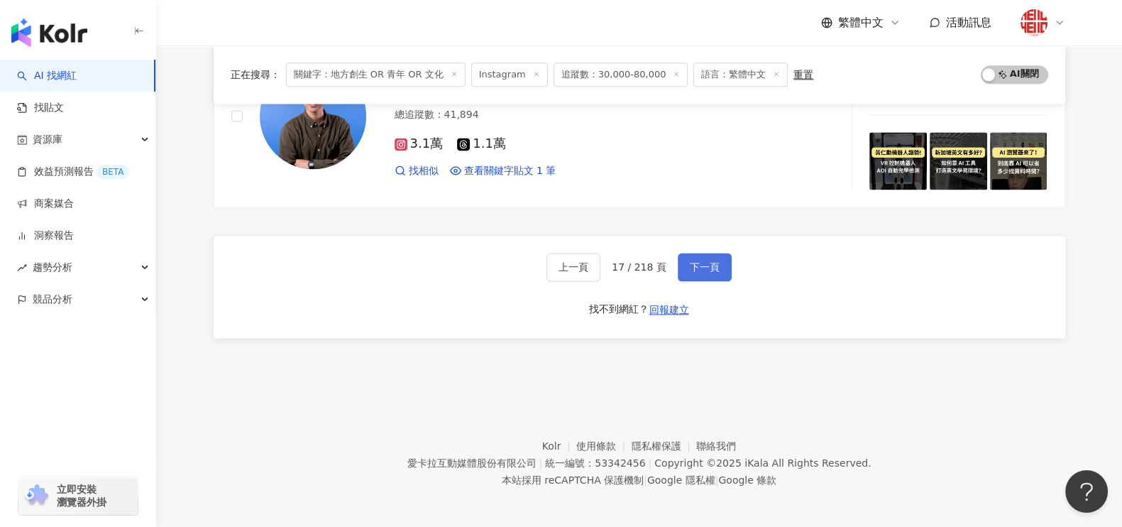
click at [690, 261] on span "下一頁" at bounding box center [705, 266] width 30 height 11
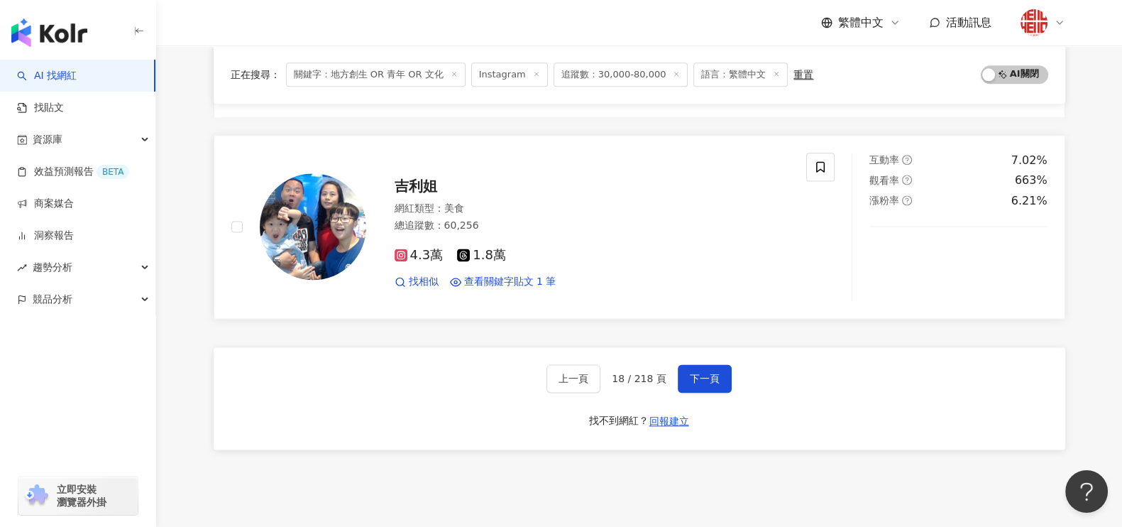
scroll to position [2353, 0]
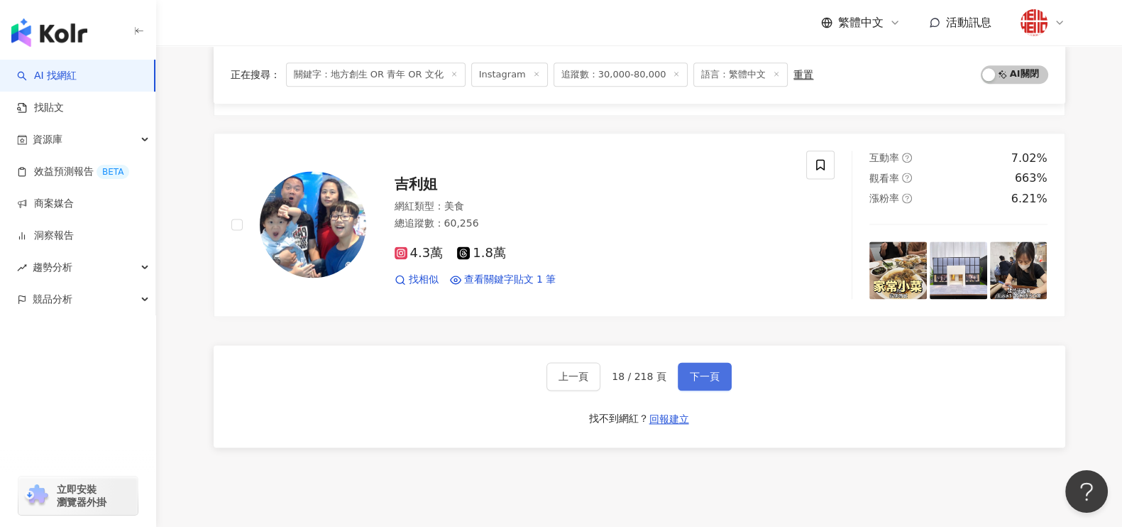
click at [709, 370] on span "下一頁" at bounding box center [705, 375] width 30 height 11
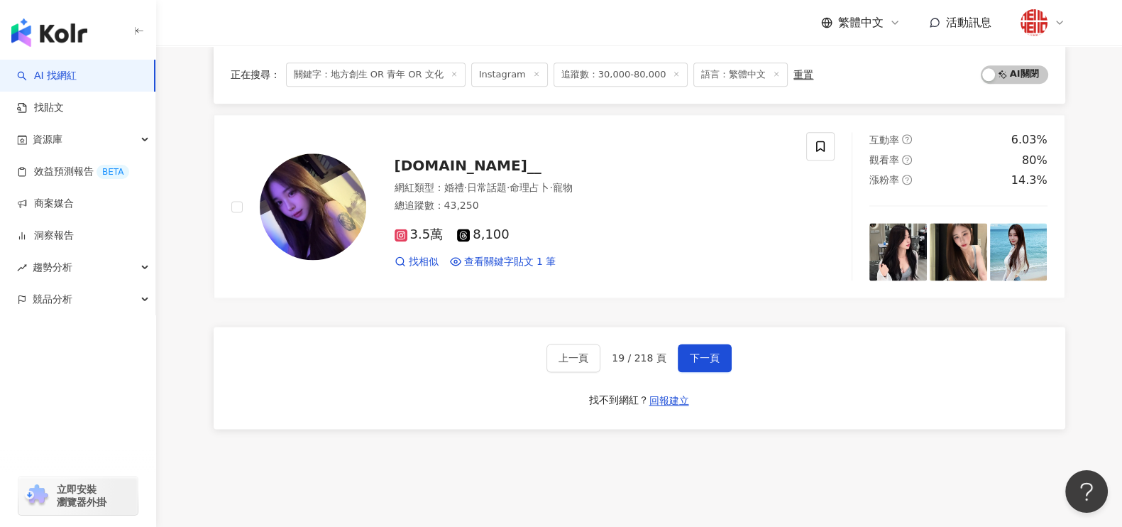
scroll to position [2395, 0]
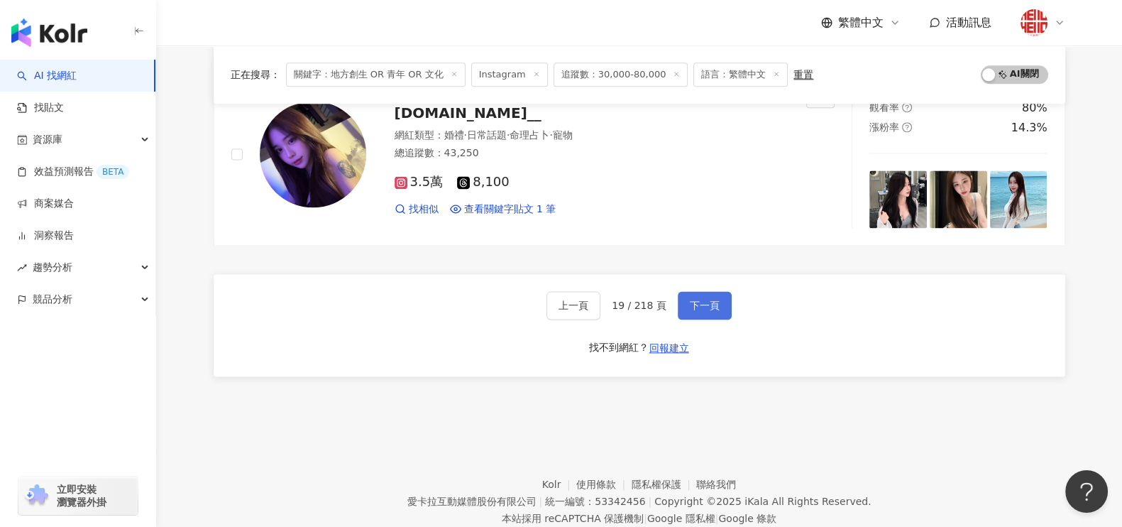
click at [713, 299] on span "下一頁" at bounding box center [705, 304] width 30 height 11
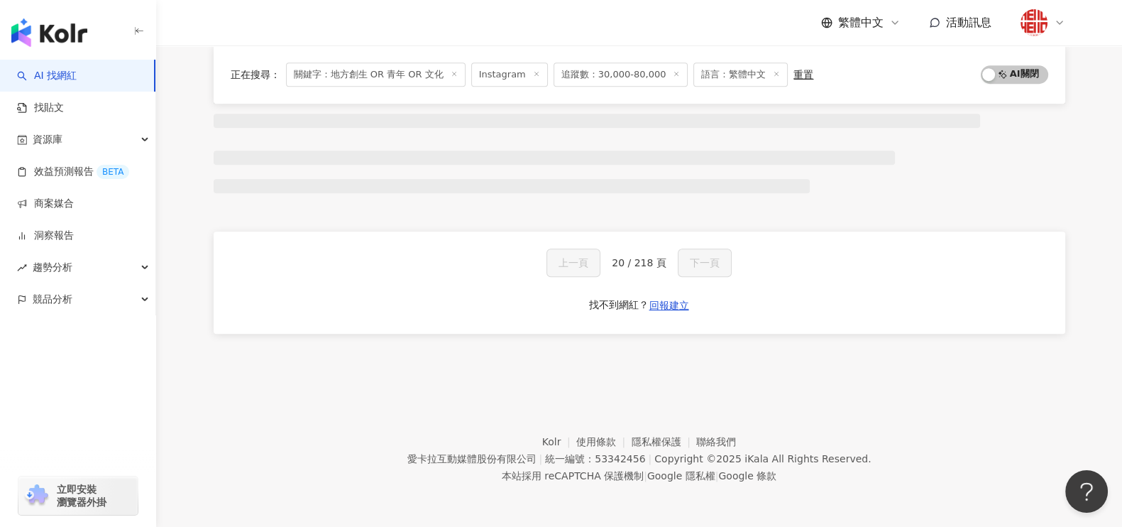
scroll to position [848, 0]
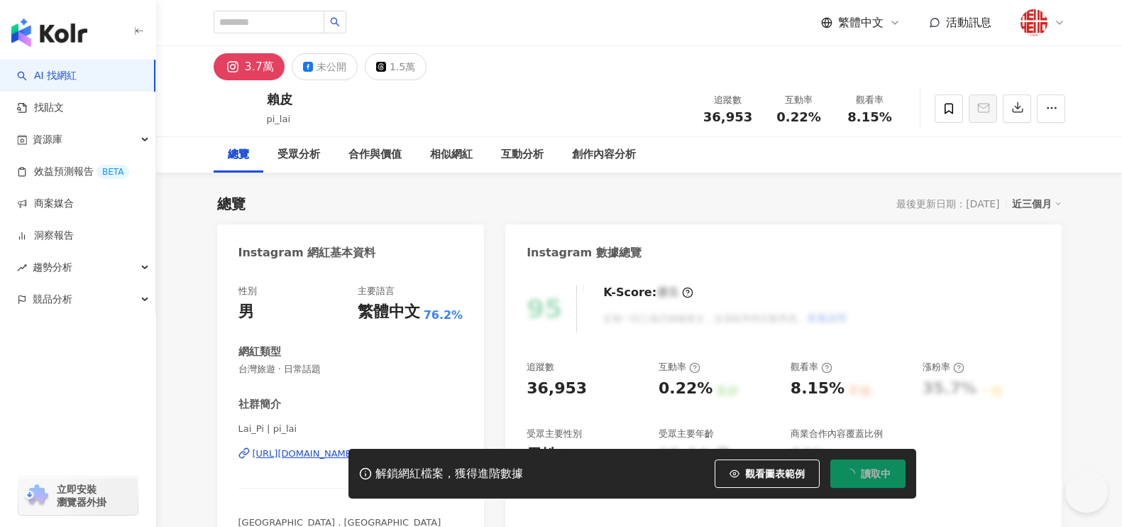
scroll to position [177, 0]
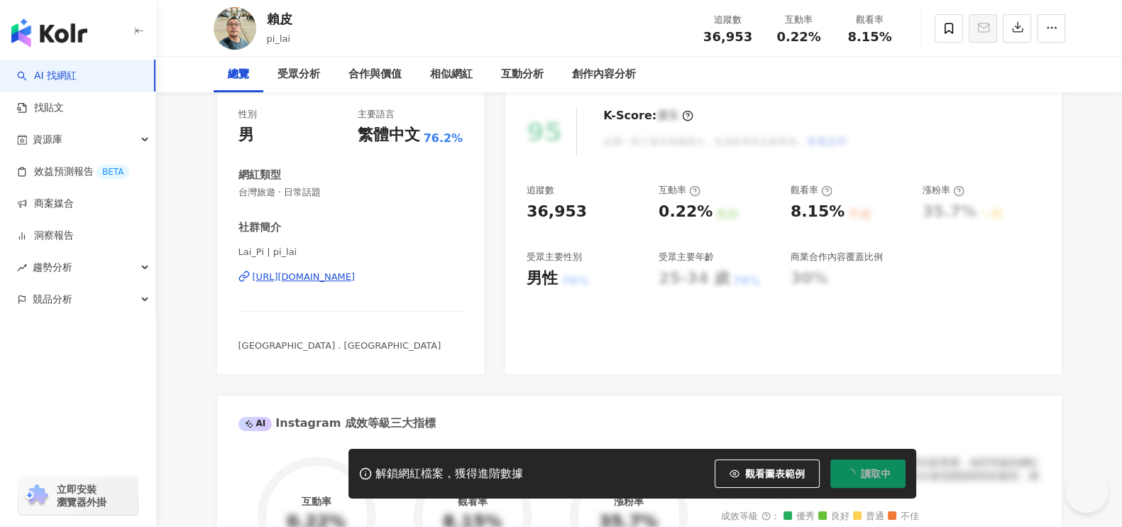
click at [345, 278] on div "[URL][DOMAIN_NAME]" at bounding box center [304, 276] width 103 height 13
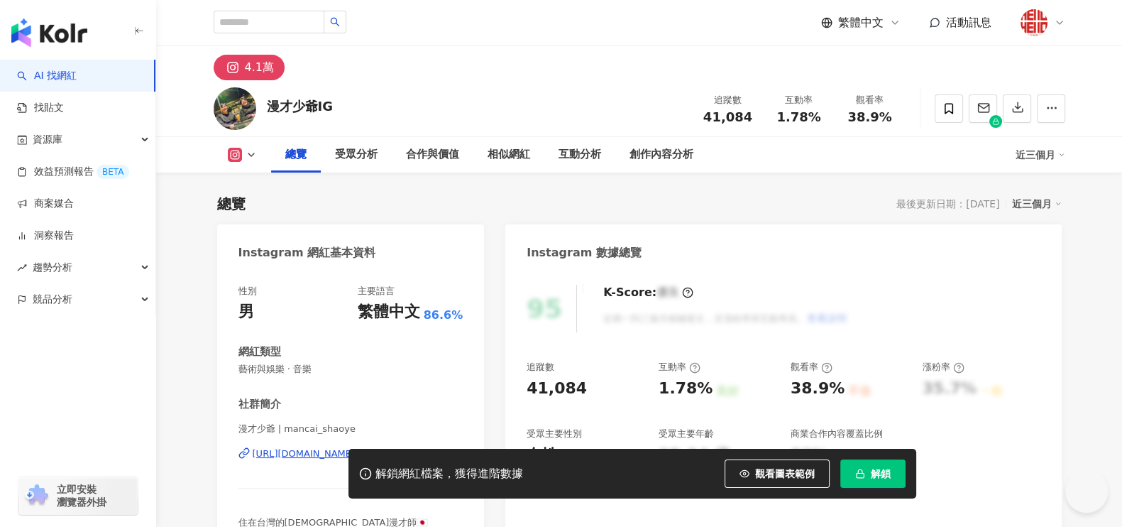
scroll to position [88, 0]
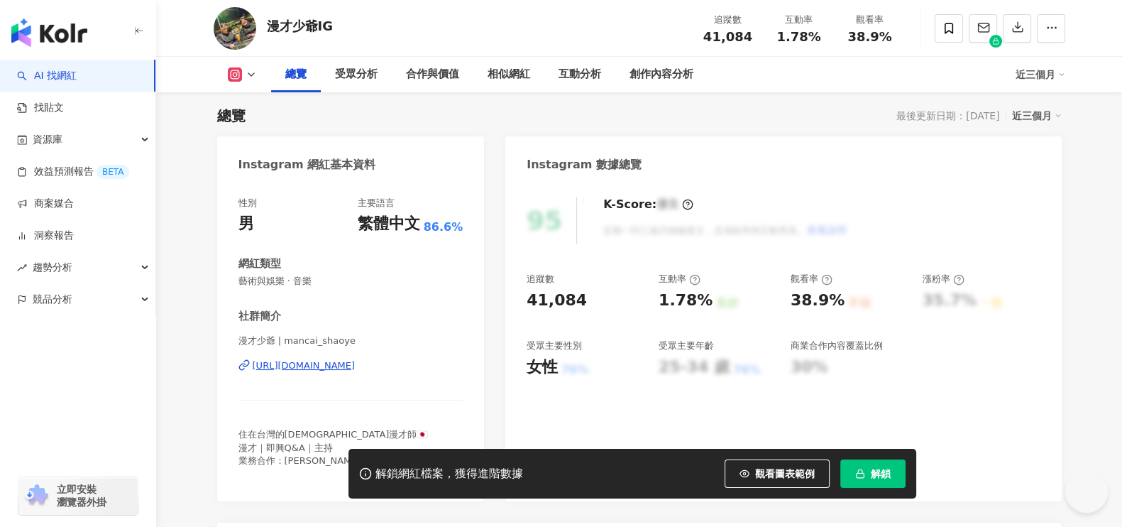
click at [356, 365] on div "[URL][DOMAIN_NAME]" at bounding box center [304, 365] width 103 height 13
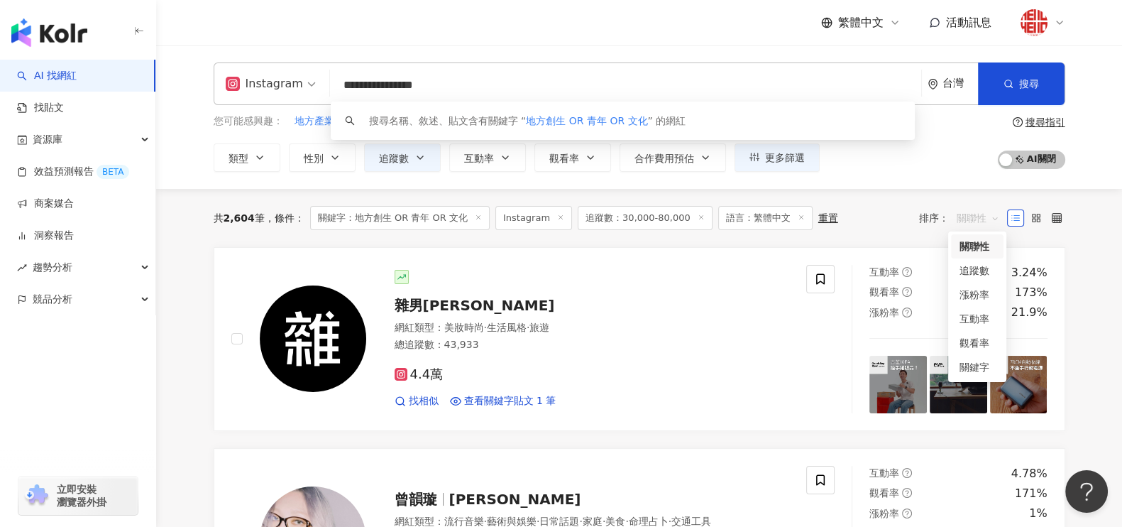
click at [977, 217] on span "關聯性" at bounding box center [978, 218] width 43 height 23
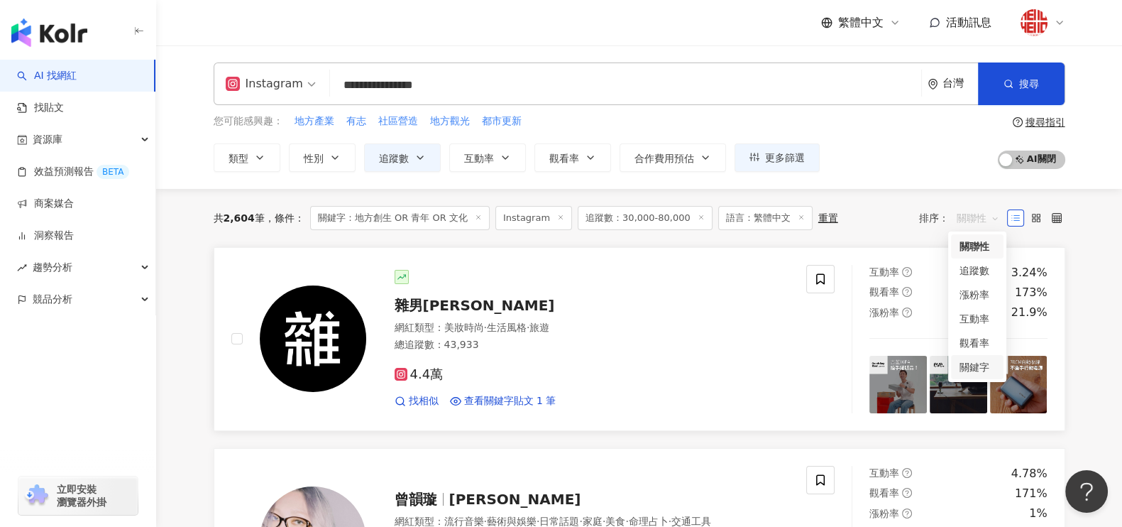
click at [969, 370] on div "關鍵字" at bounding box center [977, 367] width 35 height 16
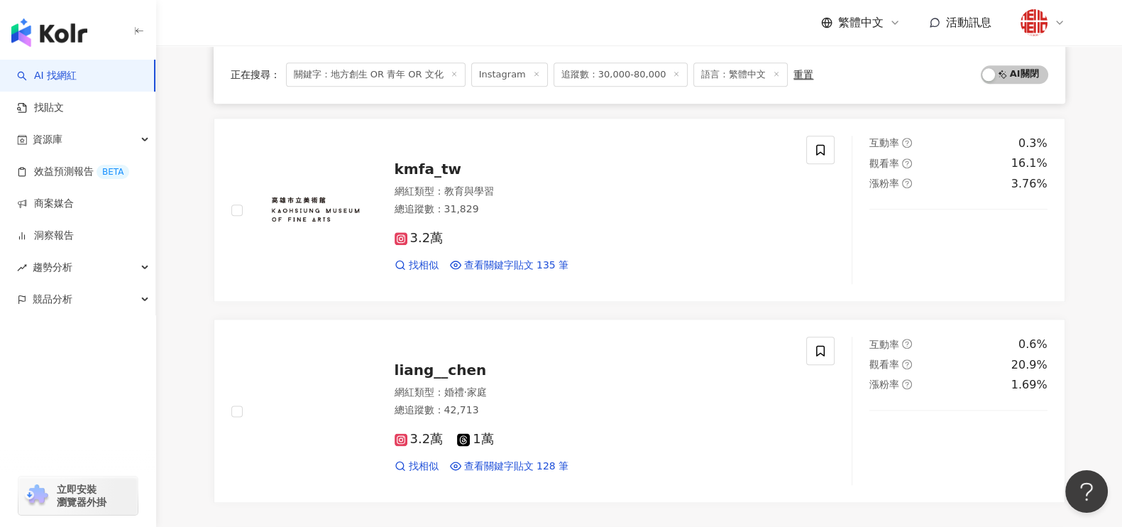
scroll to position [2217, 0]
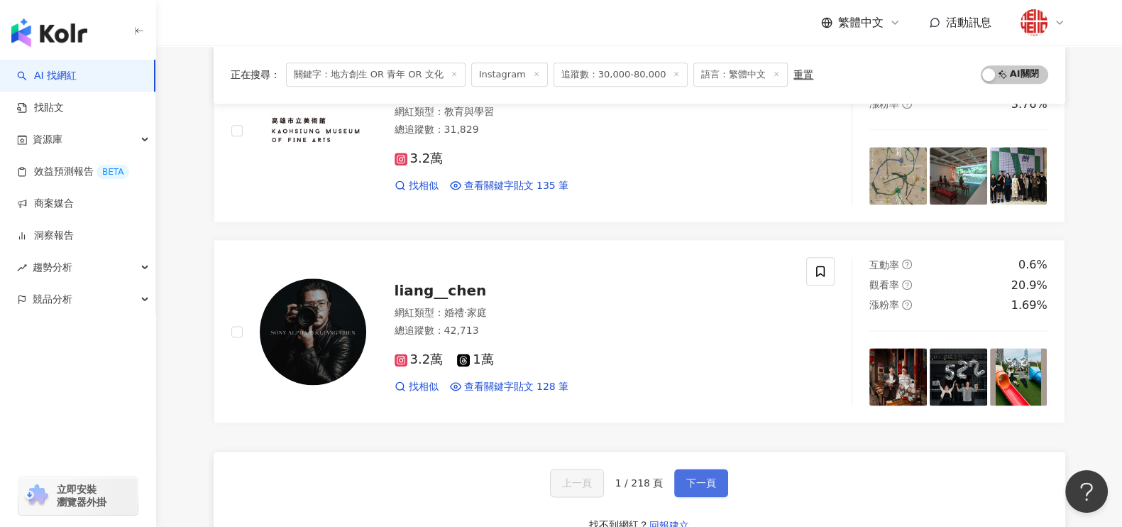
click at [706, 477] on span "下一頁" at bounding box center [701, 482] width 30 height 11
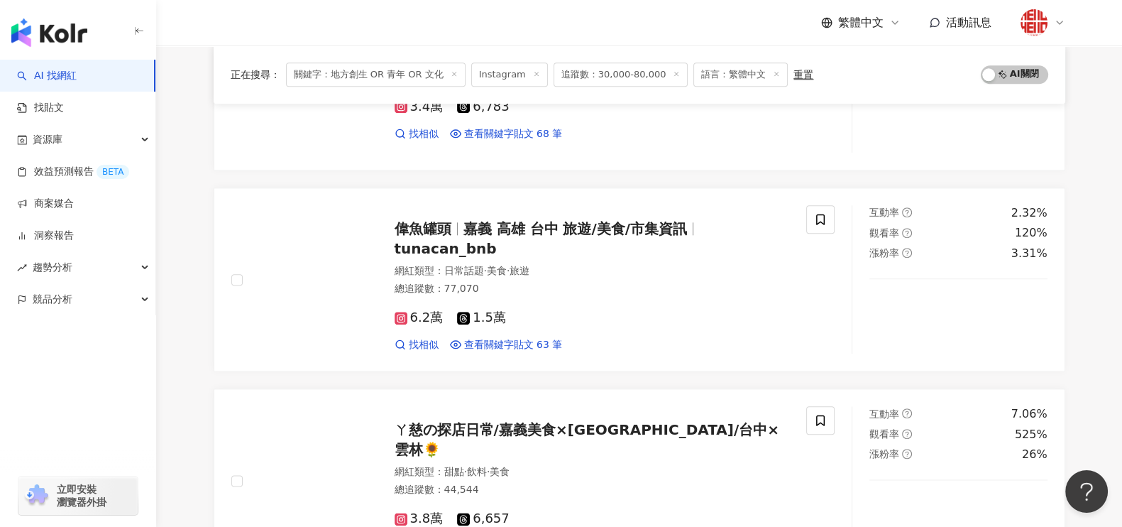
scroll to position [2040, 0]
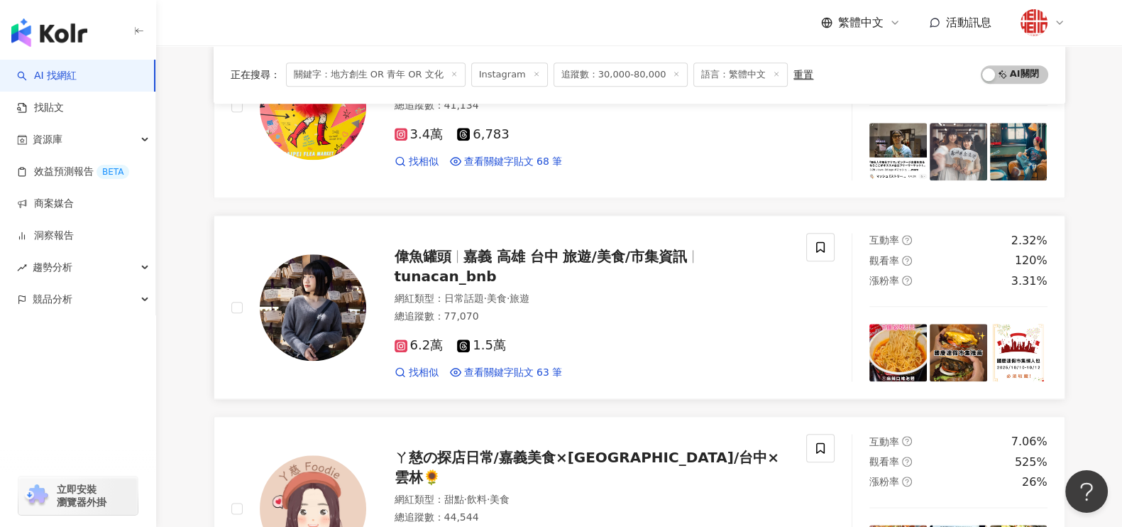
click at [533, 263] on span "嘉義 高雄 台中 旅遊/美食/市集資訊" at bounding box center [575, 256] width 224 height 17
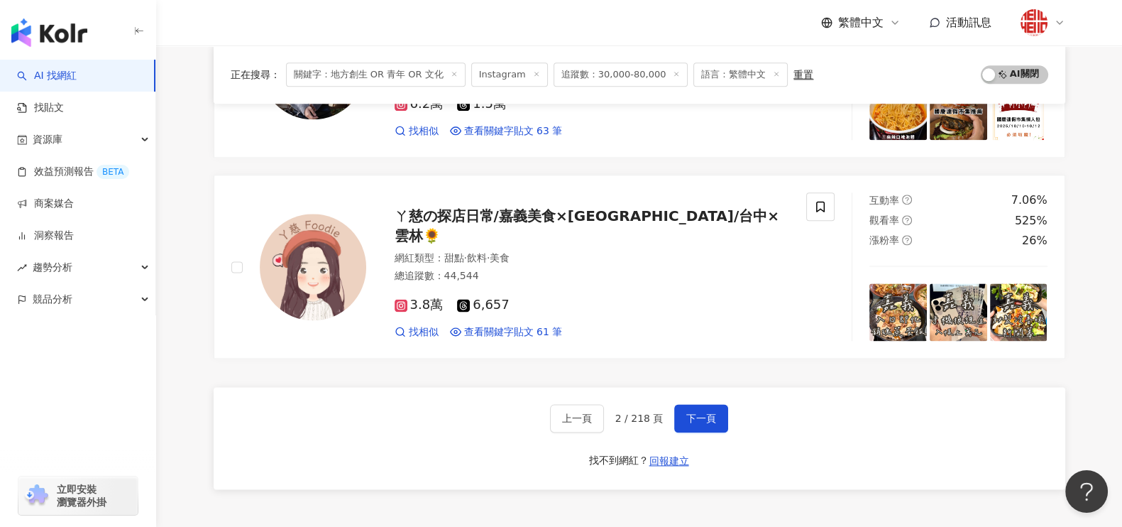
scroll to position [2433, 0]
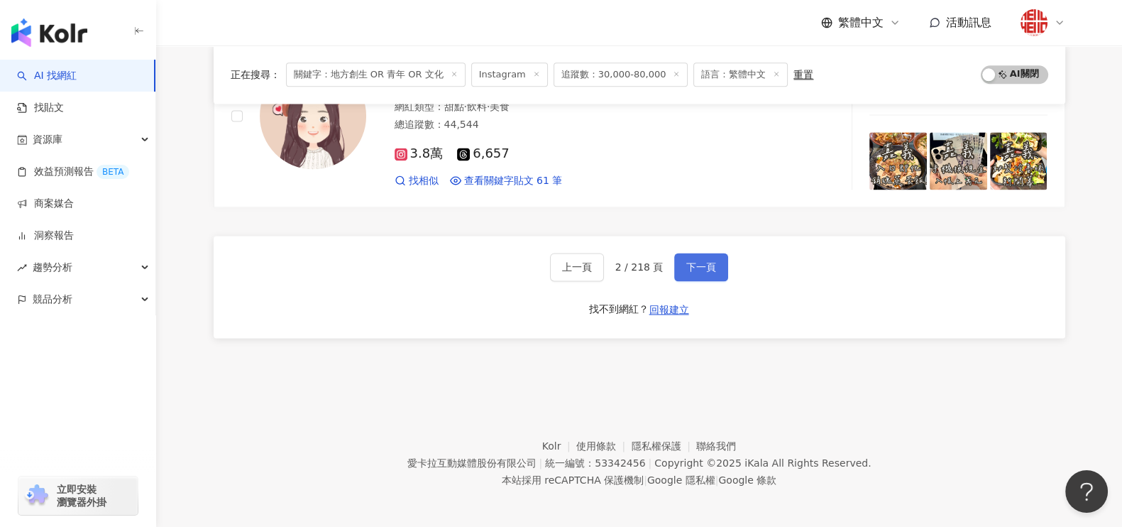
click at [715, 261] on button "下一頁" at bounding box center [701, 267] width 54 height 28
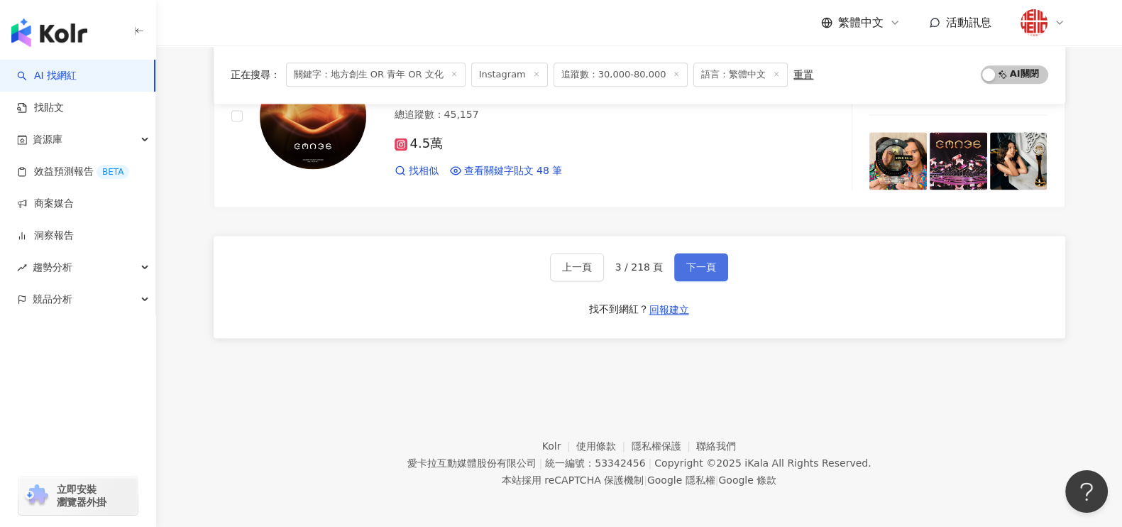
click at [700, 271] on button "下一頁" at bounding box center [701, 267] width 54 height 28
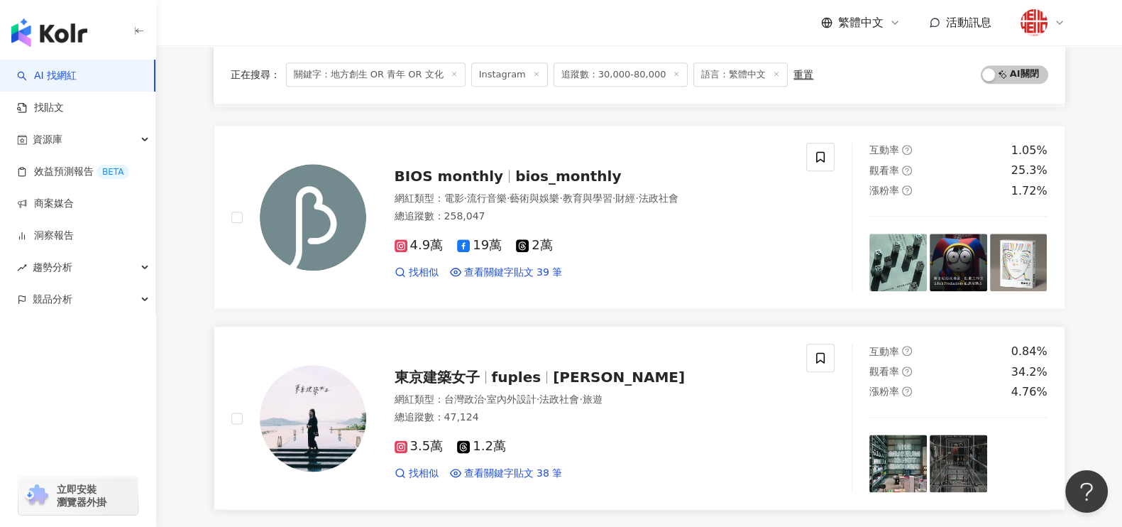
scroll to position [2306, 0]
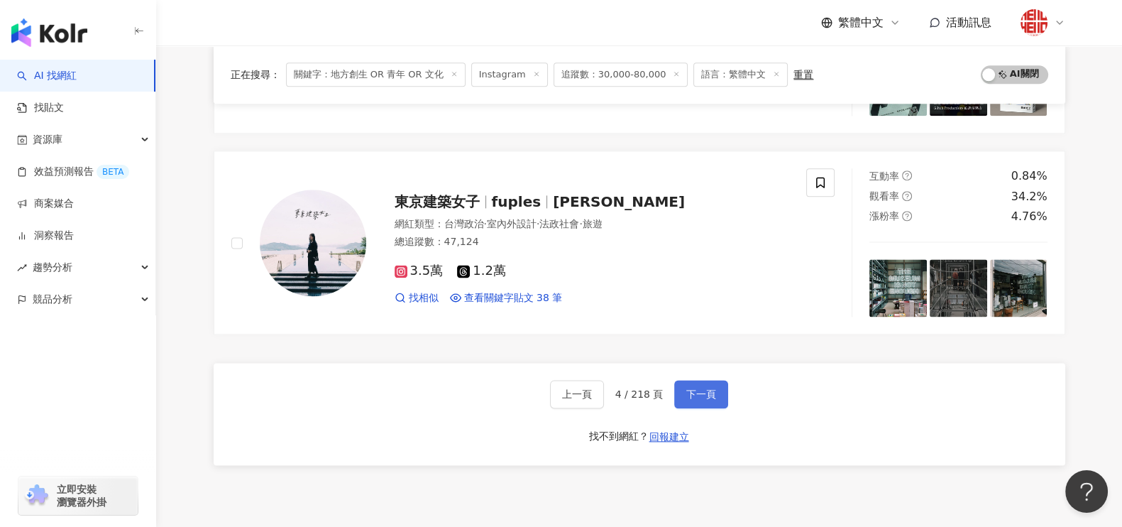
click at [688, 388] on span "下一頁" at bounding box center [701, 393] width 30 height 11
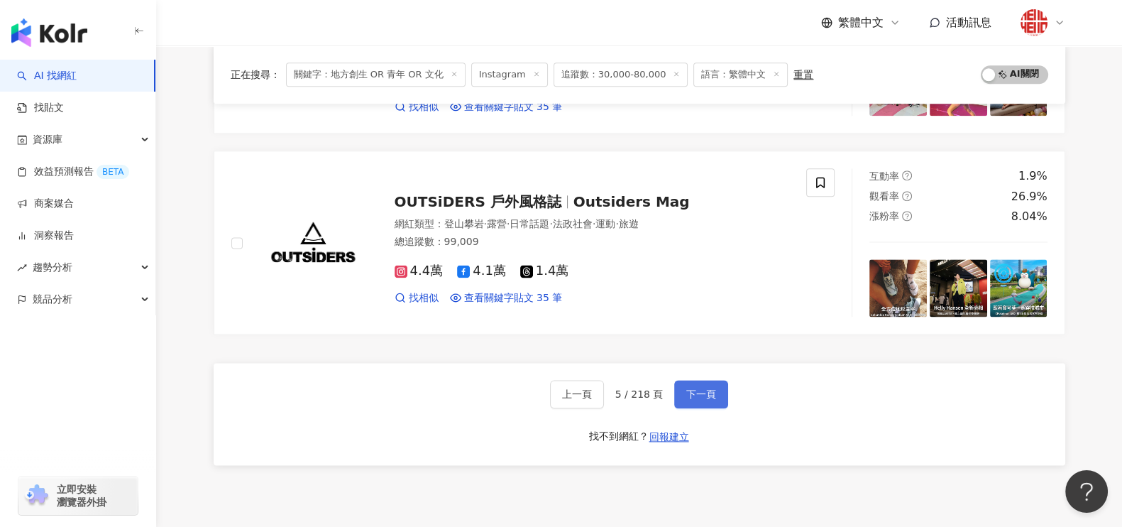
click at [686, 392] on span "下一頁" at bounding box center [701, 393] width 30 height 11
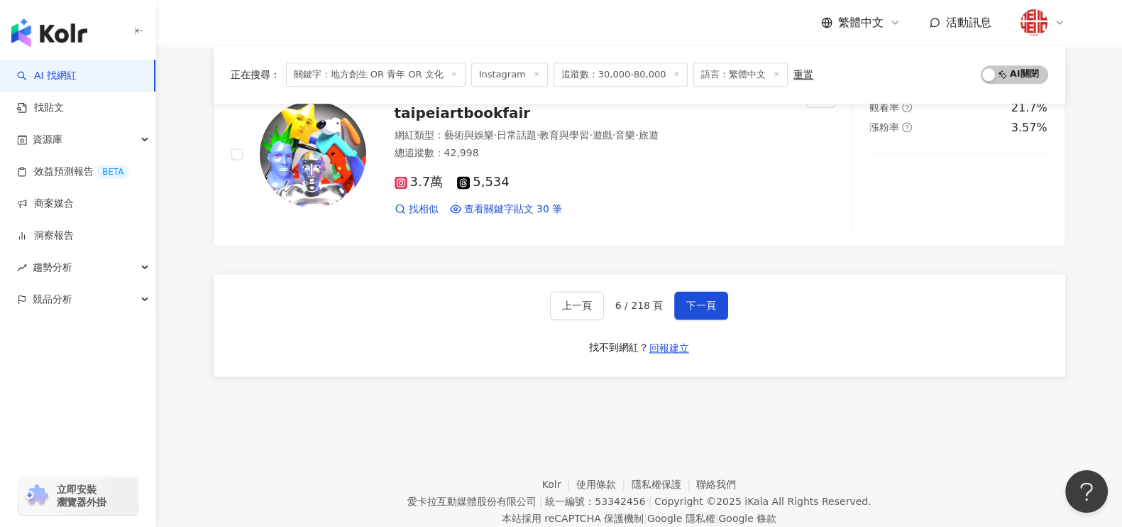
scroll to position [2433, 0]
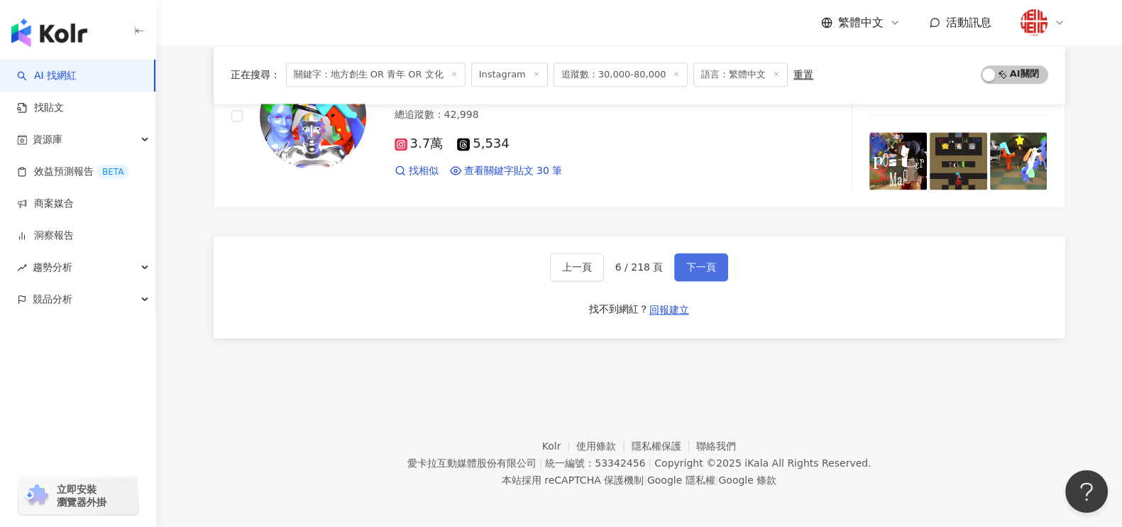
click at [703, 253] on button "下一頁" at bounding box center [701, 267] width 54 height 28
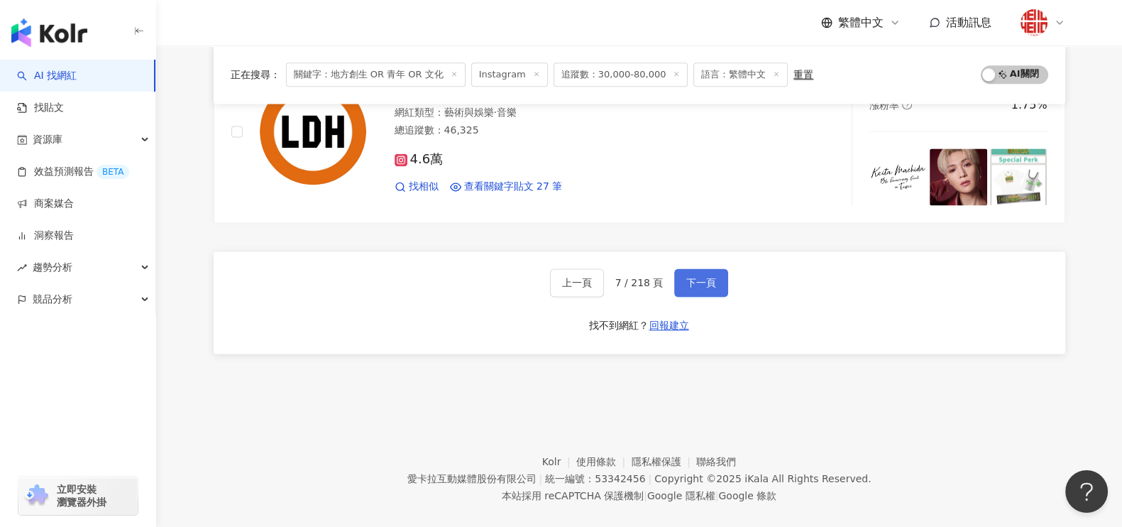
click at [724, 271] on button "下一頁" at bounding box center [701, 282] width 54 height 28
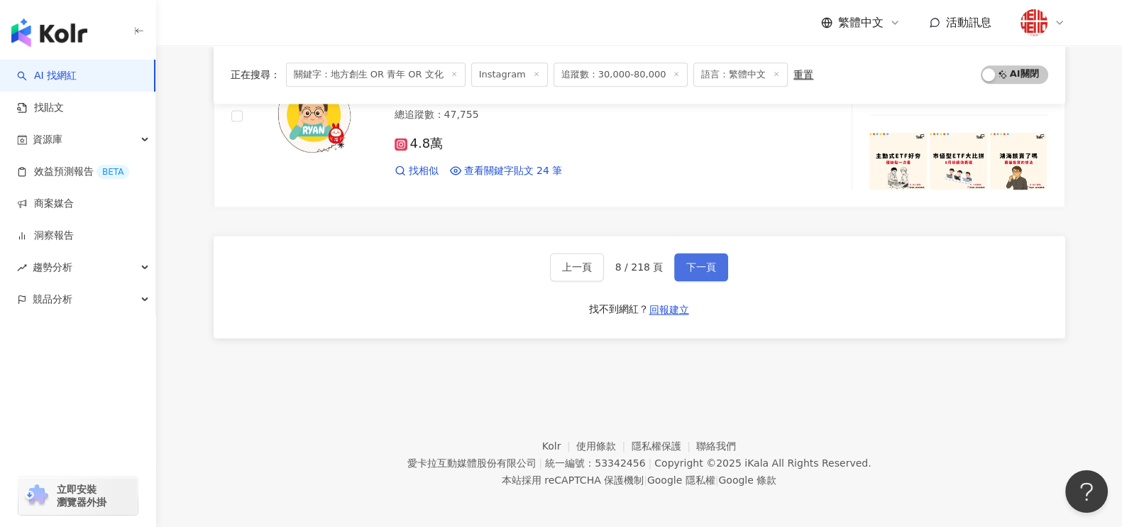
click at [712, 266] on span "下一頁" at bounding box center [701, 266] width 30 height 11
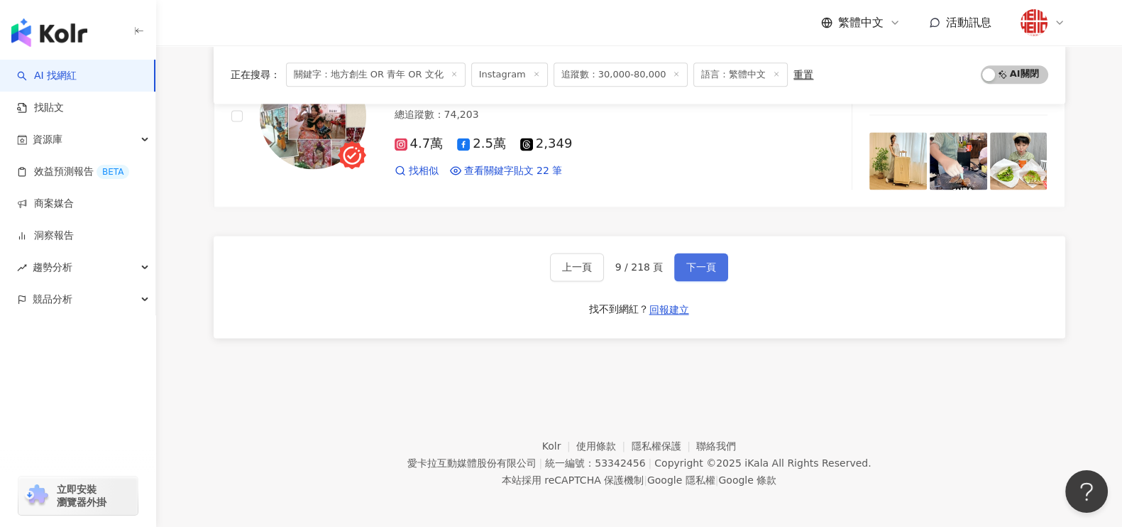
click at [704, 266] on span "下一頁" at bounding box center [701, 266] width 30 height 11
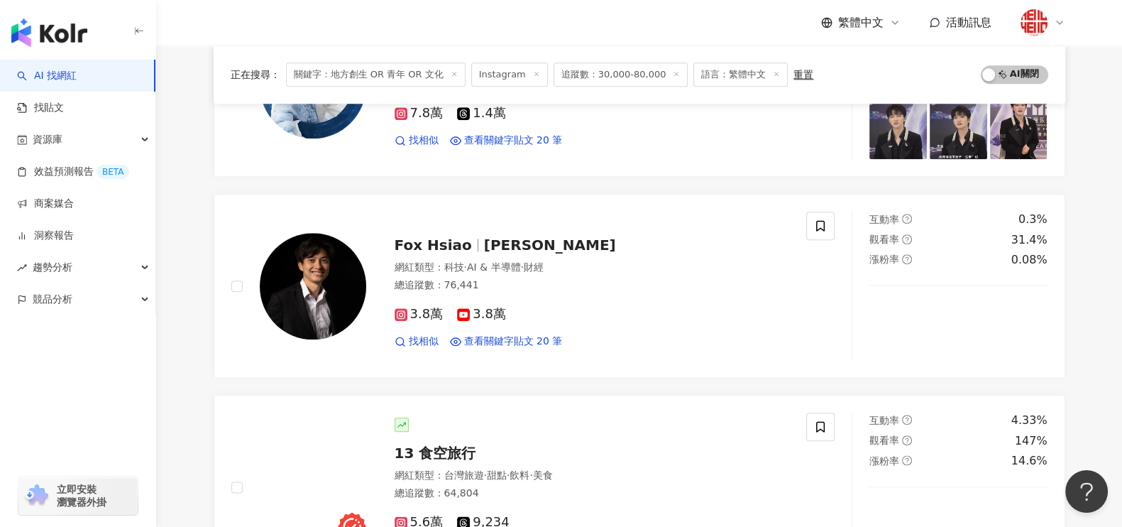
scroll to position [2432, 0]
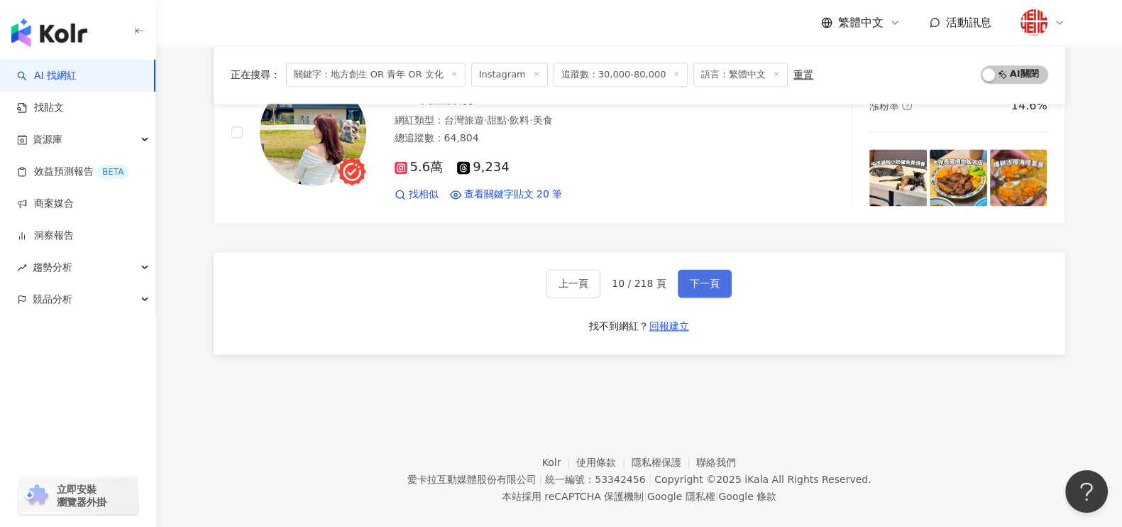
click at [702, 277] on span "下一頁" at bounding box center [705, 282] width 30 height 11
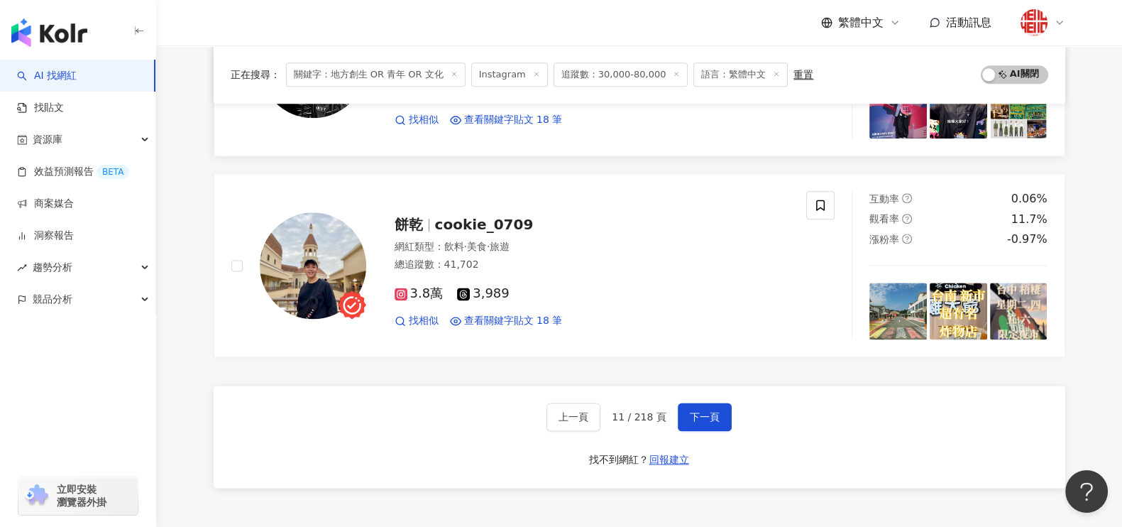
scroll to position [2255, 0]
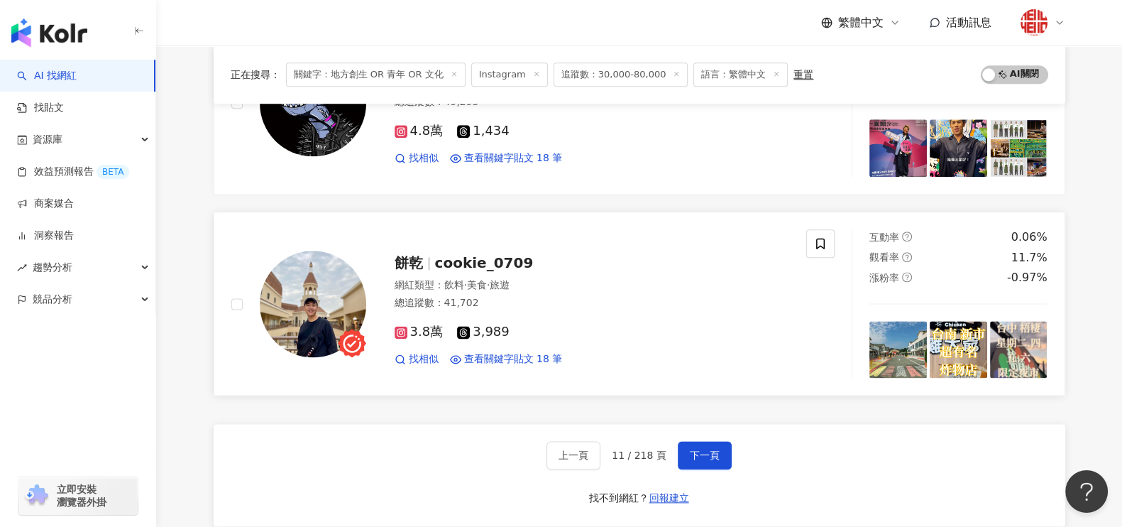
click at [486, 279] on span "美食" at bounding box center [477, 284] width 20 height 11
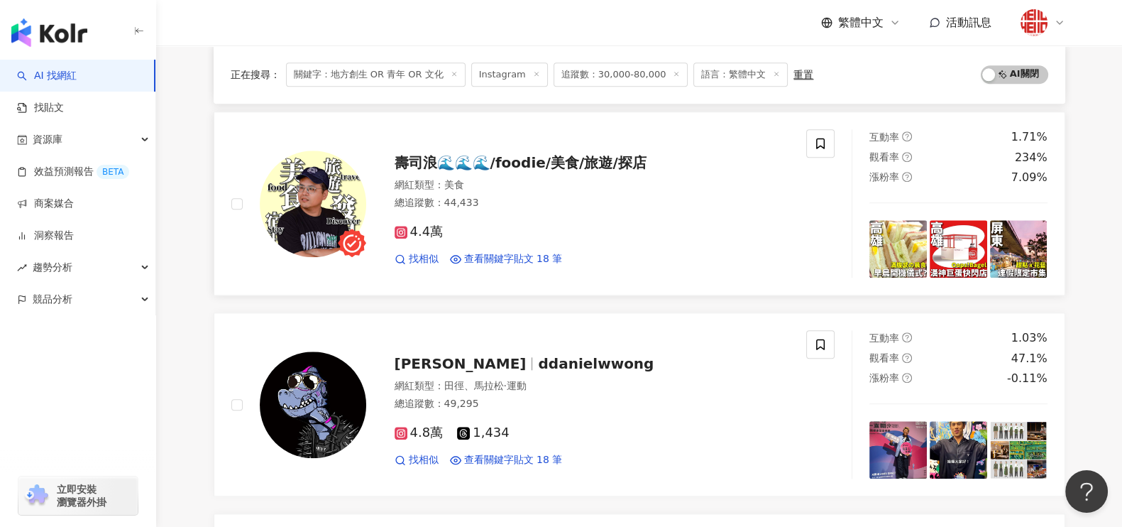
scroll to position [1989, 0]
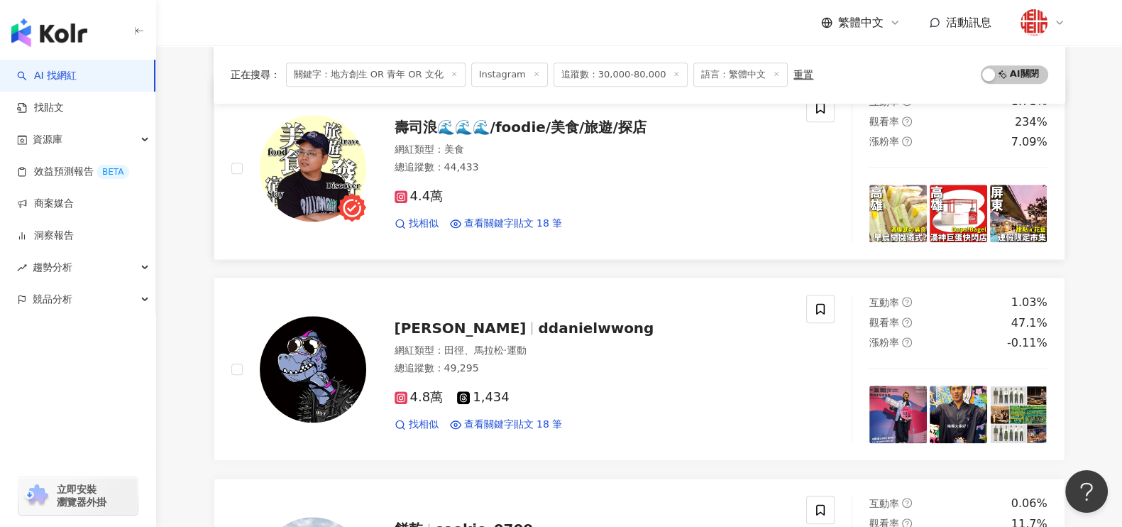
click at [464, 119] on span "壽司浪🌊🌊🌊/foodie/美食/旅遊/探店" at bounding box center [521, 127] width 252 height 17
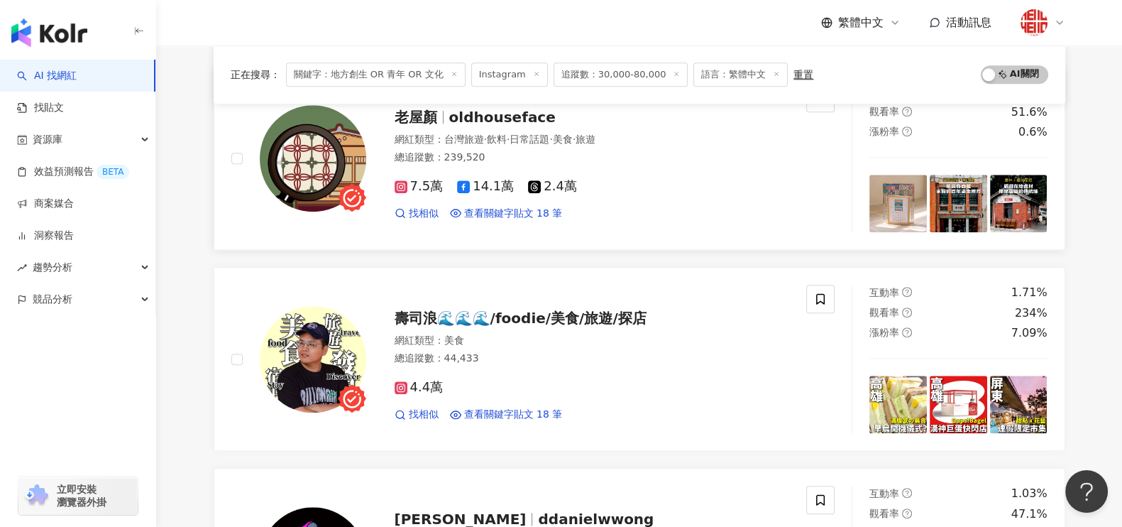
scroll to position [1634, 0]
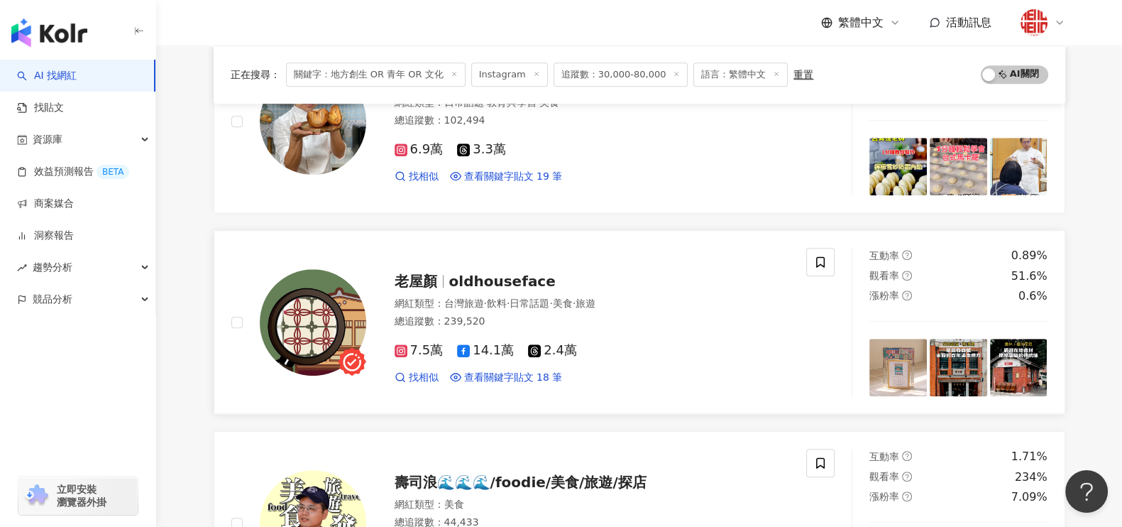
click at [444, 273] on span "老屋顏" at bounding box center [422, 281] width 55 height 17
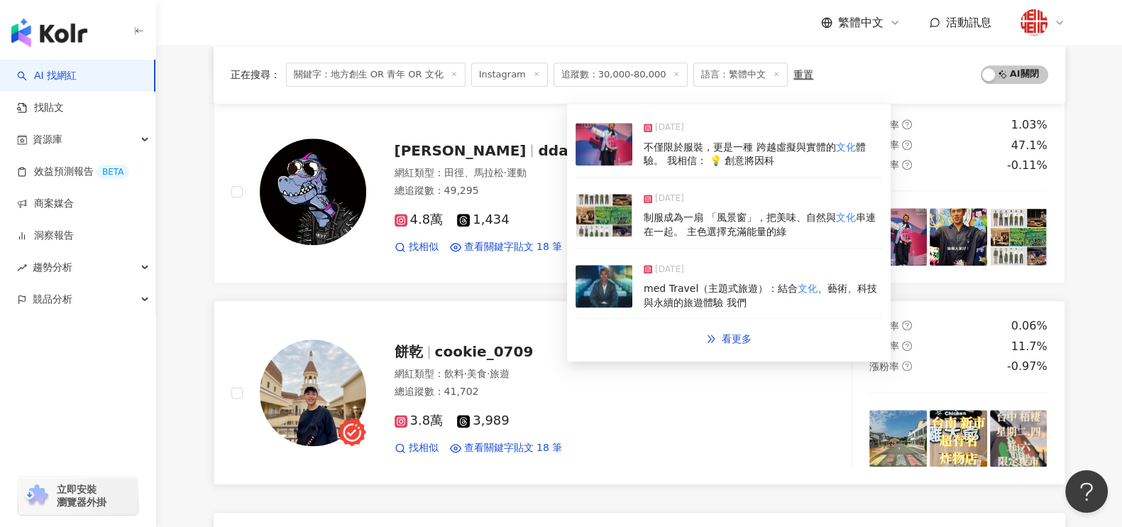
scroll to position [2432, 0]
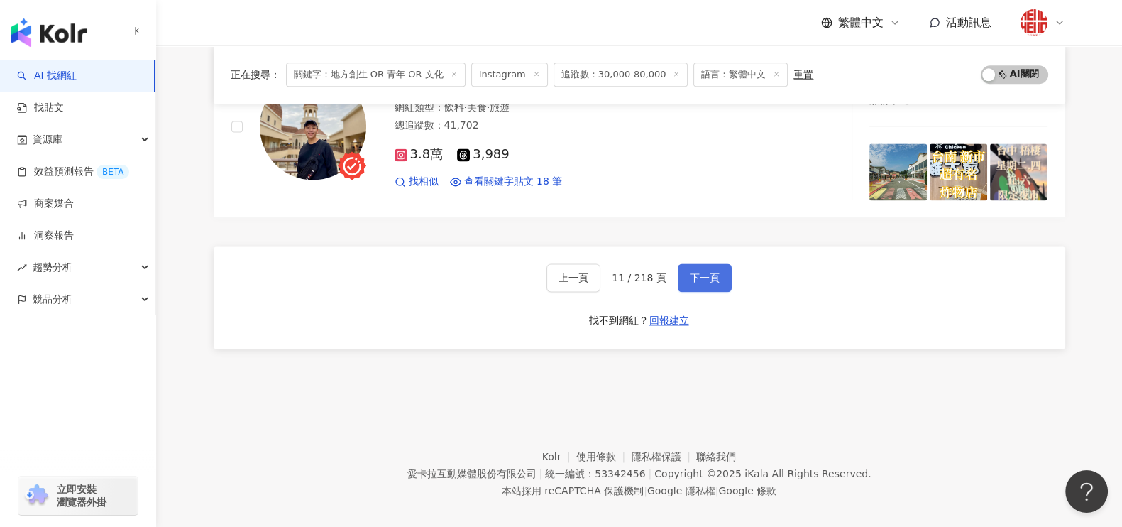
click at [705, 272] on span "下一頁" at bounding box center [705, 277] width 30 height 11
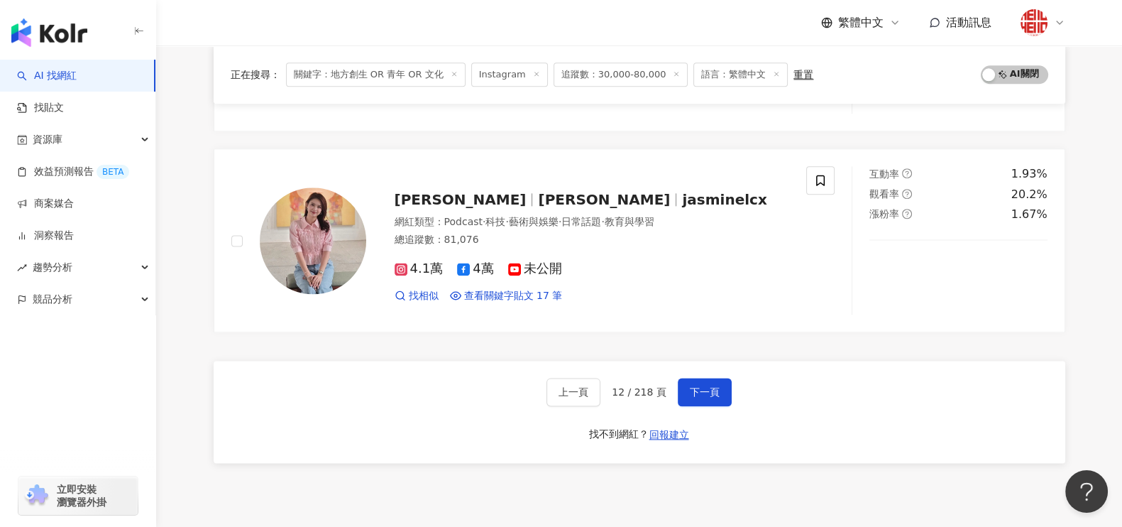
scroll to position [2433, 0]
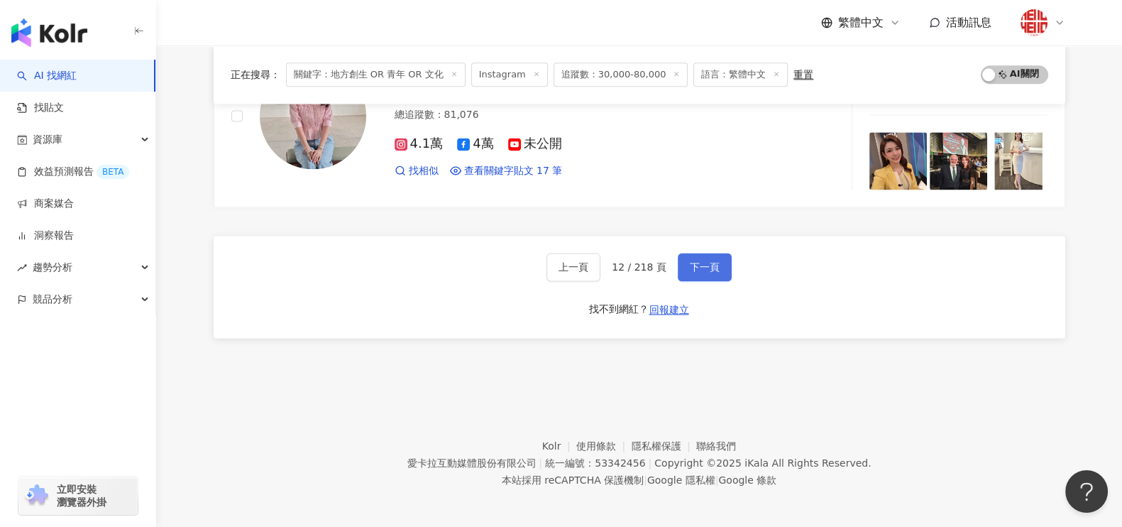
click at [709, 264] on span "下一頁" at bounding box center [705, 266] width 30 height 11
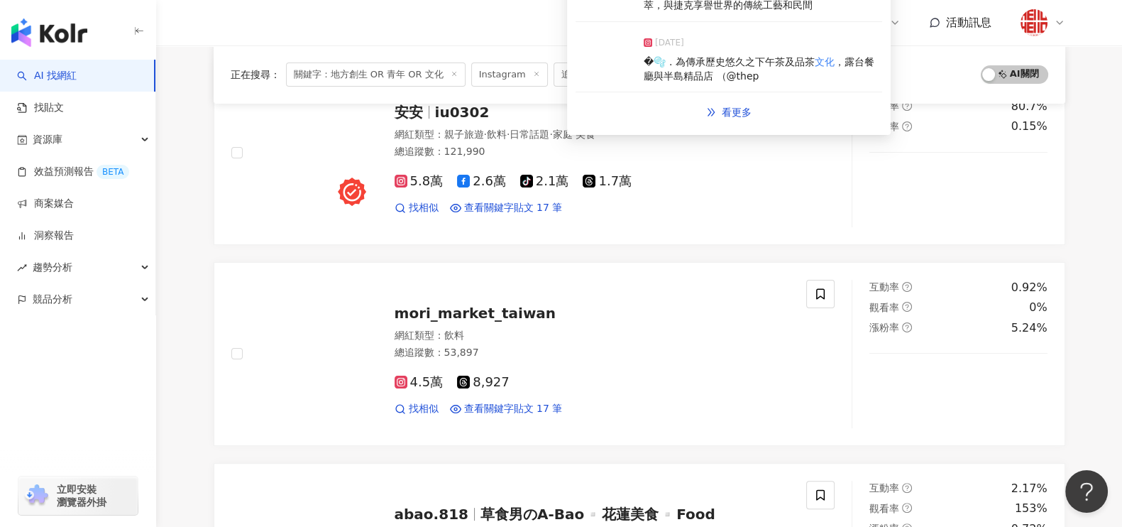
scroll to position [392, 0]
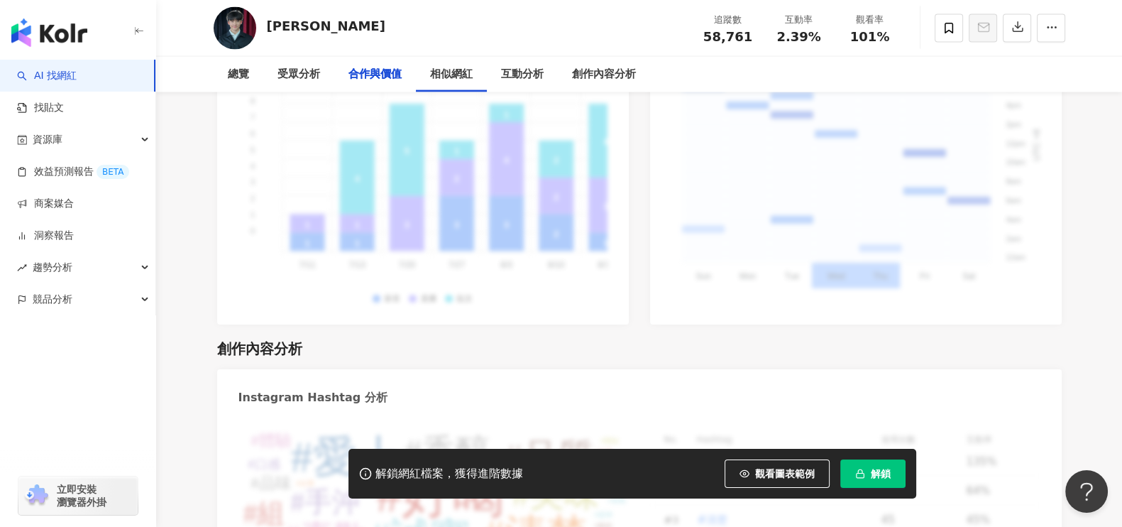
scroll to position [1480, 0]
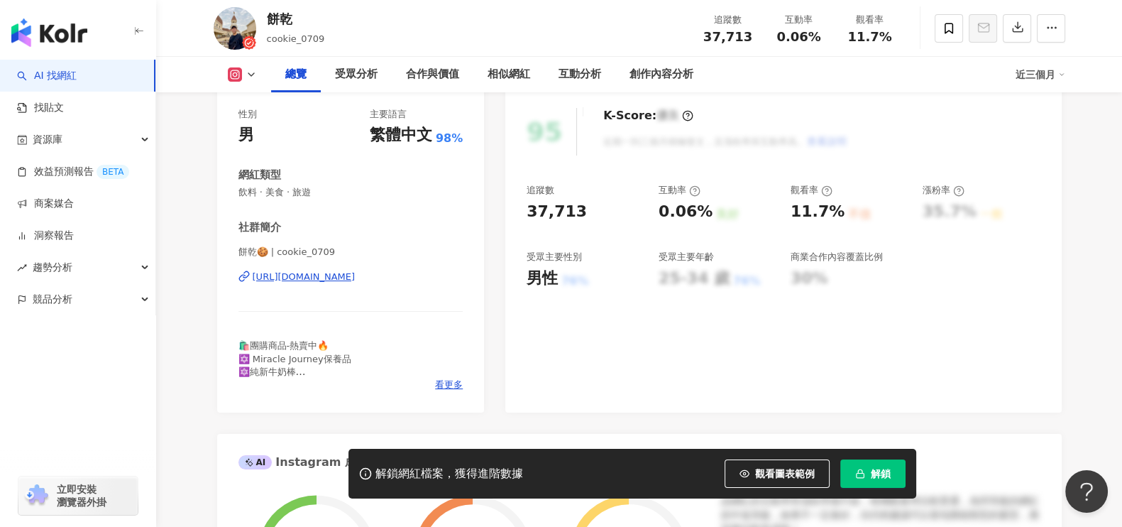
click at [356, 273] on div "https://www.instagram.com/cookie_0709/" at bounding box center [304, 276] width 103 height 13
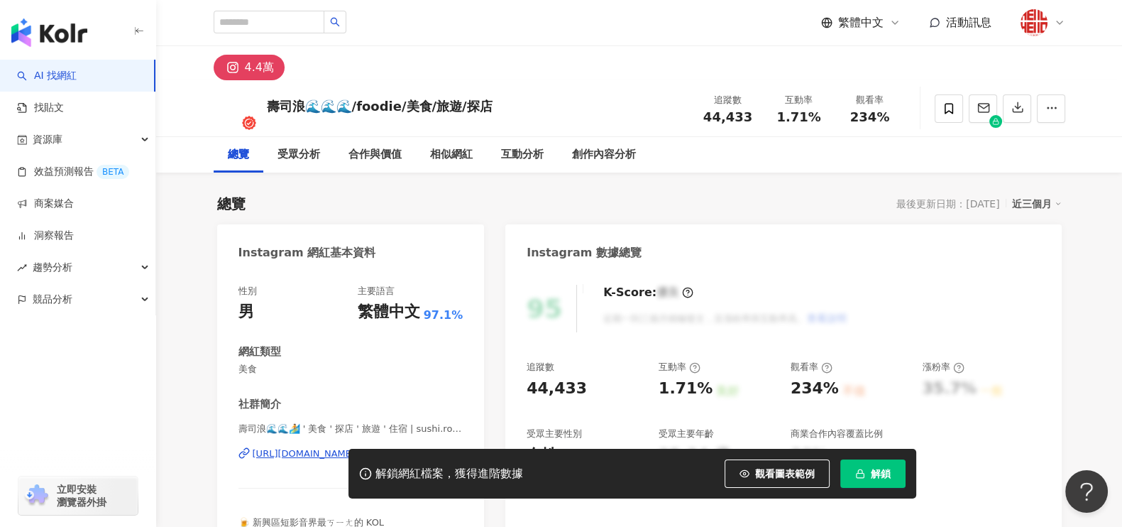
scroll to position [94, 0]
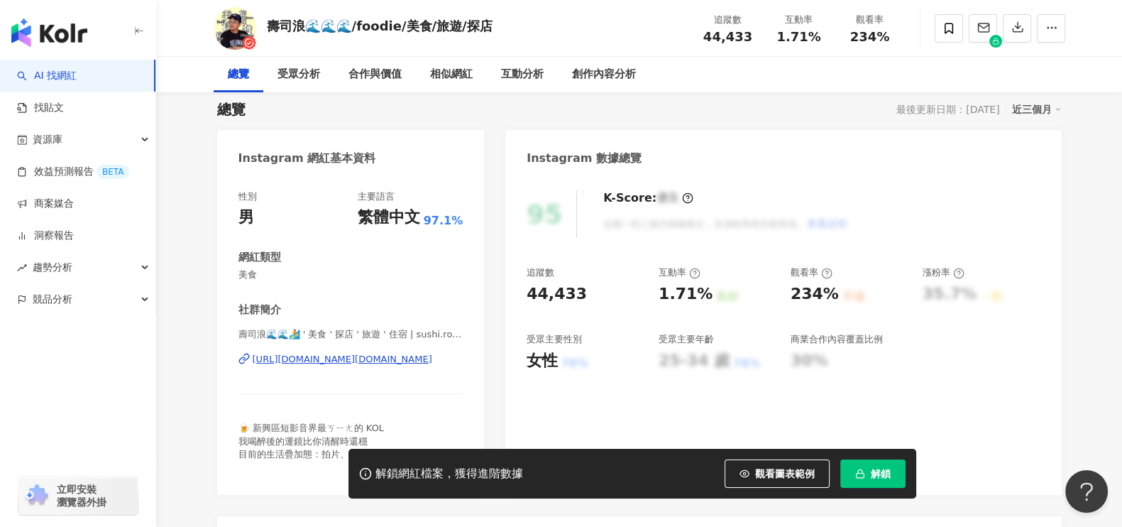
click at [331, 353] on div "https://www.instagram.com/sushi.ronin999/" at bounding box center [343, 359] width 180 height 13
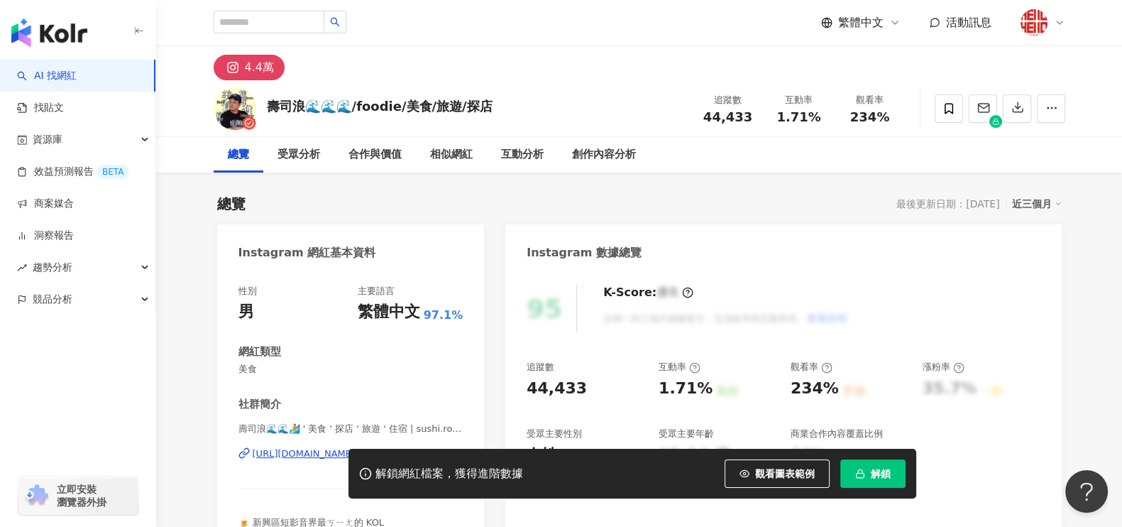
scroll to position [88, 0]
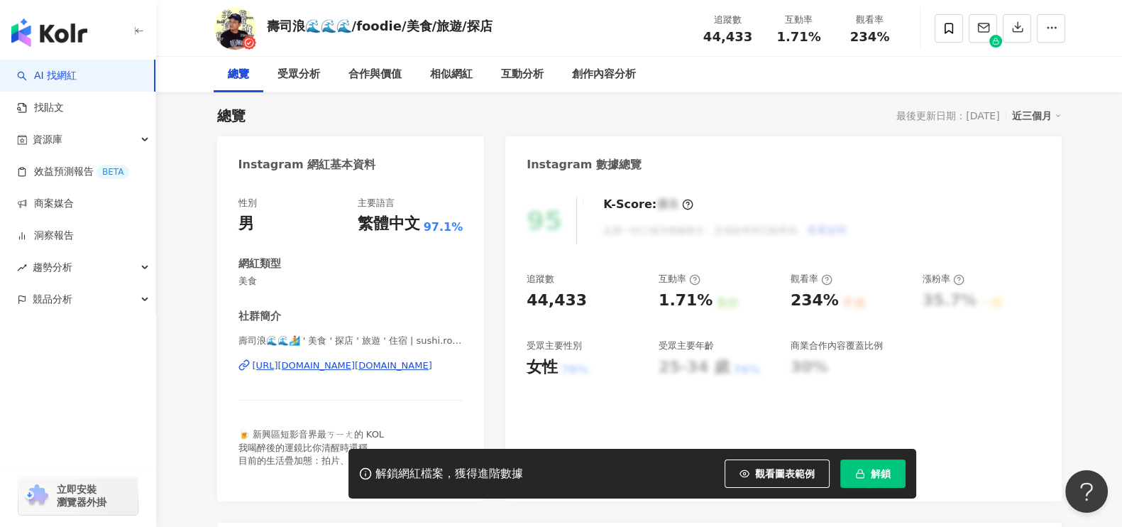
click at [360, 366] on div "https://www.instagram.com/sushi.ronin999/" at bounding box center [343, 365] width 180 height 13
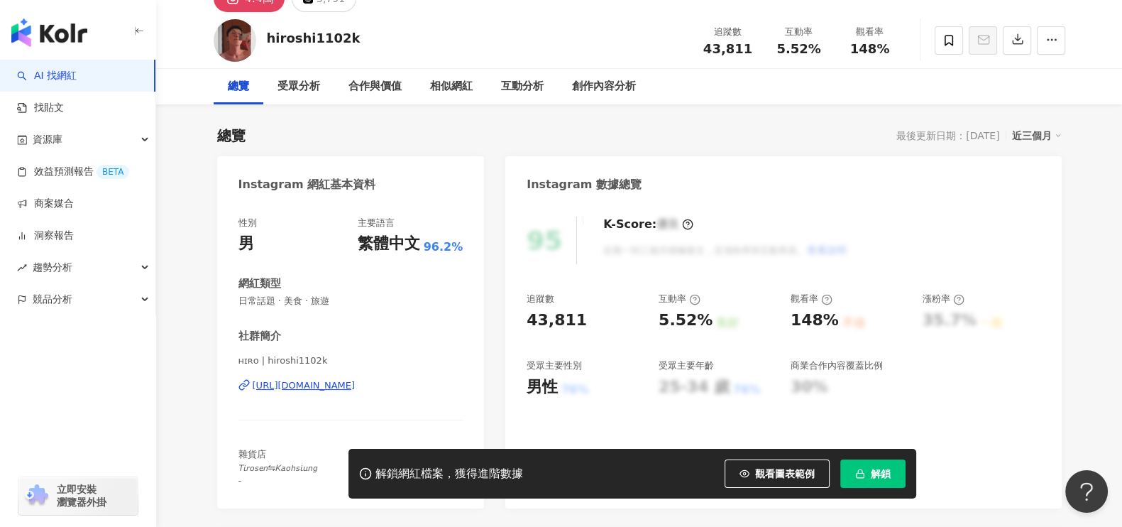
scroll to position [68, 0]
click at [339, 384] on div "[URL][DOMAIN_NAME]" at bounding box center [304, 385] width 103 height 13
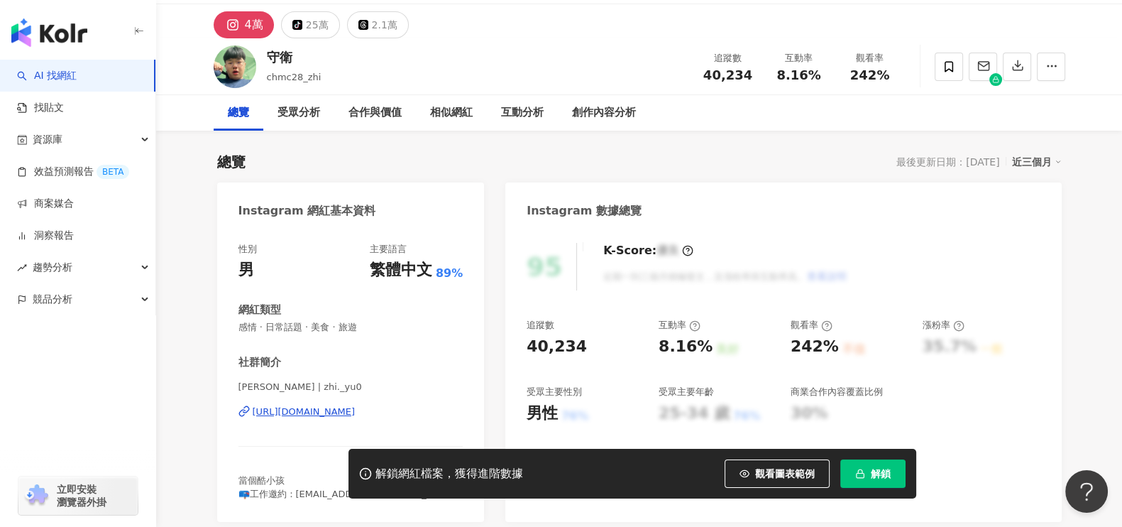
scroll to position [177, 0]
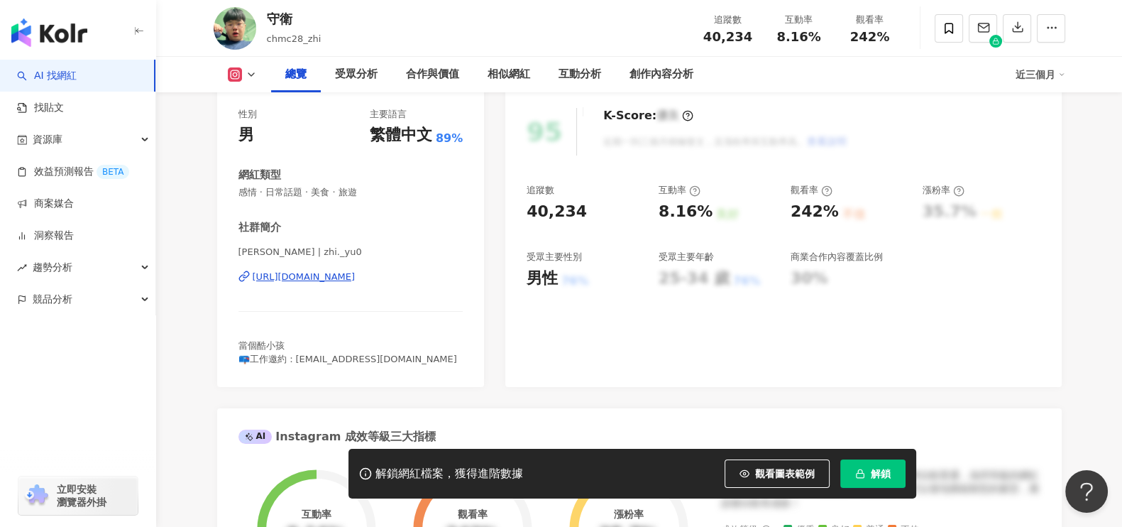
click at [356, 278] on div "https://www.instagram.com/zhi._yu0/" at bounding box center [304, 276] width 103 height 13
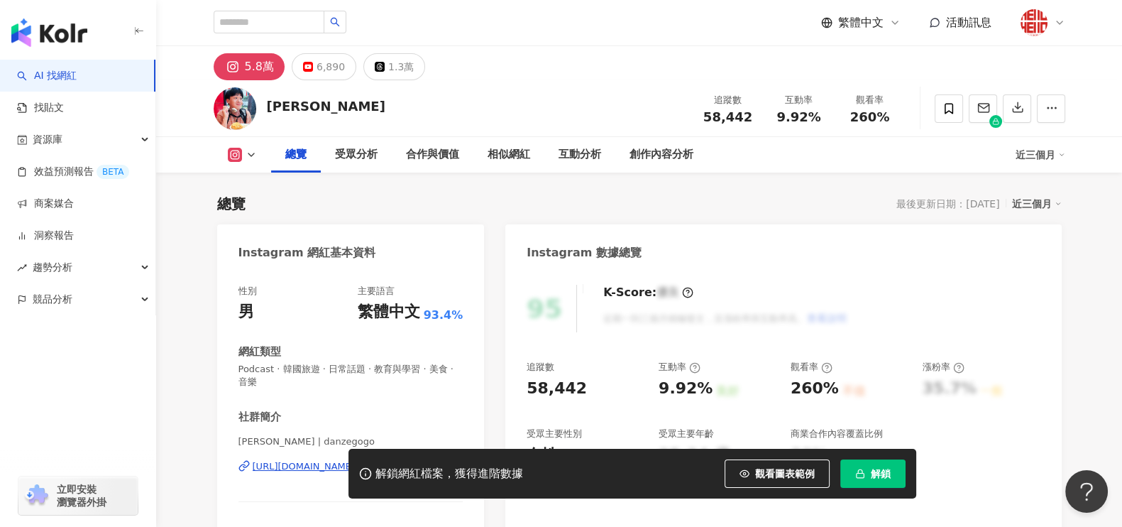
click at [298, 465] on div "解鎖網紅檔案，獲得進階數據 觀看圖表範例 解鎖" at bounding box center [561, 474] width 1122 height 50
click at [296, 468] on div "解鎖網紅檔案，獲得進階數據 觀看圖表範例 解鎖" at bounding box center [561, 474] width 1122 height 50
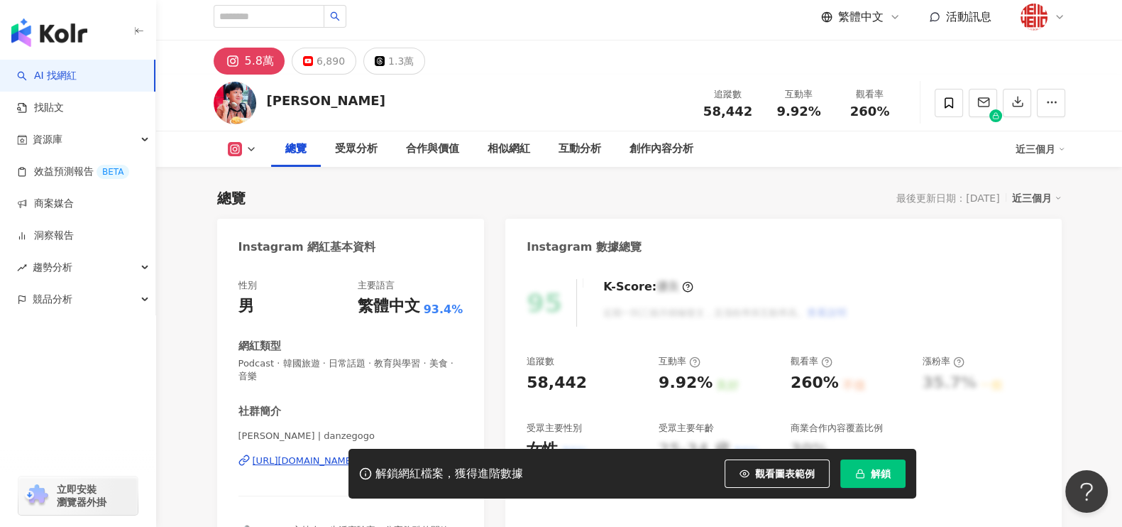
scroll to position [88, 0]
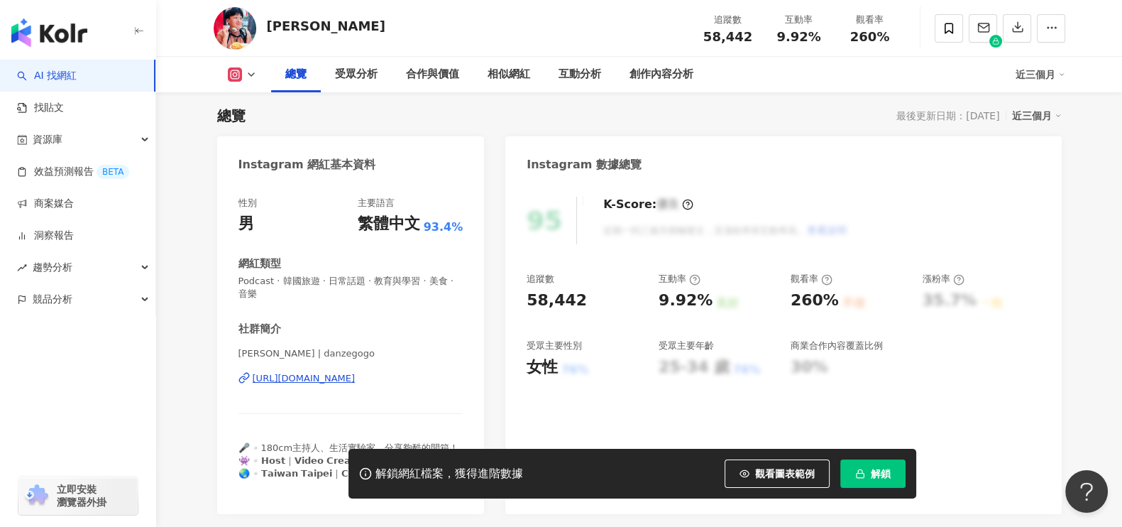
click at [348, 377] on div "https://www.instagram.com/danzegogo/" at bounding box center [304, 378] width 103 height 13
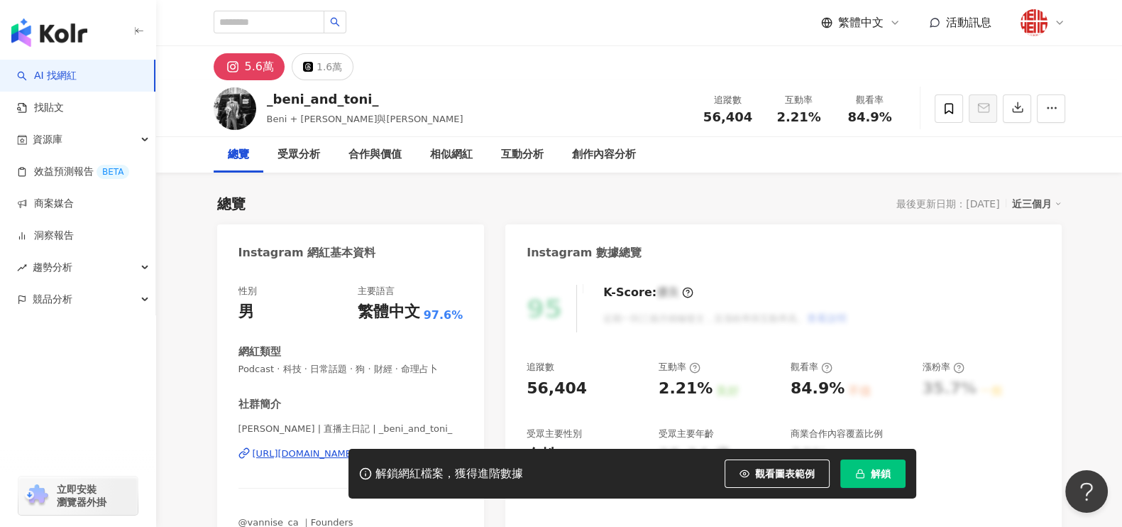
click at [287, 458] on div "解鎖網紅檔案，獲得進階數據 觀看圖表範例 解鎖" at bounding box center [561, 474] width 1122 height 50
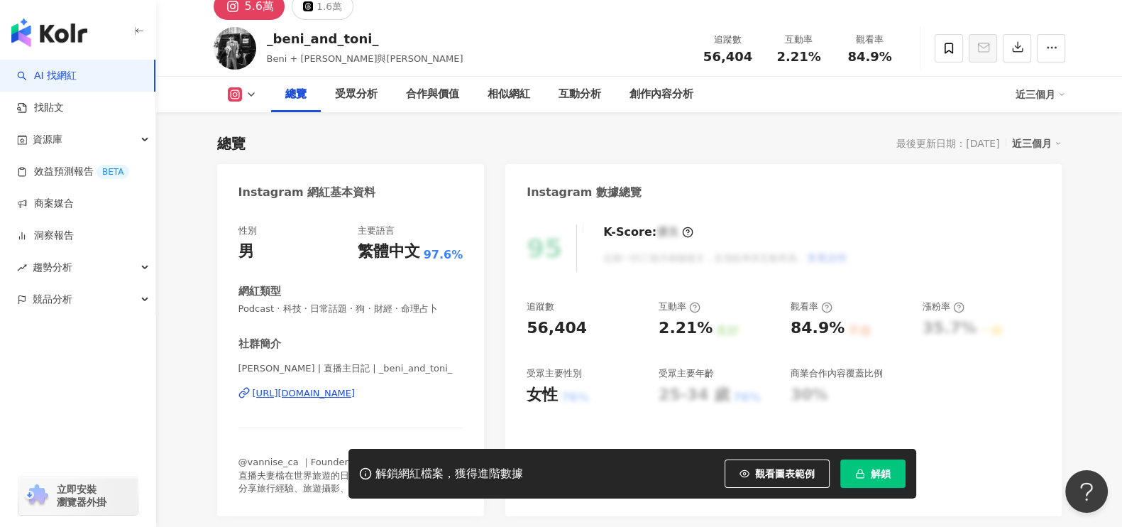
scroll to position [88, 0]
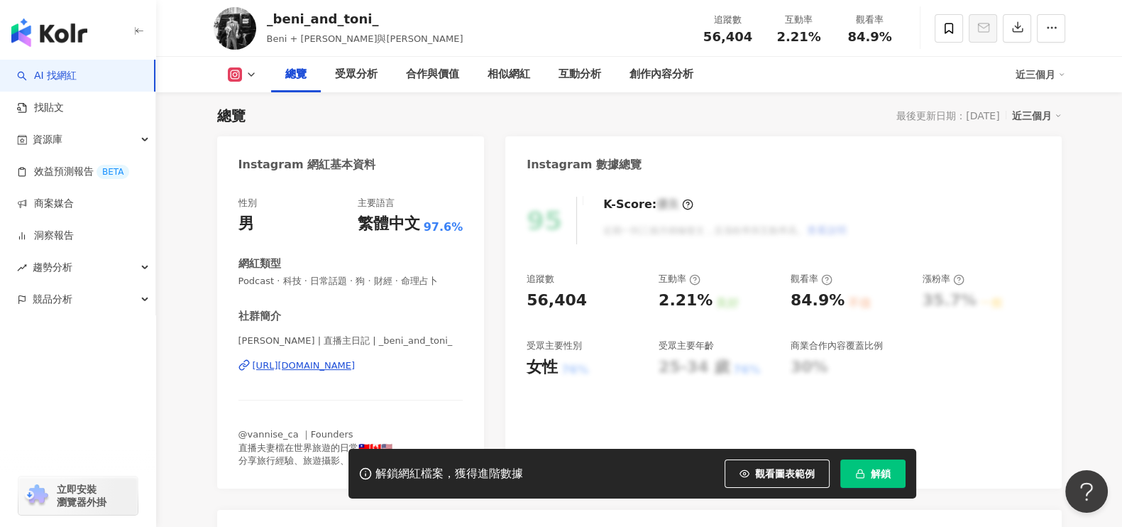
click at [337, 363] on div "https://www.instagram.com/_beni_and_toni_/" at bounding box center [304, 365] width 103 height 13
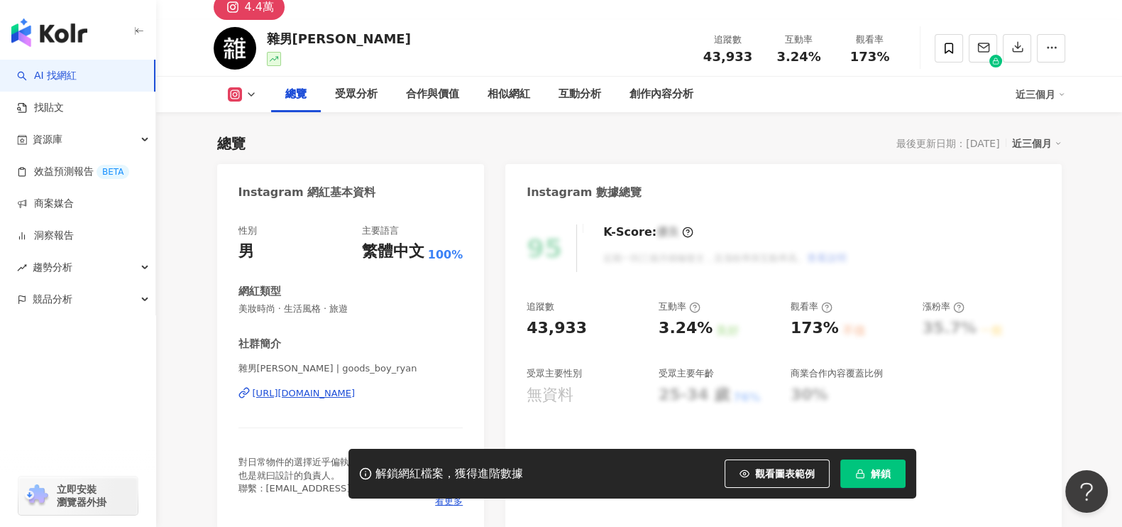
scroll to position [88, 0]
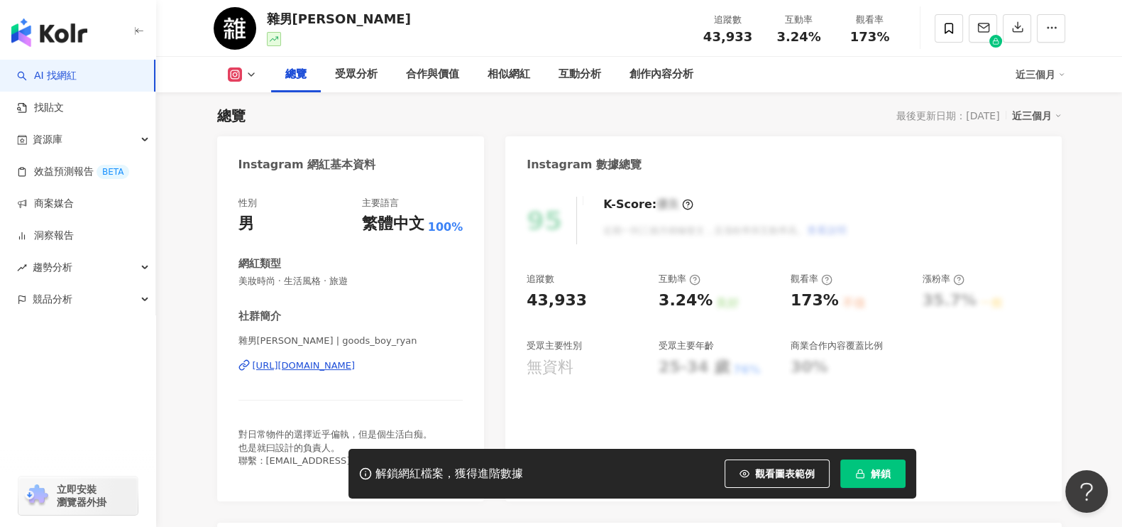
click at [309, 370] on div "https://www.instagram.com/goods_boy_ryan/" at bounding box center [304, 365] width 103 height 13
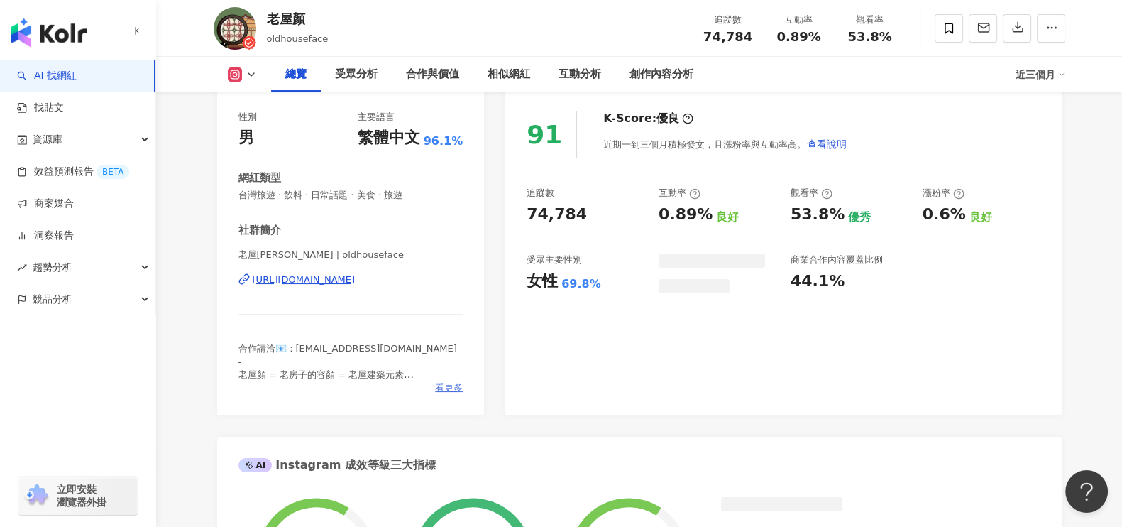
click at [447, 383] on span "看更多" at bounding box center [449, 387] width 28 height 13
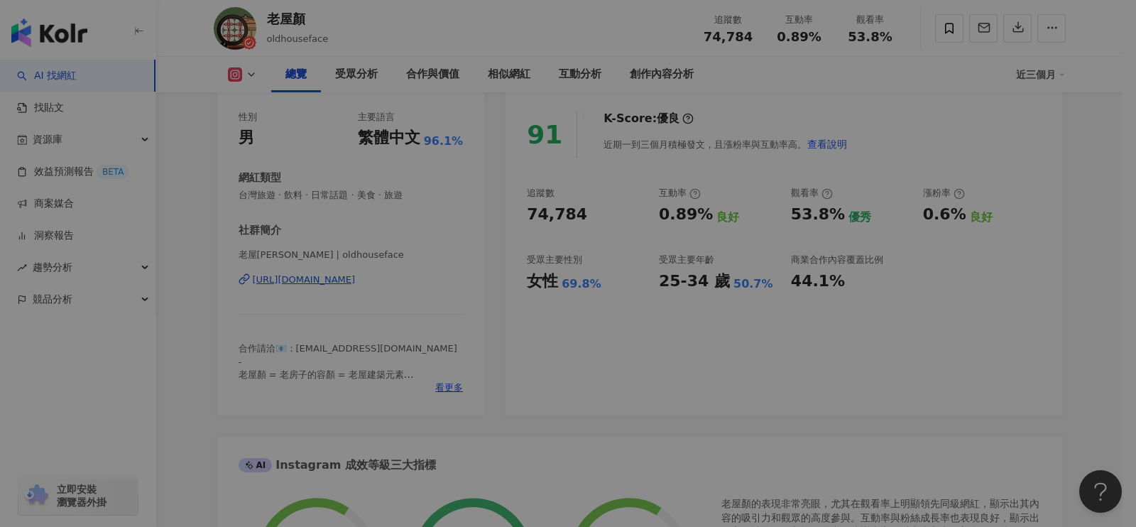
click at [392, 312] on div "網紅簡介 合作請洽📧：oldhouseface@gmail.com - 老屋顏 = 老房子的容顏 = 老屋建築元素 - 【2026鐵窗花月曆】早鳥預購中👇" at bounding box center [568, 263] width 1136 height 527
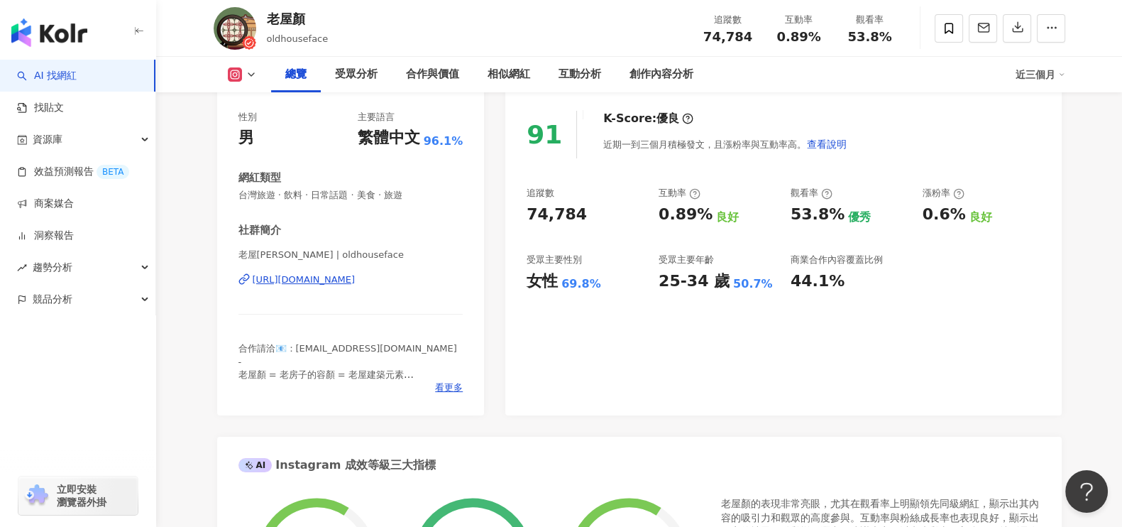
click at [356, 279] on div "https://www.instagram.com/oldhouseface/" at bounding box center [304, 279] width 103 height 13
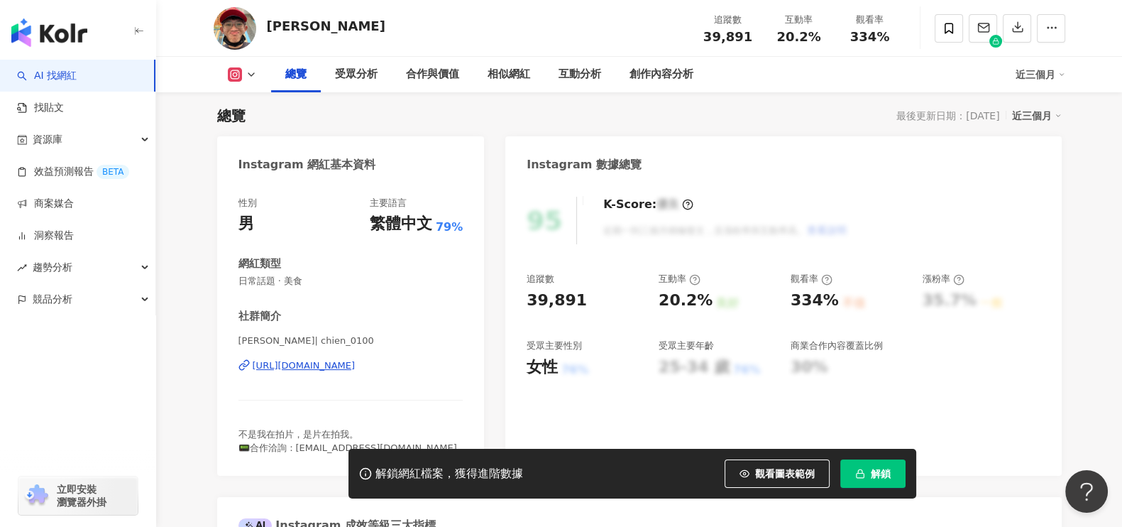
click at [356, 366] on div "[URL][DOMAIN_NAME]" at bounding box center [304, 365] width 103 height 13
